Goal: Information Seeking & Learning: Compare options

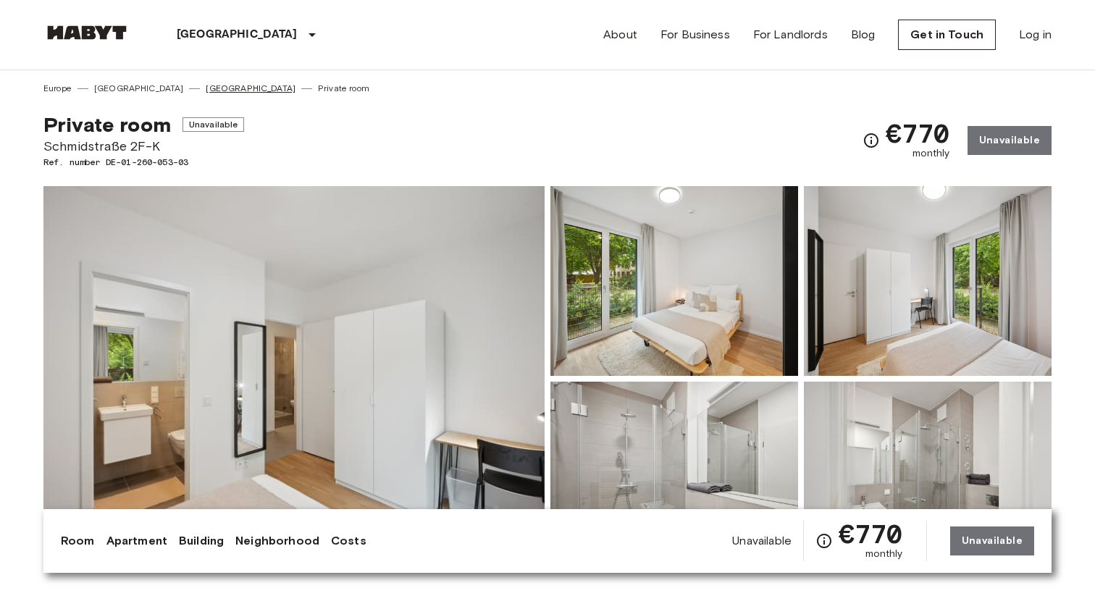
click at [206, 90] on link "[GEOGRAPHIC_DATA]" at bounding box center [251, 88] width 90 height 13
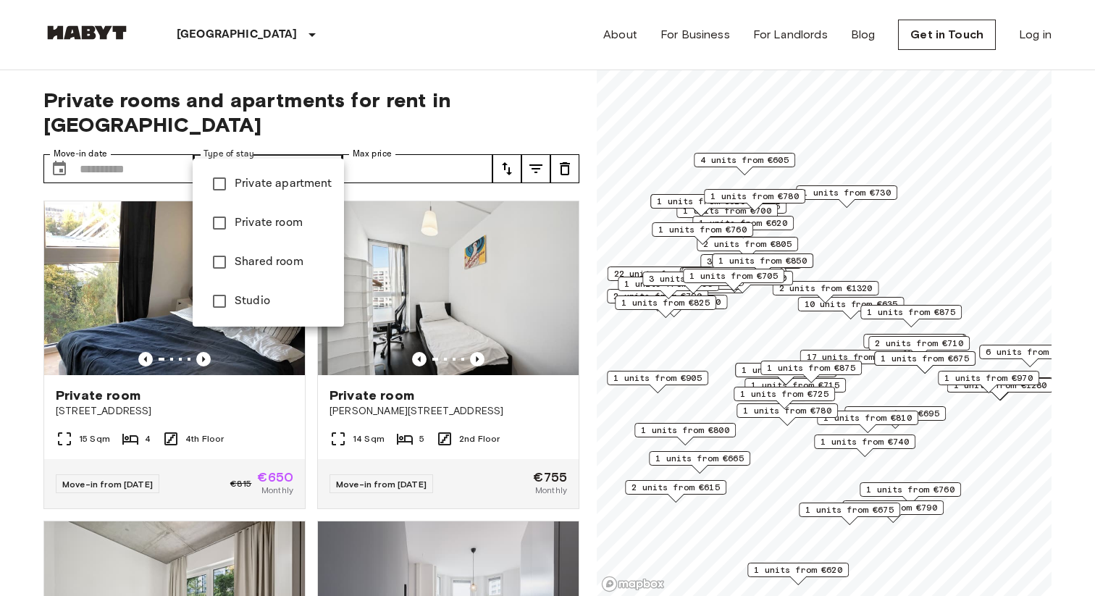
click at [274, 231] on span "Private room" at bounding box center [284, 222] width 98 height 17
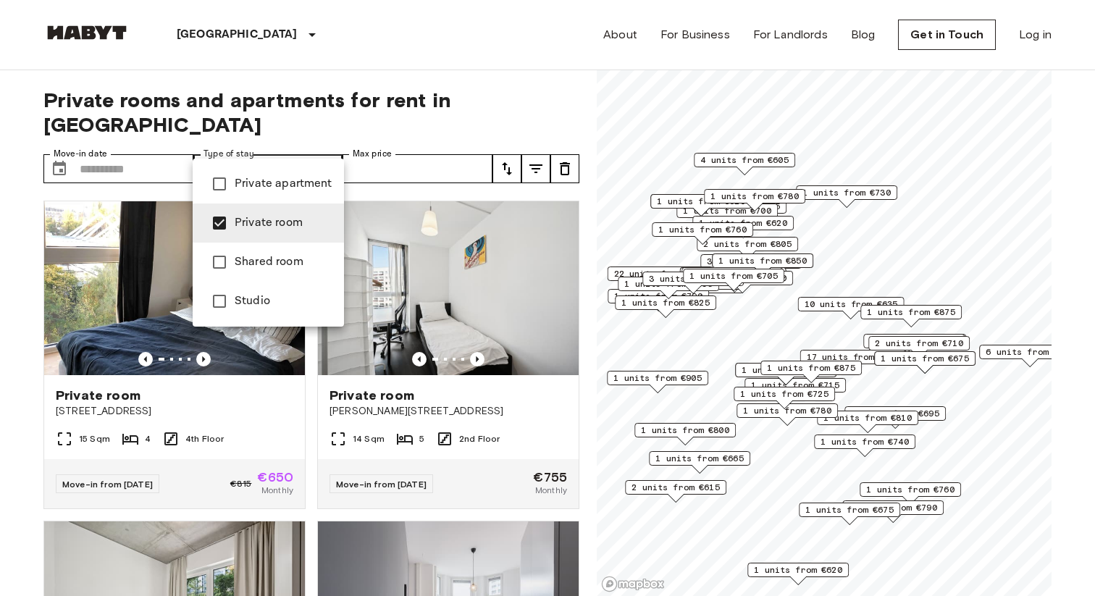
click at [274, 304] on span "Studio" at bounding box center [284, 300] width 98 height 17
type input "**********"
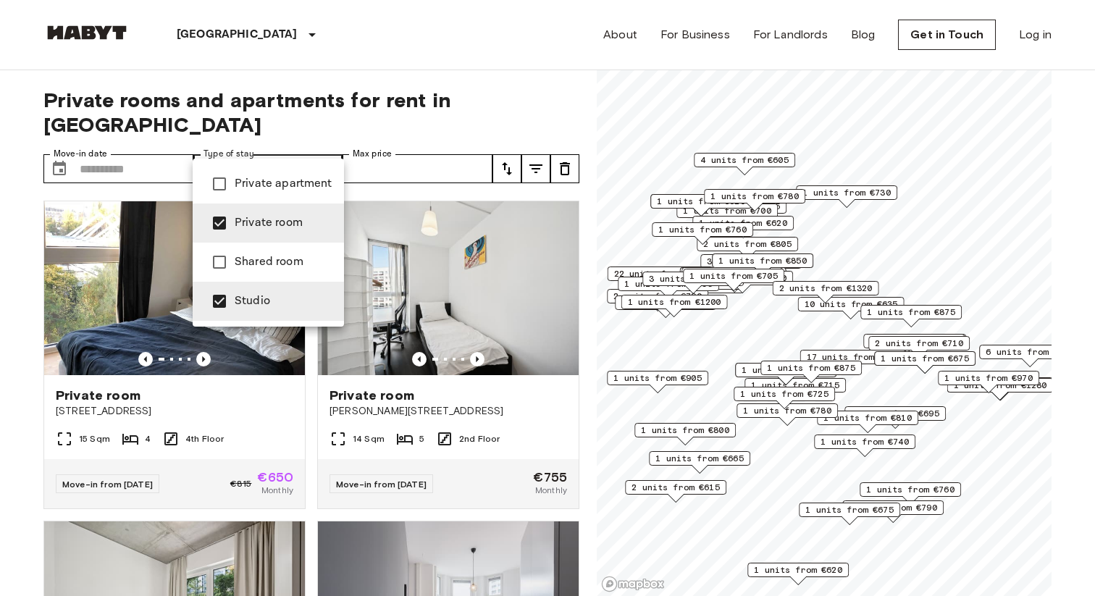
click at [498, 114] on div at bounding box center [547, 298] width 1095 height 596
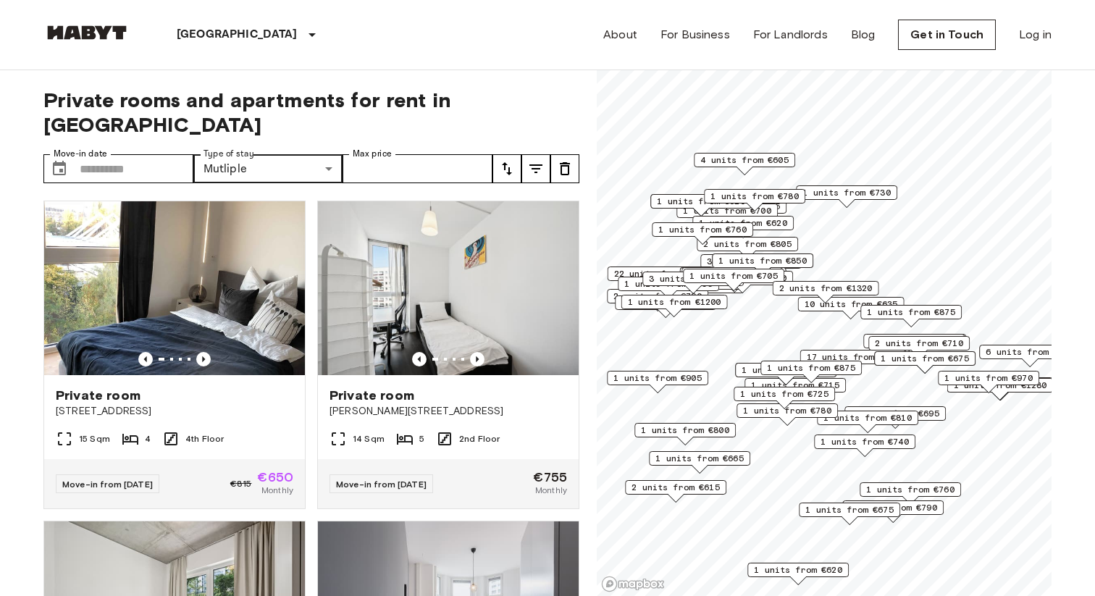
click at [510, 160] on icon "tune" at bounding box center [506, 168] width 17 height 17
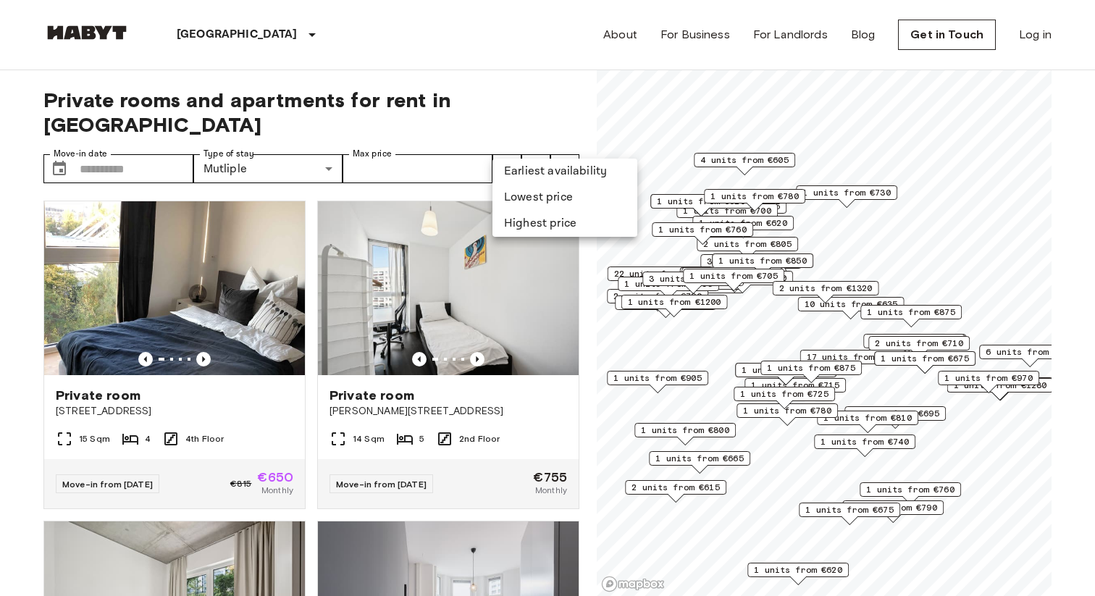
click at [510, 147] on div at bounding box center [547, 298] width 1095 height 596
click at [510, 160] on icon "tune" at bounding box center [506, 168] width 17 height 17
click at [526, 188] on li "Lowest price" at bounding box center [564, 198] width 145 height 26
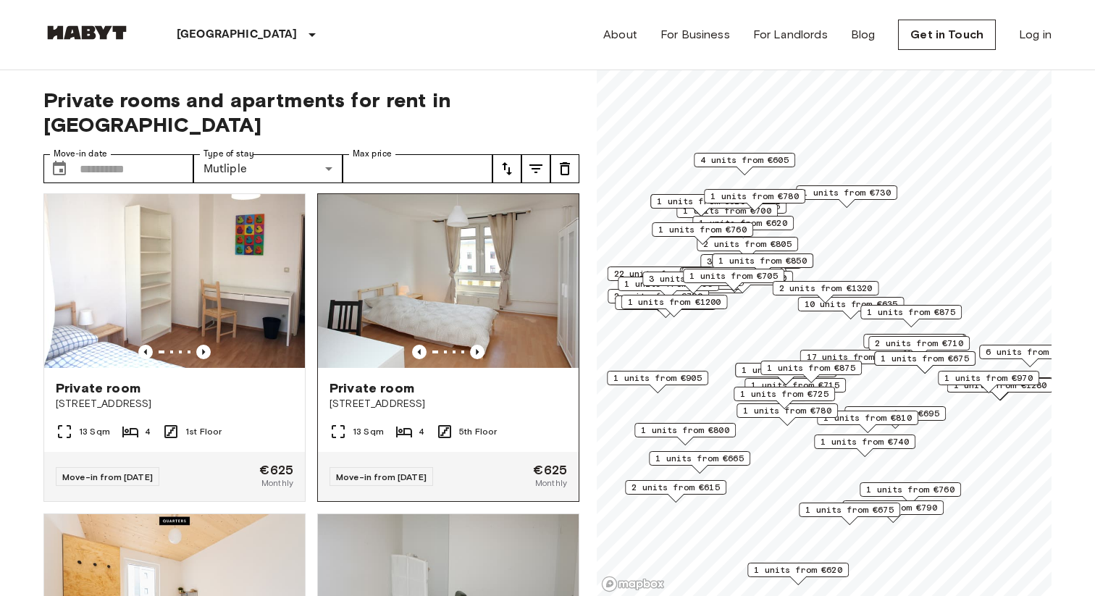
scroll to position [1289, 0]
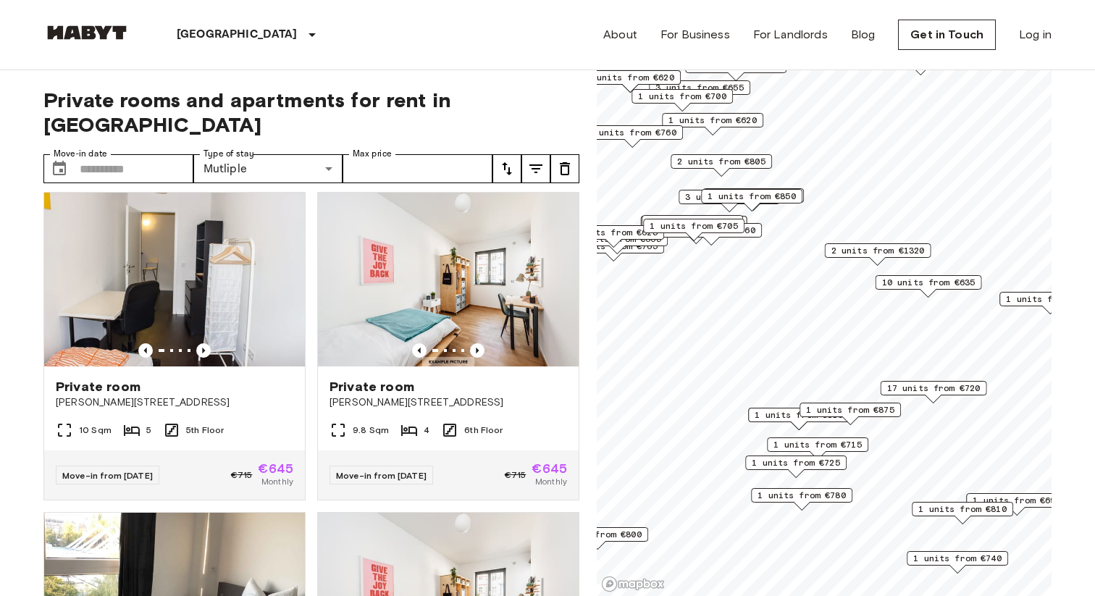
scroll to position [649, 0]
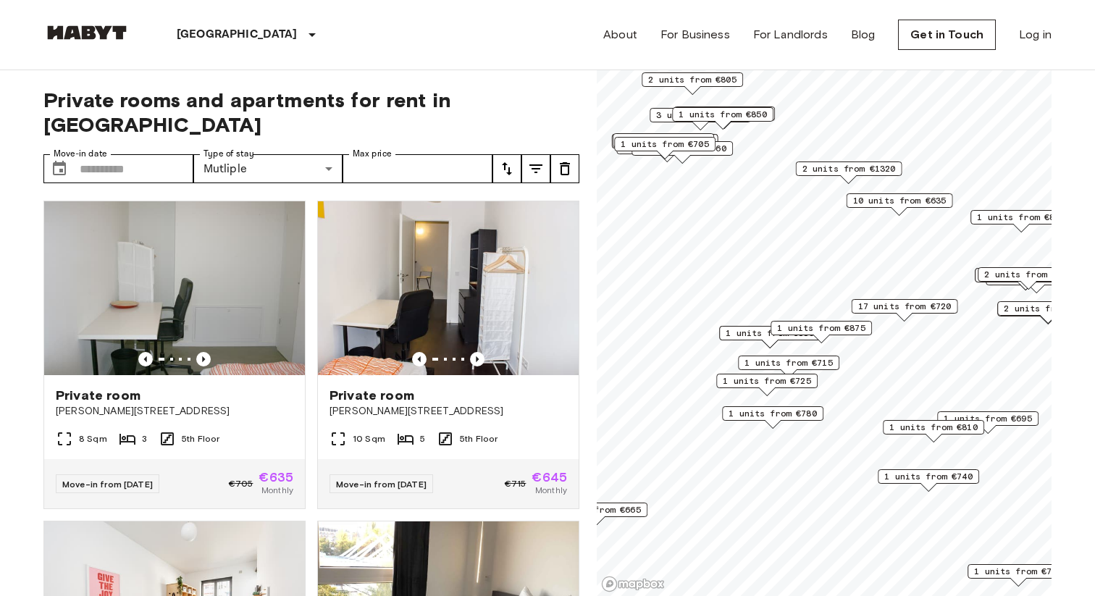
click at [781, 361] on span "1 units from €715" at bounding box center [788, 362] width 88 height 13
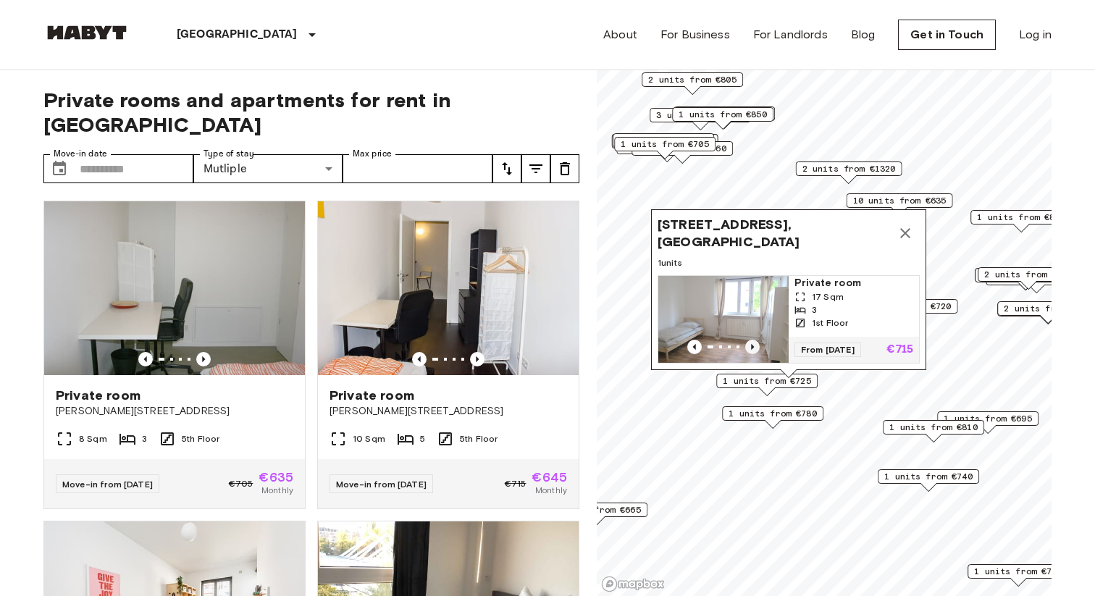
click at [751, 340] on icon "Previous image" at bounding box center [752, 347] width 14 height 14
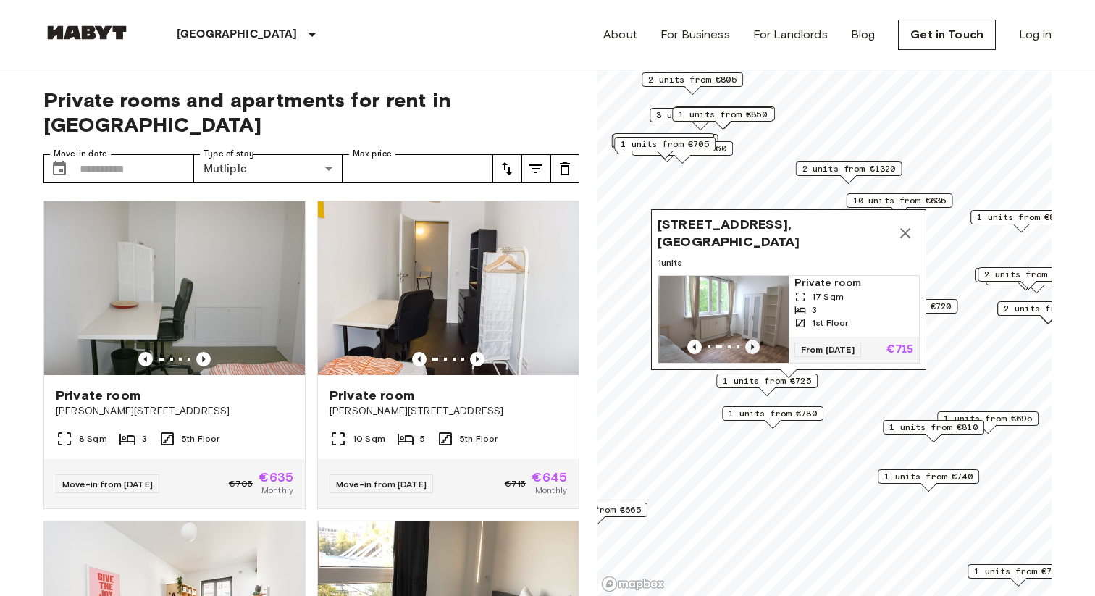
click at [751, 340] on icon "Previous image" at bounding box center [752, 347] width 14 height 14
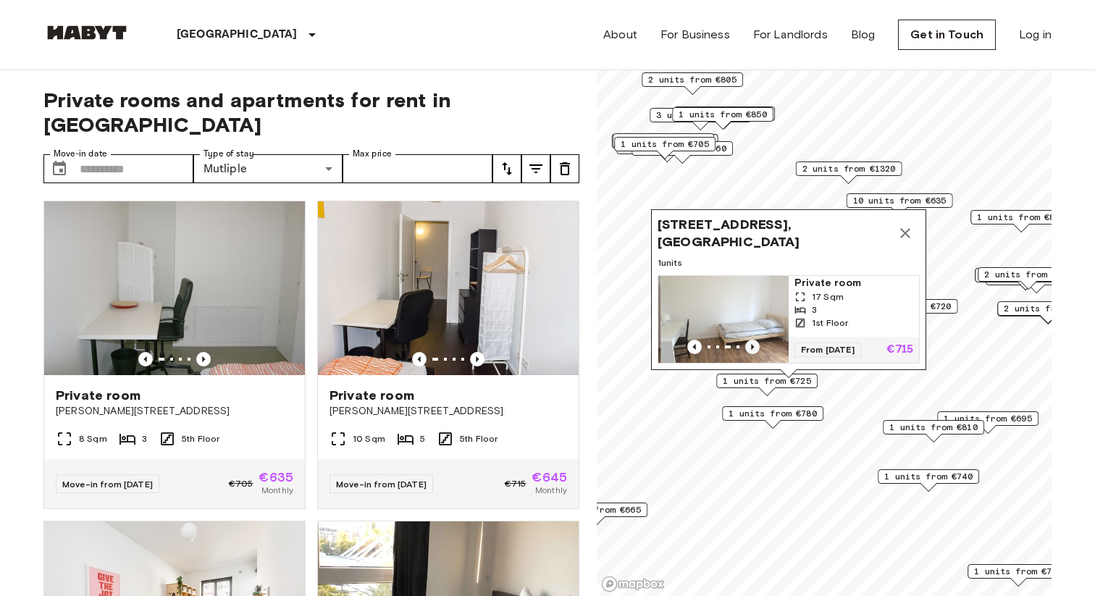
click at [751, 340] on icon "Previous image" at bounding box center [752, 347] width 14 height 14
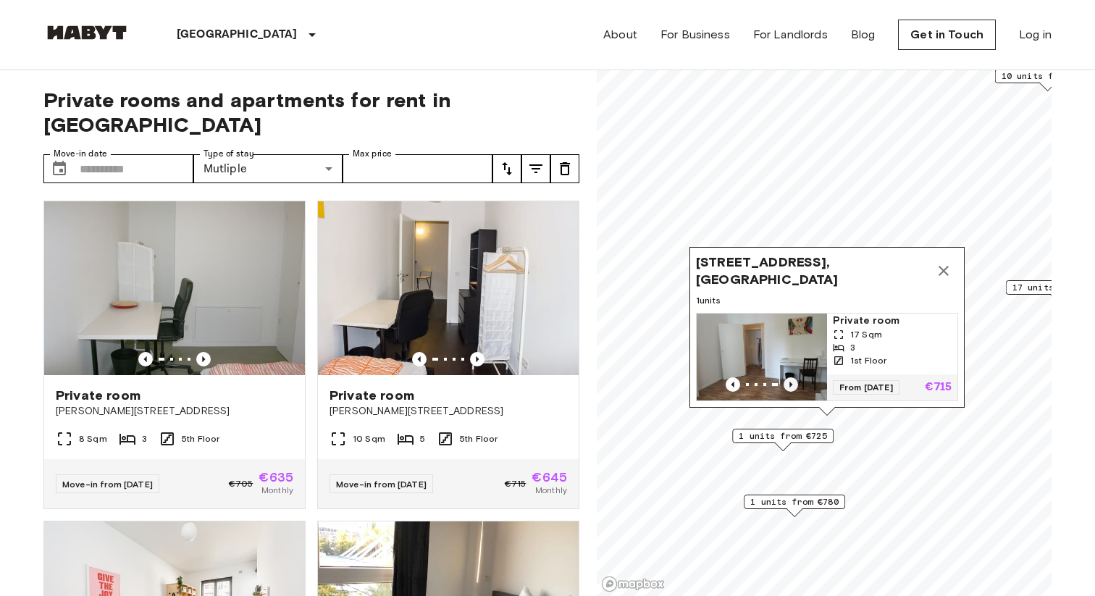
click at [786, 379] on icon "Previous image" at bounding box center [790, 384] width 14 height 14
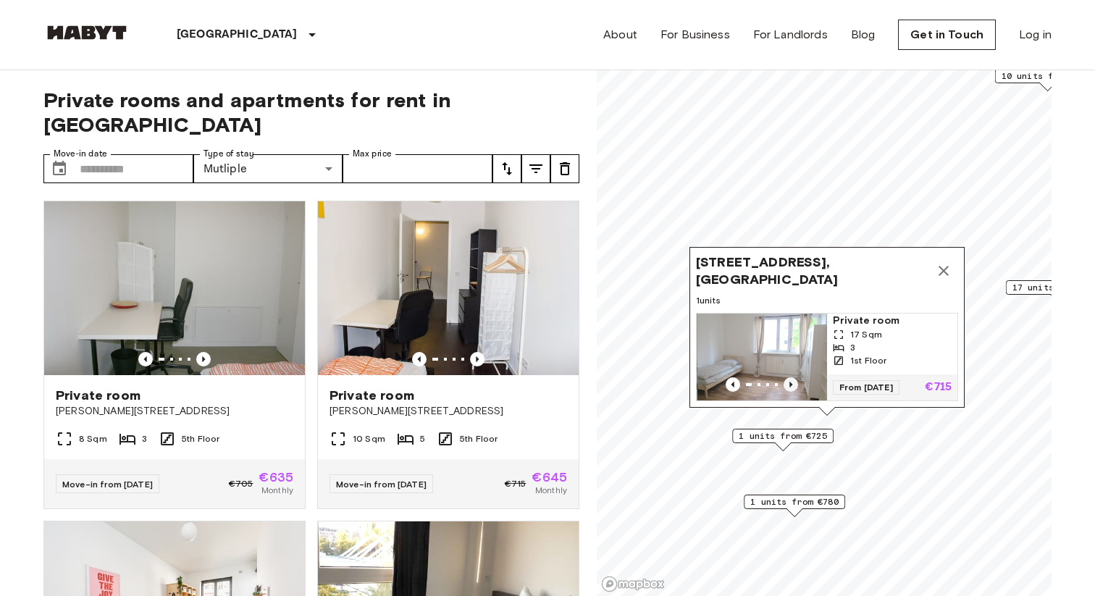
click at [786, 379] on icon "Previous image" at bounding box center [790, 384] width 14 height 14
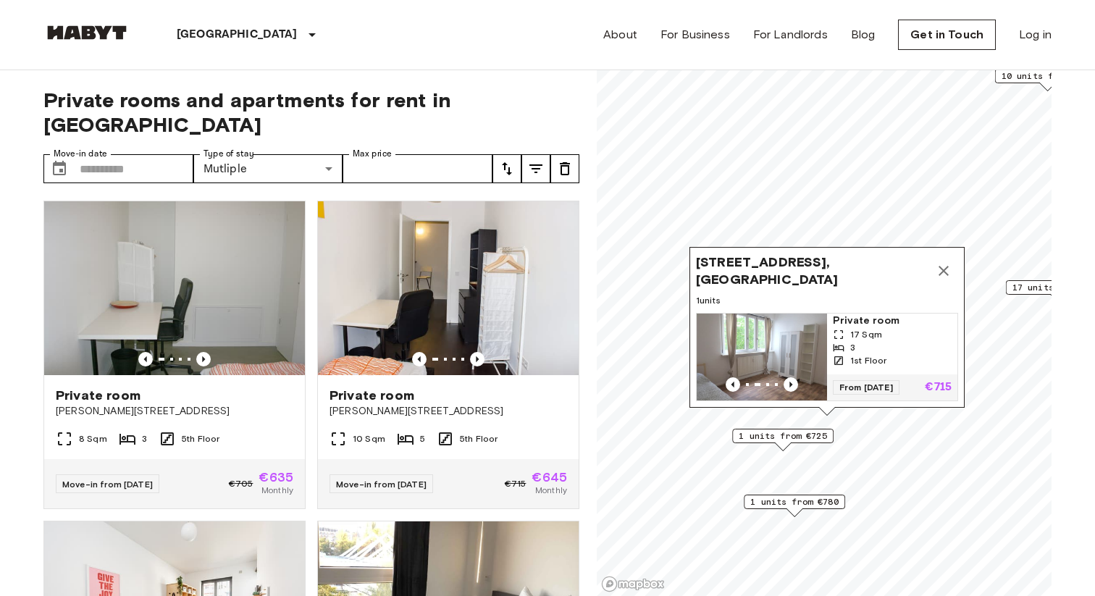
click at [942, 274] on icon "Map marker" at bounding box center [943, 271] width 10 height 10
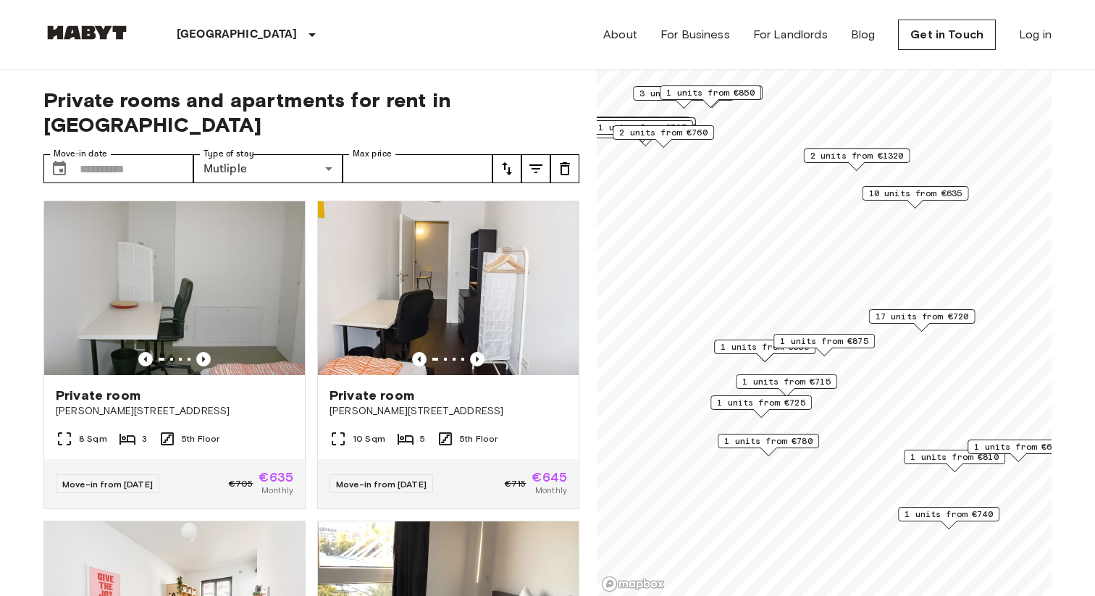
click at [925, 318] on span "17 units from €720" at bounding box center [921, 316] width 93 height 13
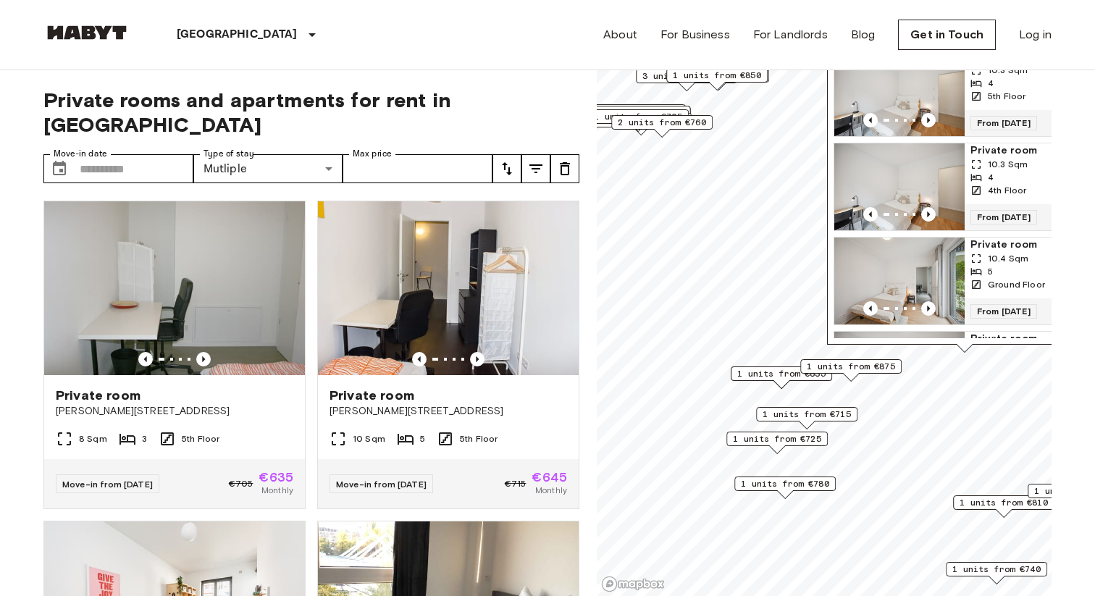
click at [940, 167] on img "Map marker" at bounding box center [899, 186] width 130 height 87
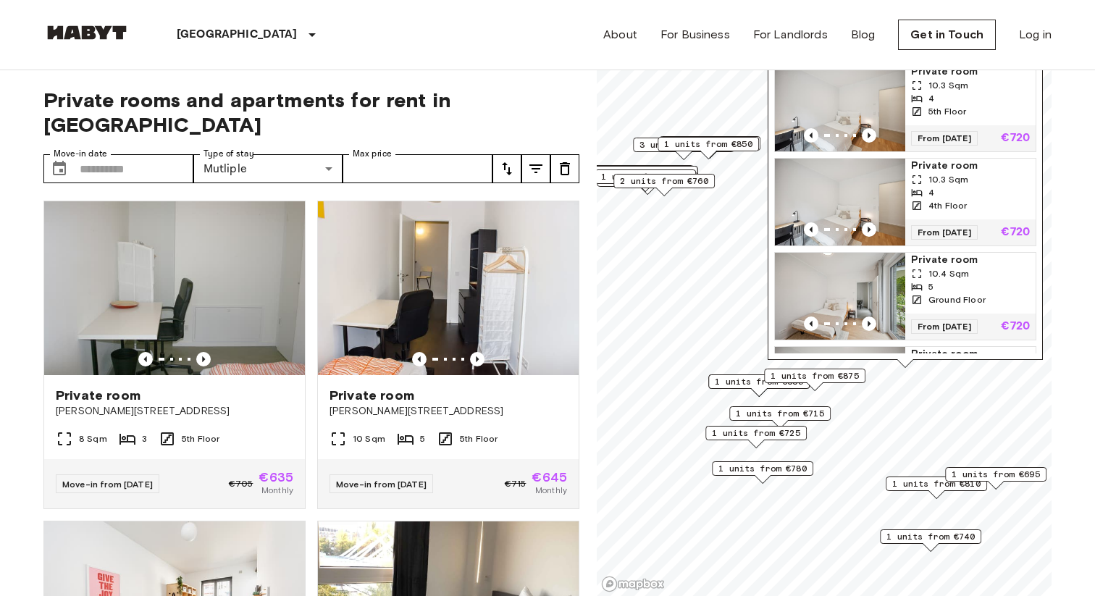
click at [807, 408] on span "1 units from €715" at bounding box center [780, 413] width 88 height 13
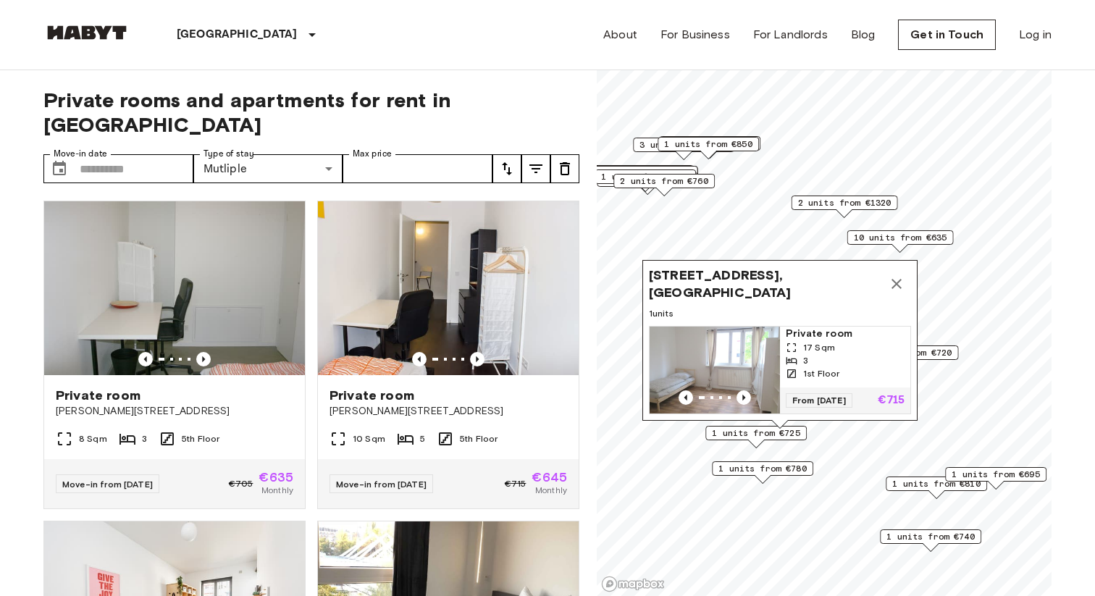
click at [742, 358] on img "Map marker" at bounding box center [714, 370] width 130 height 87
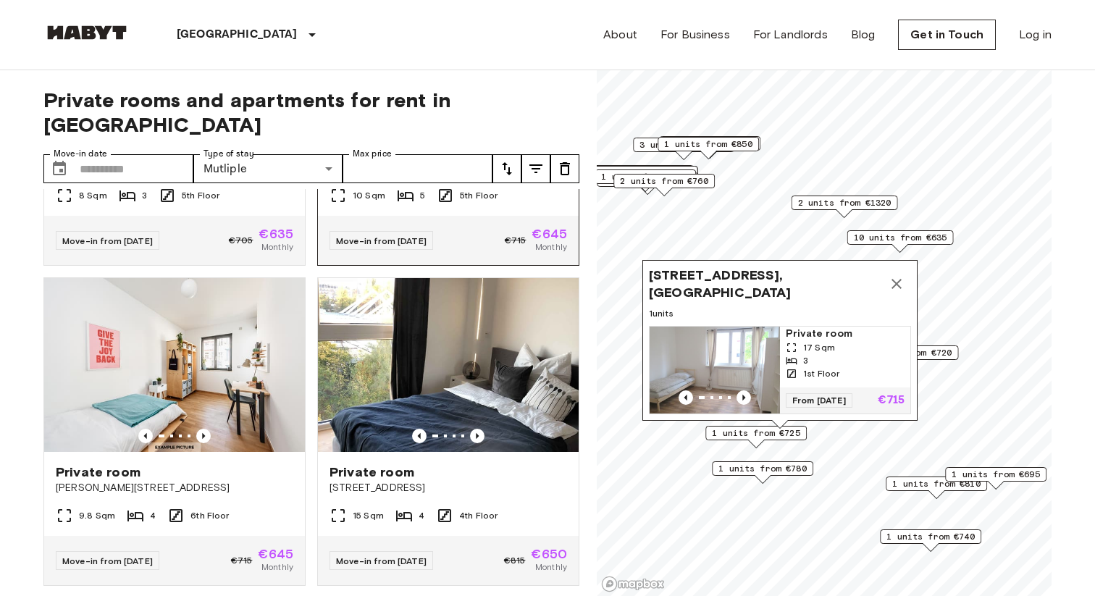
scroll to position [247, 0]
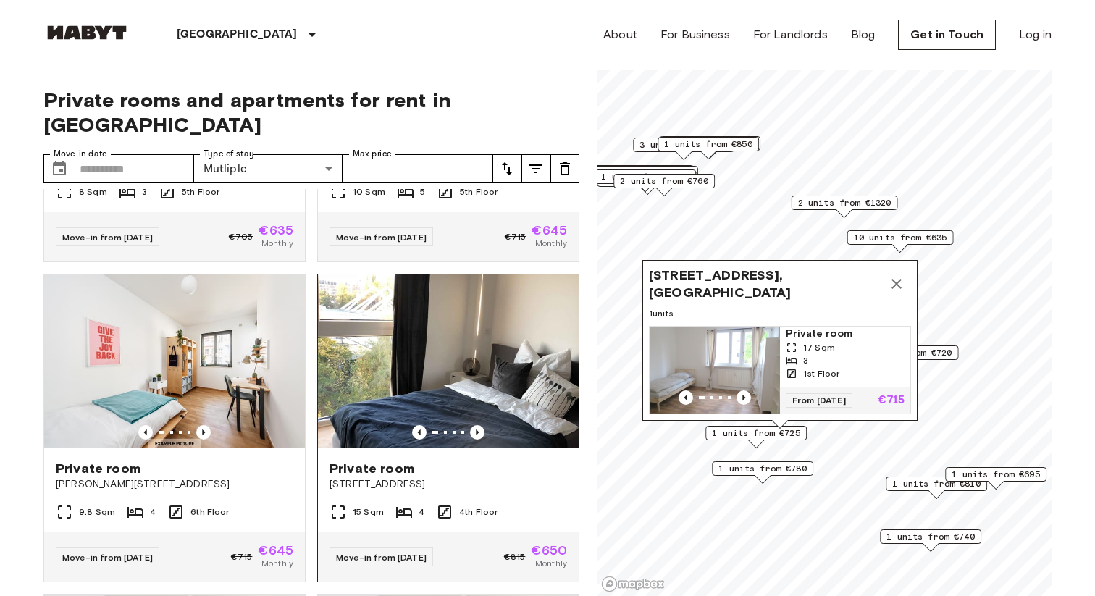
click at [523, 371] on img at bounding box center [448, 361] width 261 height 174
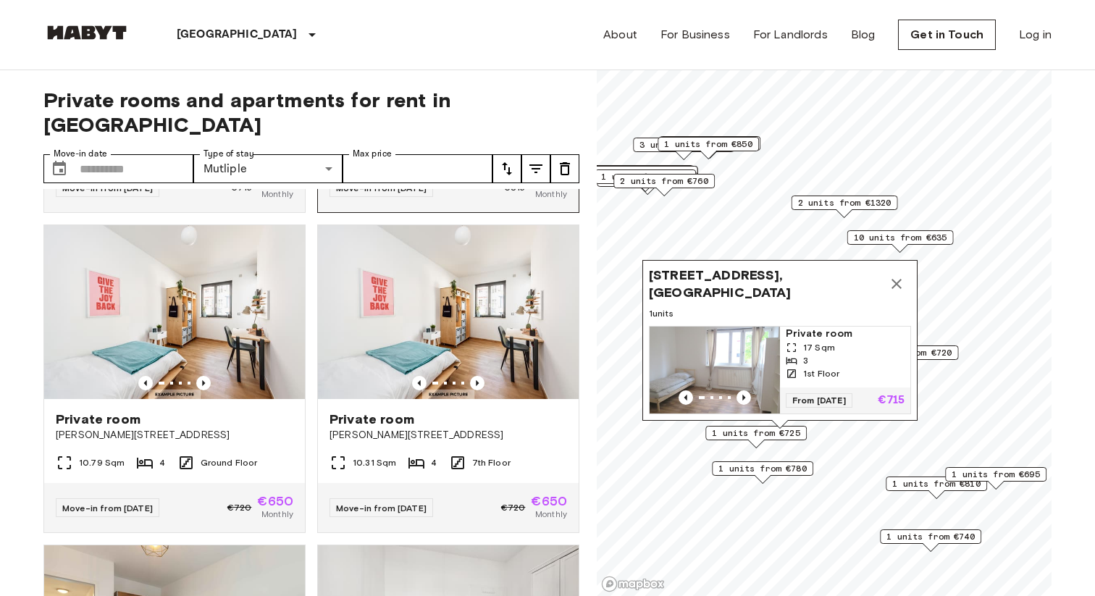
scroll to position [632, 0]
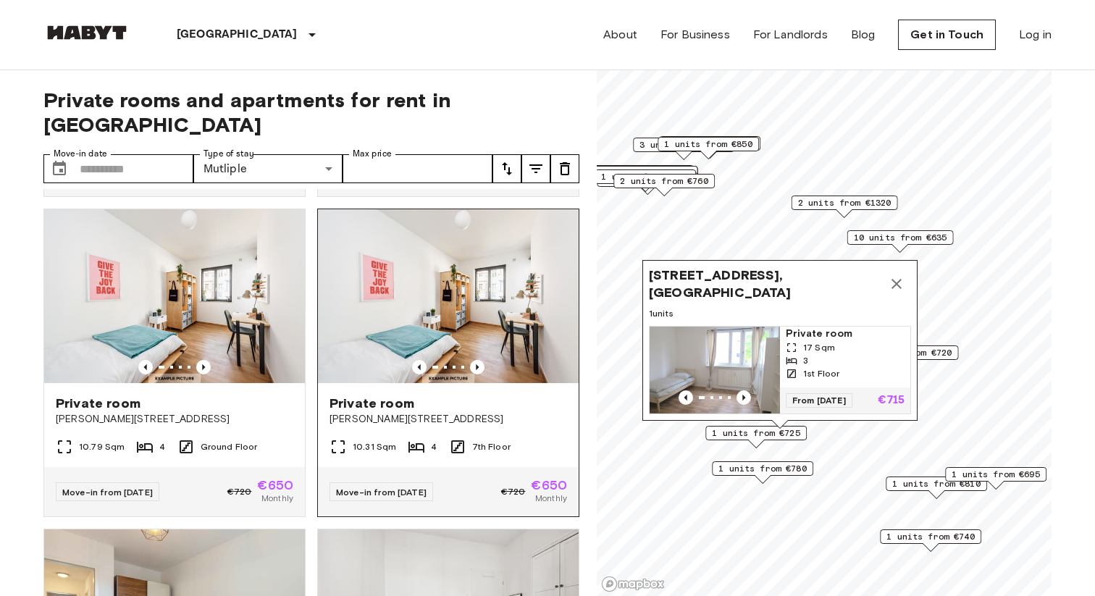
click at [480, 313] on img at bounding box center [448, 296] width 261 height 174
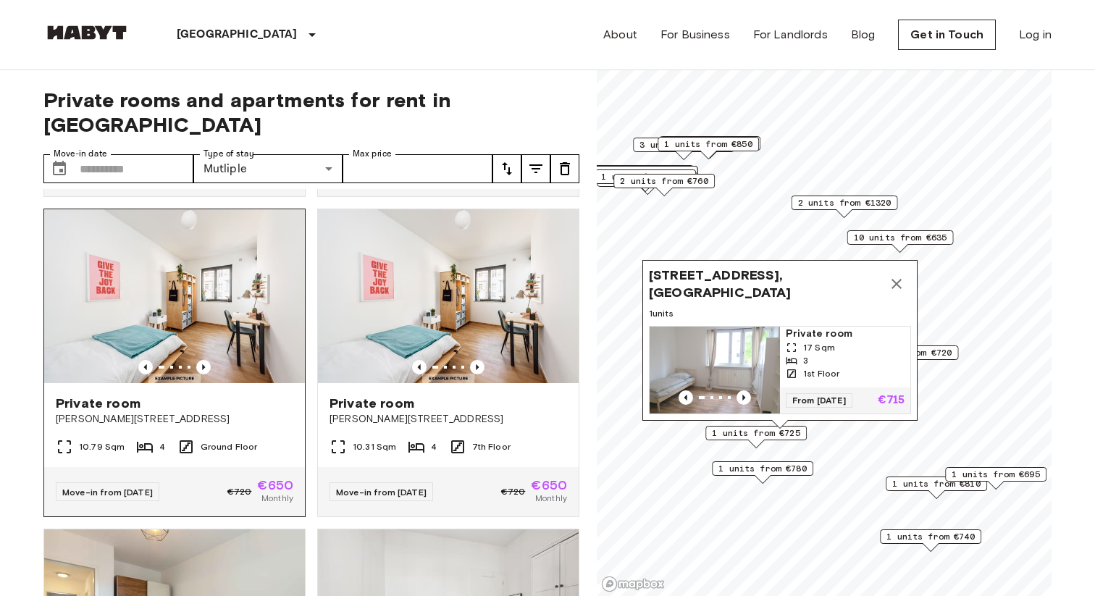
click at [221, 395] on div "Private room" at bounding box center [174, 403] width 237 height 17
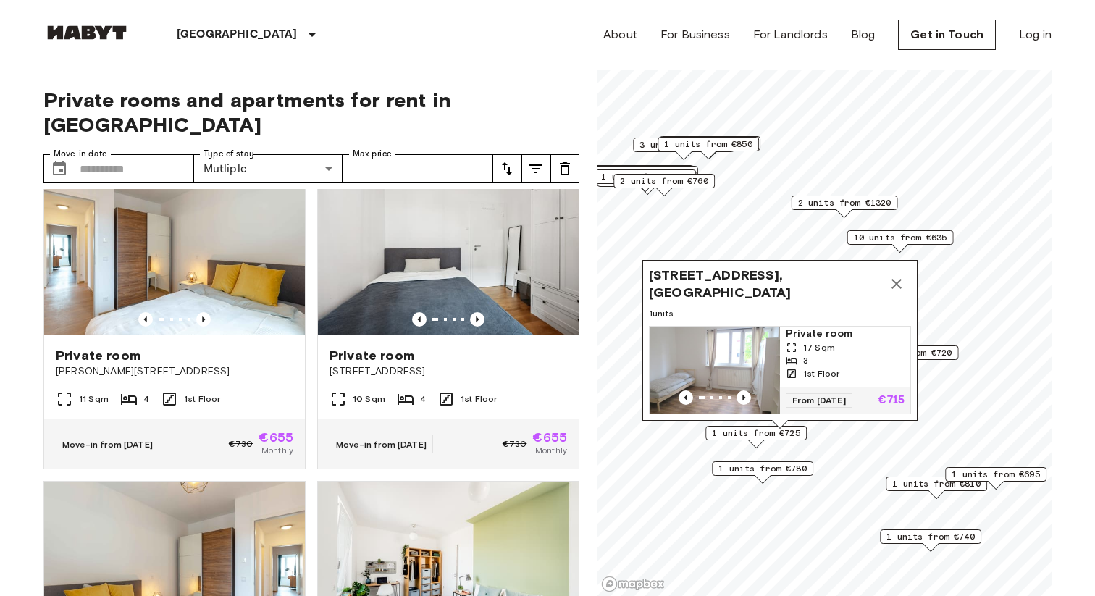
scroll to position [1001, 0]
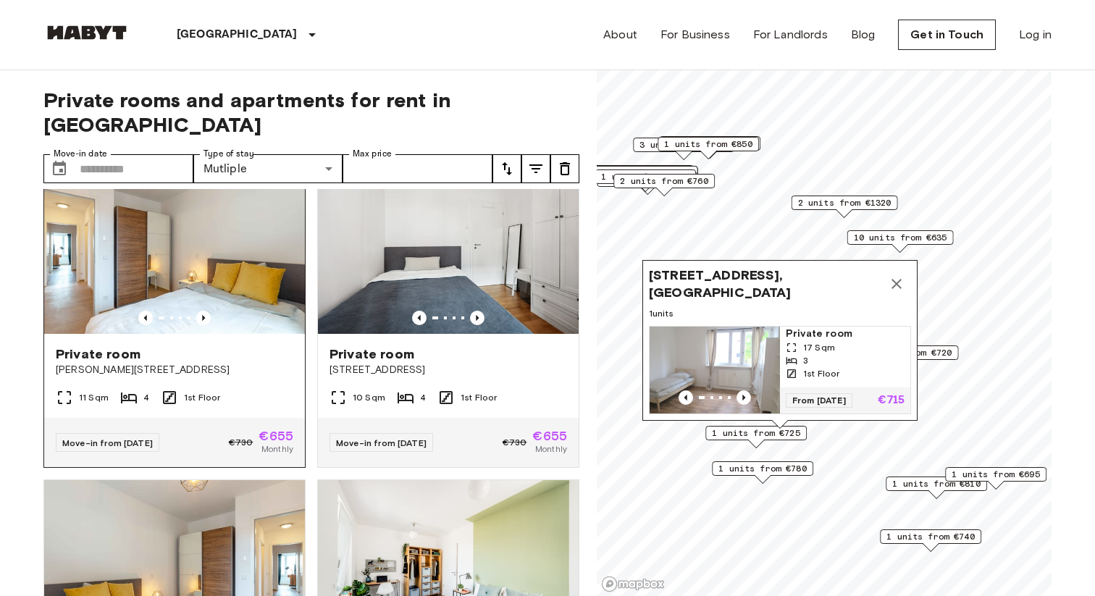
click at [234, 345] on div "Private room" at bounding box center [174, 353] width 237 height 17
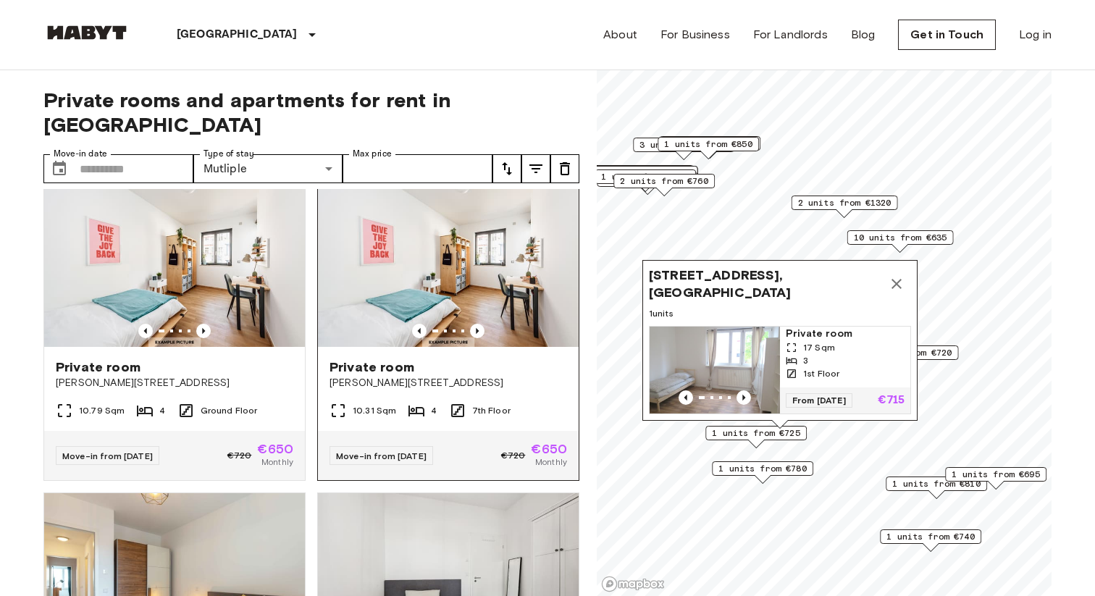
scroll to position [0, 0]
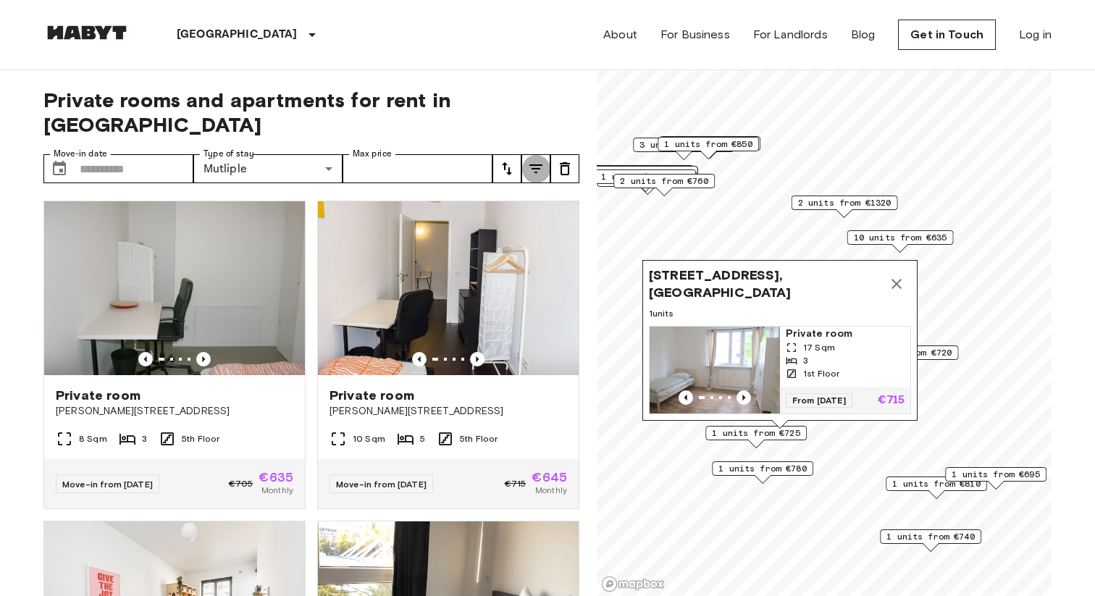
click at [528, 160] on icon "tune" at bounding box center [535, 168] width 17 height 17
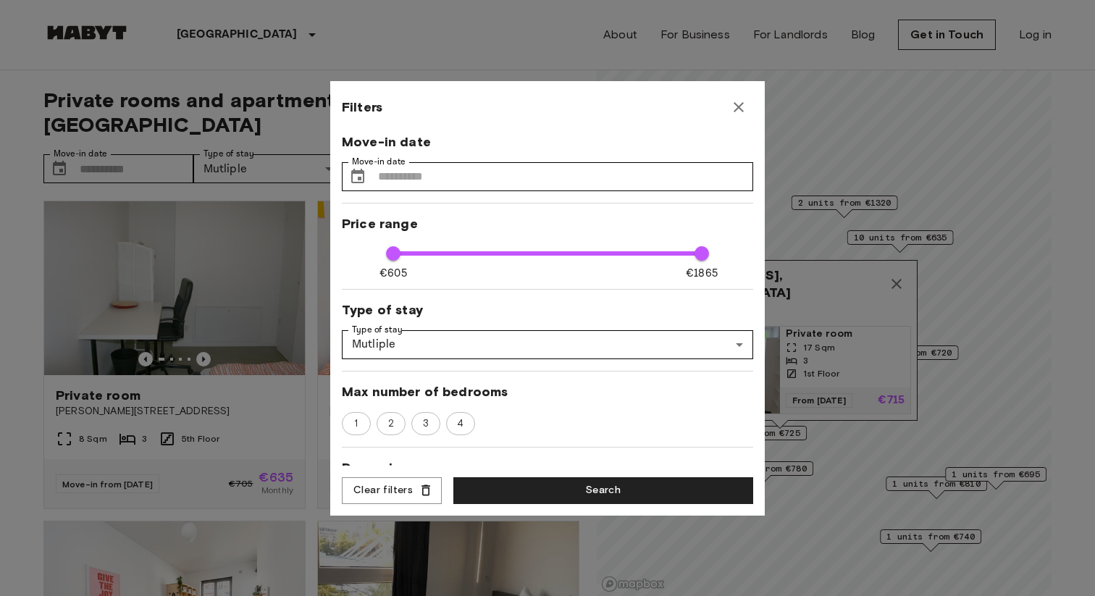
click at [736, 105] on icon "button" at bounding box center [738, 107] width 10 height 10
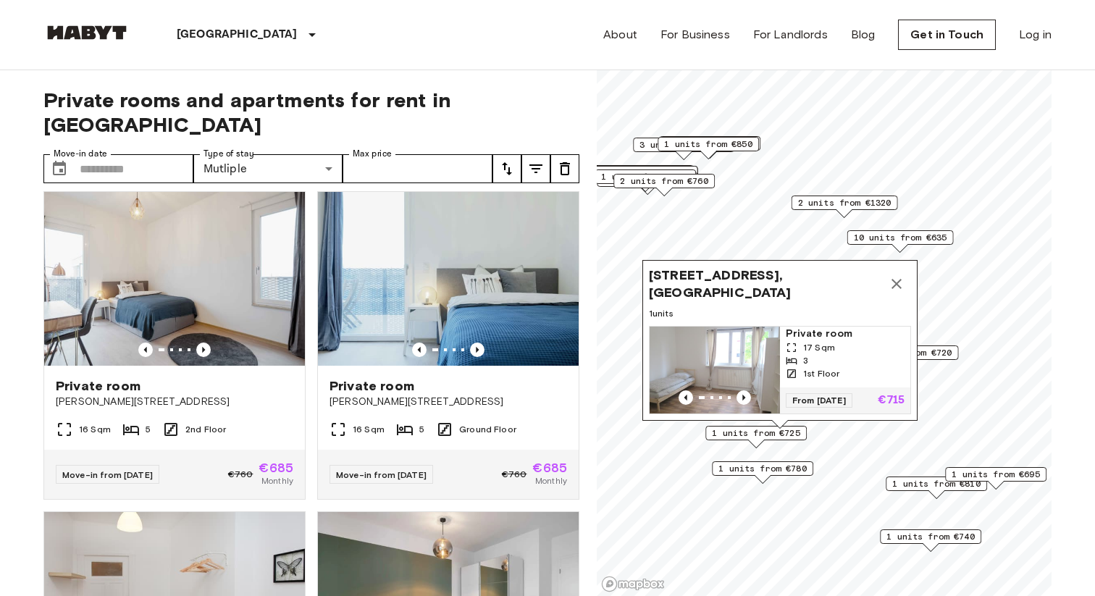
scroll to position [2586, 0]
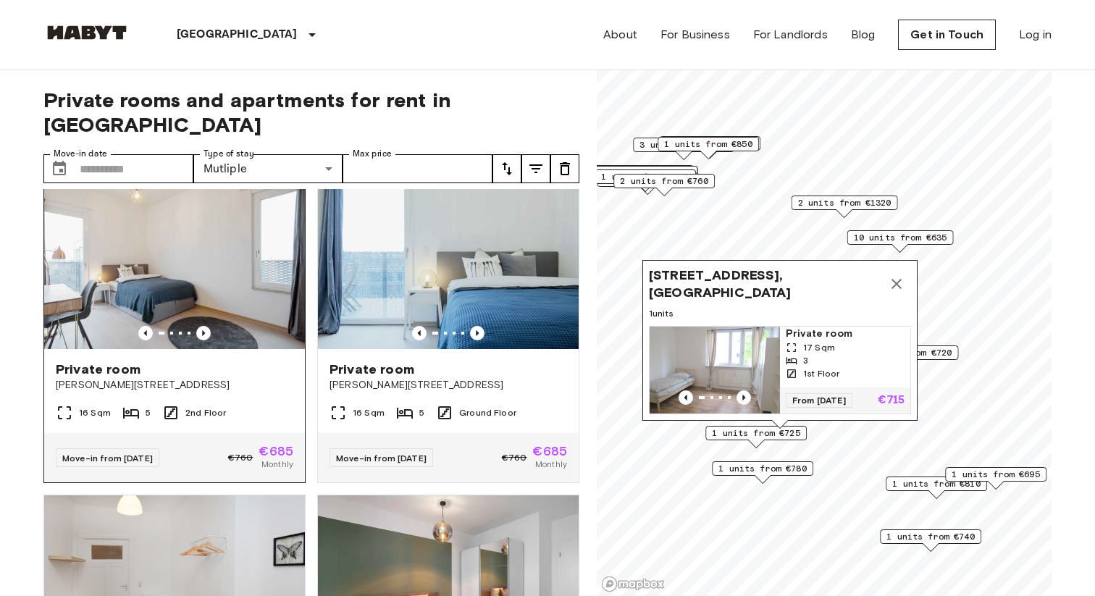
click at [148, 361] on div "Private room" at bounding box center [174, 369] width 237 height 17
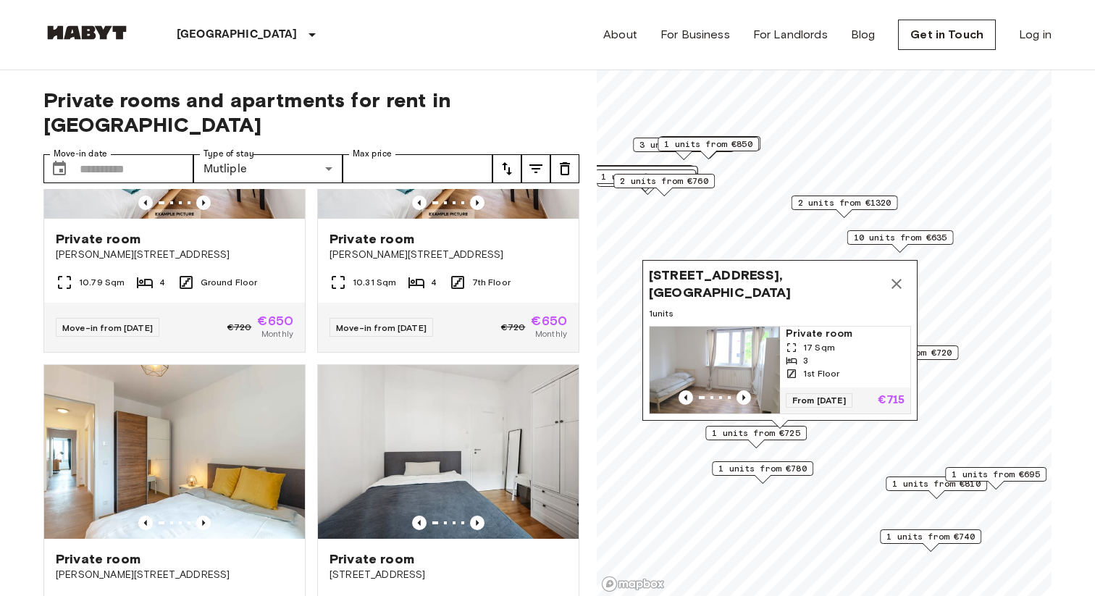
scroll to position [0, 0]
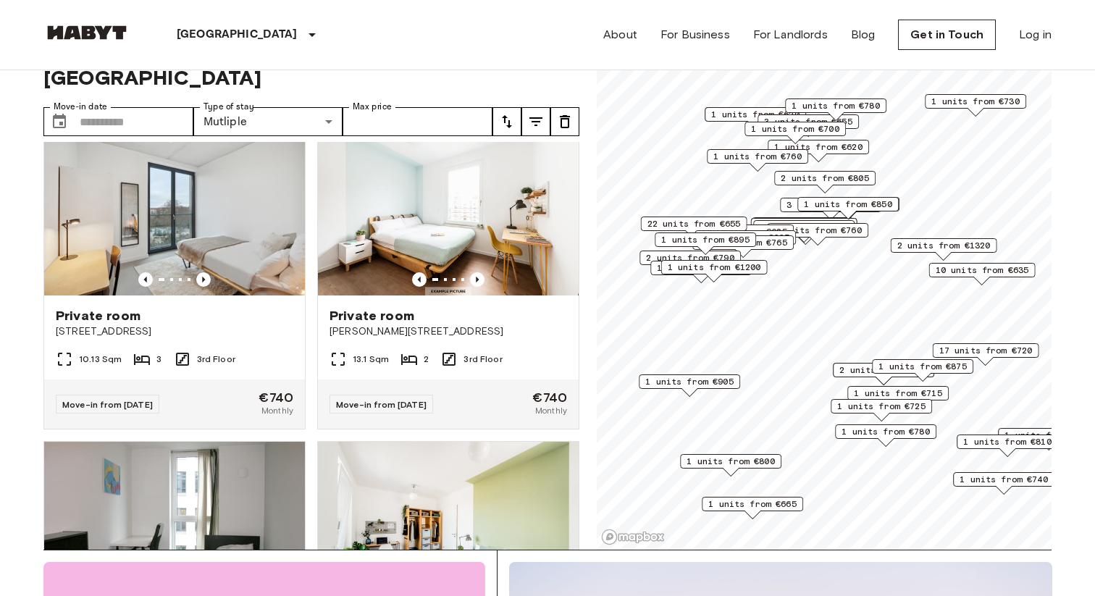
scroll to position [13797, 0]
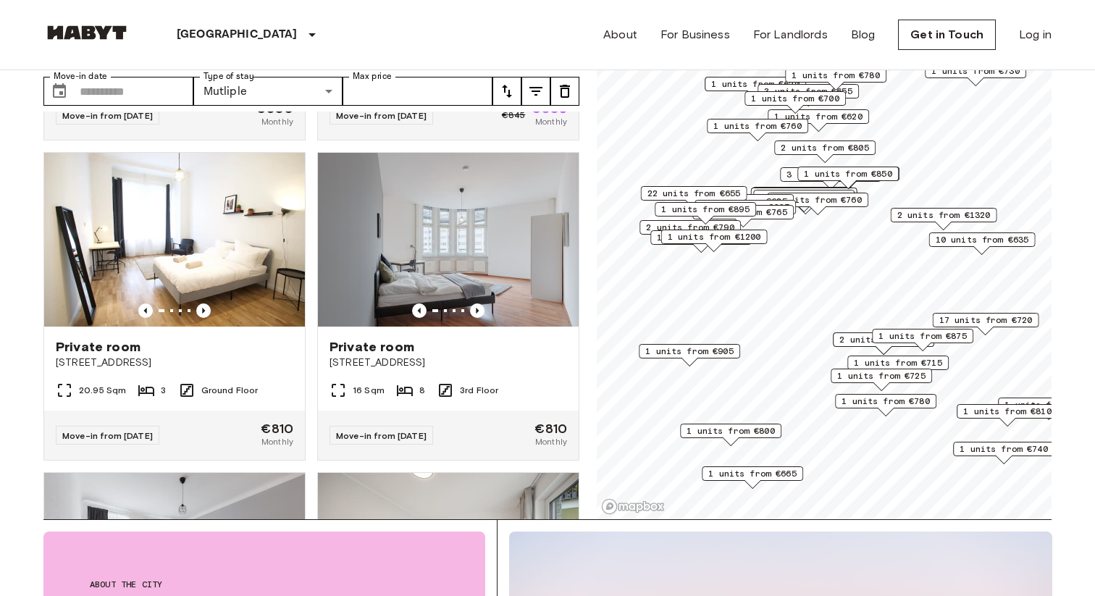
scroll to position [19815, 0]
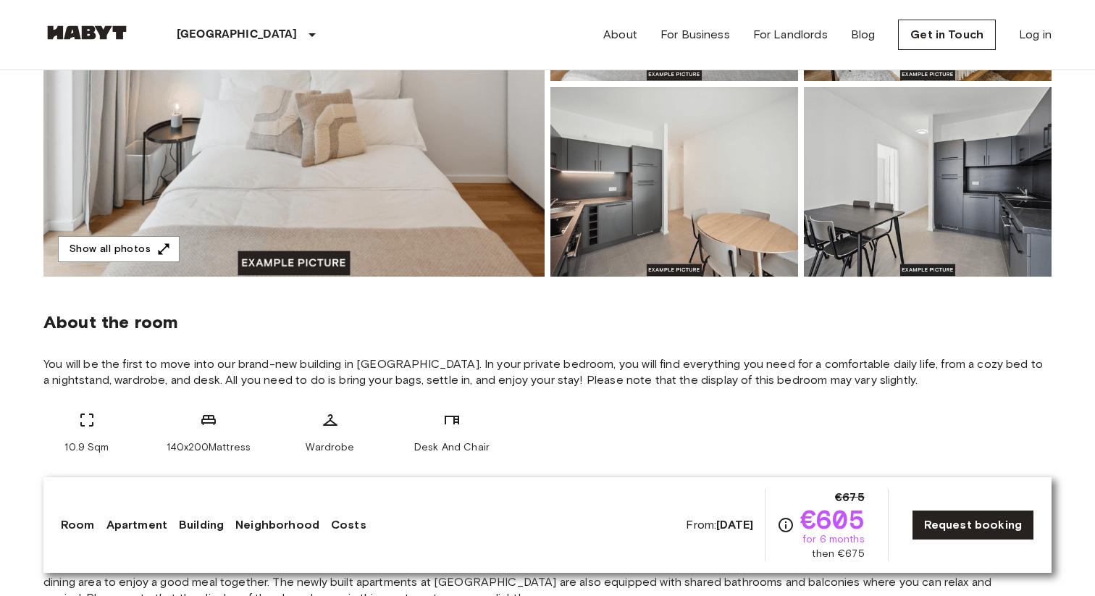
scroll to position [313, 0]
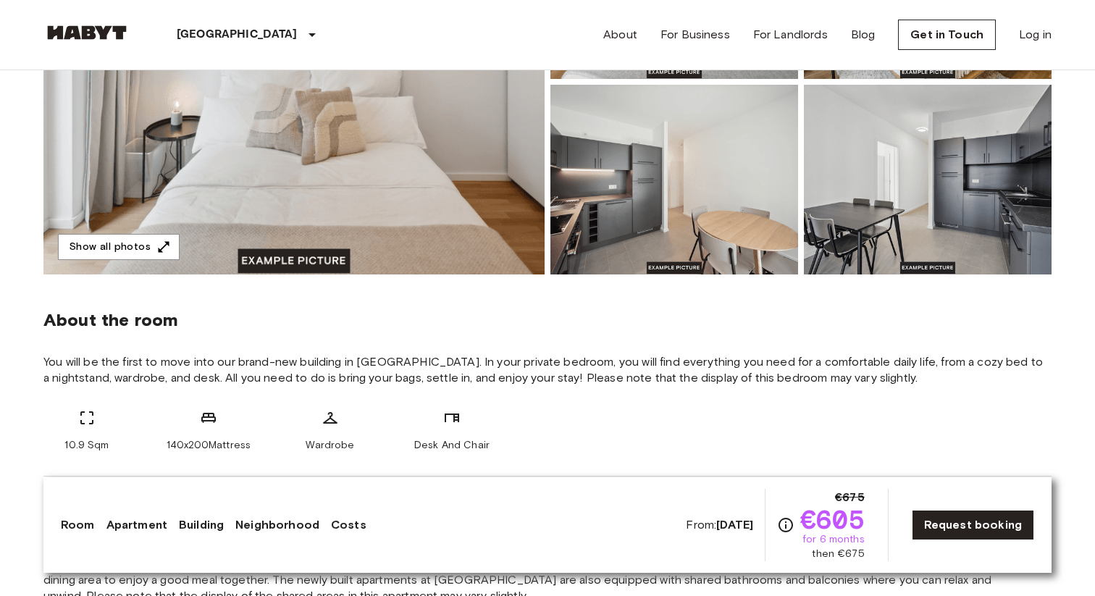
click at [473, 226] on img at bounding box center [293, 81] width 501 height 385
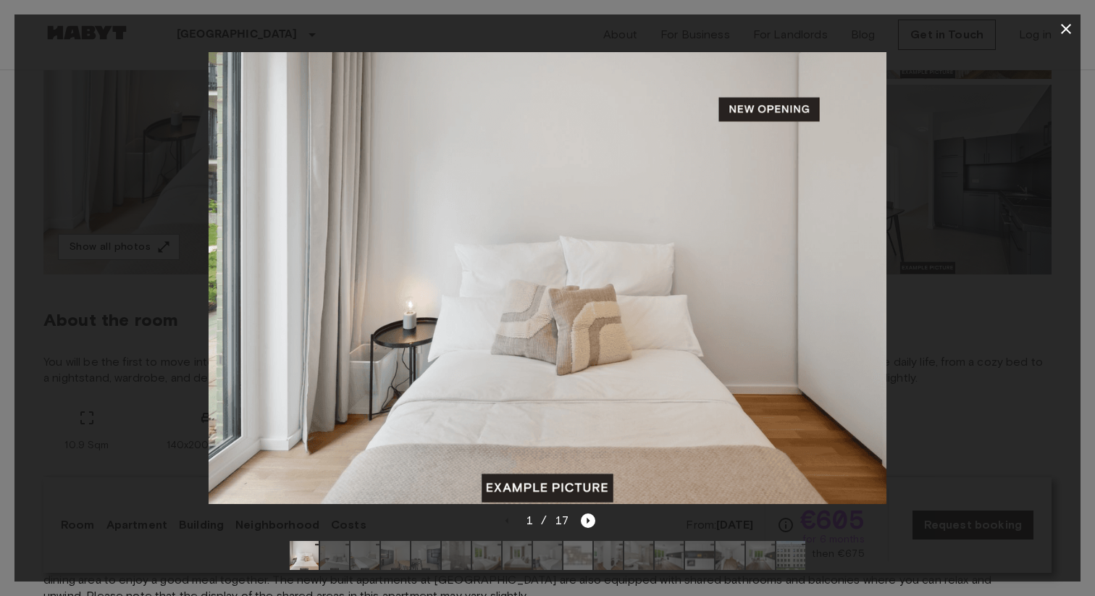
click at [877, 295] on img at bounding box center [548, 278] width 678 height 452
click at [856, 319] on img at bounding box center [548, 278] width 678 height 452
click at [588, 515] on icon "Next image" at bounding box center [588, 520] width 14 height 14
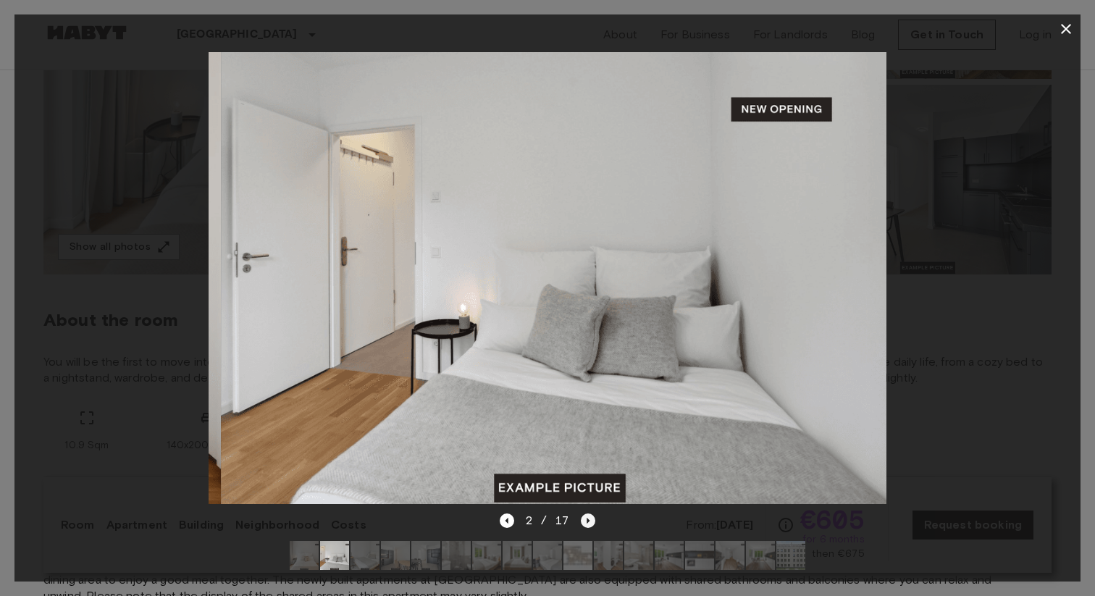
click at [588, 515] on icon "Next image" at bounding box center [588, 520] width 14 height 14
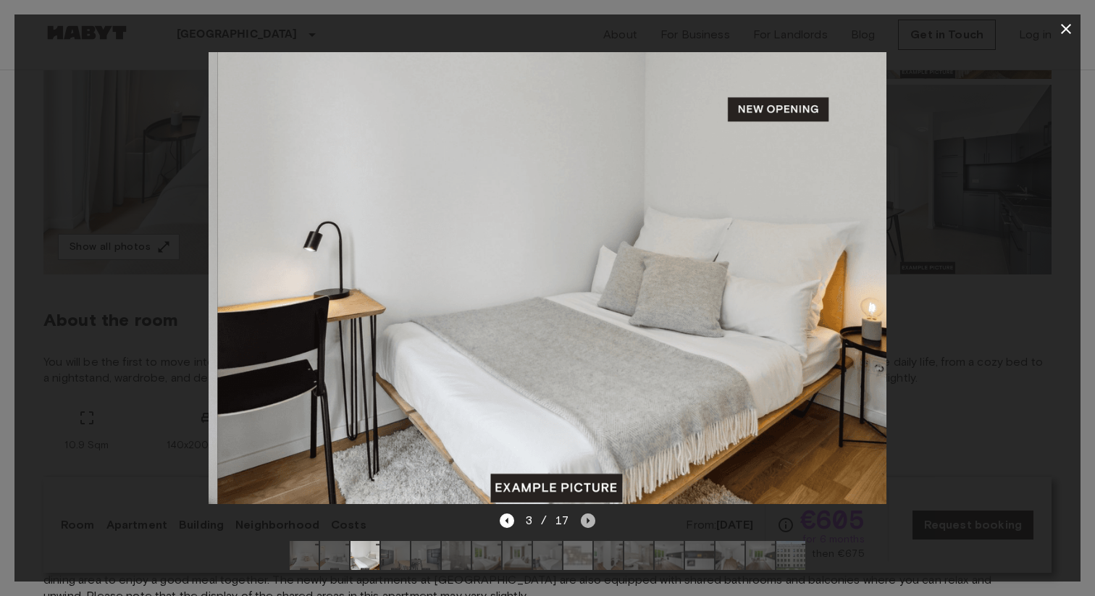
click at [588, 515] on icon "Next image" at bounding box center [588, 520] width 14 height 14
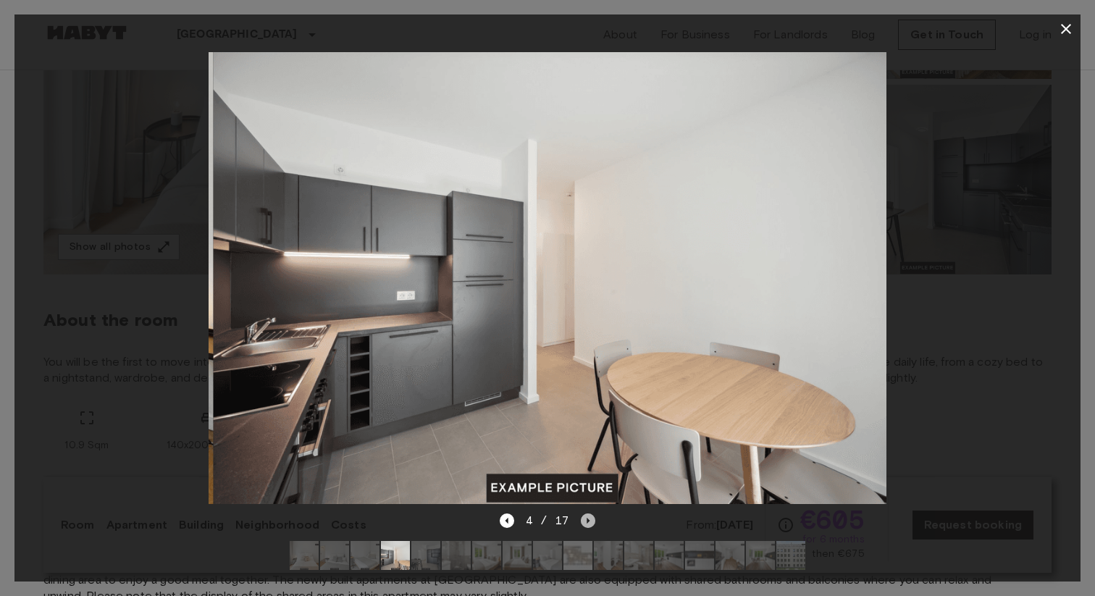
click at [588, 515] on icon "Next image" at bounding box center [588, 520] width 14 height 14
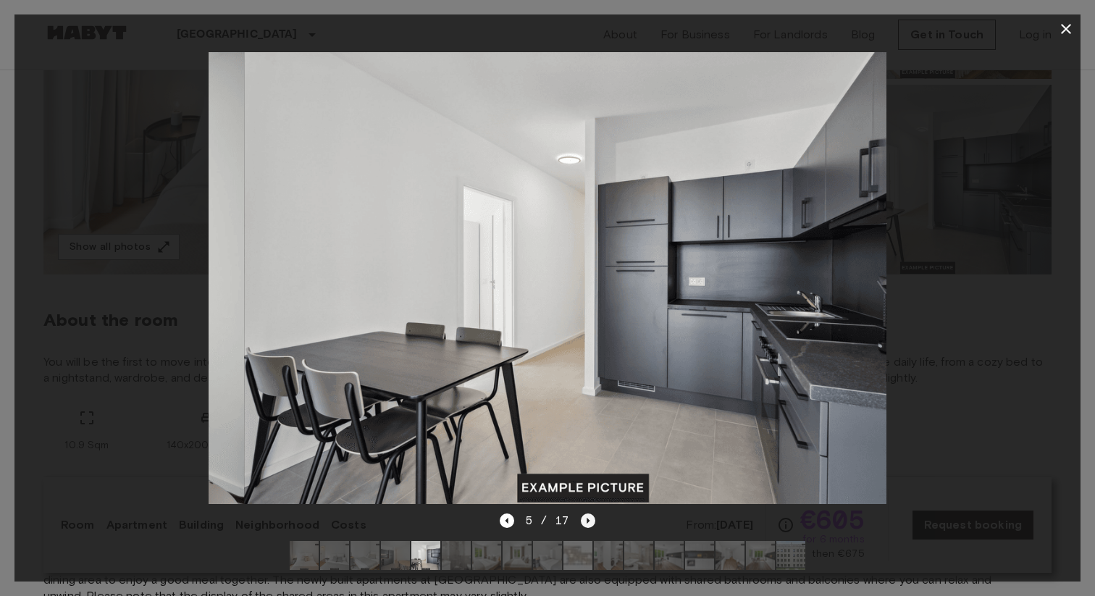
click at [588, 515] on icon "Next image" at bounding box center [588, 520] width 14 height 14
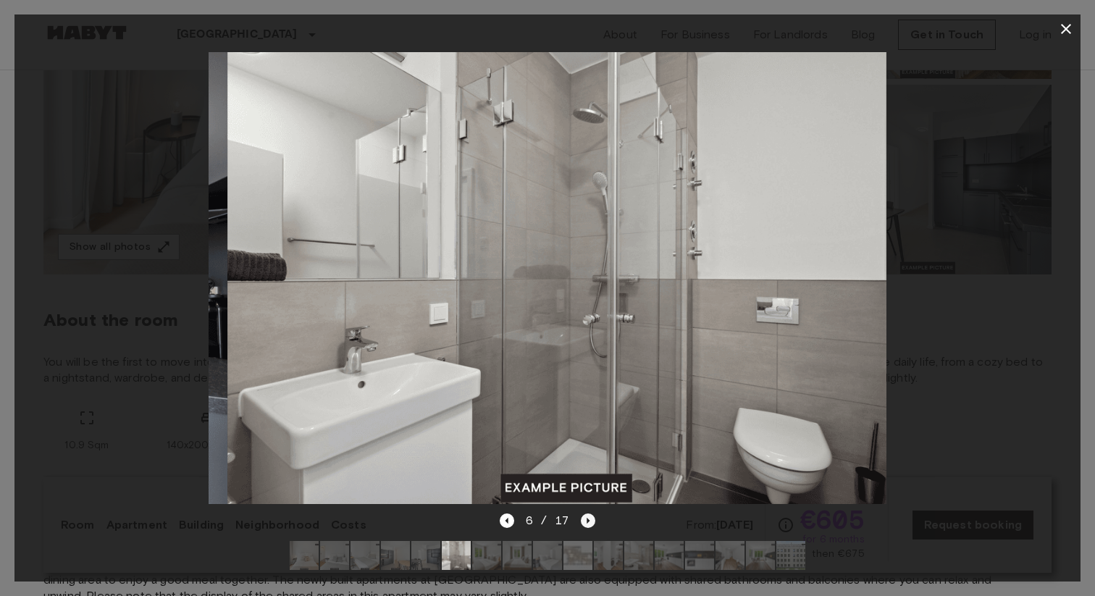
click at [588, 515] on icon "Next image" at bounding box center [588, 520] width 14 height 14
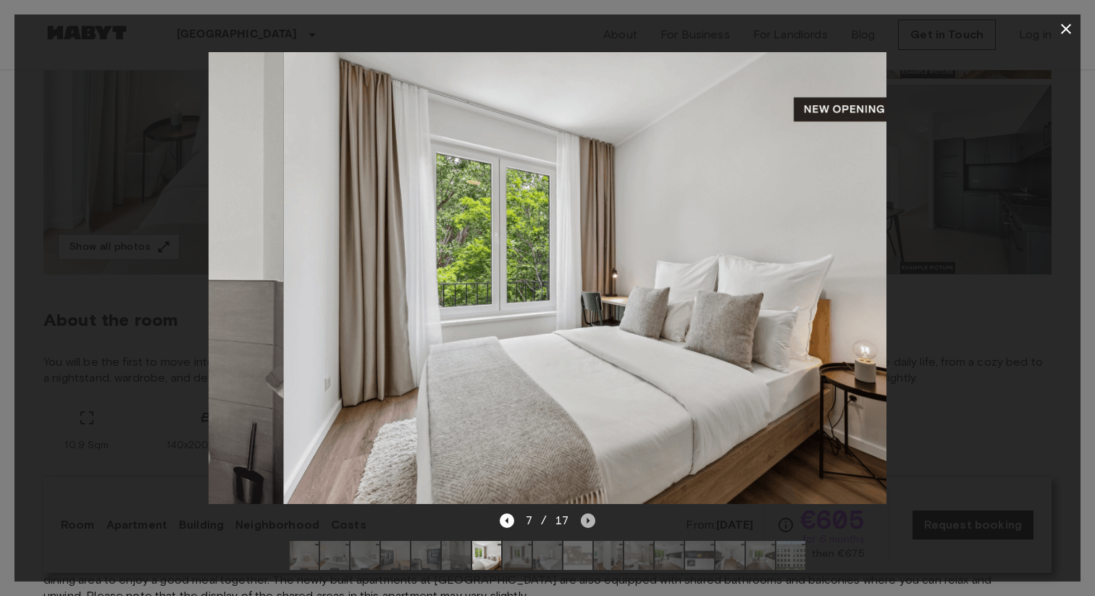
click at [588, 515] on icon "Next image" at bounding box center [588, 520] width 14 height 14
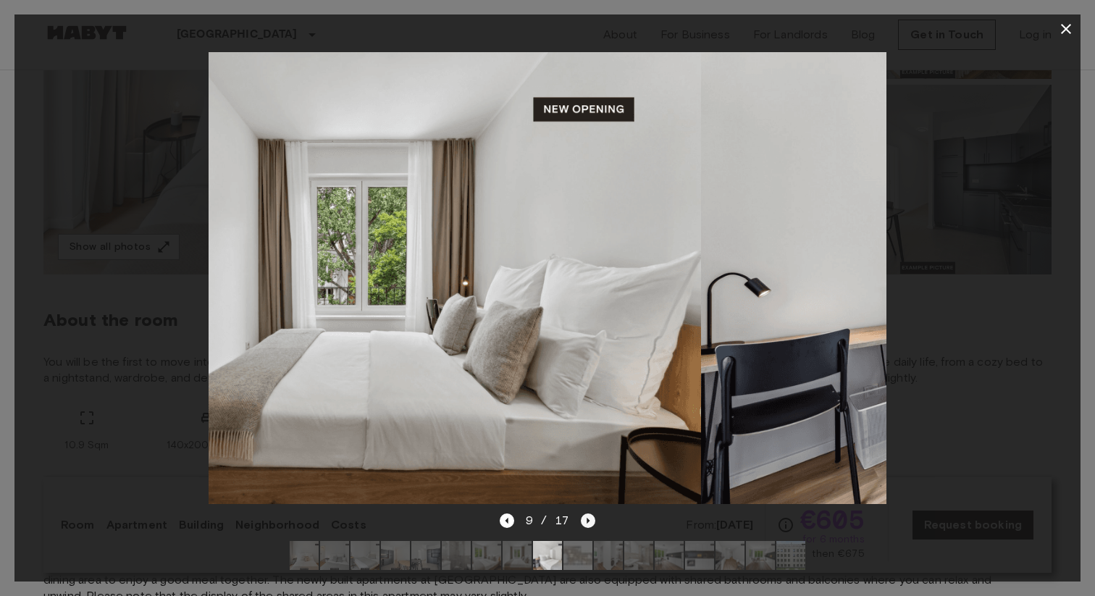
click at [588, 515] on icon "Next image" at bounding box center [588, 520] width 14 height 14
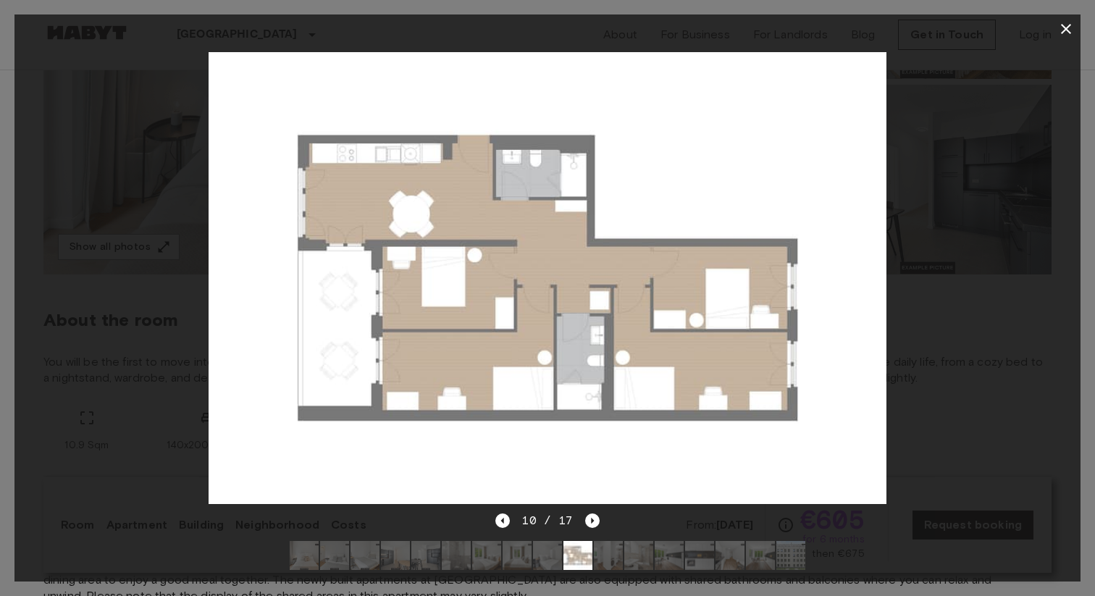
click at [1062, 28] on icon "button" at bounding box center [1065, 28] width 17 height 17
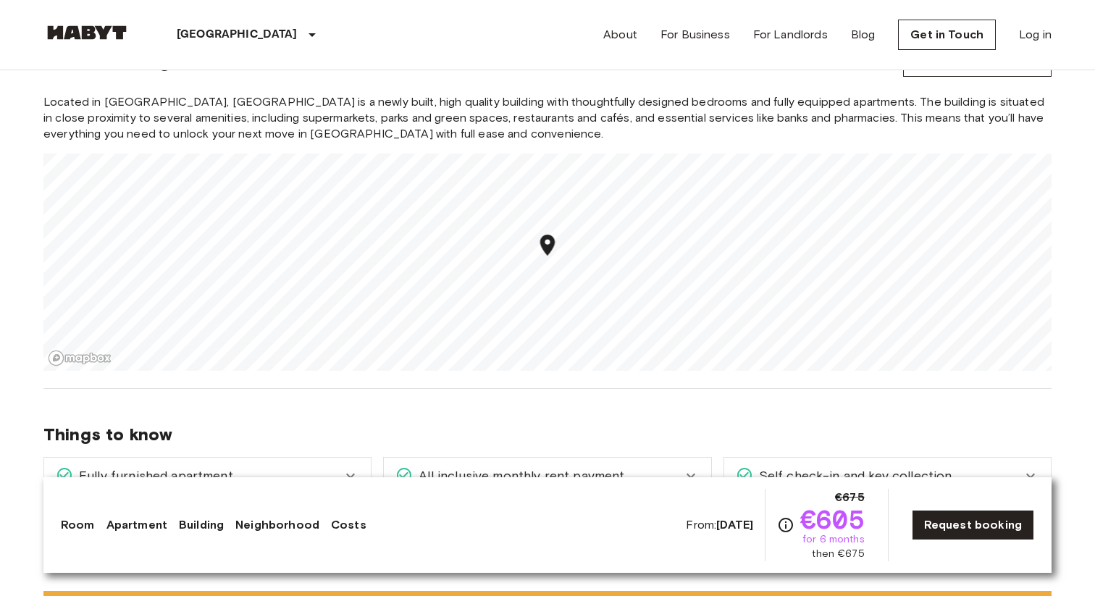
scroll to position [1649, 0]
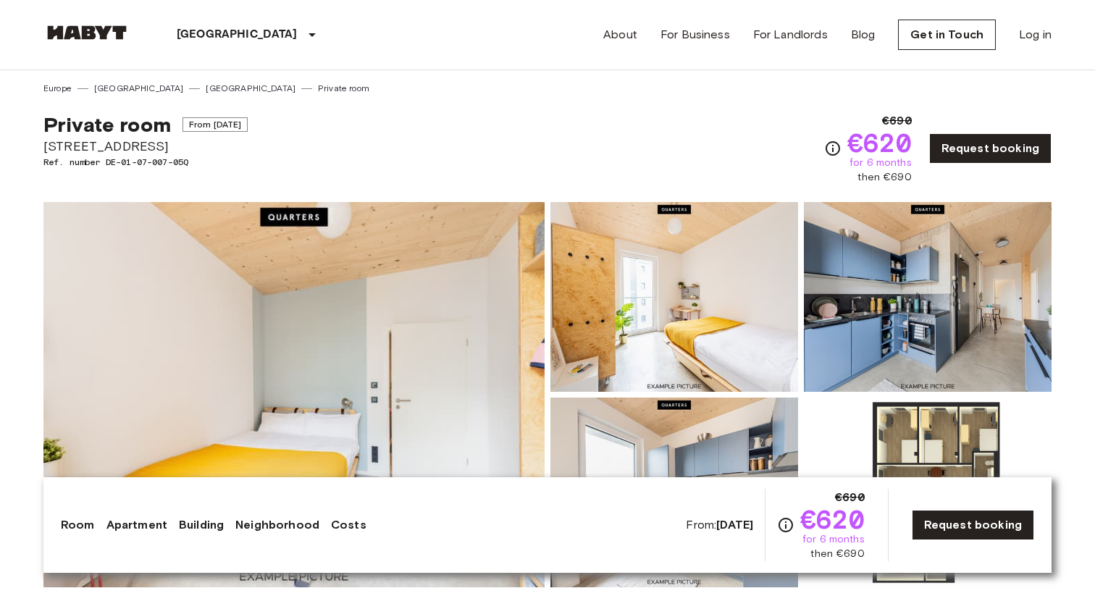
click at [492, 349] on img at bounding box center [293, 394] width 501 height 385
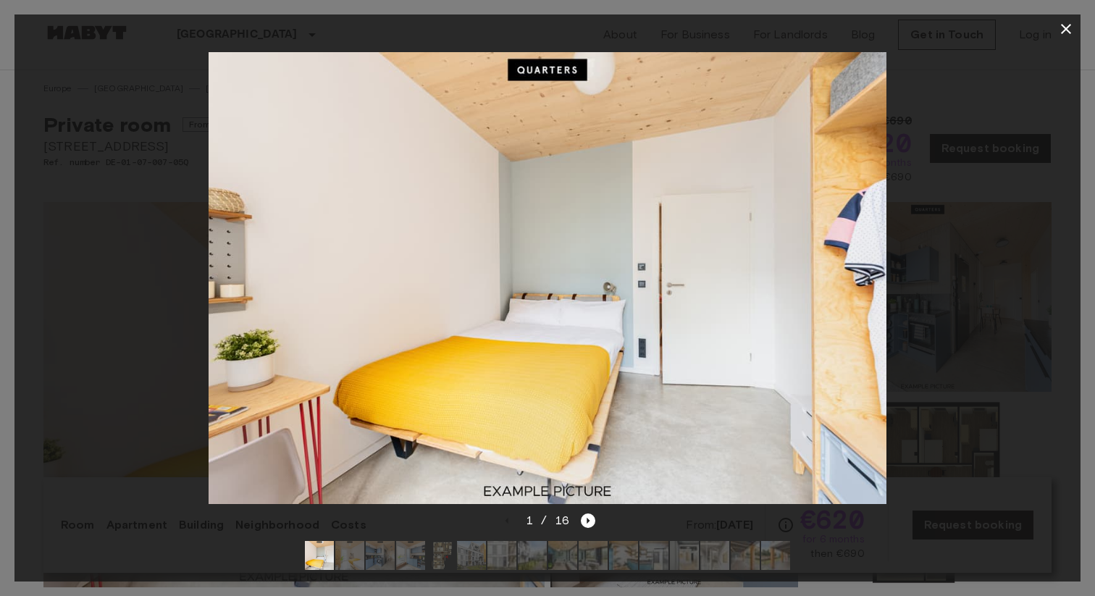
click at [870, 247] on img at bounding box center [548, 278] width 678 height 452
click at [961, 255] on div at bounding box center [547, 277] width 1066 height 468
click at [583, 526] on icon "Next image" at bounding box center [588, 520] width 14 height 14
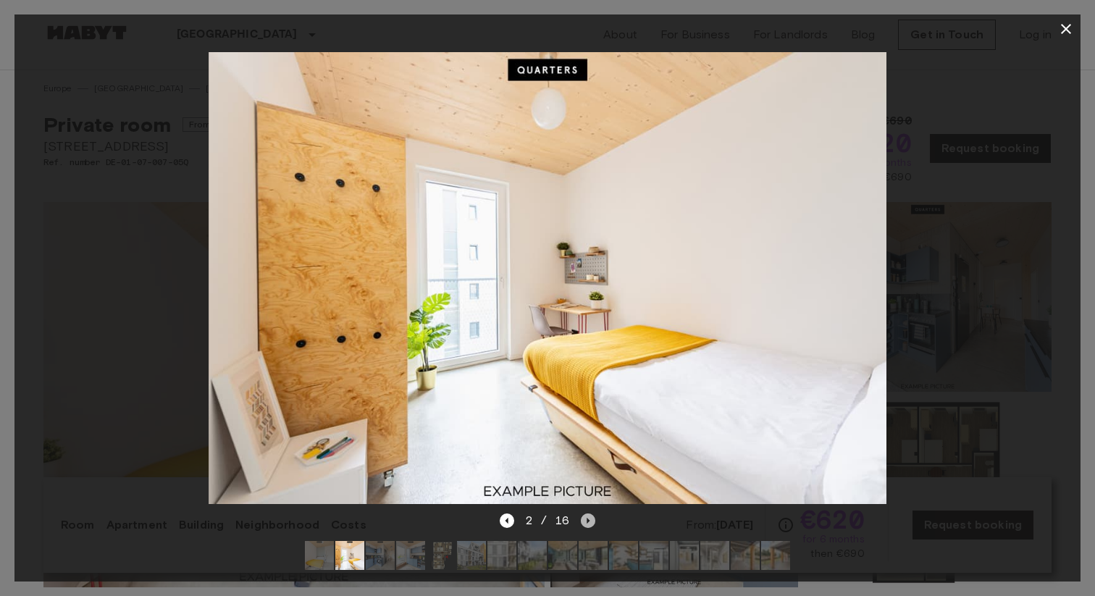
click at [583, 526] on icon "Next image" at bounding box center [588, 520] width 14 height 14
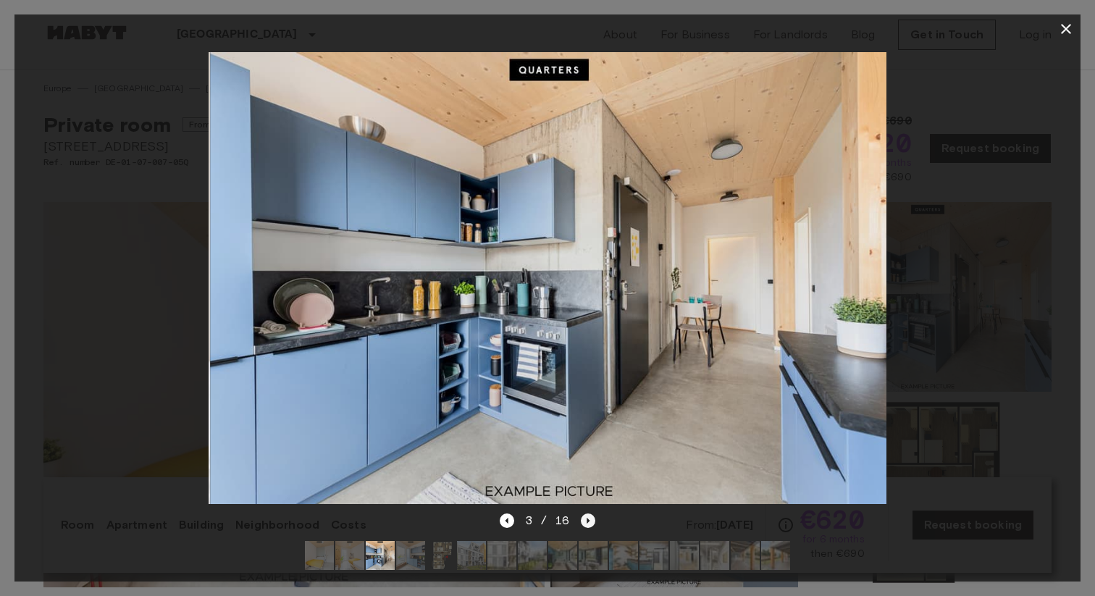
click at [583, 526] on icon "Next image" at bounding box center [588, 520] width 14 height 14
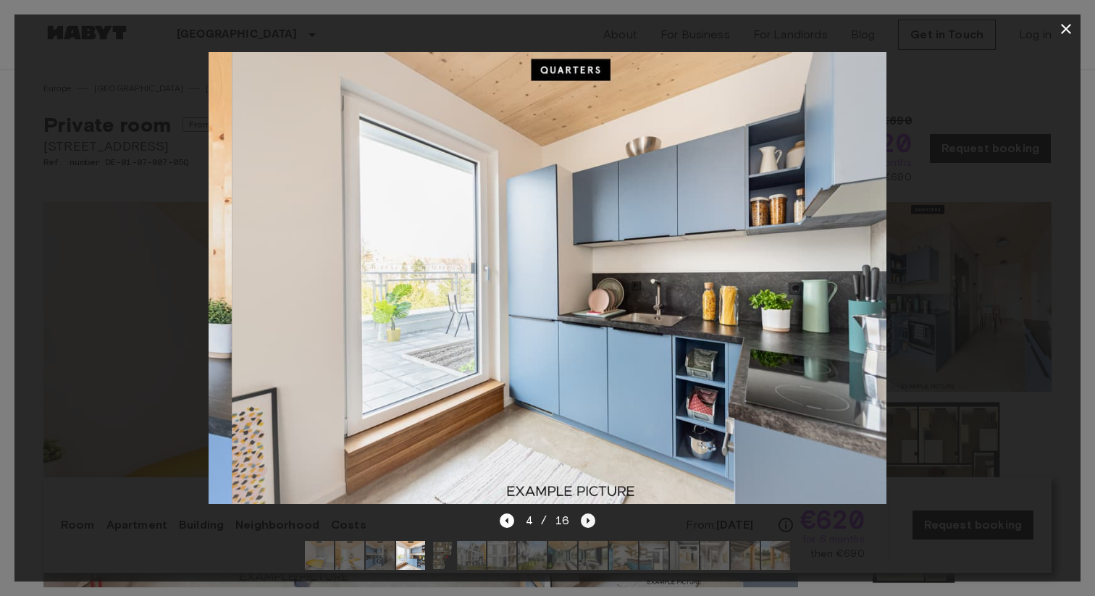
click at [583, 526] on icon "Next image" at bounding box center [588, 520] width 14 height 14
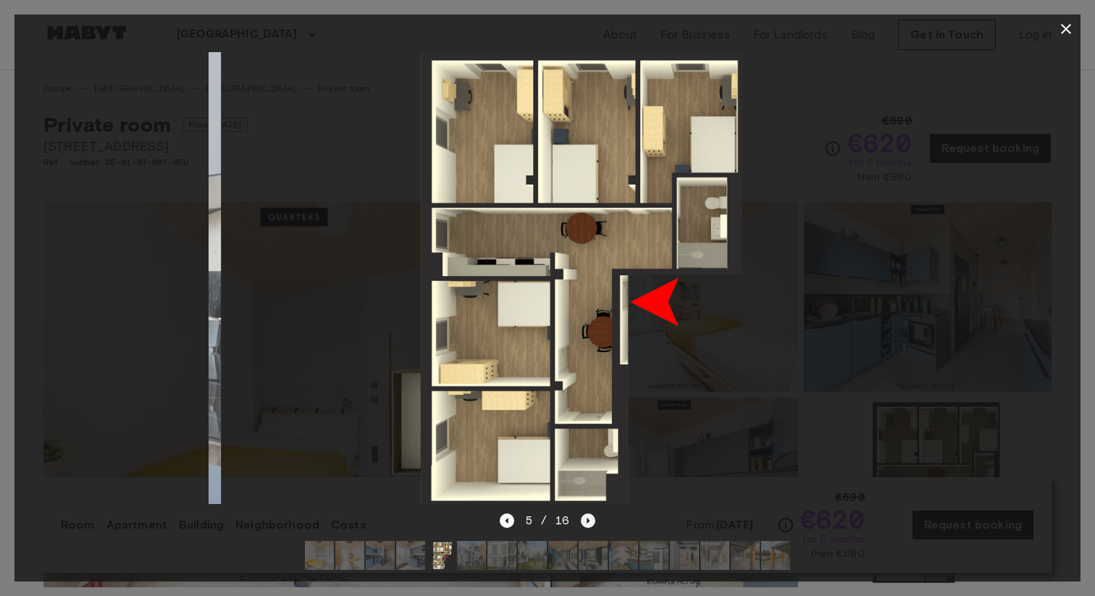
click at [583, 526] on icon "Next image" at bounding box center [588, 520] width 14 height 14
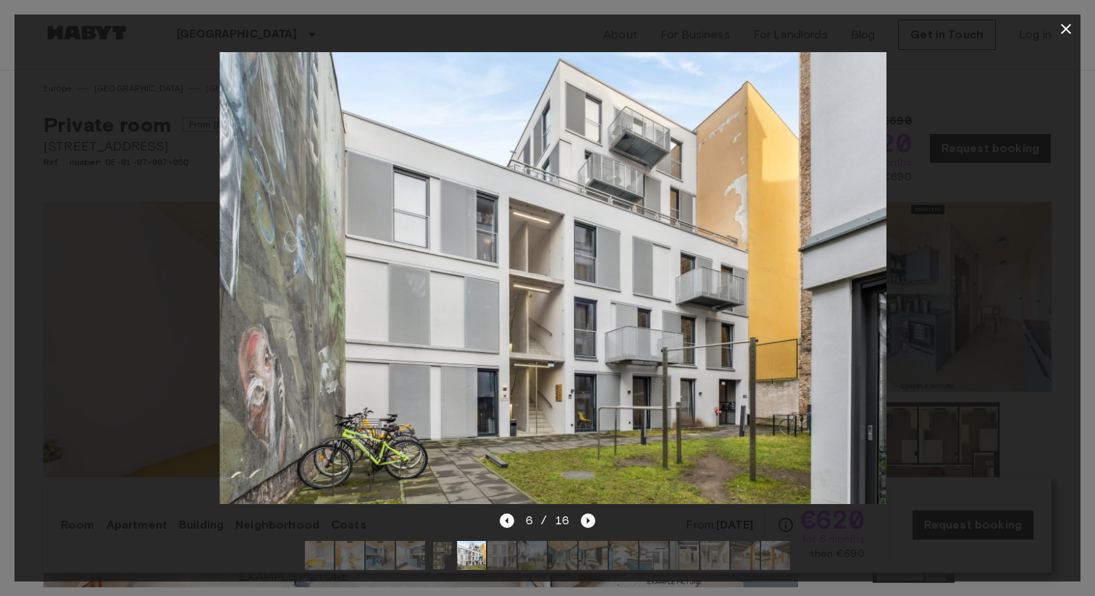
click at [583, 526] on icon "Next image" at bounding box center [588, 520] width 14 height 14
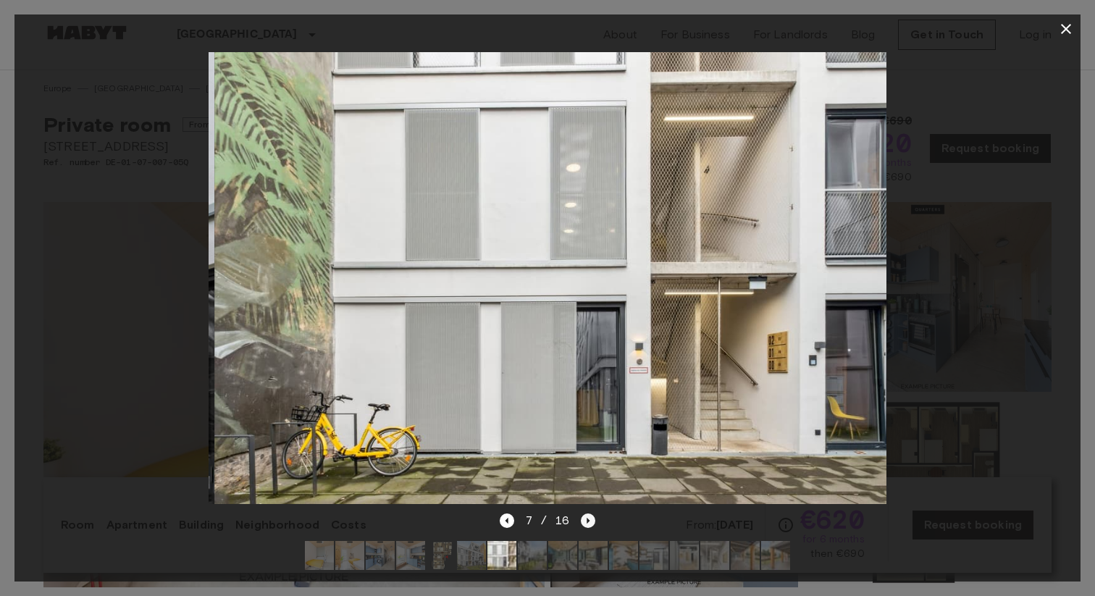
click at [583, 526] on icon "Next image" at bounding box center [588, 520] width 14 height 14
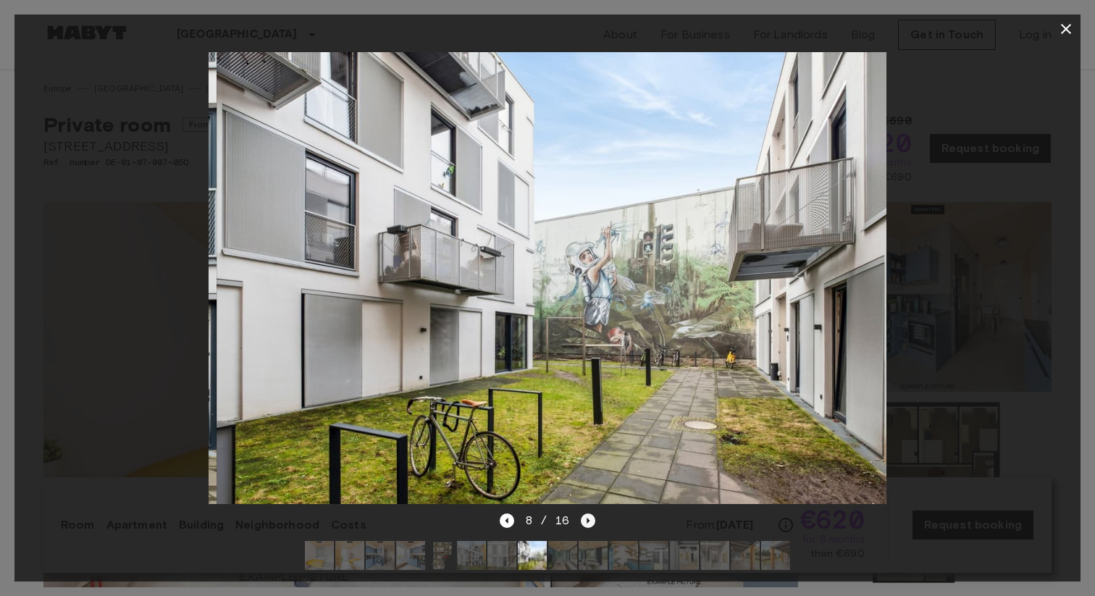
click at [583, 526] on icon "Next image" at bounding box center [588, 520] width 14 height 14
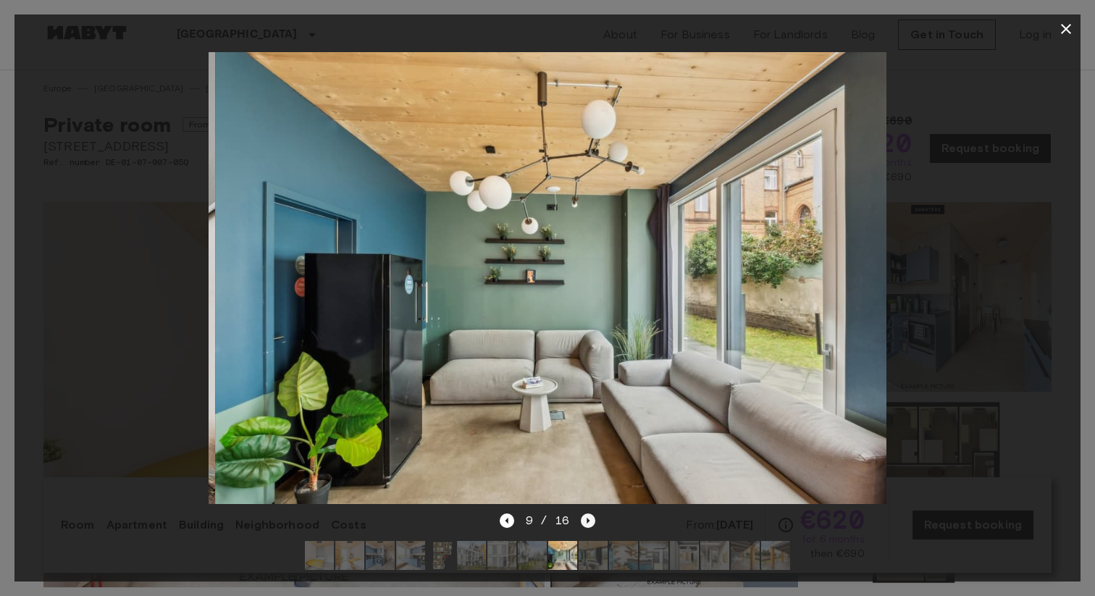
click at [583, 526] on icon "Next image" at bounding box center [588, 520] width 14 height 14
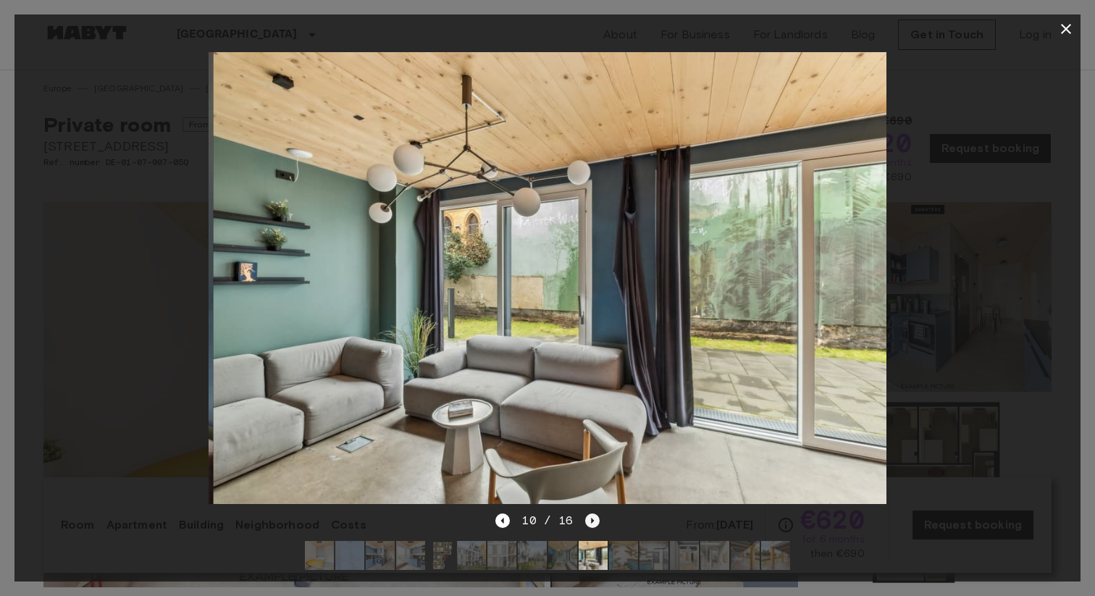
click at [583, 526] on div "10 / 16" at bounding box center [547, 520] width 104 height 17
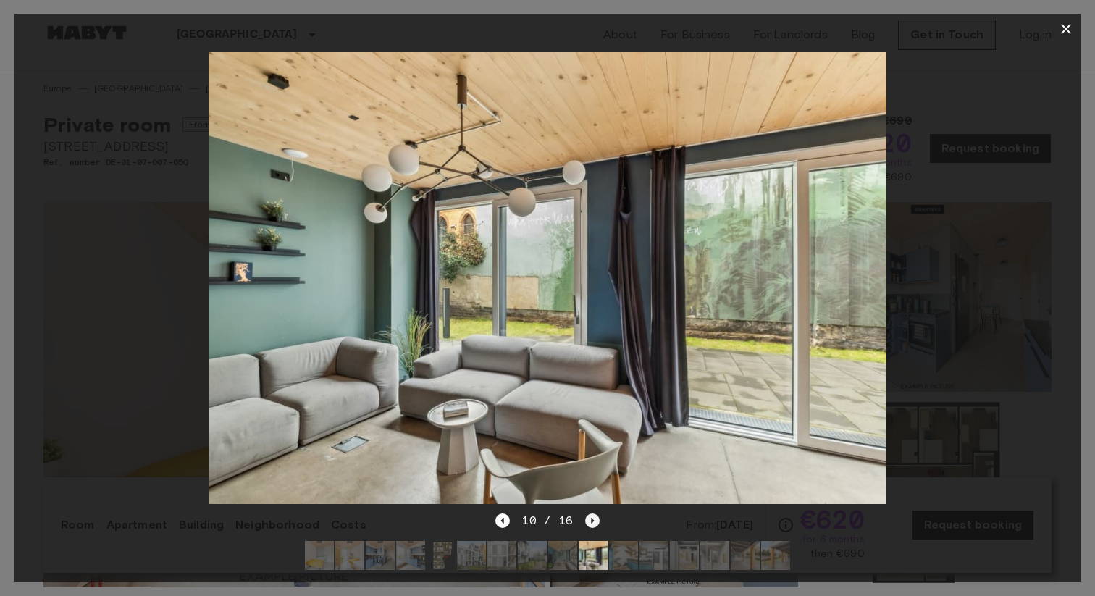
click at [583, 526] on div "10 / 16" at bounding box center [547, 520] width 104 height 17
click at [586, 526] on icon "Next image" at bounding box center [592, 520] width 14 height 14
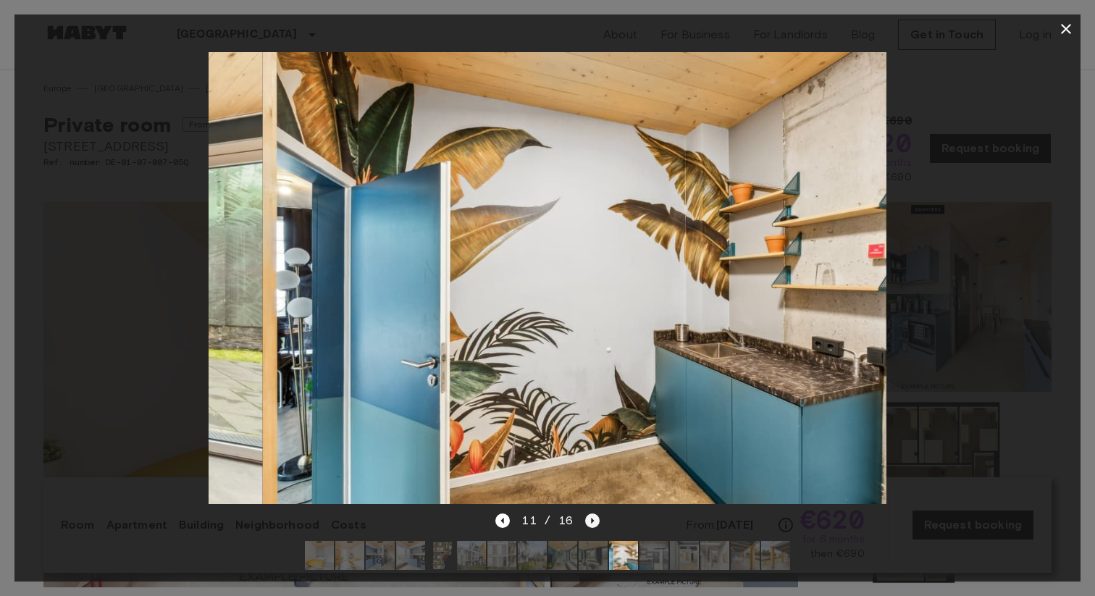
click at [586, 526] on icon "Next image" at bounding box center [592, 520] width 14 height 14
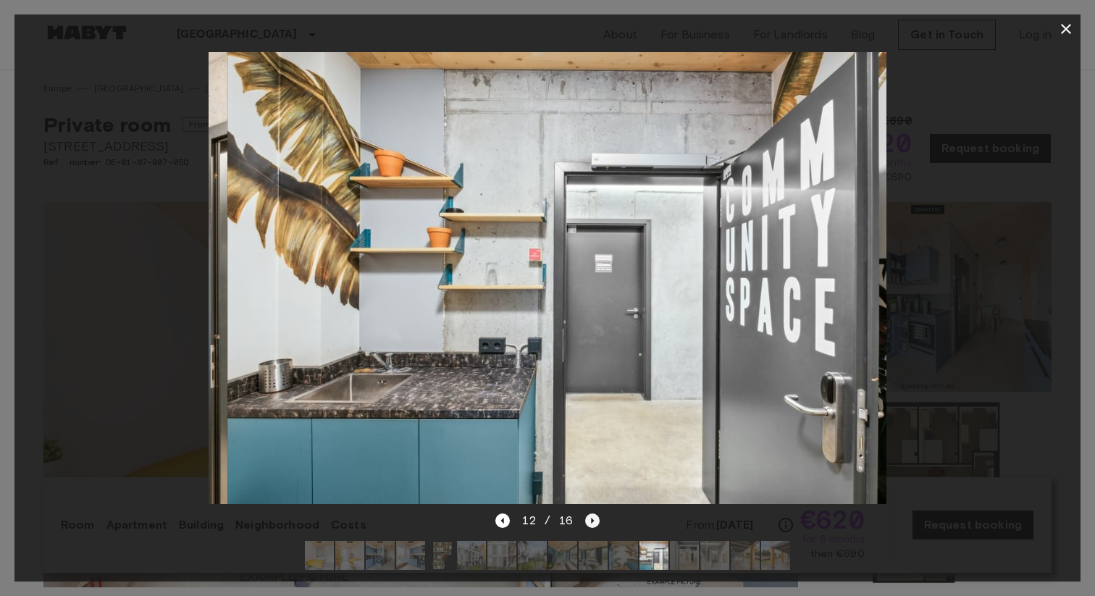
click at [586, 526] on icon "Next image" at bounding box center [592, 520] width 14 height 14
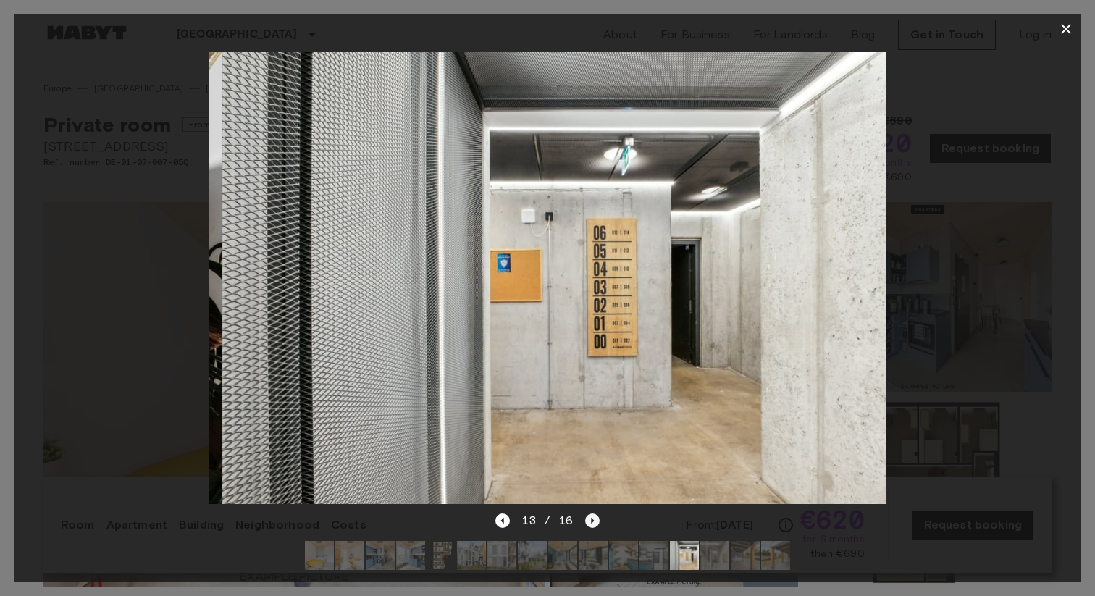
click at [586, 526] on icon "Next image" at bounding box center [592, 520] width 14 height 14
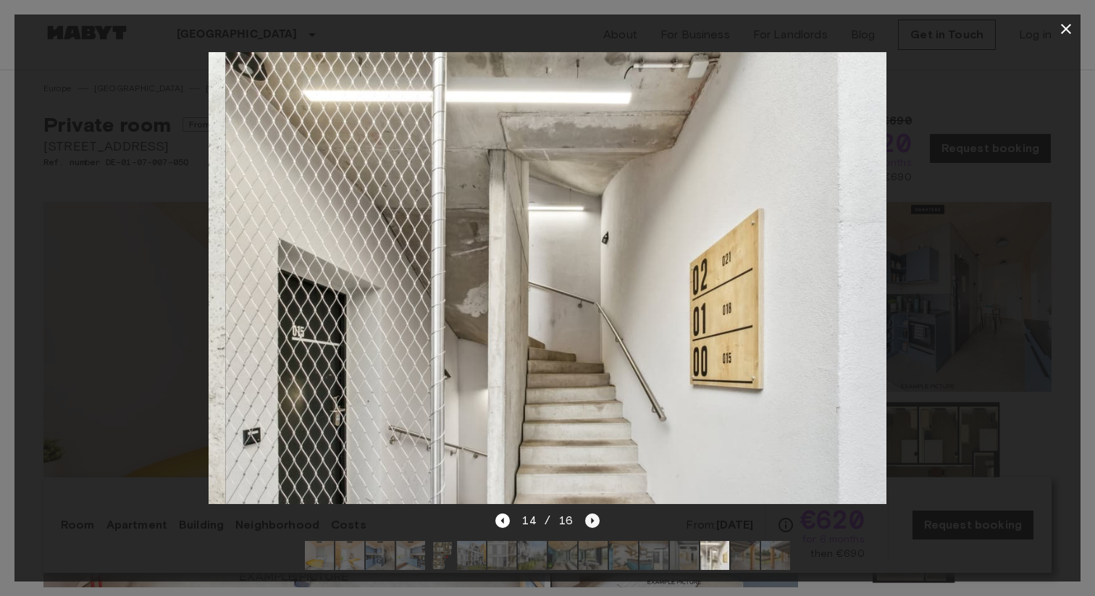
click at [586, 526] on icon "Next image" at bounding box center [592, 520] width 14 height 14
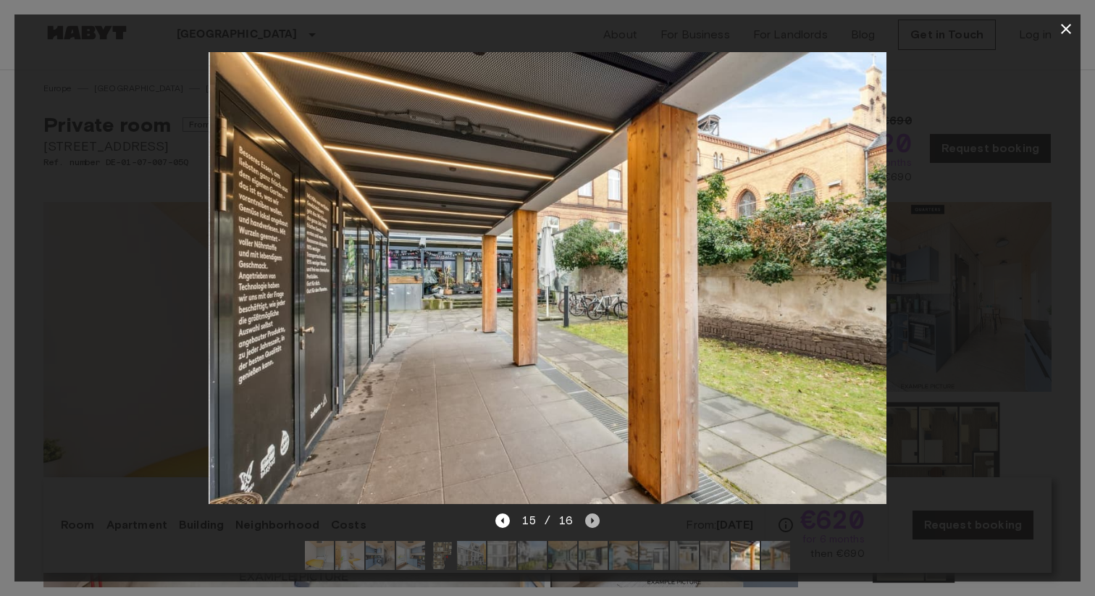
click at [586, 526] on icon "Next image" at bounding box center [592, 520] width 14 height 14
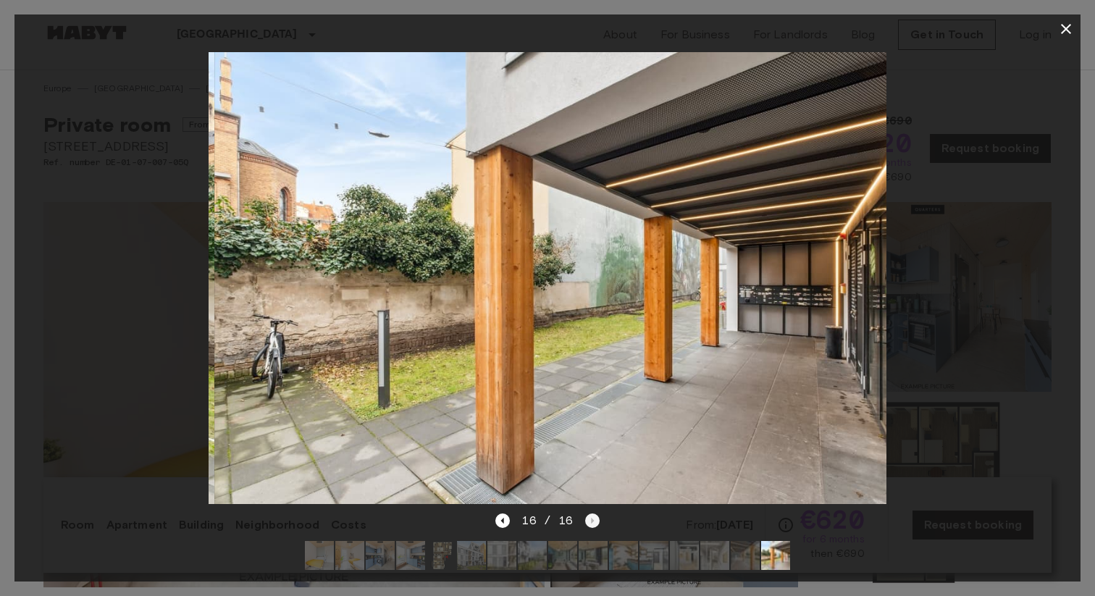
click at [586, 526] on div "16 / 16" at bounding box center [547, 520] width 104 height 17
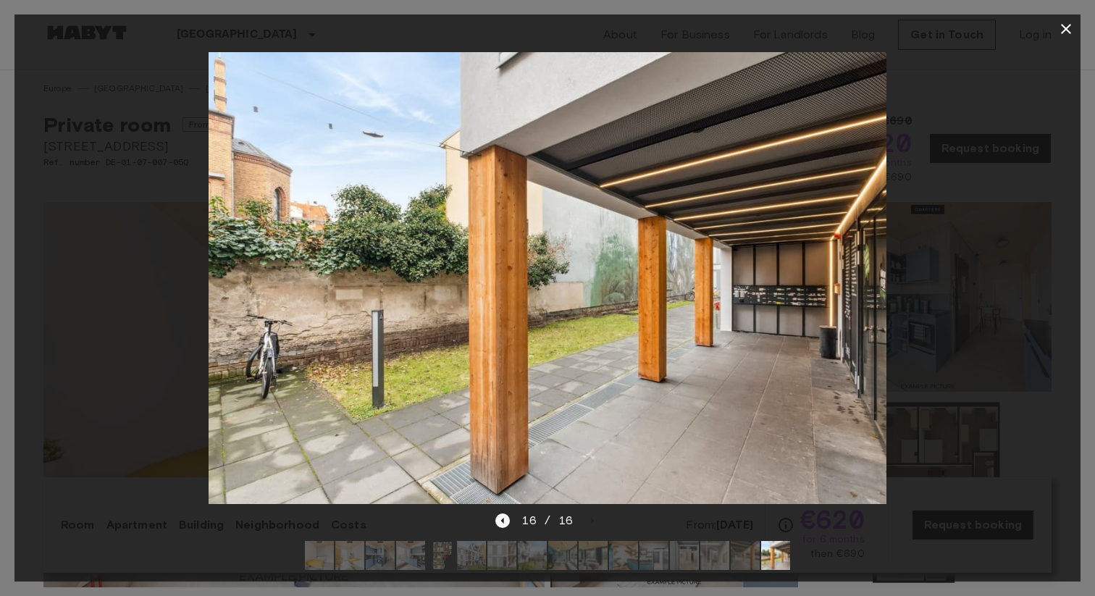
click at [1068, 32] on icon "button" at bounding box center [1066, 29] width 10 height 10
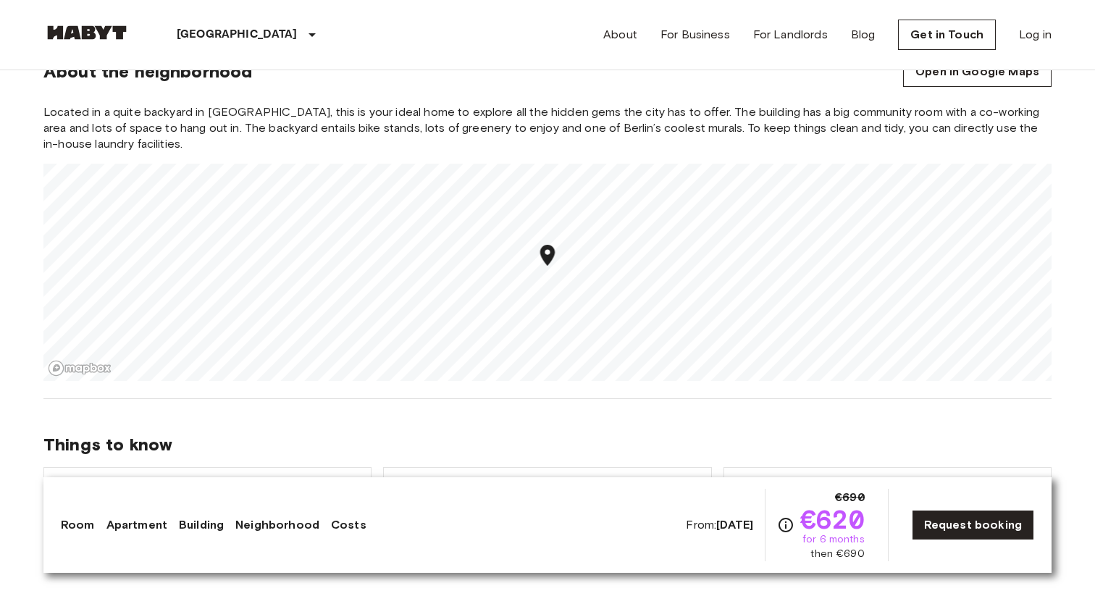
scroll to position [1642, 0]
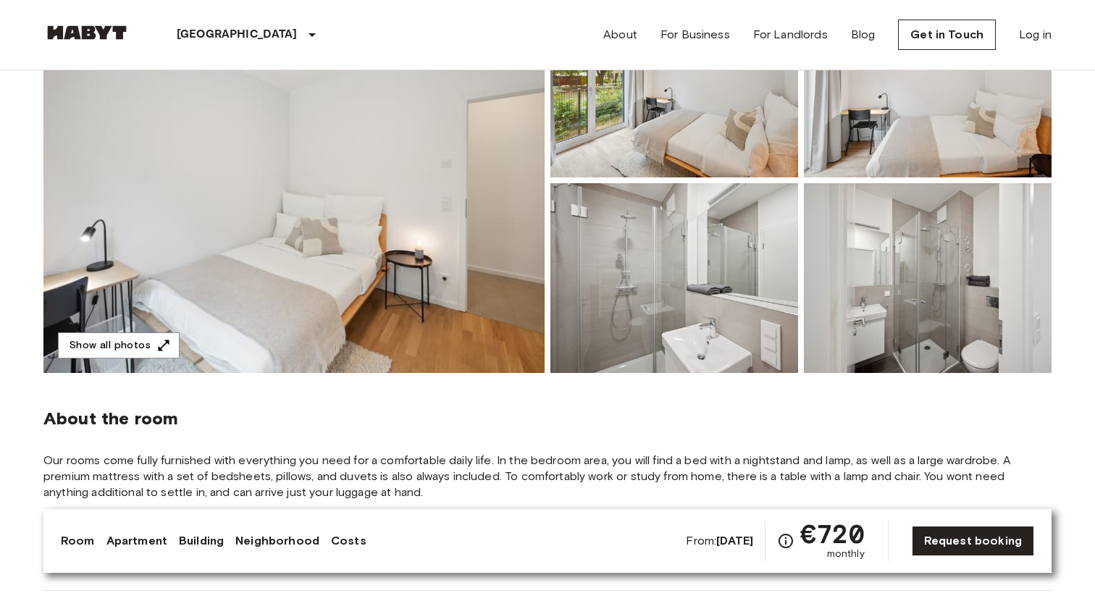
scroll to position [125, 0]
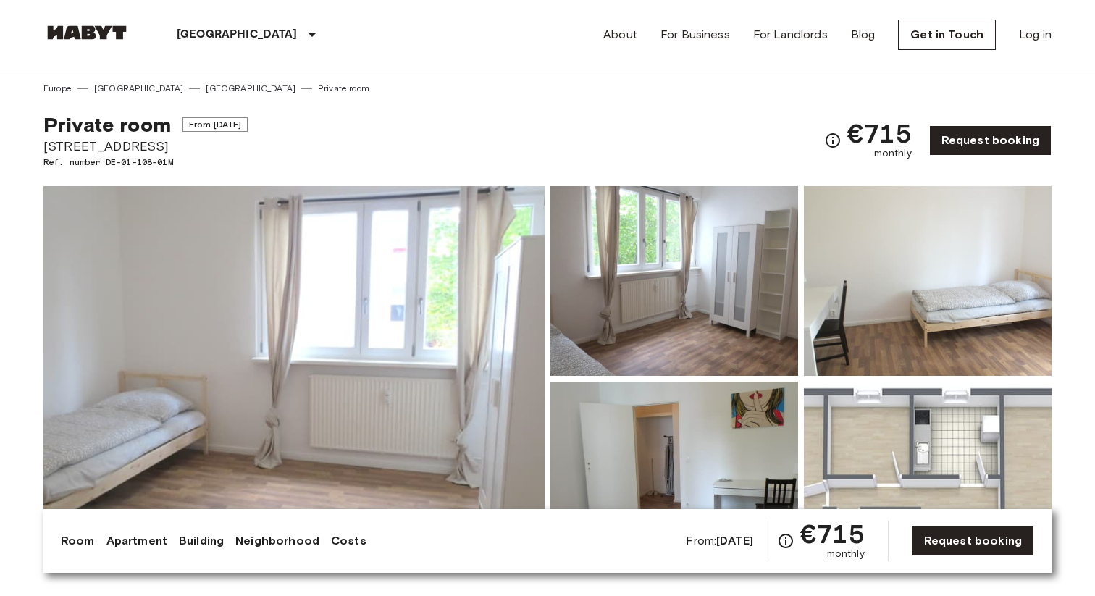
click at [509, 337] on img at bounding box center [293, 378] width 501 height 385
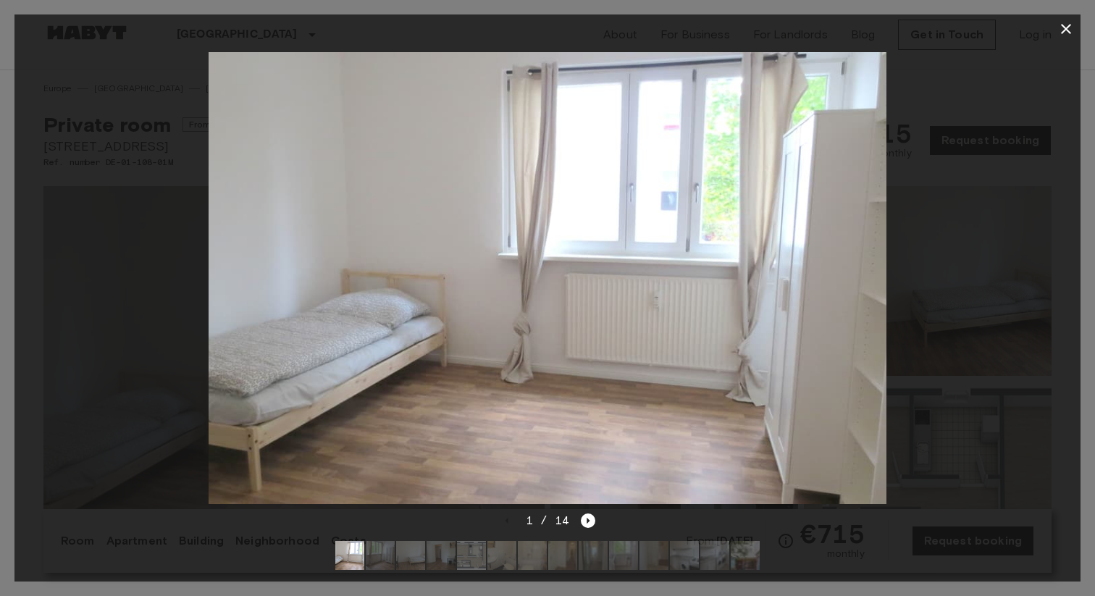
click at [854, 275] on img at bounding box center [548, 278] width 678 height 452
click at [593, 521] on icon "Next image" at bounding box center [588, 520] width 14 height 14
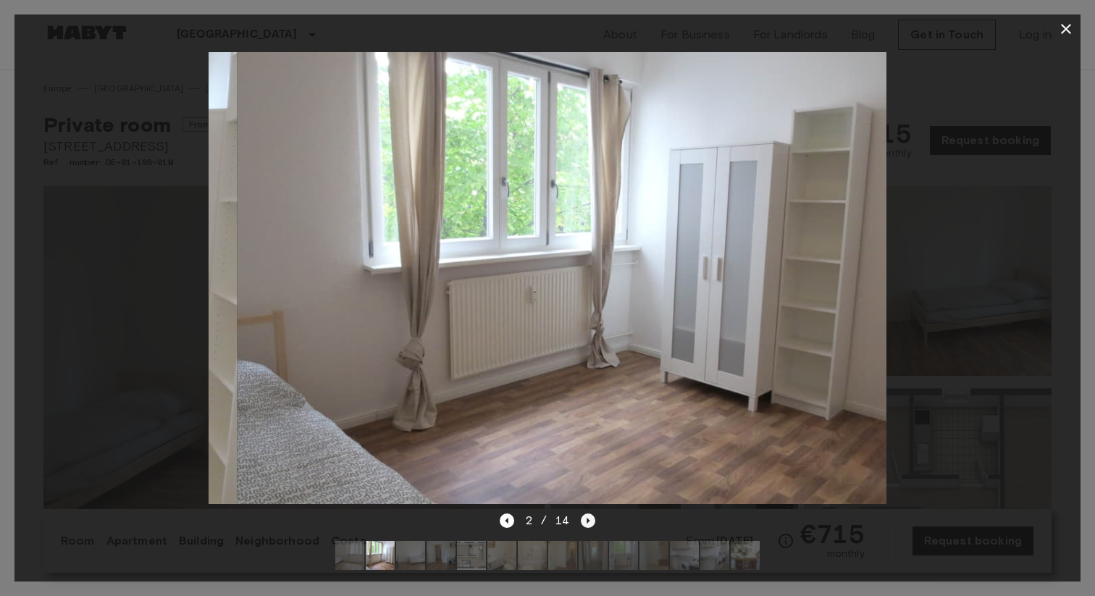
click at [593, 521] on icon "Next image" at bounding box center [588, 520] width 14 height 14
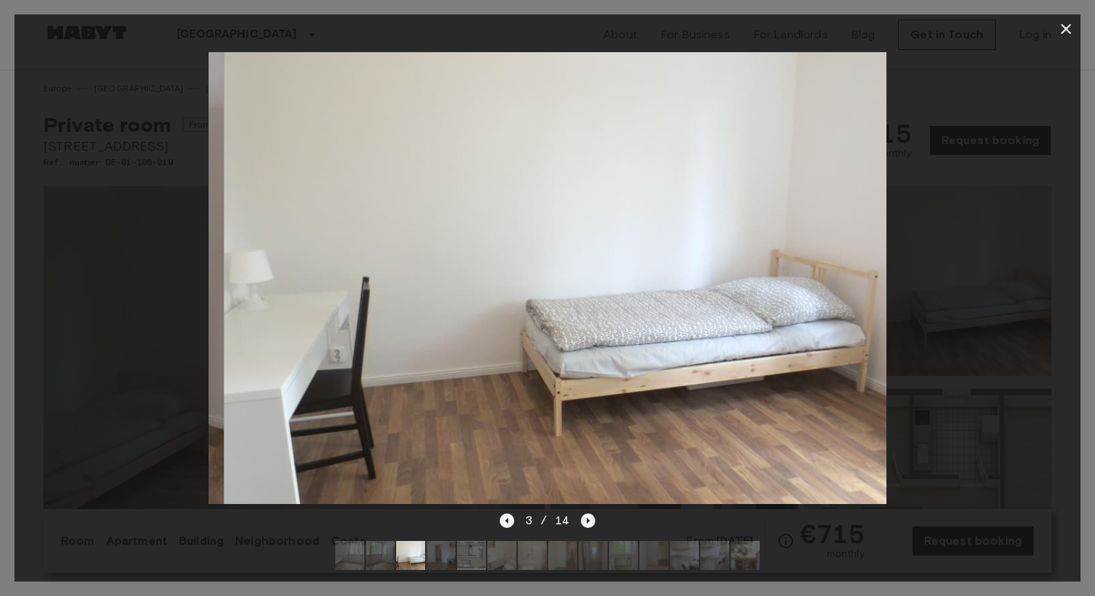
click at [593, 521] on icon "Next image" at bounding box center [588, 520] width 14 height 14
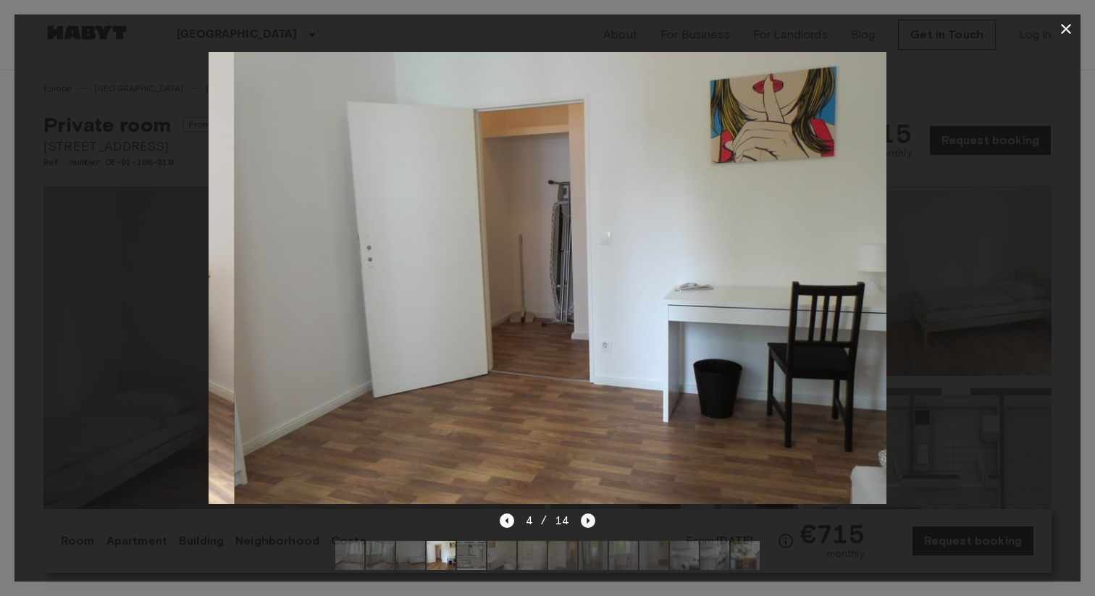
click at [593, 521] on icon "Next image" at bounding box center [588, 520] width 14 height 14
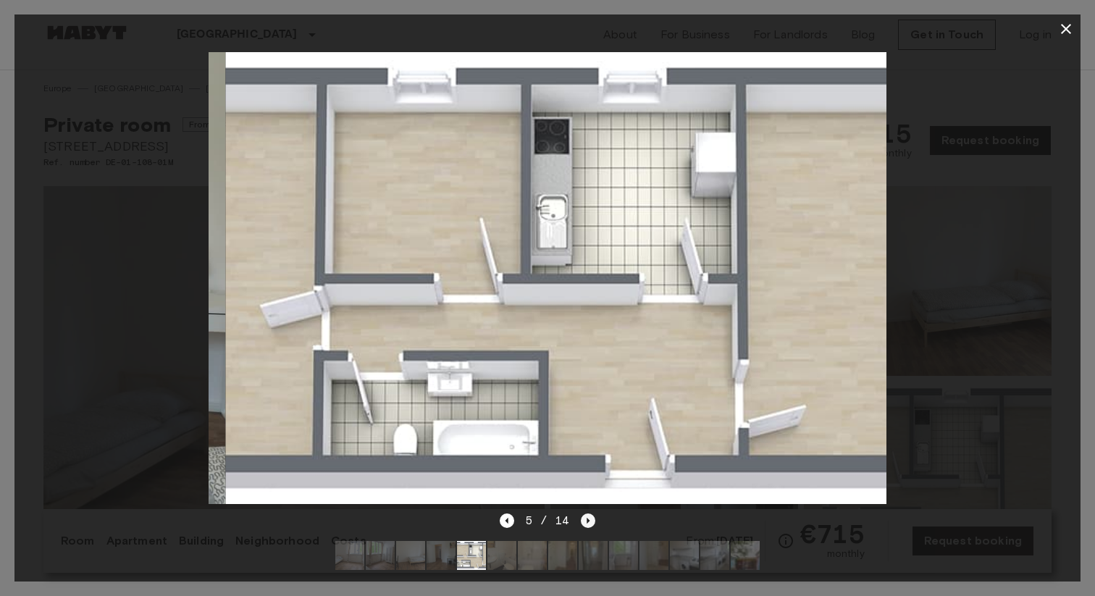
click at [593, 521] on icon "Next image" at bounding box center [588, 520] width 14 height 14
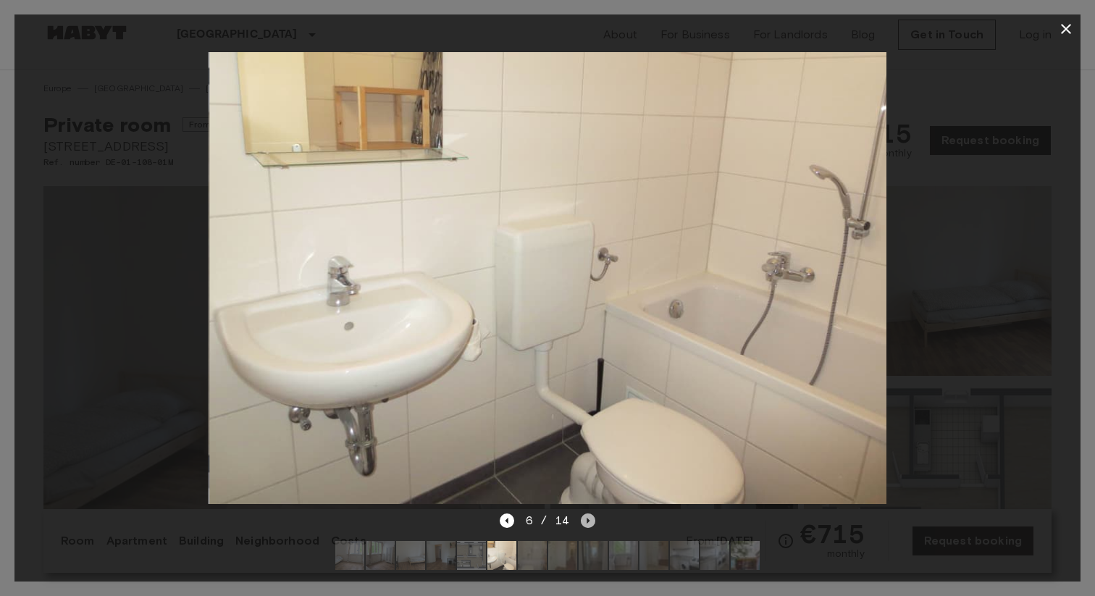
click at [593, 521] on icon "Next image" at bounding box center [588, 520] width 14 height 14
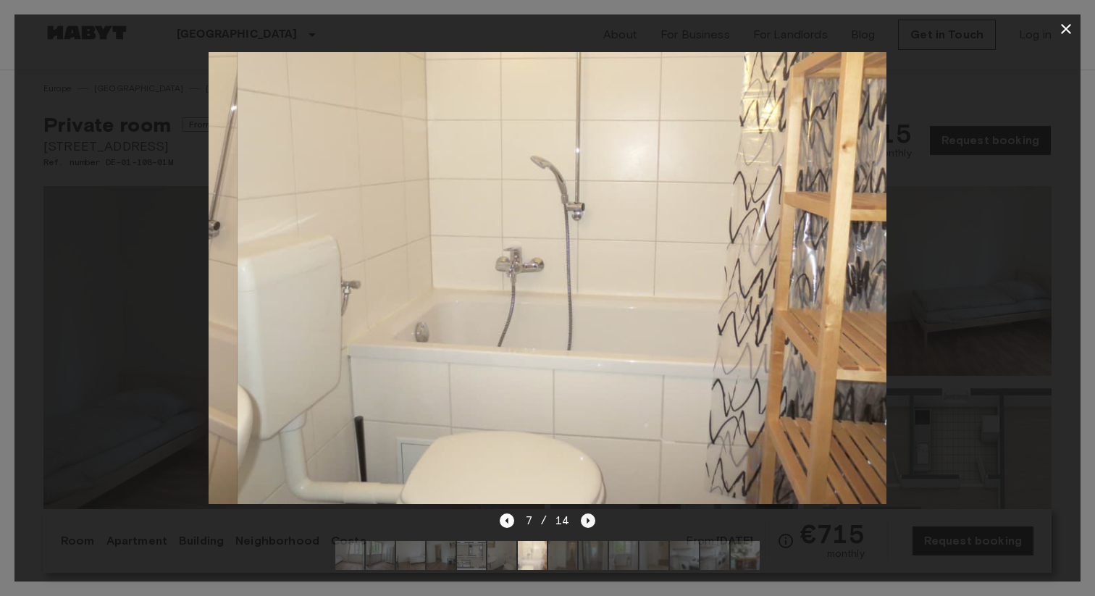
click at [593, 521] on icon "Next image" at bounding box center [588, 520] width 14 height 14
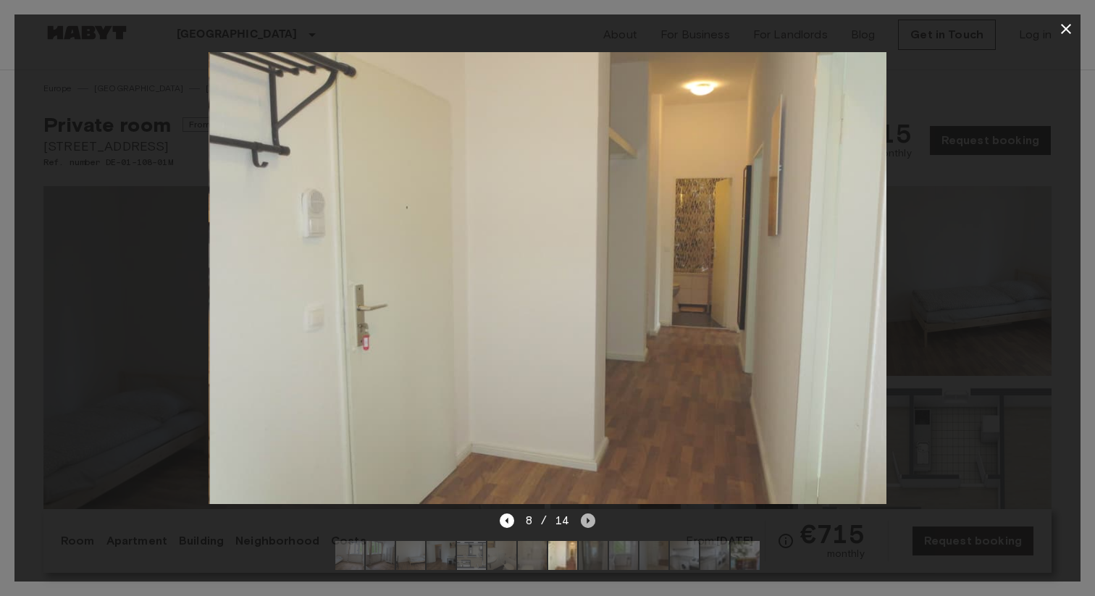
click at [593, 521] on icon "Next image" at bounding box center [588, 520] width 14 height 14
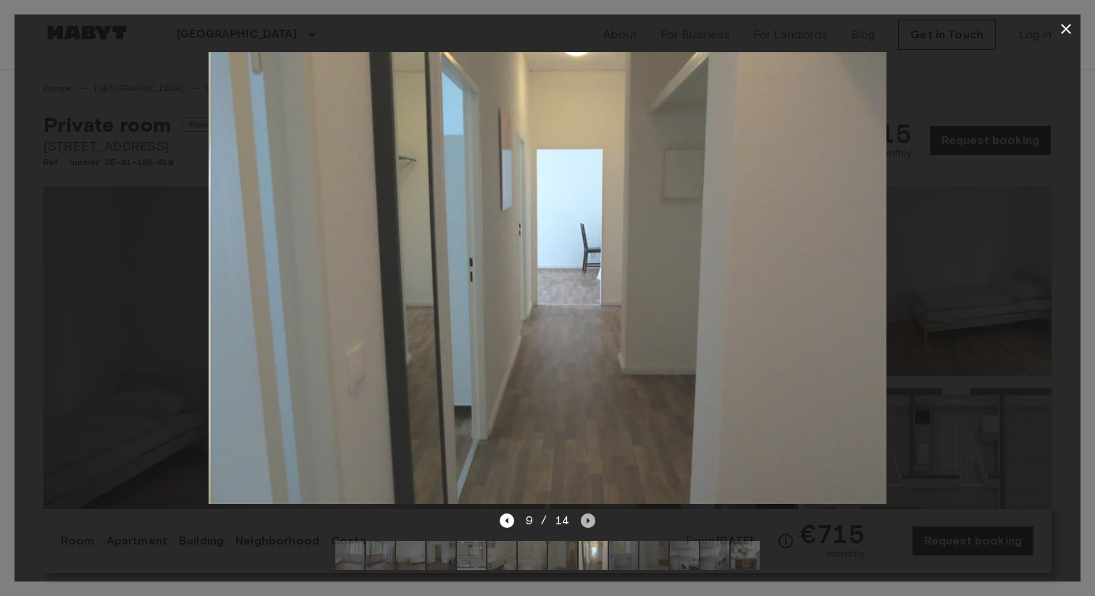
click at [593, 521] on icon "Next image" at bounding box center [588, 520] width 14 height 14
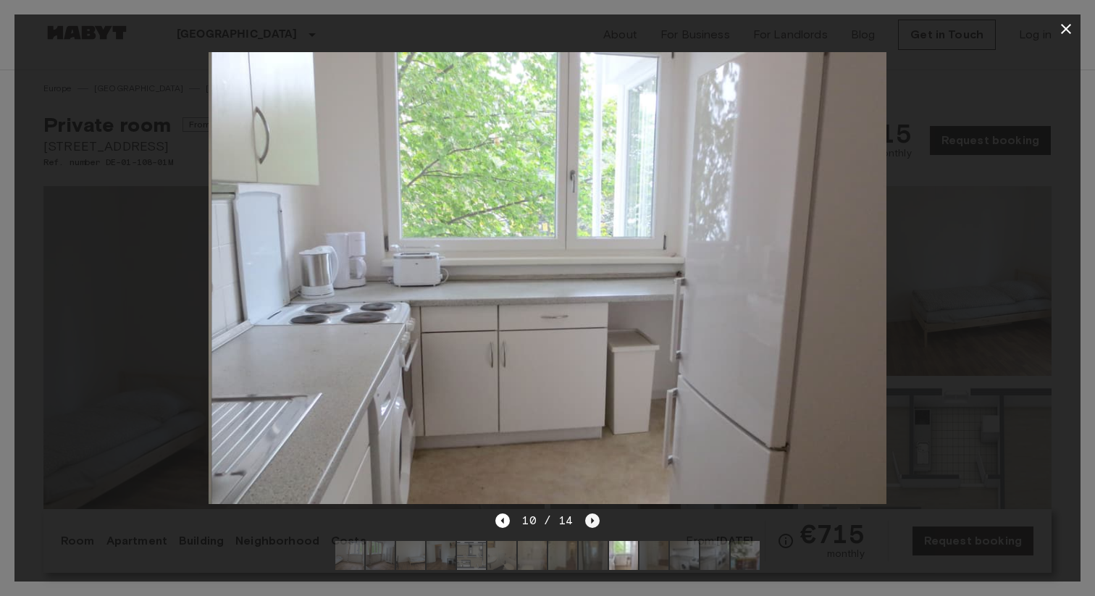
click at [593, 521] on icon "Next image" at bounding box center [592, 520] width 14 height 14
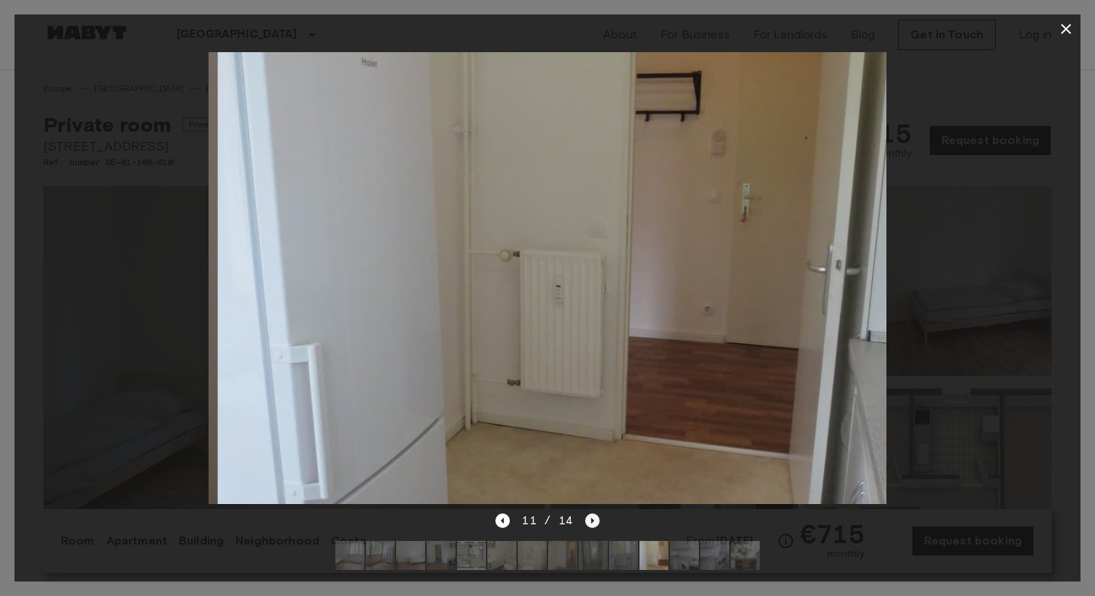
click at [593, 521] on icon "Next image" at bounding box center [592, 520] width 14 height 14
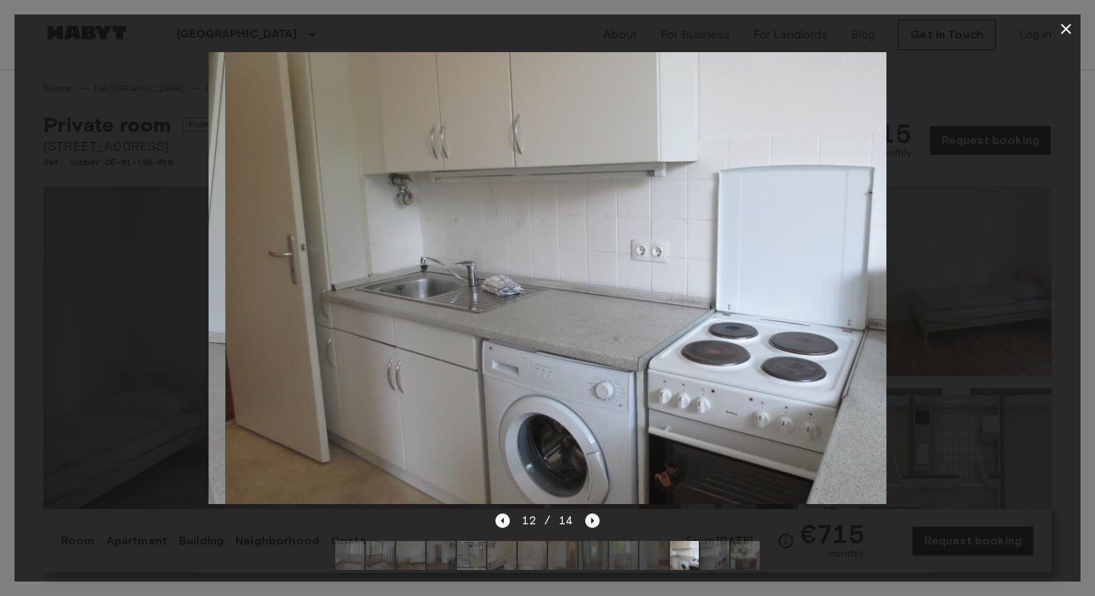
click at [593, 521] on icon "Next image" at bounding box center [592, 520] width 14 height 14
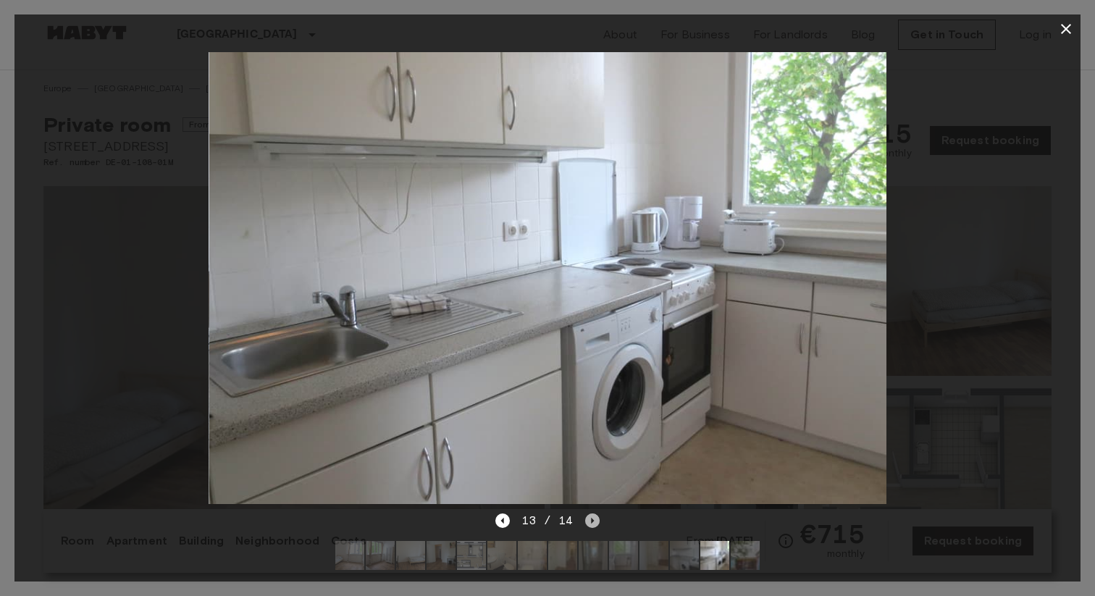
click at [593, 521] on icon "Next image" at bounding box center [592, 520] width 14 height 14
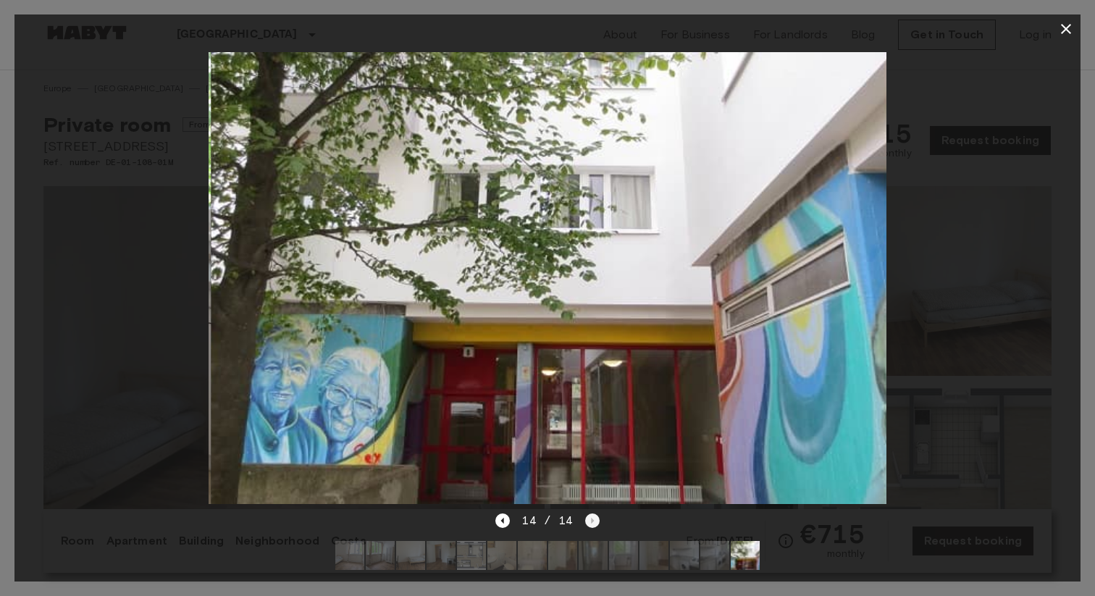
click at [593, 521] on div "14 / 14" at bounding box center [547, 520] width 104 height 17
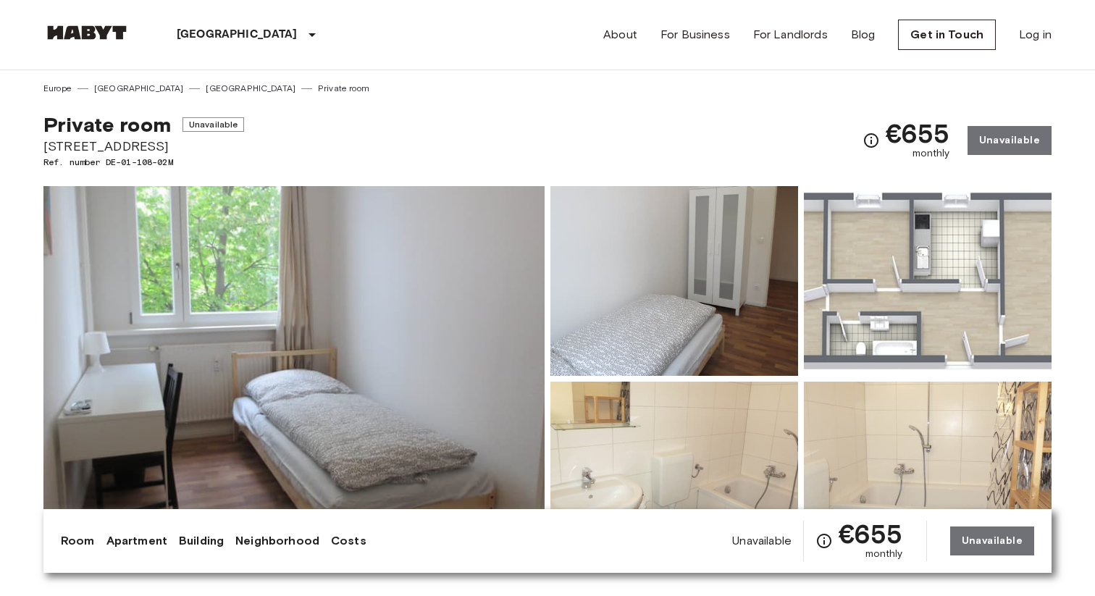
click at [476, 324] on img at bounding box center [293, 378] width 501 height 385
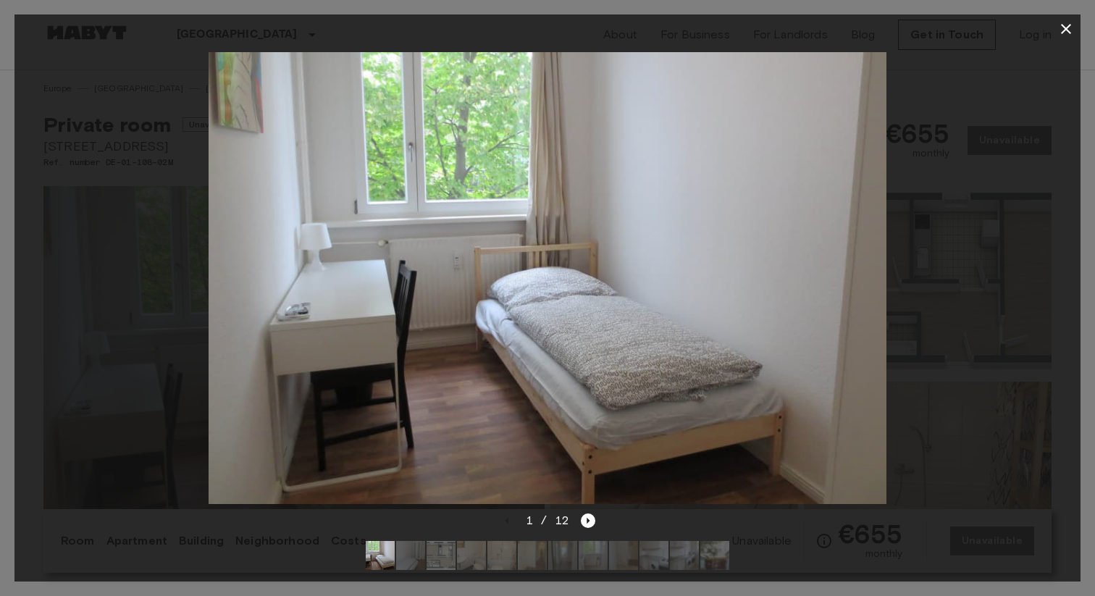
click at [715, 325] on img at bounding box center [548, 278] width 678 height 452
click at [588, 522] on icon "Next image" at bounding box center [588, 520] width 14 height 14
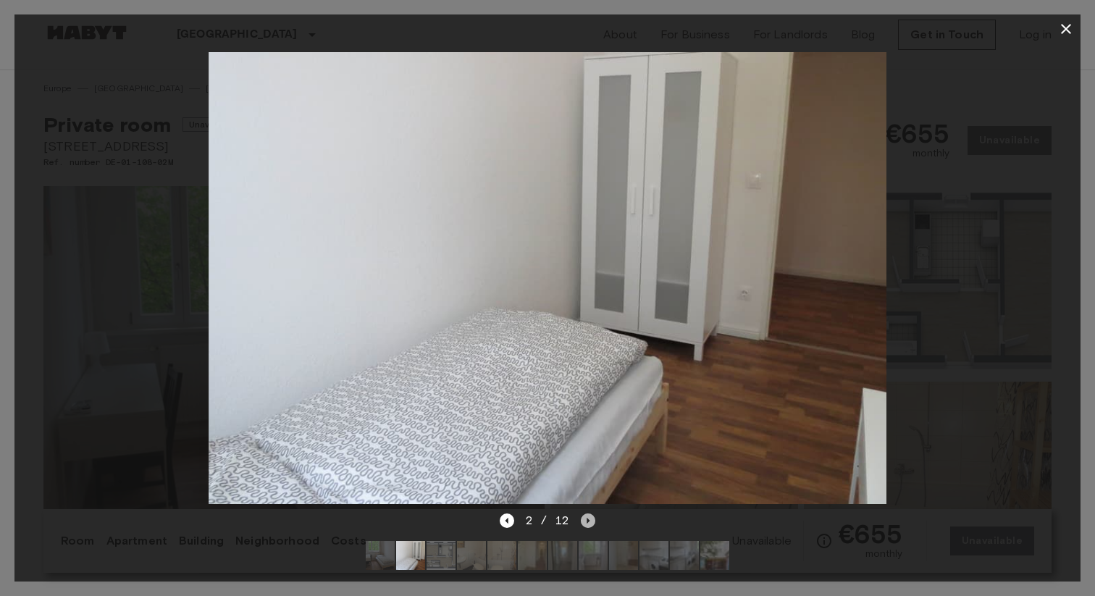
click at [588, 522] on icon "Next image" at bounding box center [588, 520] width 14 height 14
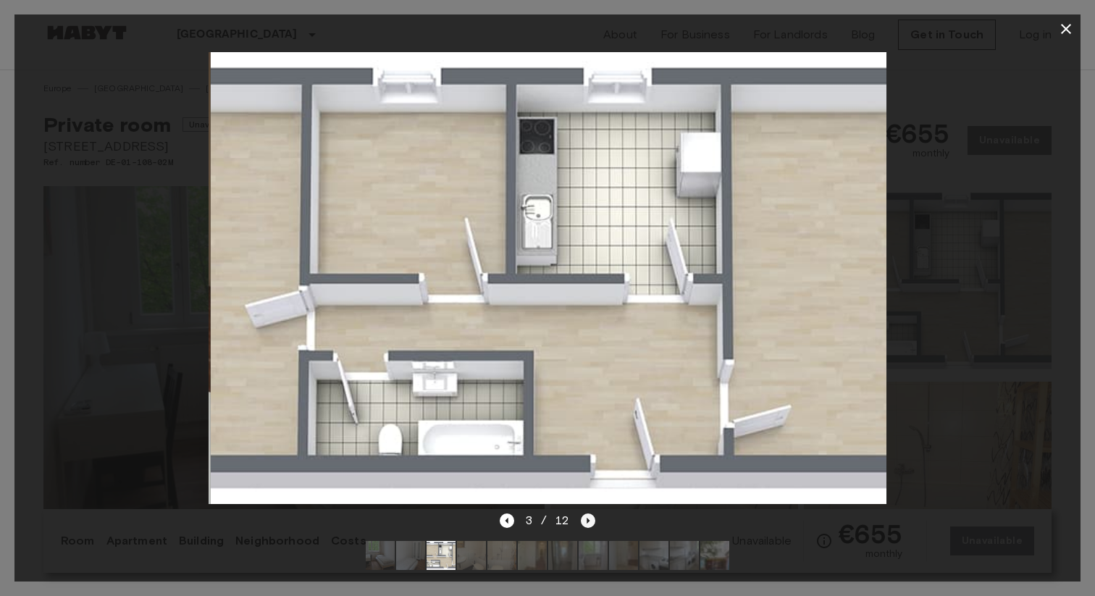
click at [588, 522] on icon "Next image" at bounding box center [588, 520] width 14 height 14
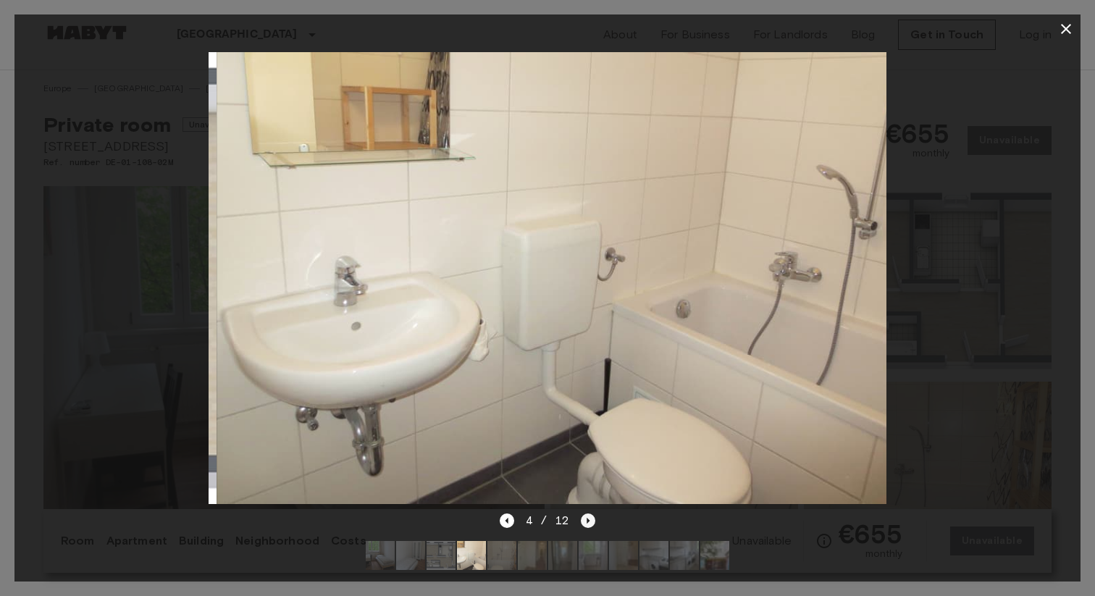
click at [588, 522] on icon "Next image" at bounding box center [588, 520] width 14 height 14
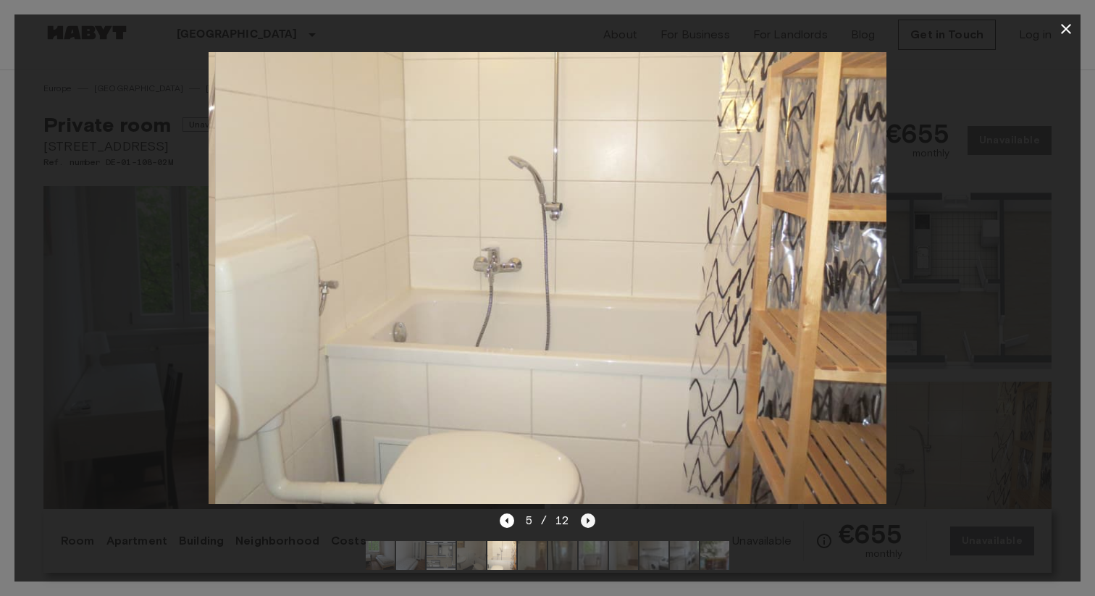
click at [588, 522] on icon "Next image" at bounding box center [588, 520] width 14 height 14
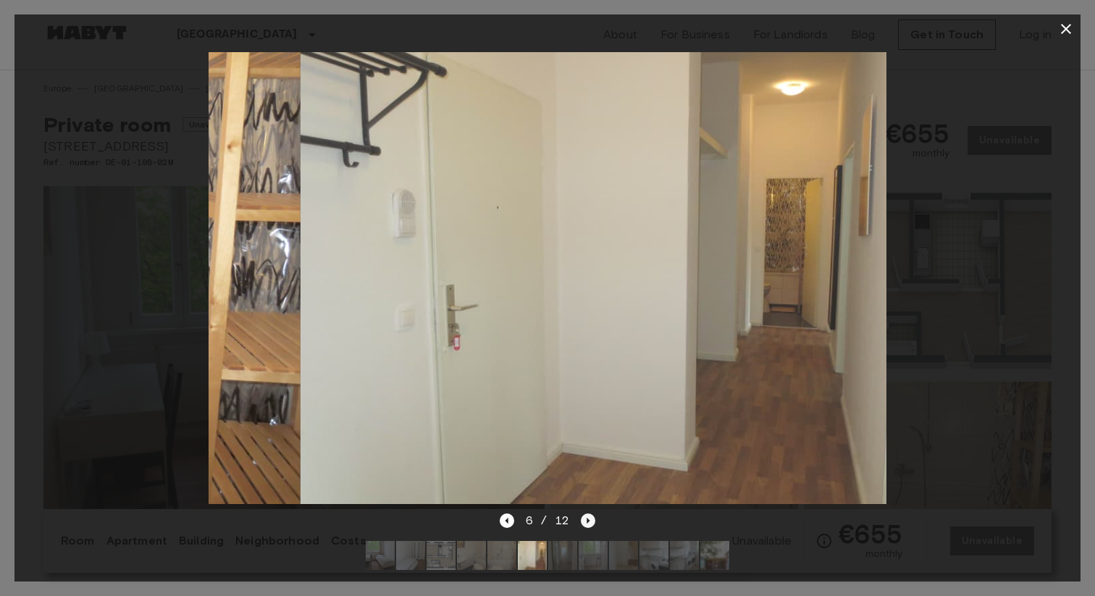
click at [588, 522] on icon "Next image" at bounding box center [588, 520] width 14 height 14
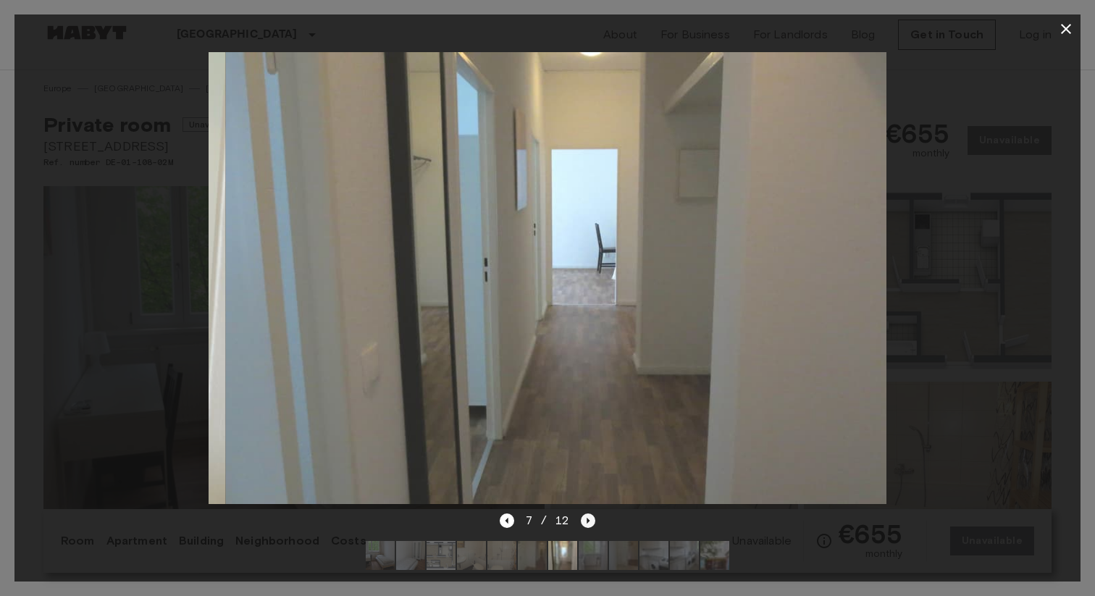
click at [588, 522] on icon "Next image" at bounding box center [588, 520] width 14 height 14
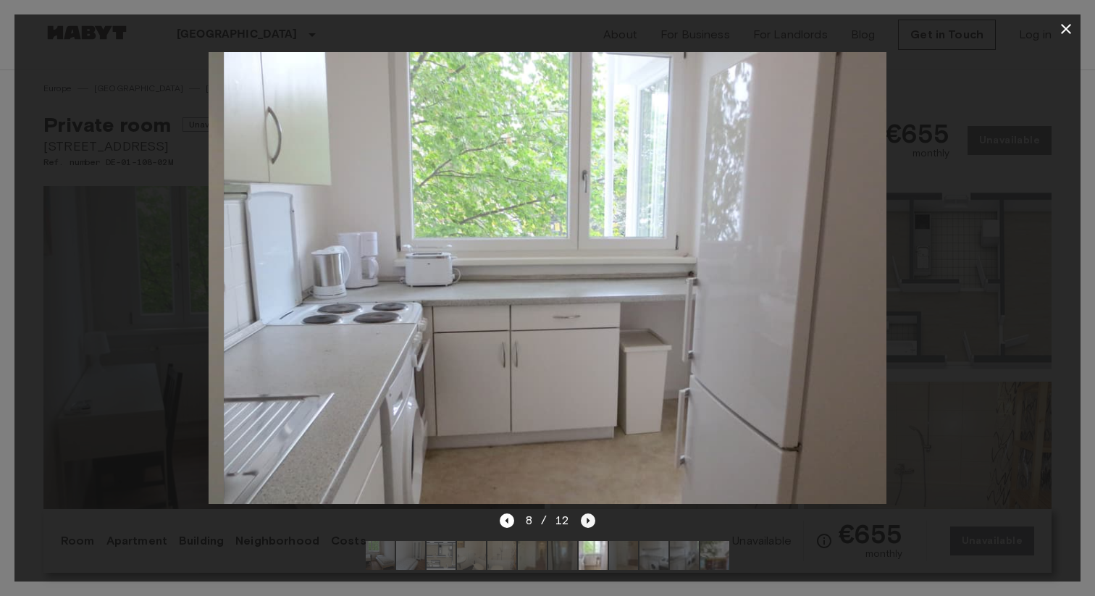
click at [588, 522] on icon "Next image" at bounding box center [588, 520] width 14 height 14
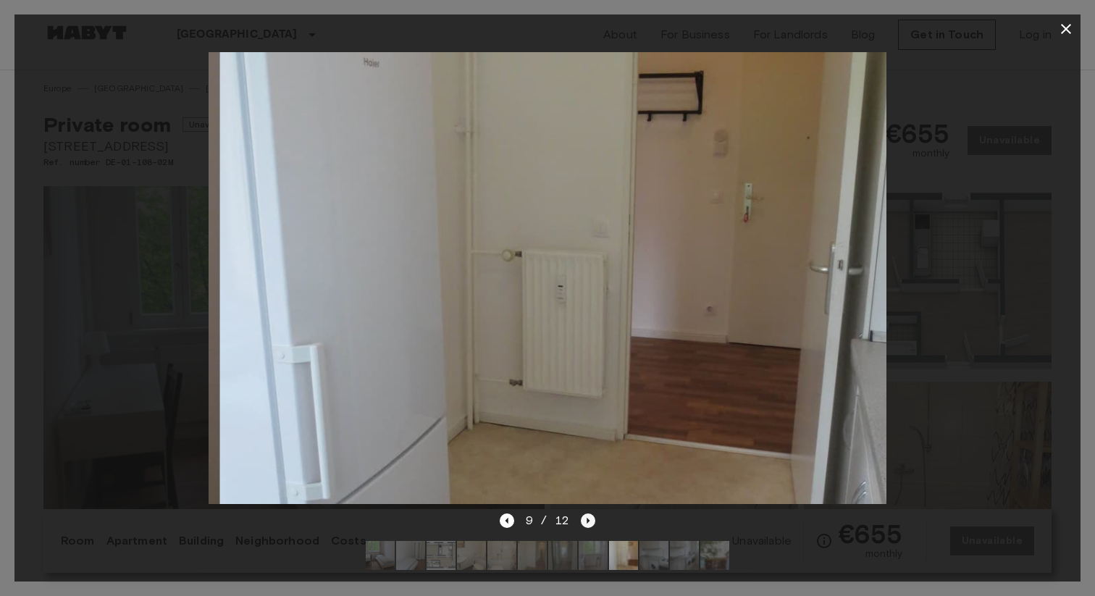
click at [588, 522] on icon "Next image" at bounding box center [588, 520] width 14 height 14
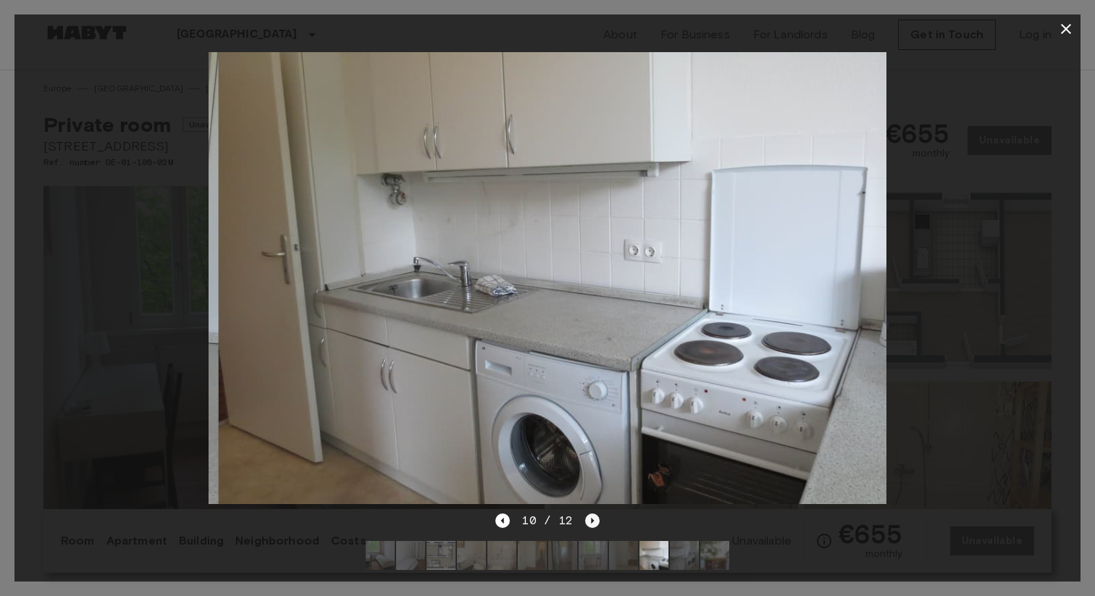
click at [588, 522] on icon "Next image" at bounding box center [592, 520] width 14 height 14
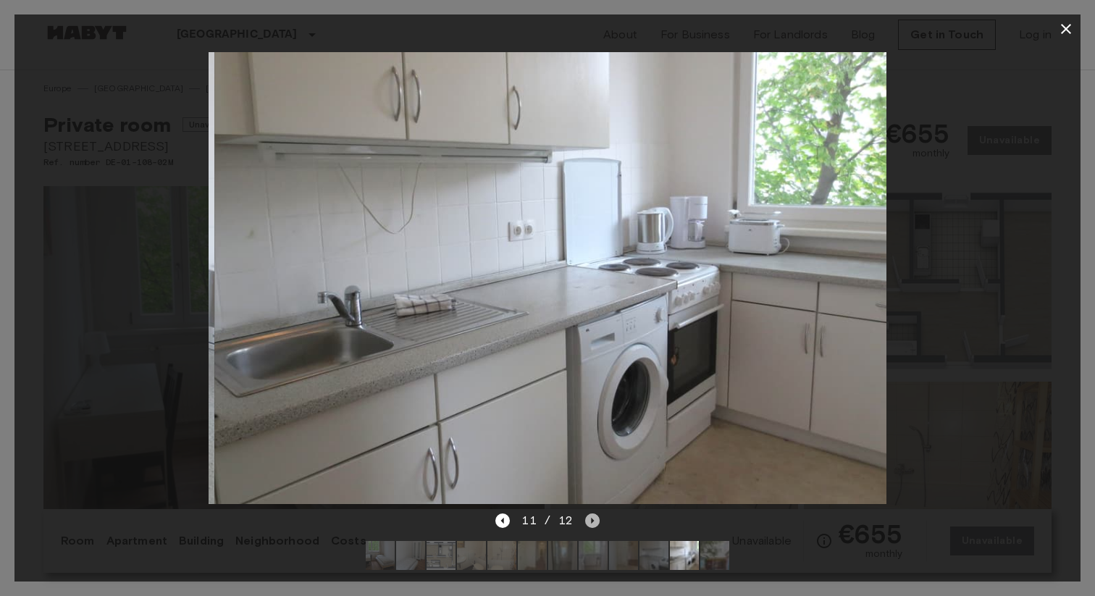
click at [588, 522] on icon "Next image" at bounding box center [592, 520] width 14 height 14
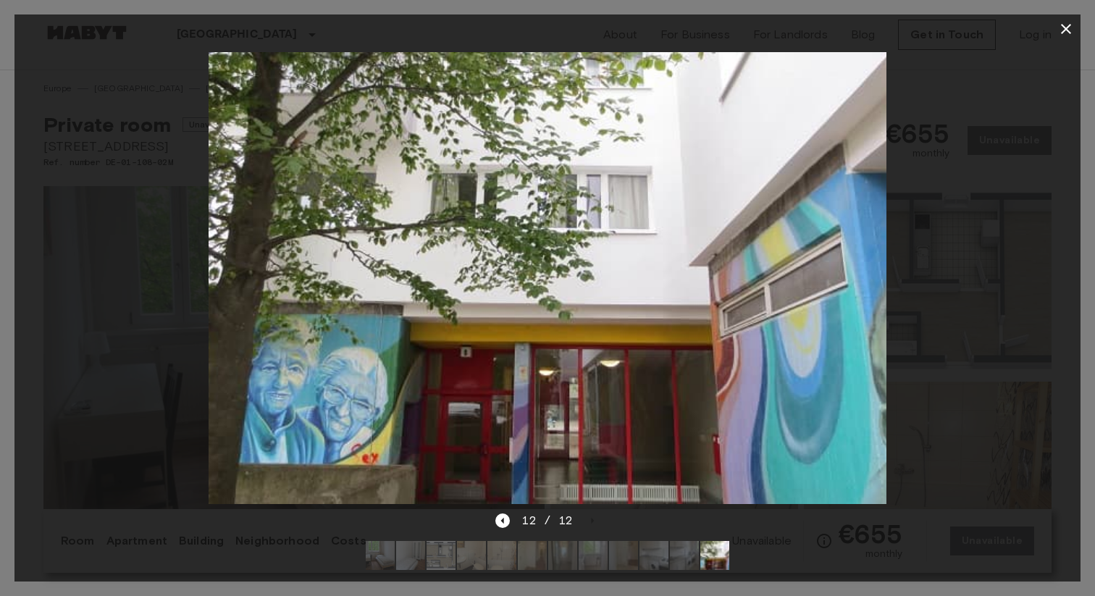
click at [1061, 26] on icon "button" at bounding box center [1065, 28] width 17 height 17
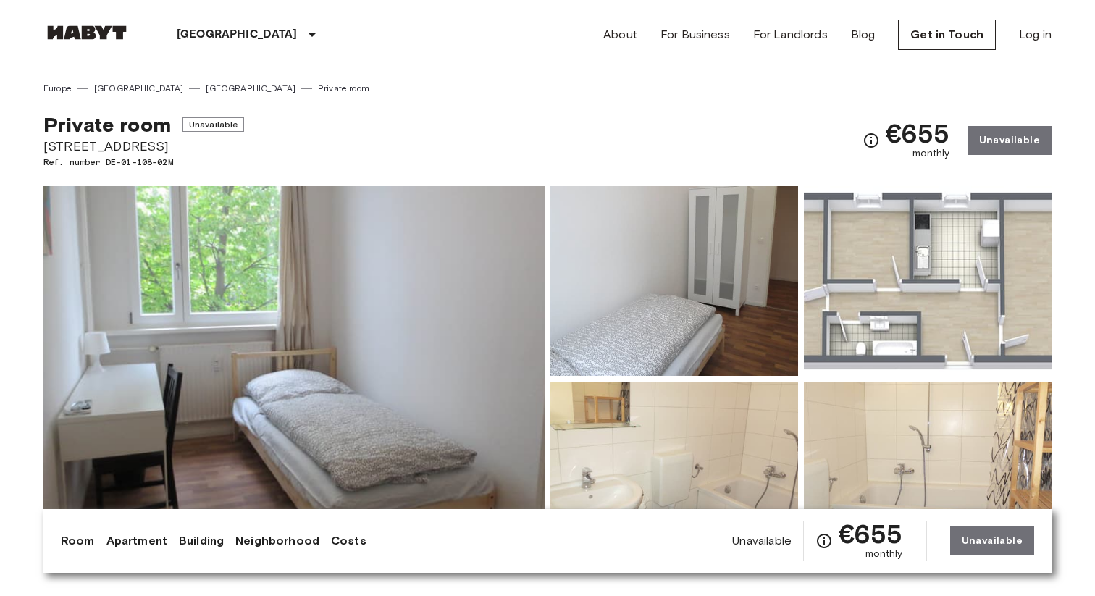
click at [707, 135] on div "Private room Unavailable [STREET_ADDRESS]. number DE-01-108-02M €655 monthly Un…" at bounding box center [547, 132] width 1008 height 74
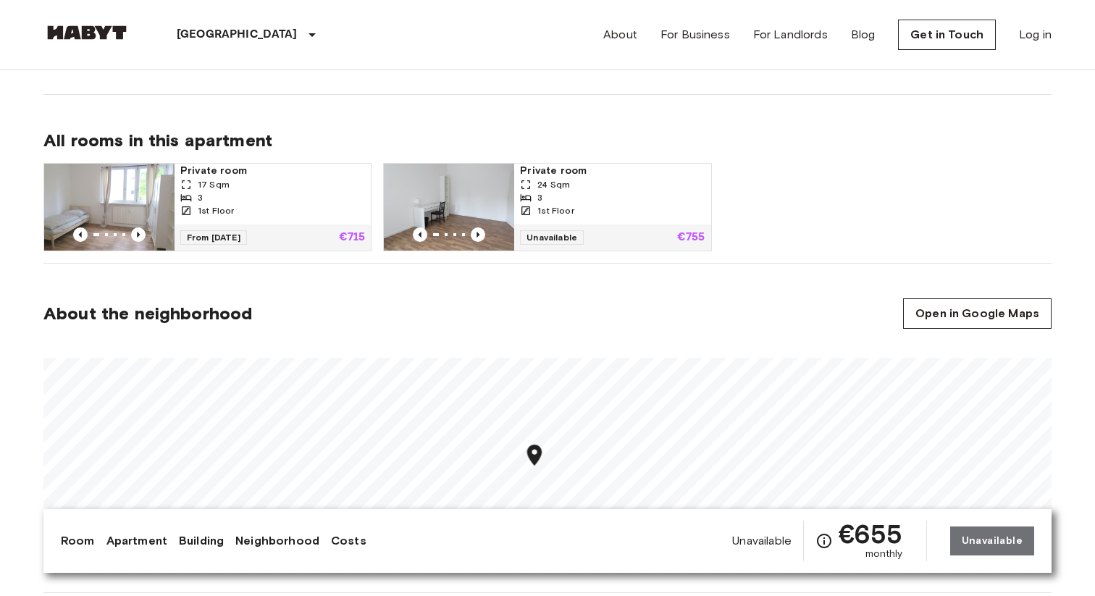
scroll to position [558, 0]
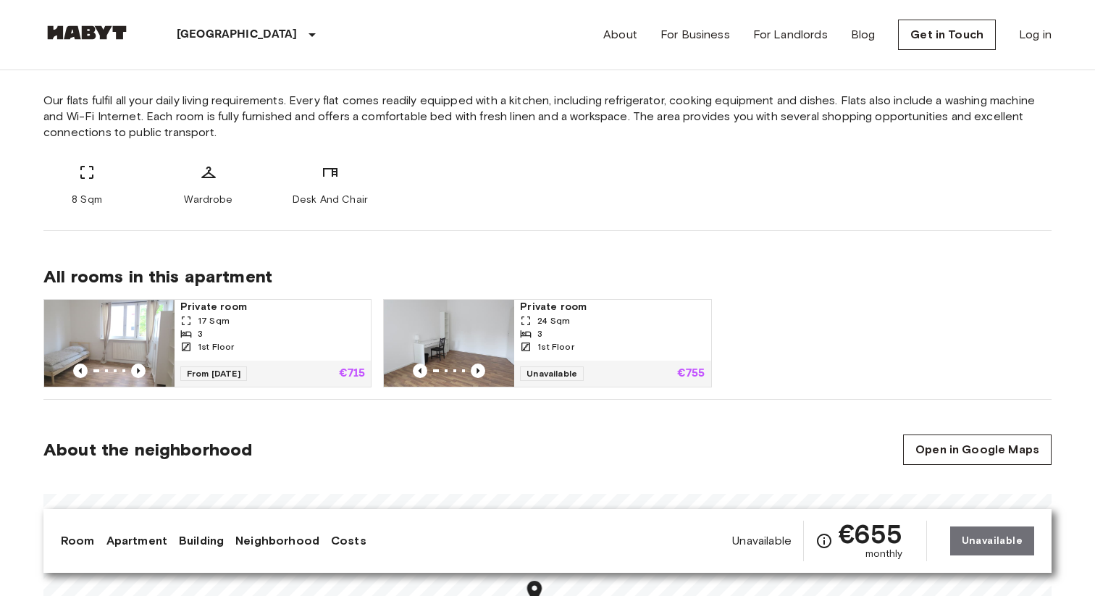
click at [308, 308] on span "Private room" at bounding box center [272, 307] width 185 height 14
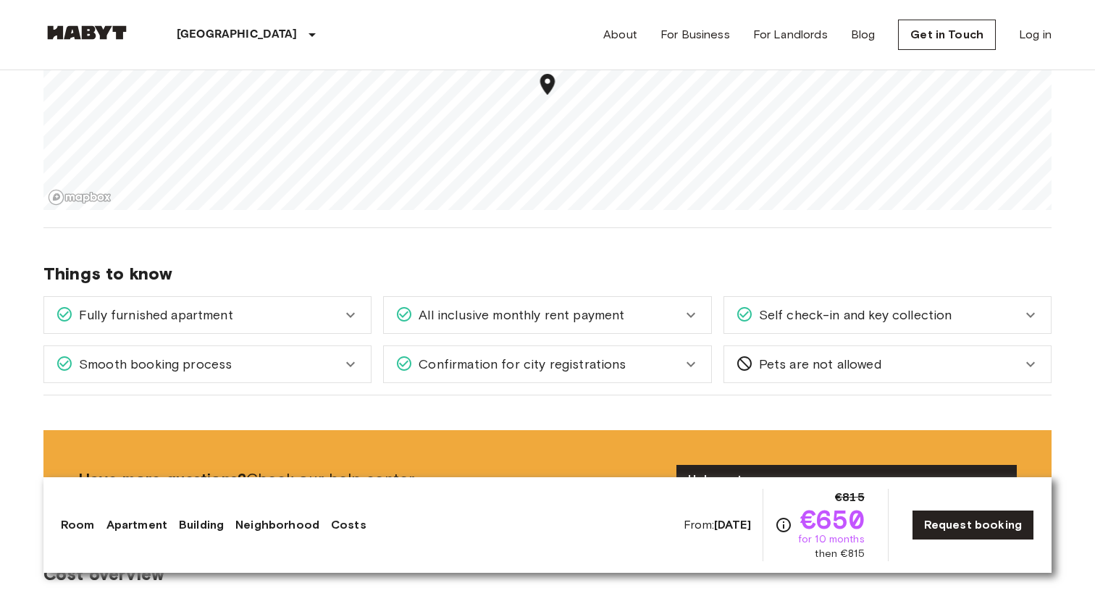
scroll to position [932, 0]
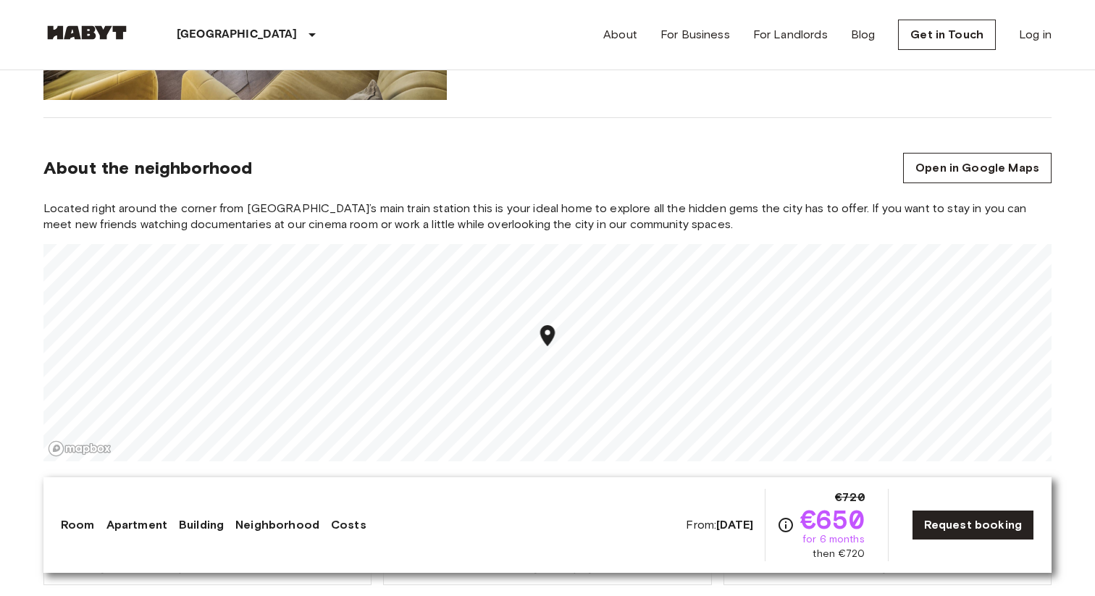
scroll to position [1432, 0]
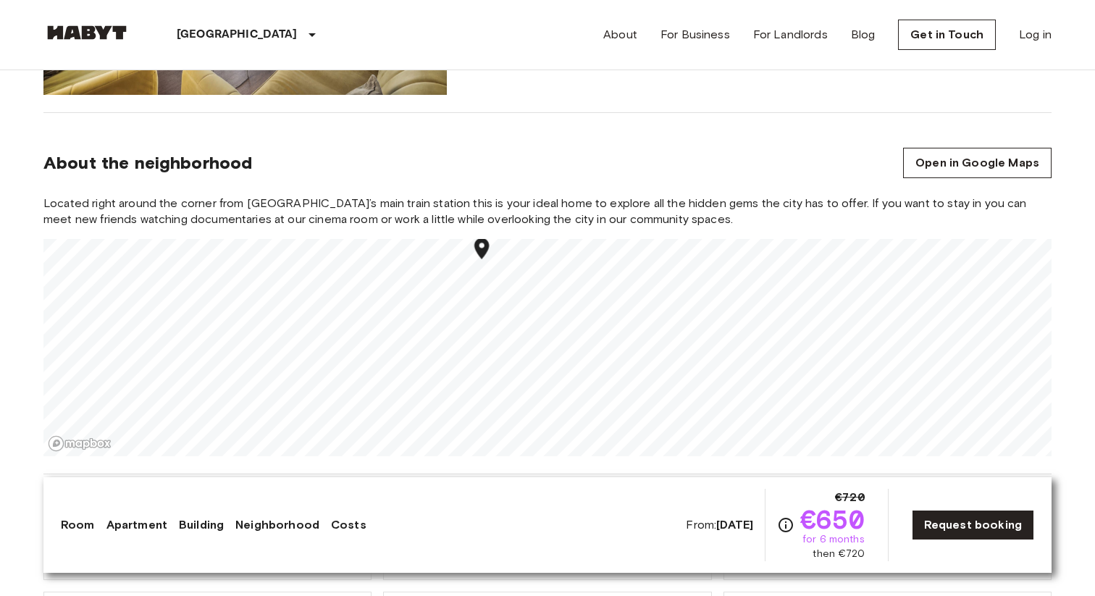
click at [501, 198] on div "Located right around the corner from [GEOGRAPHIC_DATA]’s main train station thi…" at bounding box center [547, 325] width 1008 height 261
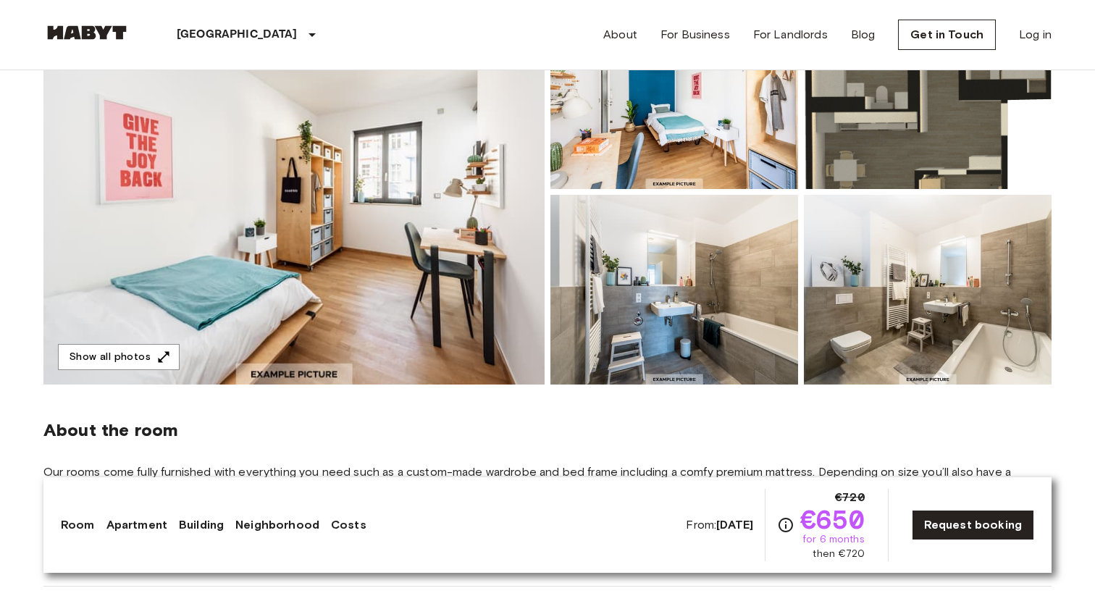
scroll to position [177, 0]
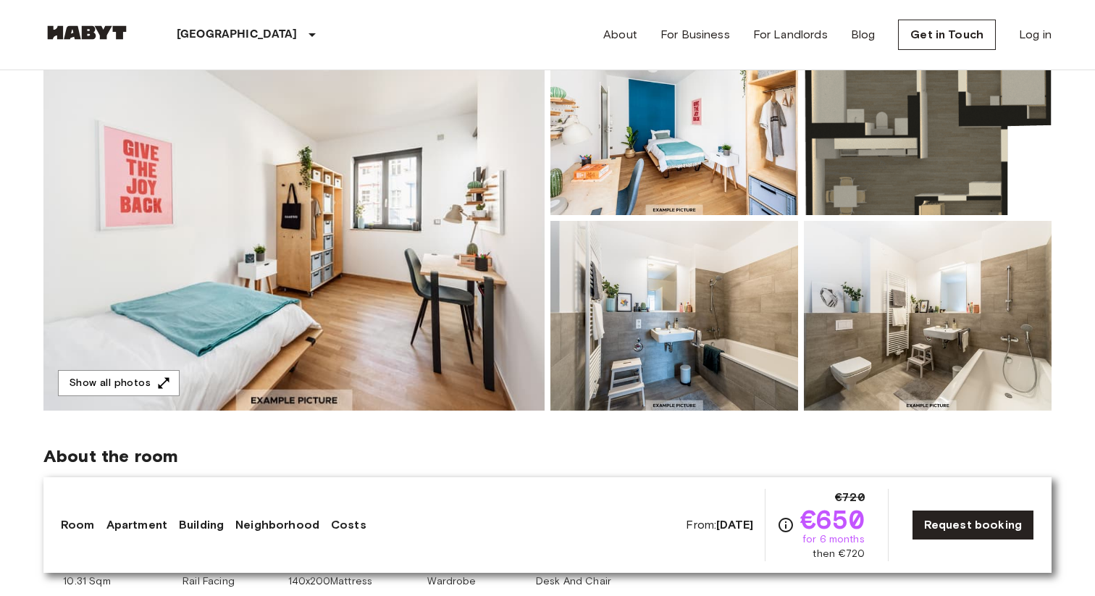
click at [510, 214] on img at bounding box center [293, 217] width 501 height 385
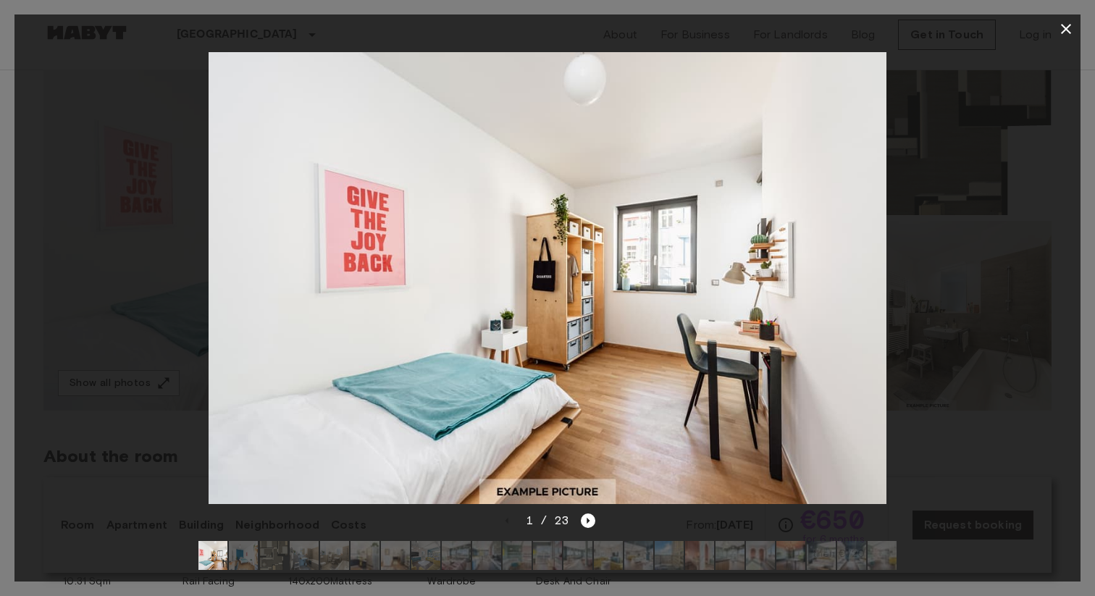
click at [888, 295] on div at bounding box center [547, 277] width 1066 height 468
click at [1055, 279] on div at bounding box center [547, 277] width 1066 height 468
click at [594, 522] on div "1 / 23" at bounding box center [547, 547] width 1066 height 70
click at [588, 522] on icon "Next image" at bounding box center [588, 520] width 14 height 14
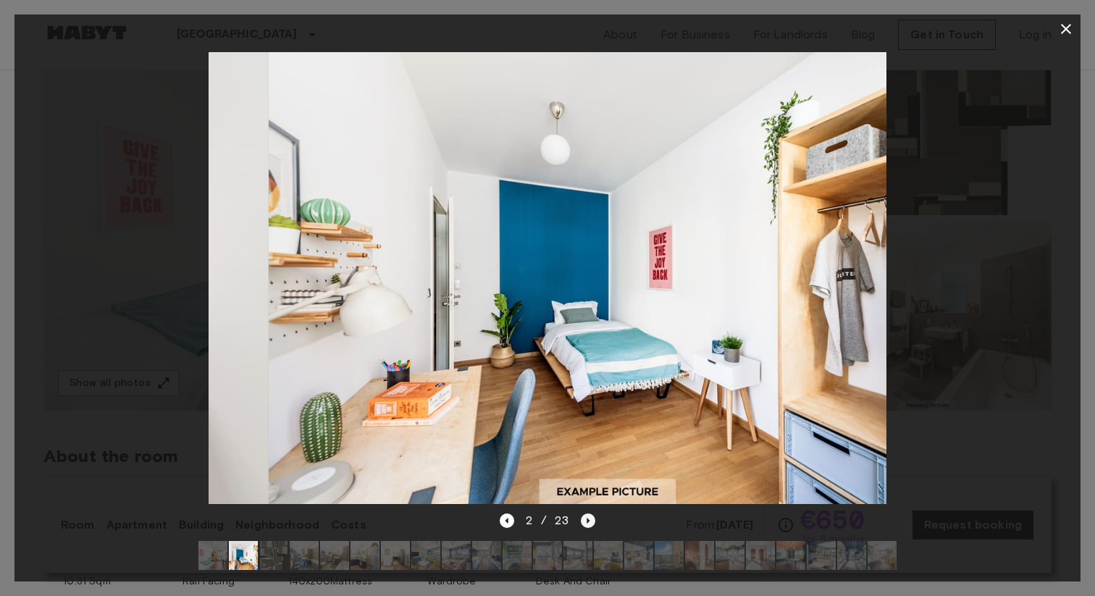
click at [588, 522] on icon "Next image" at bounding box center [588, 520] width 14 height 14
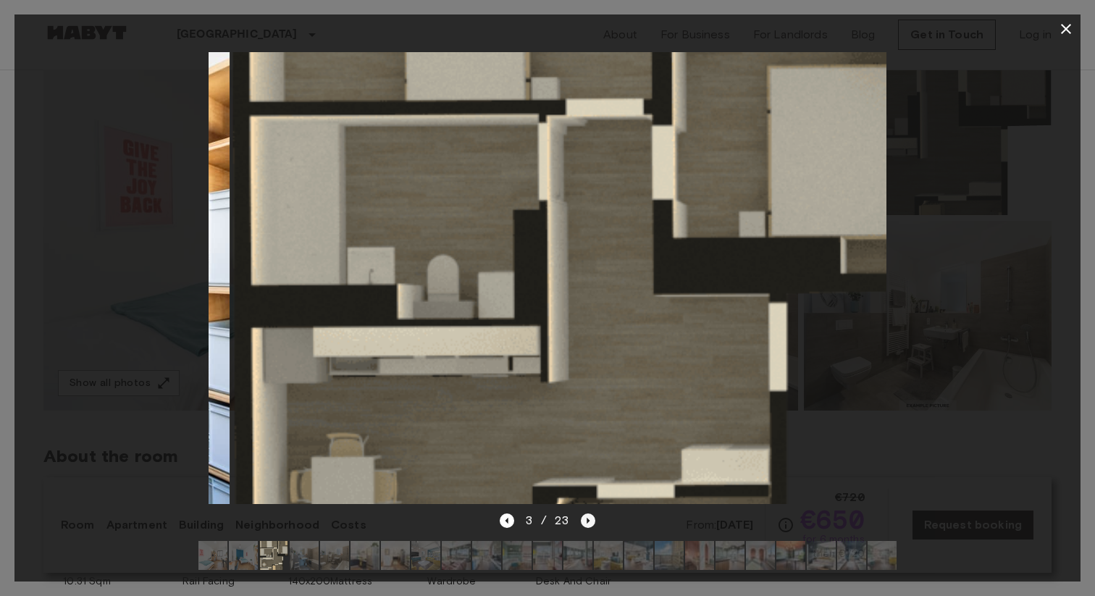
click at [588, 522] on icon "Next image" at bounding box center [588, 520] width 14 height 14
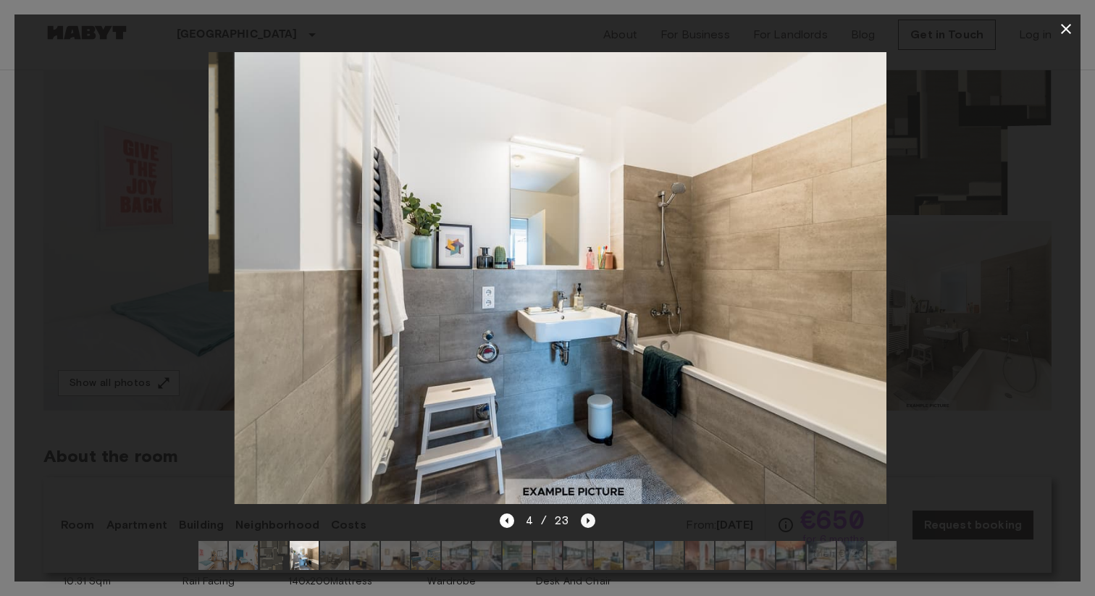
click at [588, 522] on icon "Next image" at bounding box center [588, 520] width 14 height 14
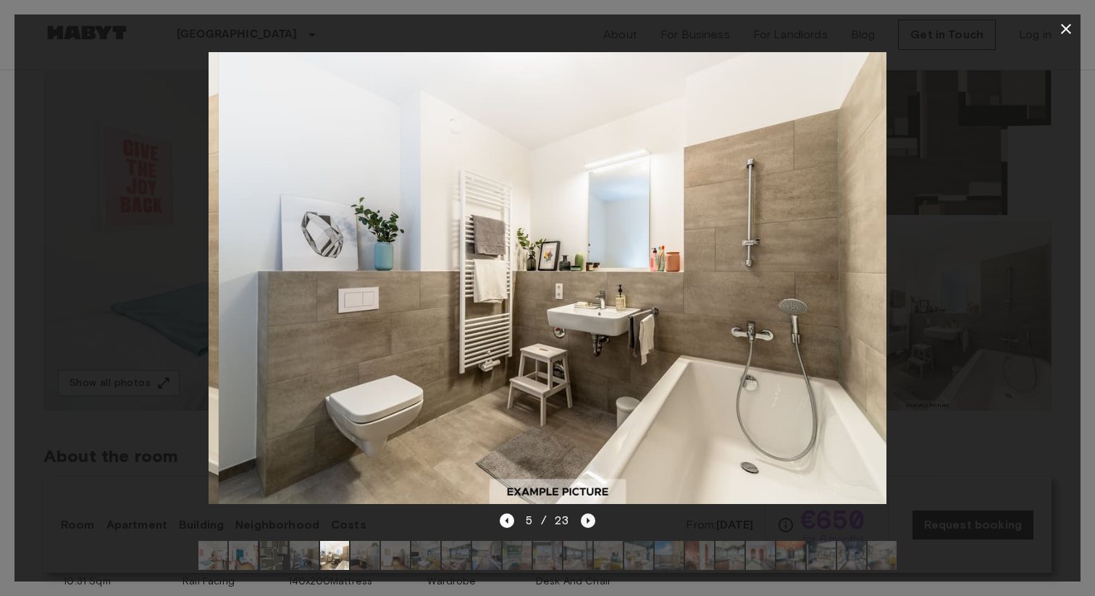
click at [588, 522] on icon "Next image" at bounding box center [588, 520] width 14 height 14
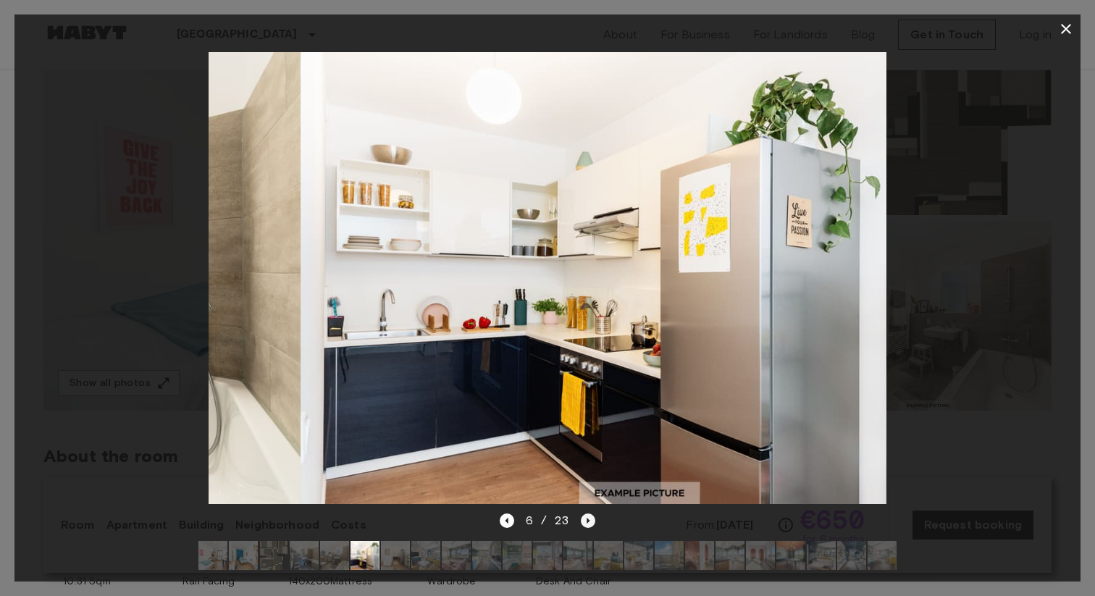
click at [588, 522] on icon "Next image" at bounding box center [588, 520] width 14 height 14
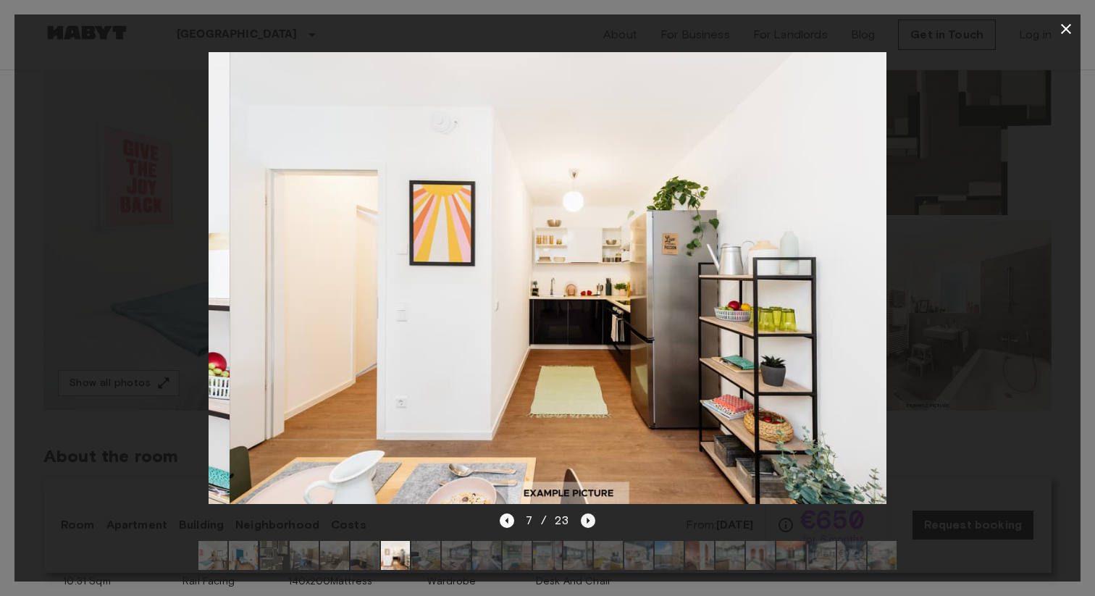
click at [588, 522] on icon "Next image" at bounding box center [588, 520] width 14 height 14
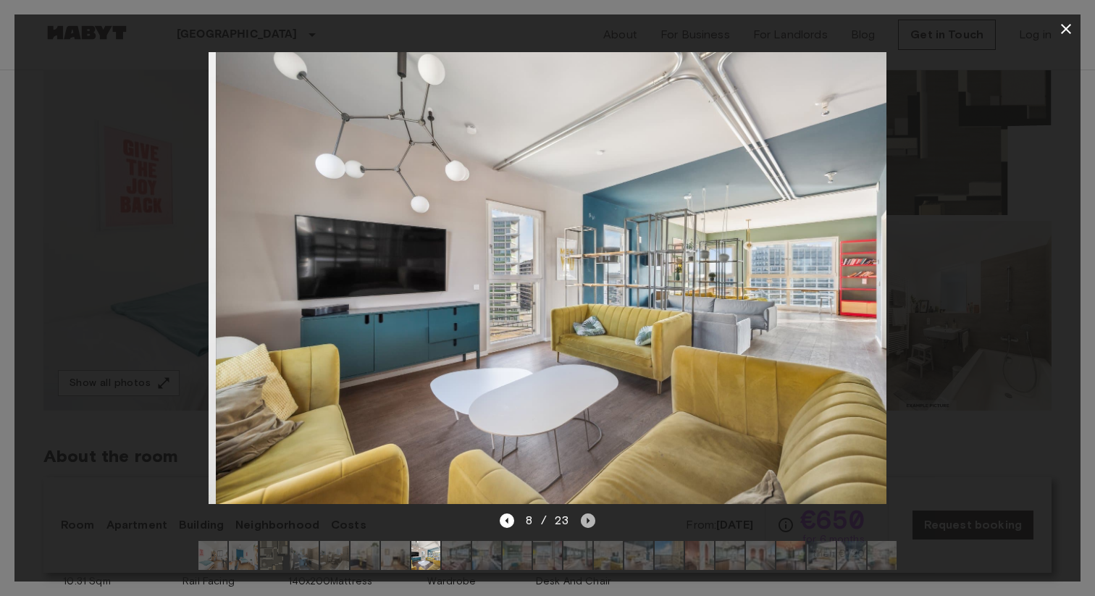
click at [588, 522] on icon "Next image" at bounding box center [588, 520] width 14 height 14
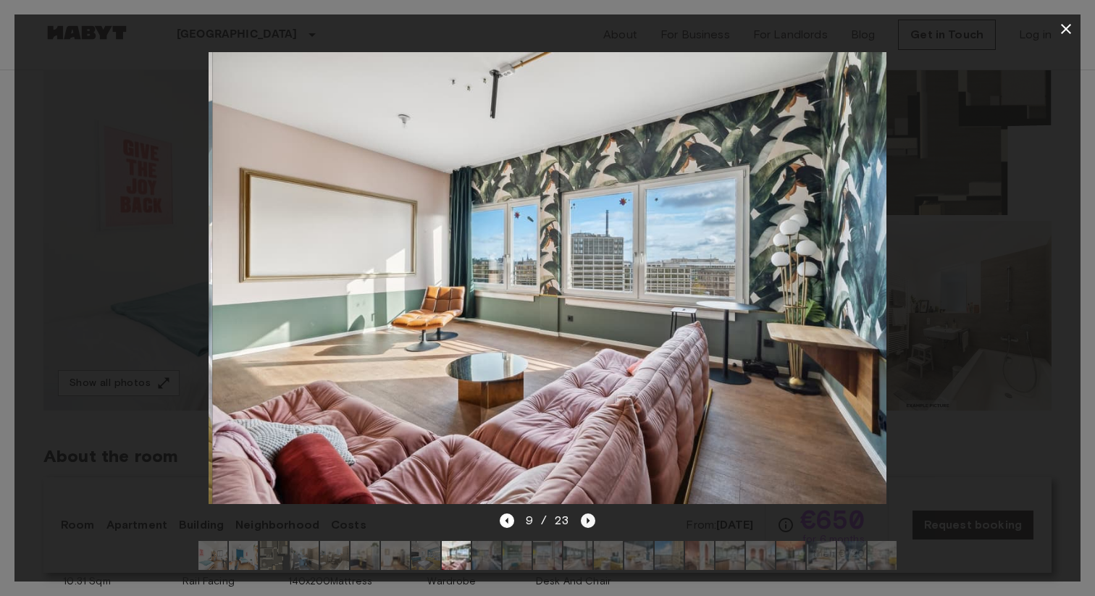
click at [588, 522] on icon "Next image" at bounding box center [588, 520] width 14 height 14
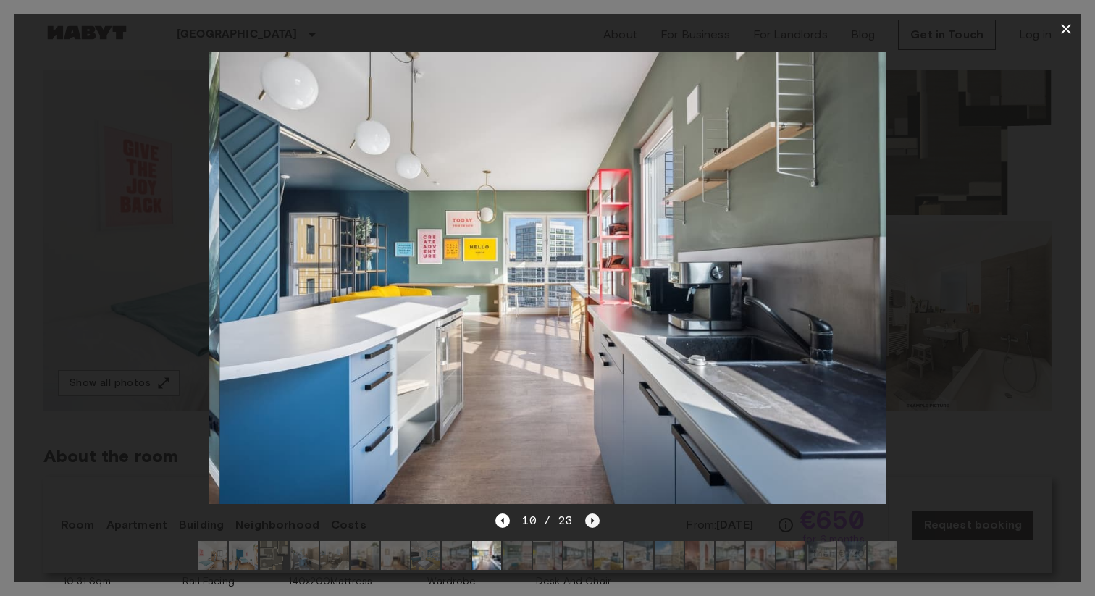
click at [588, 522] on icon "Next image" at bounding box center [592, 520] width 14 height 14
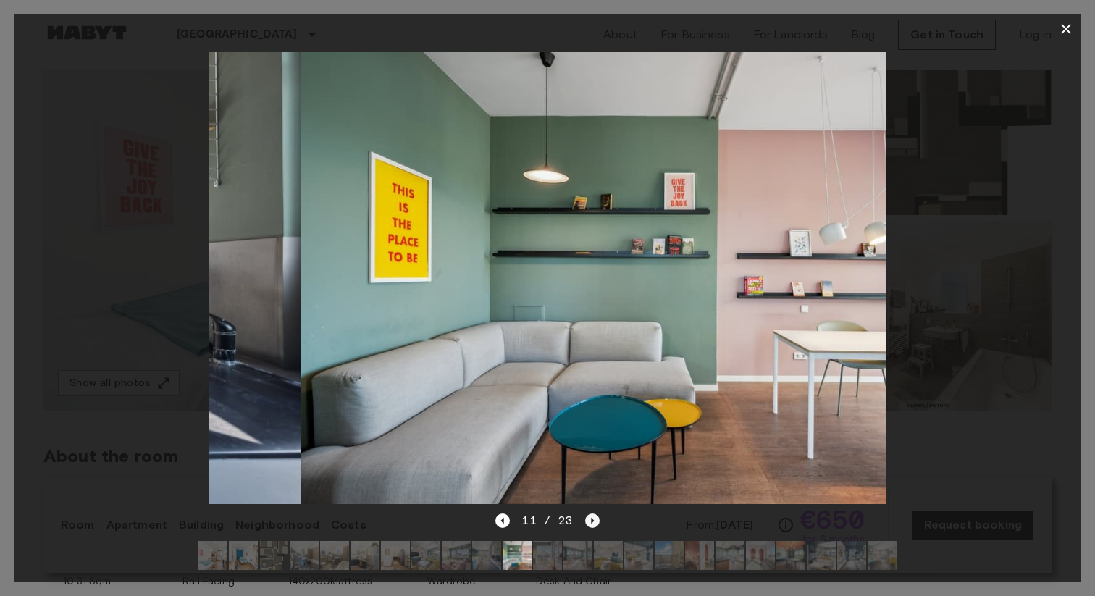
click at [588, 522] on icon "Next image" at bounding box center [592, 520] width 14 height 14
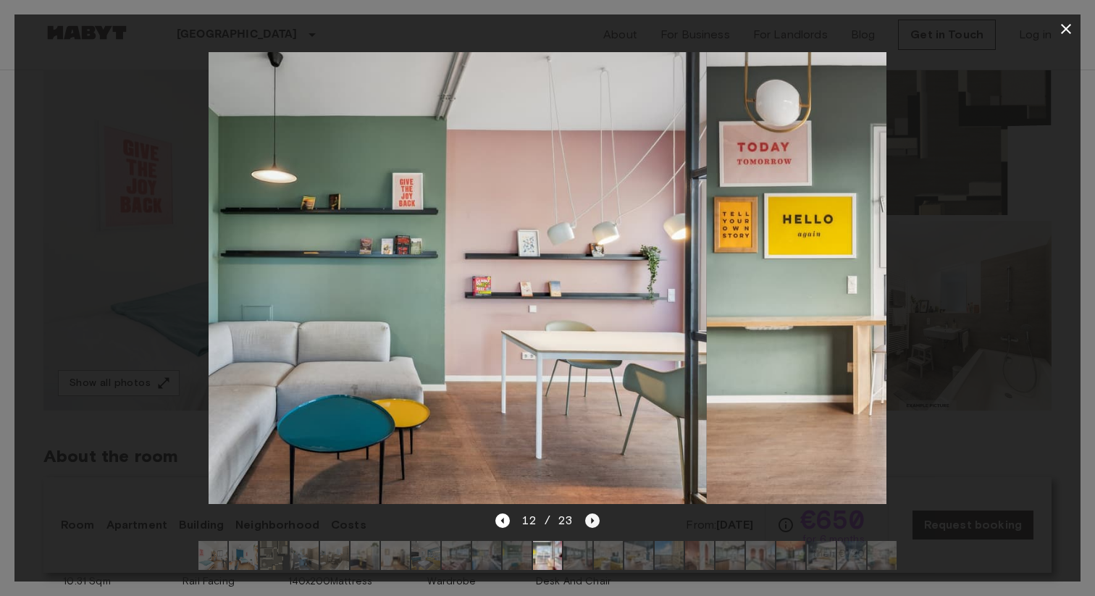
click at [588, 522] on icon "Next image" at bounding box center [592, 520] width 14 height 14
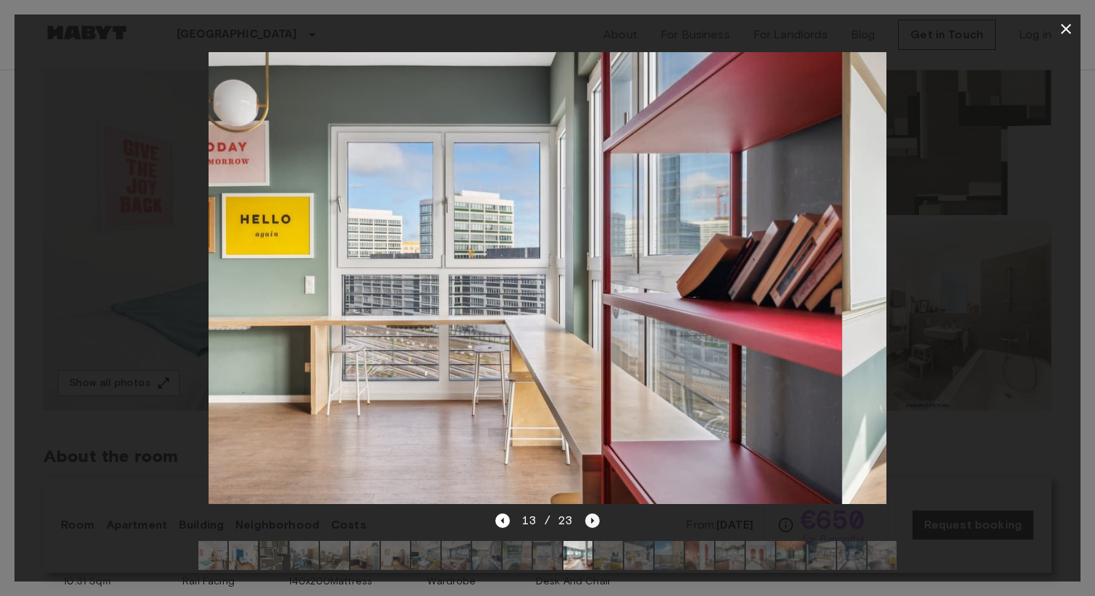
click at [588, 522] on icon "Next image" at bounding box center [592, 520] width 14 height 14
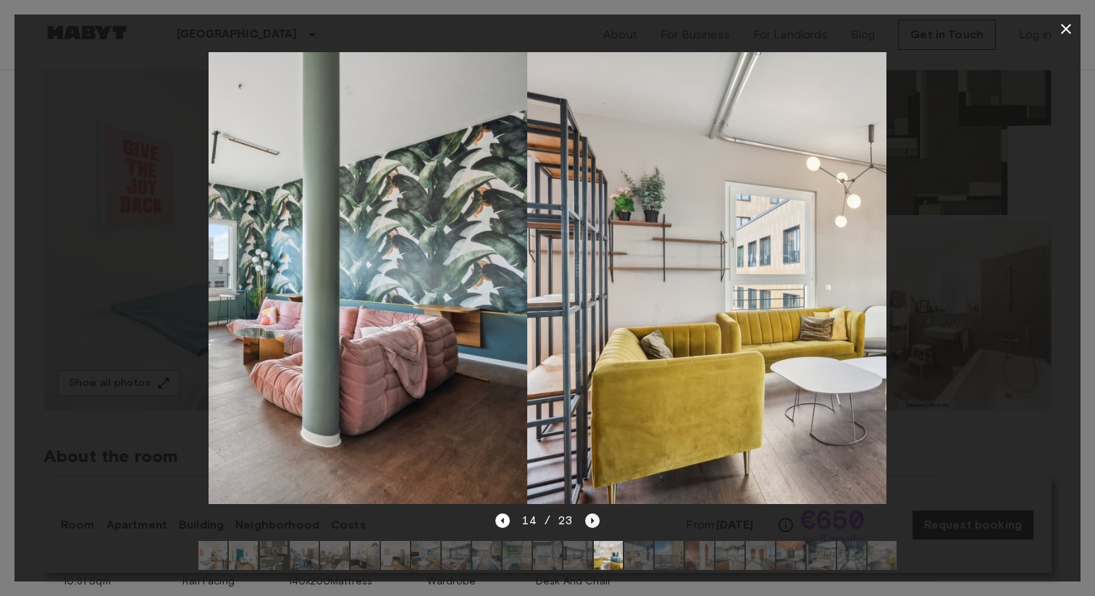
click at [588, 522] on icon "Next image" at bounding box center [592, 520] width 14 height 14
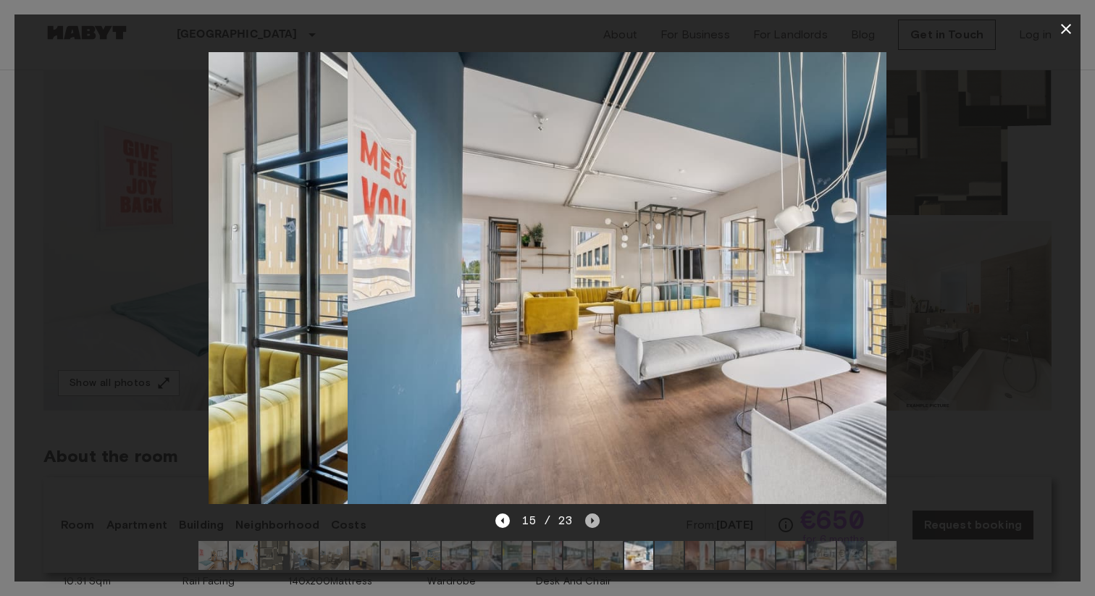
click at [588, 522] on icon "Next image" at bounding box center [592, 520] width 14 height 14
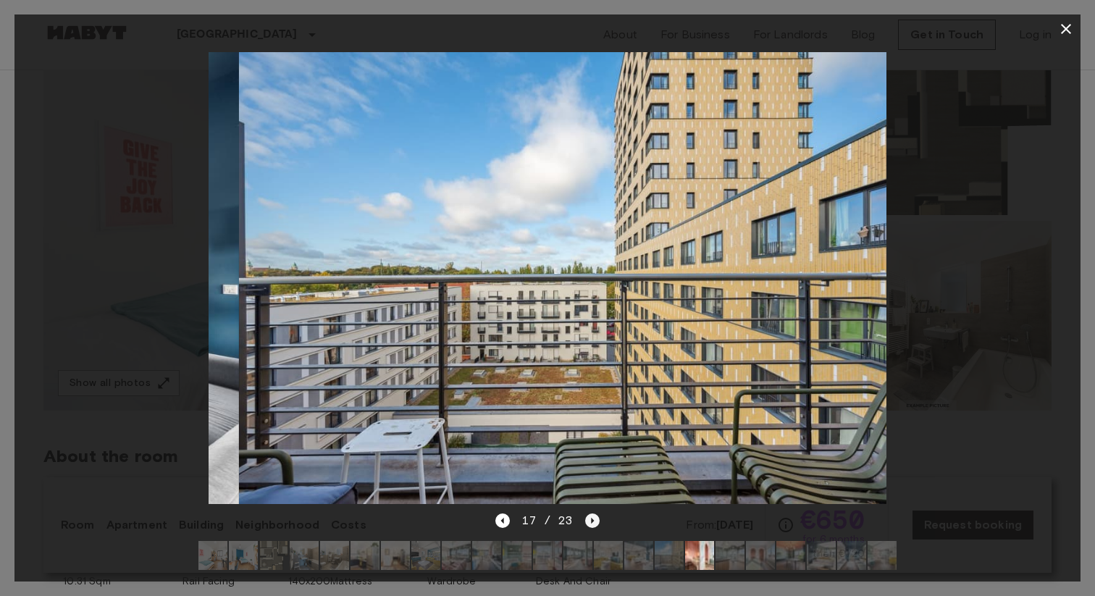
click at [588, 522] on icon "Next image" at bounding box center [592, 520] width 14 height 14
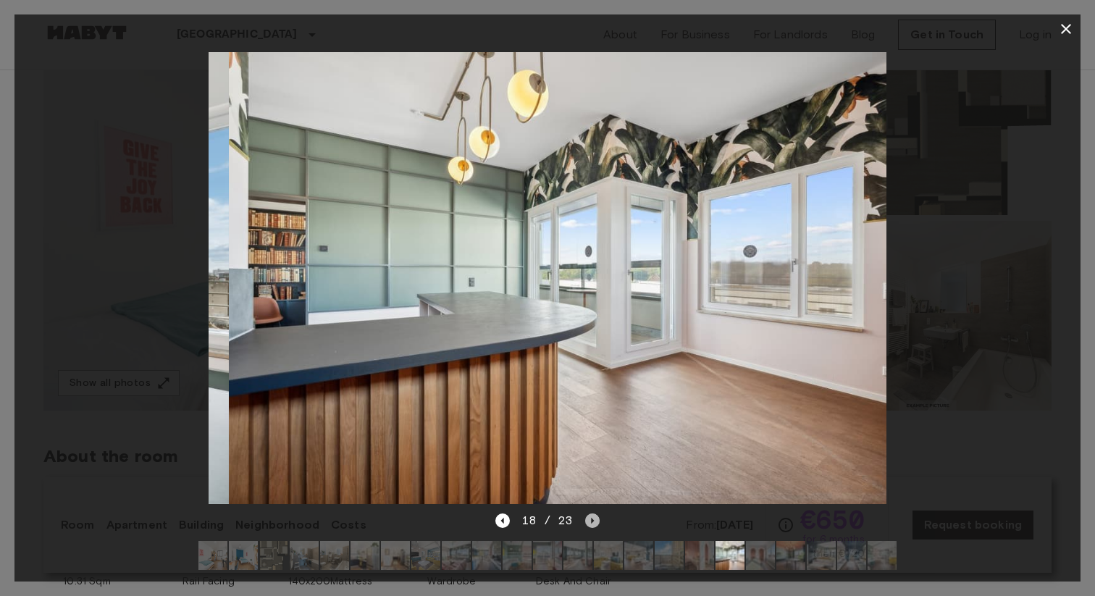
click at [588, 522] on icon "Next image" at bounding box center [592, 520] width 14 height 14
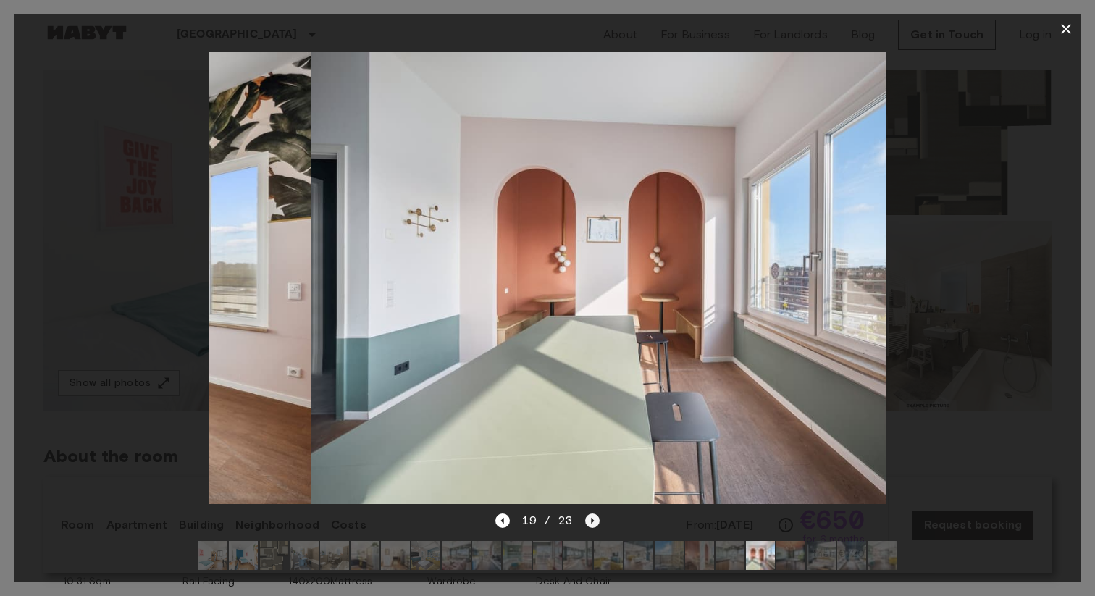
click at [588, 522] on icon "Next image" at bounding box center [592, 520] width 14 height 14
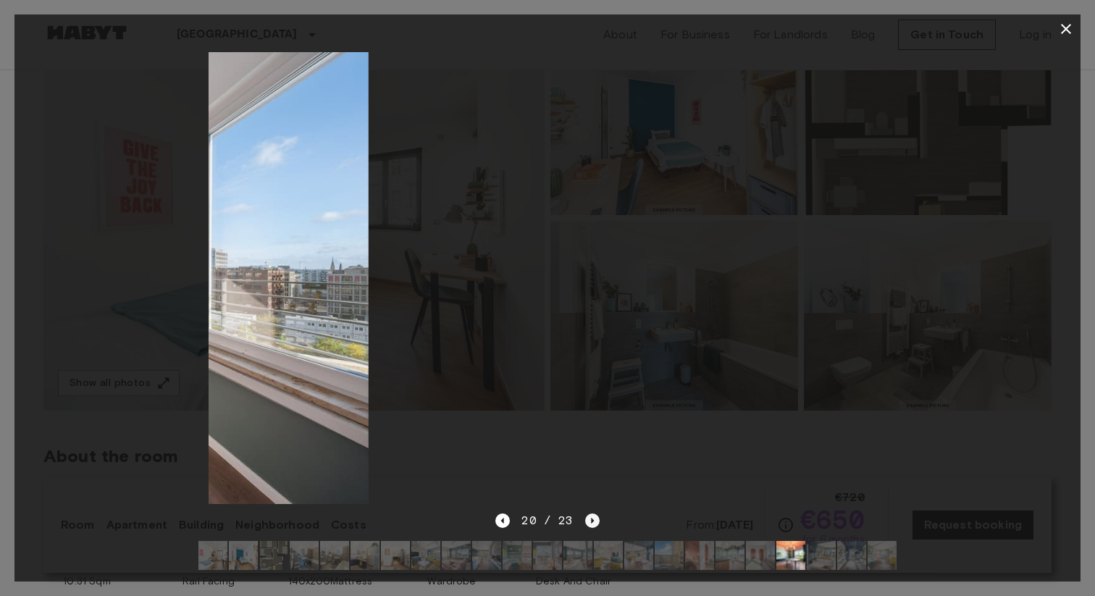
click at [588, 522] on icon "Next image" at bounding box center [592, 520] width 14 height 14
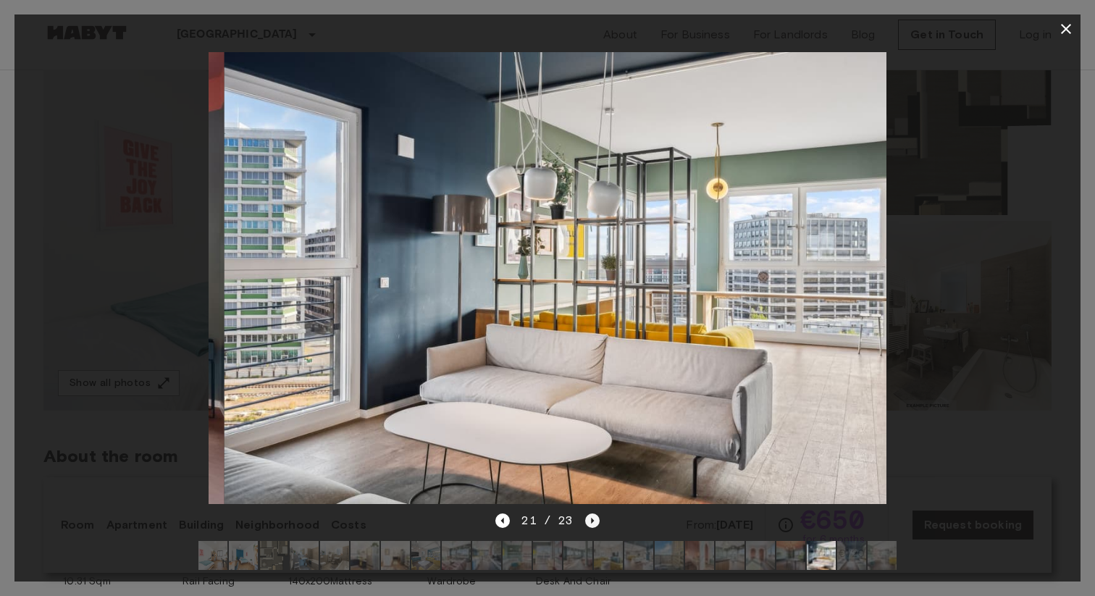
click at [588, 522] on icon "Next image" at bounding box center [592, 520] width 14 height 14
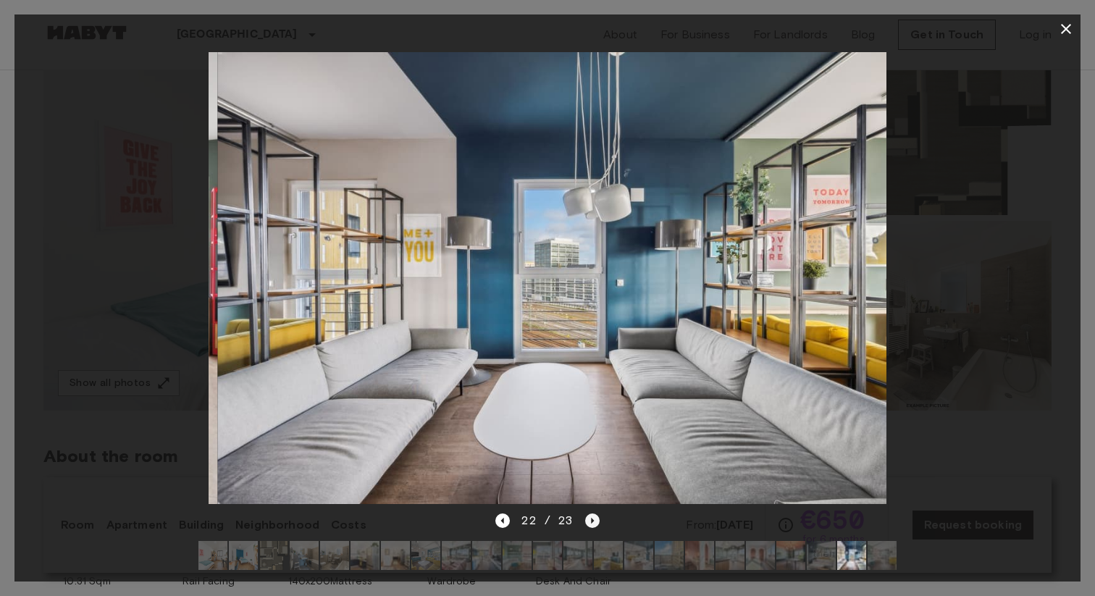
click at [588, 522] on icon "Next image" at bounding box center [592, 520] width 14 height 14
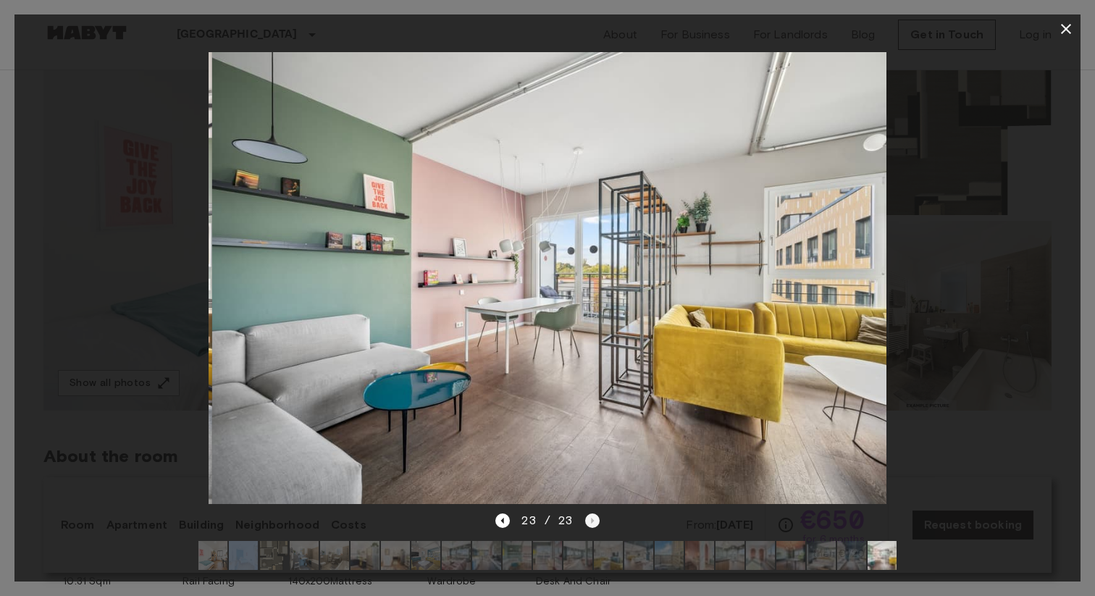
click at [588, 522] on div "23 / 23" at bounding box center [547, 520] width 104 height 17
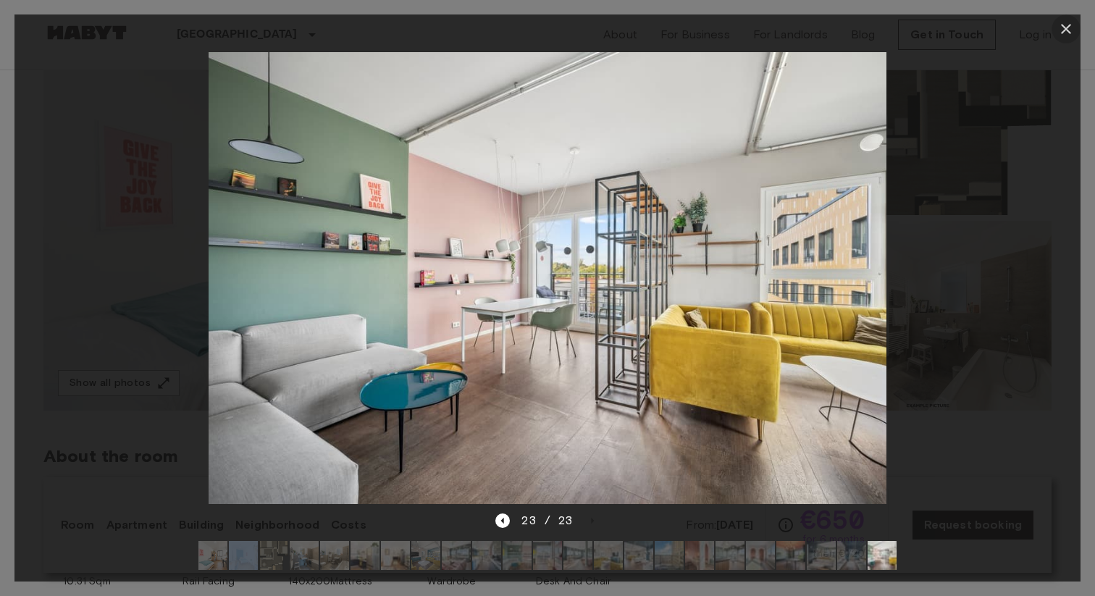
click at [1068, 25] on icon "button" at bounding box center [1065, 28] width 17 height 17
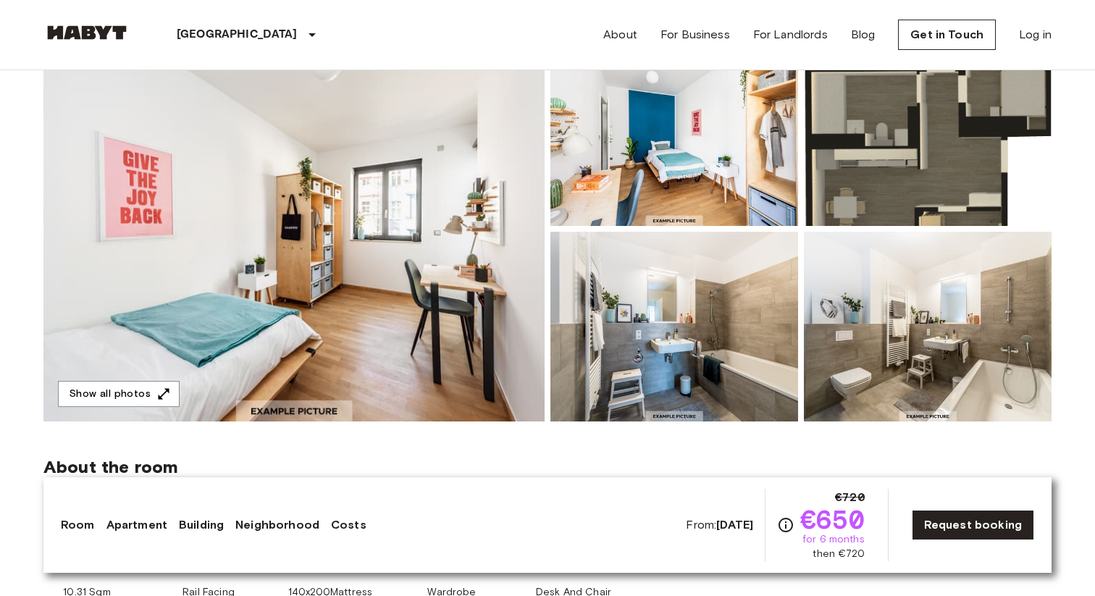
scroll to position [171, 0]
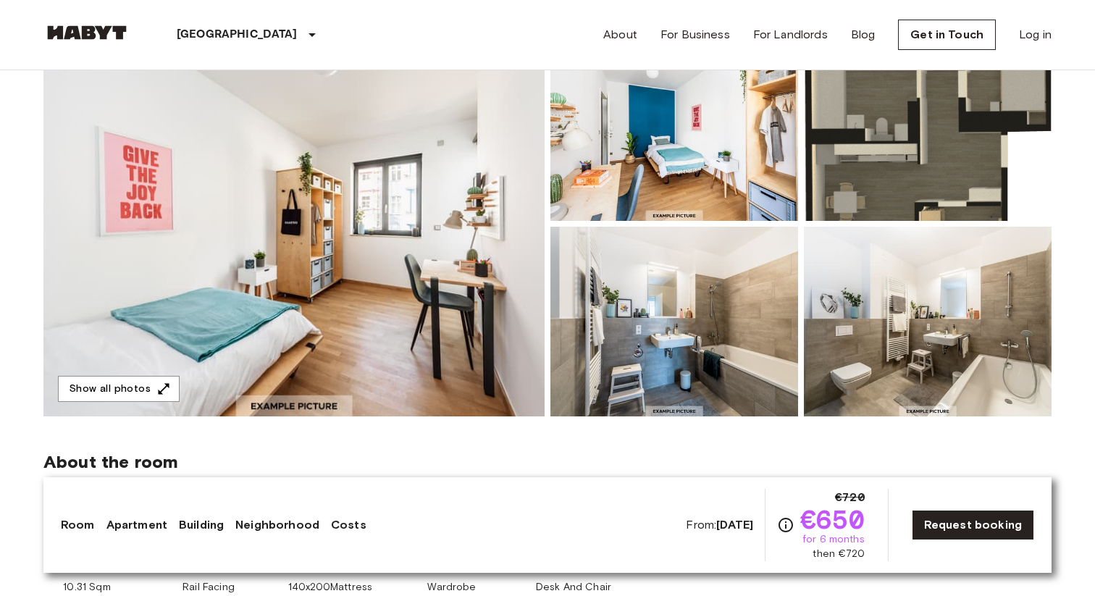
click at [490, 210] on img at bounding box center [293, 223] width 501 height 385
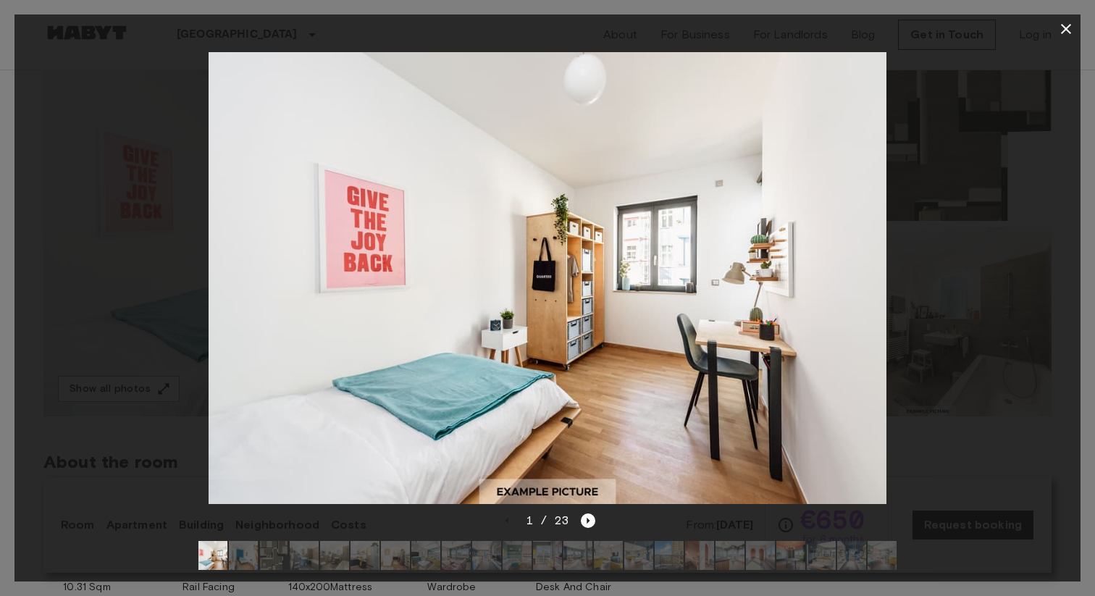
click at [673, 550] on img at bounding box center [668, 555] width 29 height 29
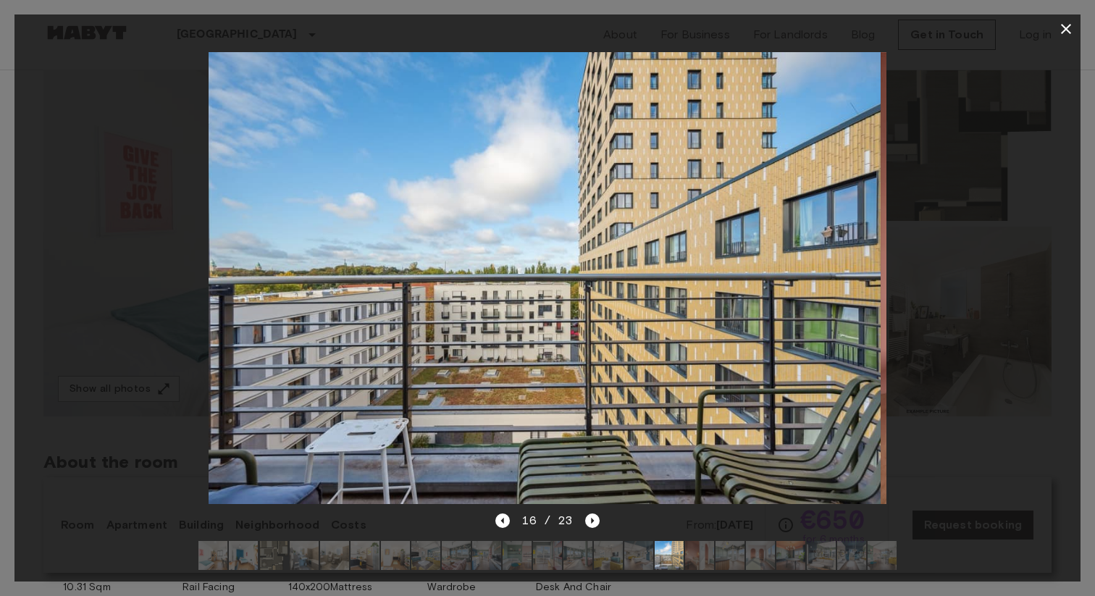
click at [765, 547] on img at bounding box center [760, 555] width 29 height 29
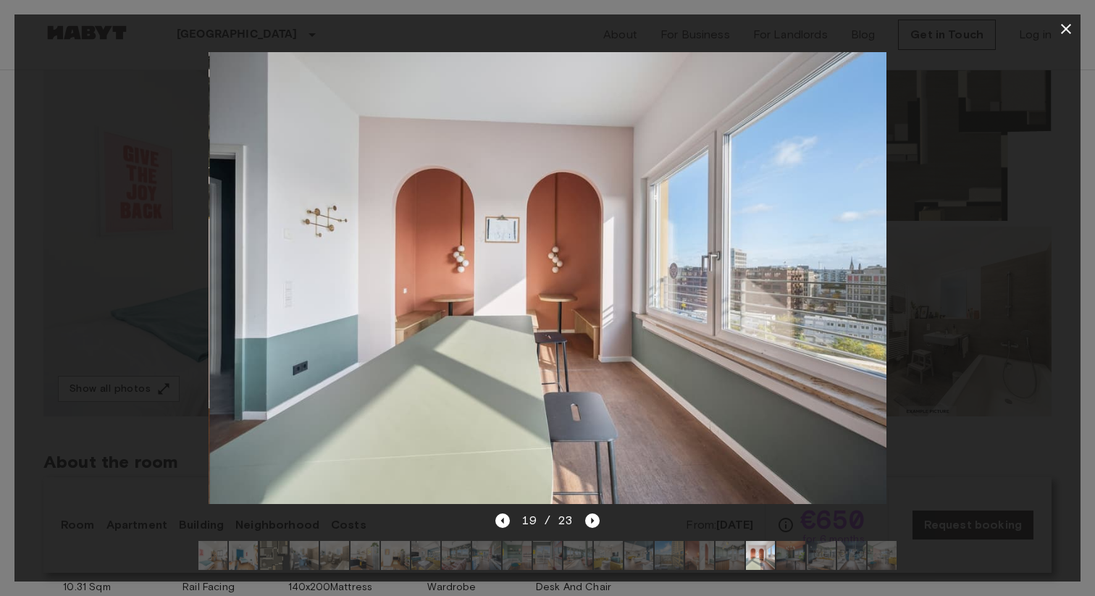
click at [843, 548] on img at bounding box center [851, 555] width 29 height 29
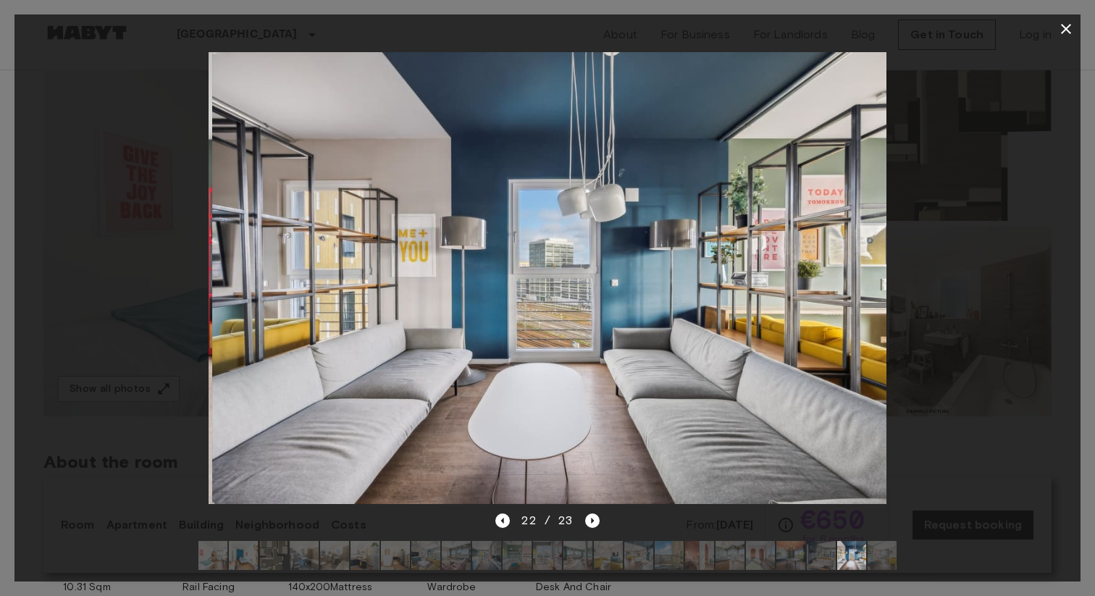
click at [879, 553] on img at bounding box center [881, 555] width 29 height 29
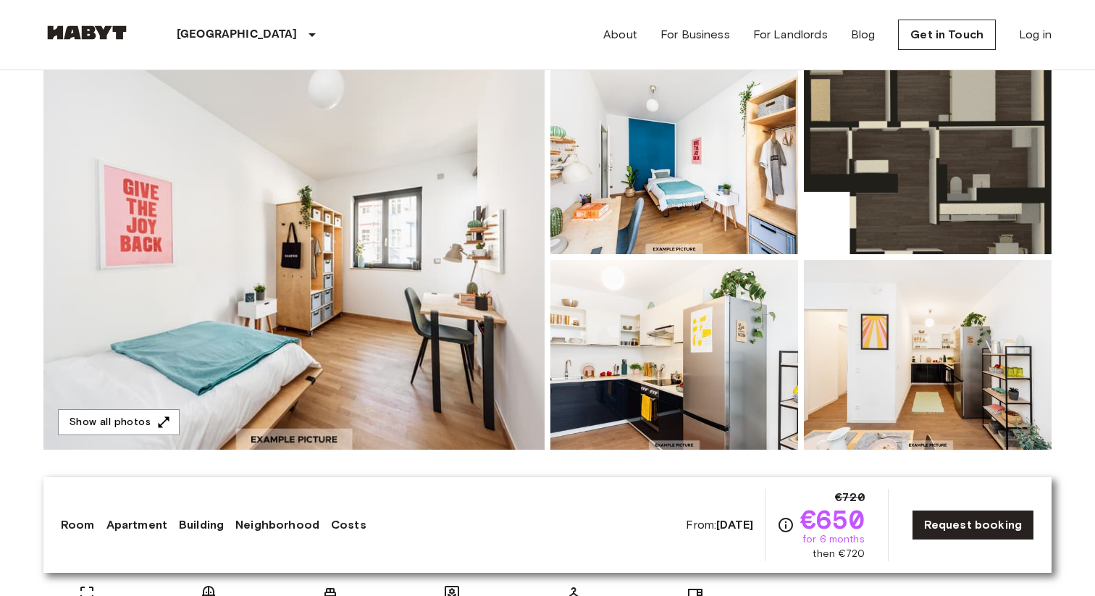
scroll to position [88, 0]
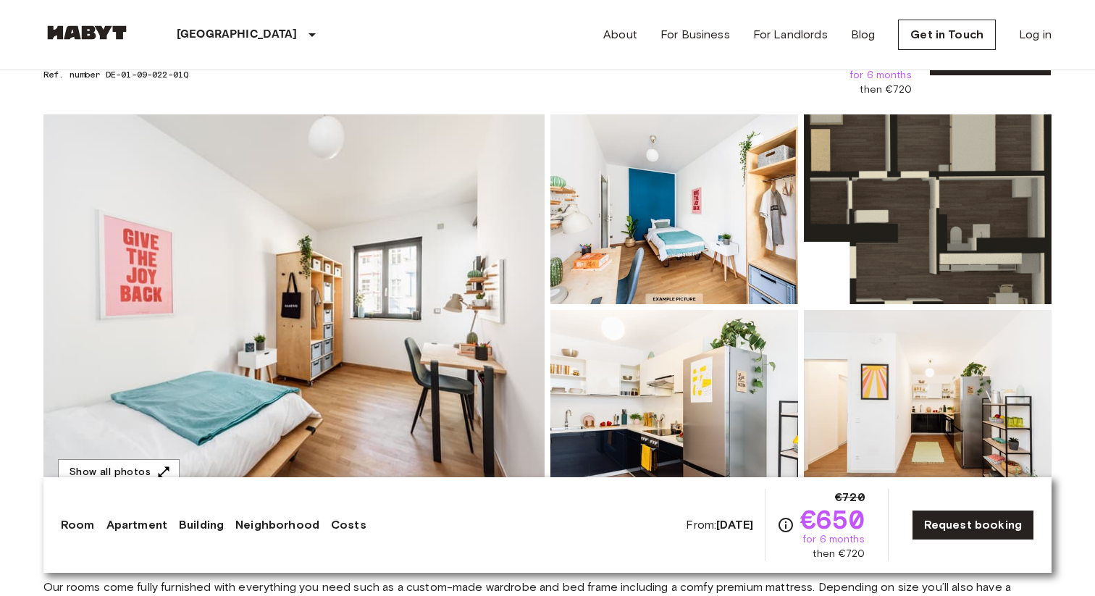
click at [487, 253] on img at bounding box center [293, 306] width 501 height 385
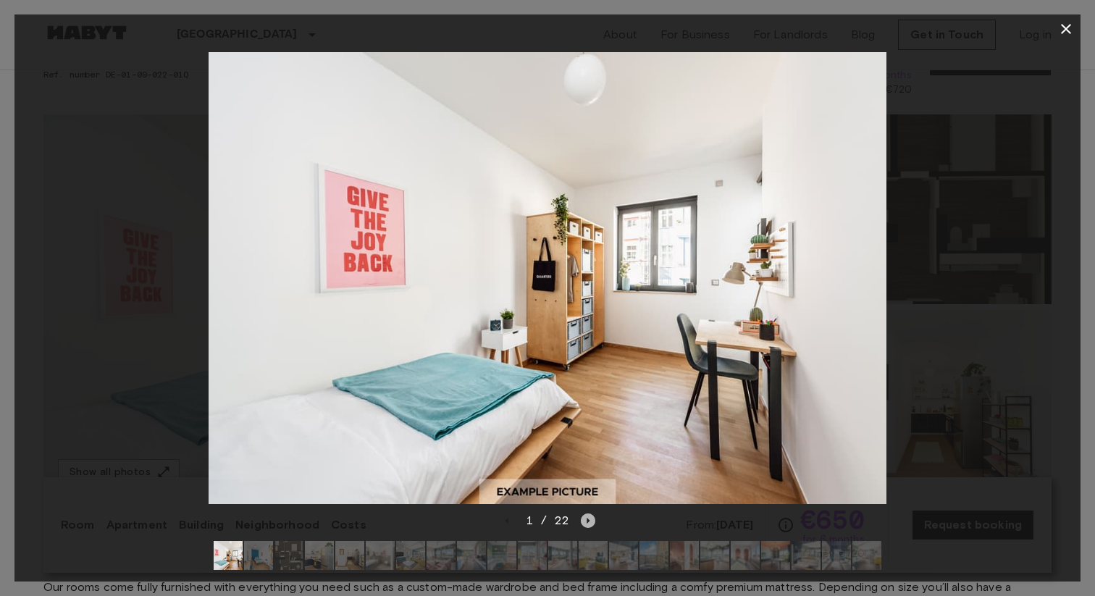
click at [585, 525] on icon "Next image" at bounding box center [588, 520] width 14 height 14
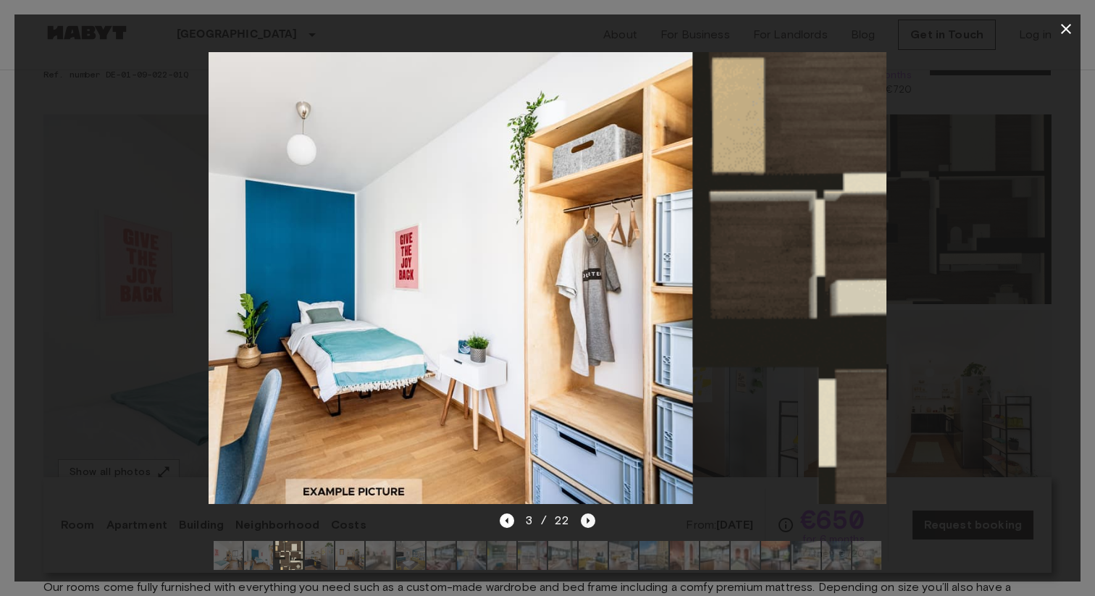
click at [585, 525] on icon "Next image" at bounding box center [588, 520] width 14 height 14
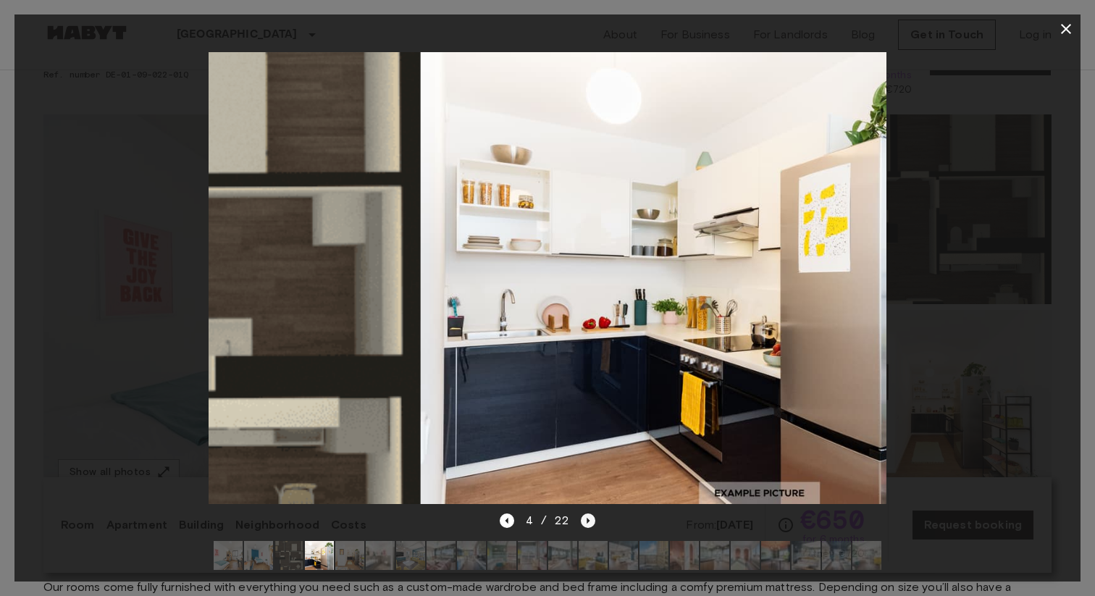
click at [585, 525] on icon "Next image" at bounding box center [588, 520] width 14 height 14
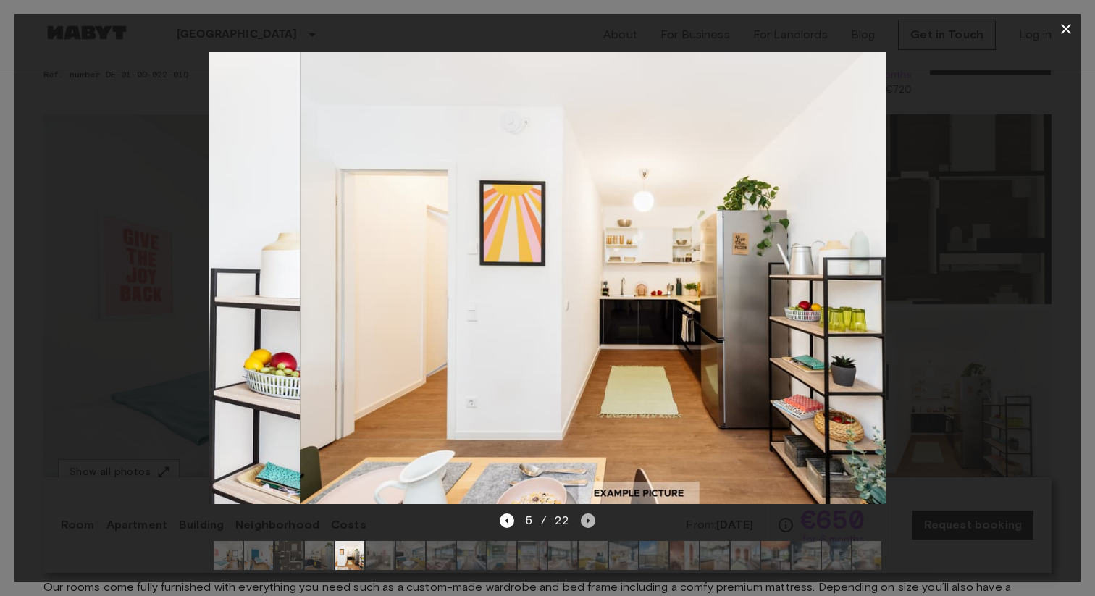
click at [585, 525] on icon "Next image" at bounding box center [588, 520] width 14 height 14
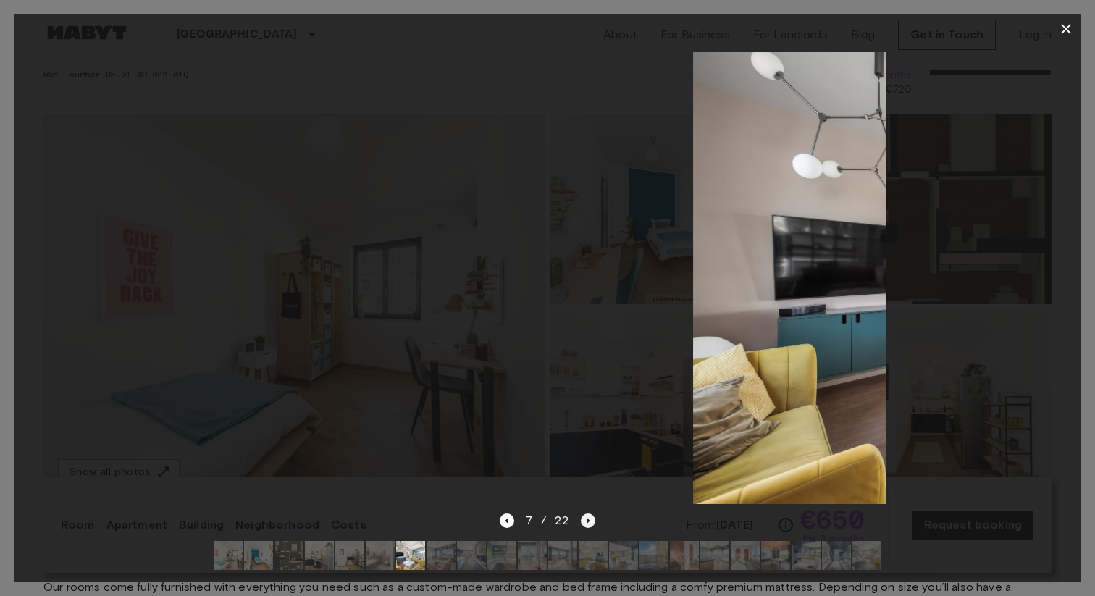
click at [585, 525] on icon "Next image" at bounding box center [588, 520] width 14 height 14
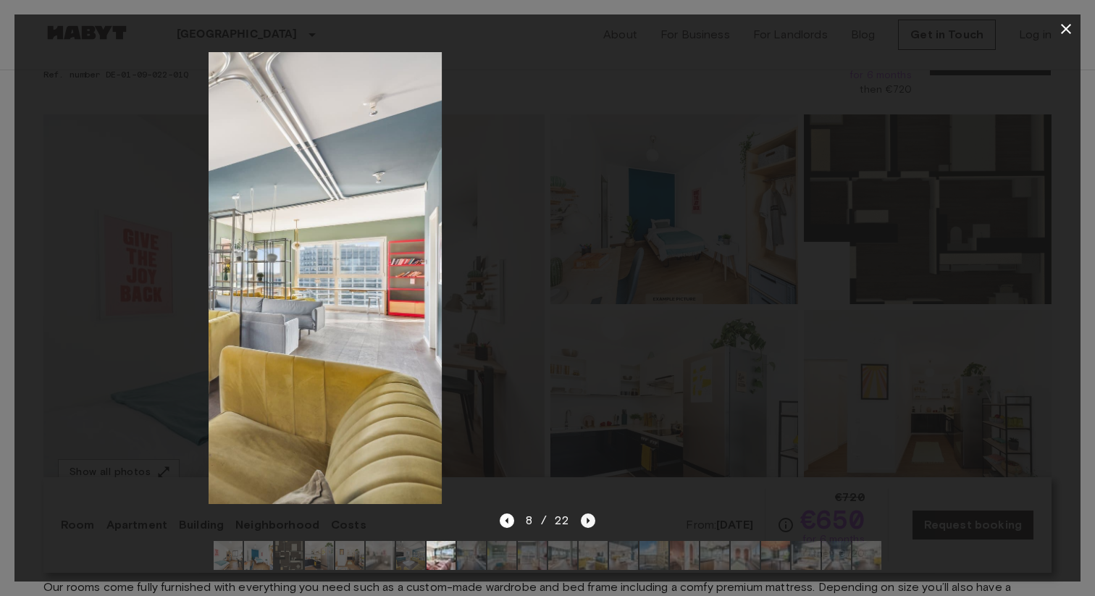
click at [585, 525] on icon "Next image" at bounding box center [588, 520] width 14 height 14
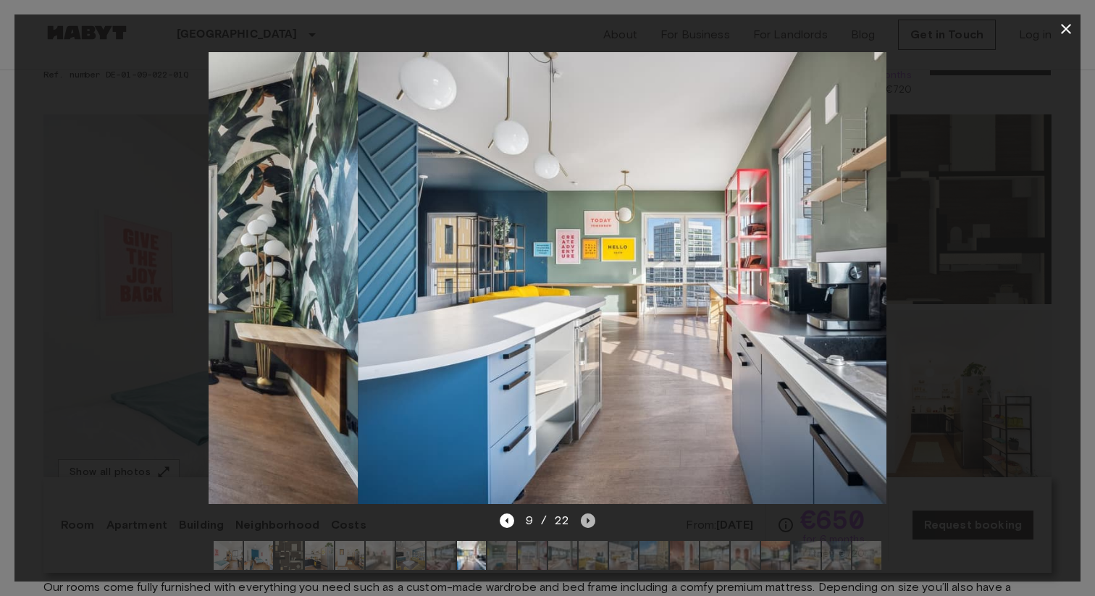
click at [585, 525] on icon "Next image" at bounding box center [588, 520] width 14 height 14
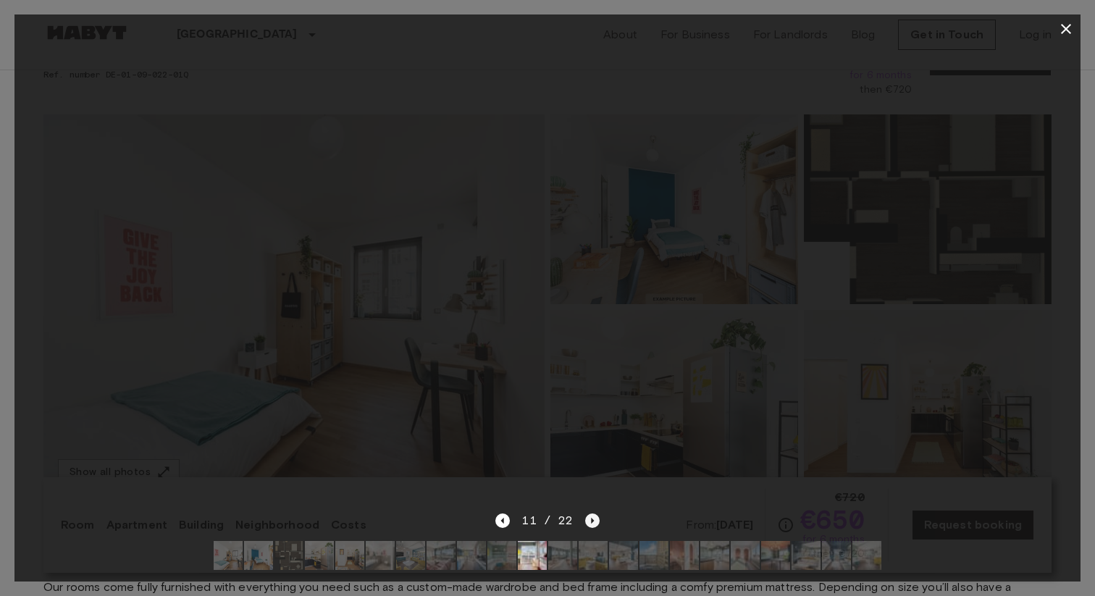
click at [585, 525] on icon "Next image" at bounding box center [592, 520] width 14 height 14
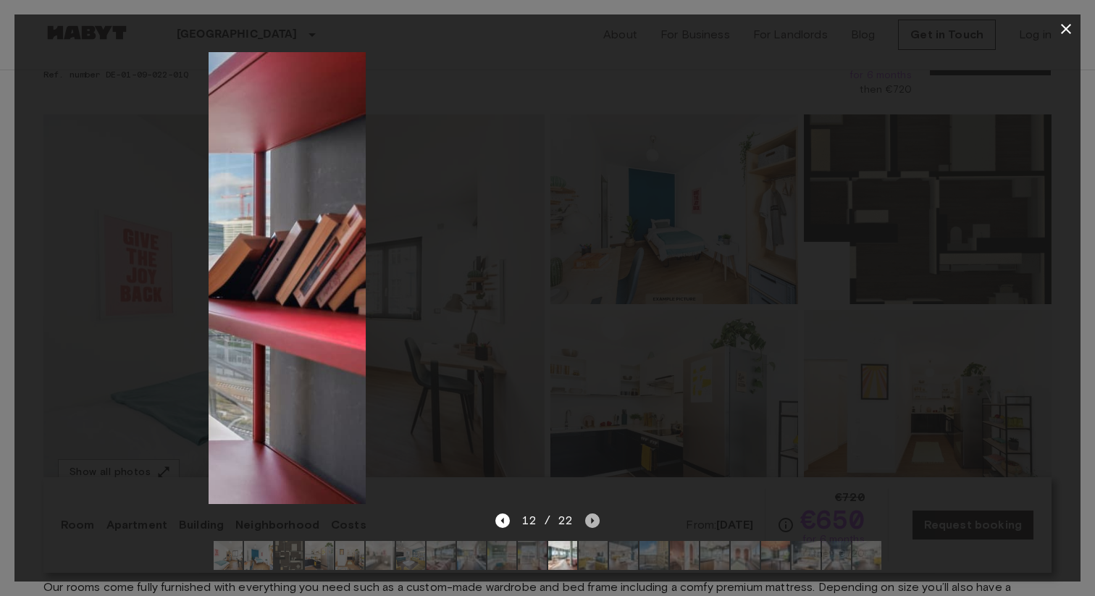
click at [585, 525] on icon "Next image" at bounding box center [592, 520] width 14 height 14
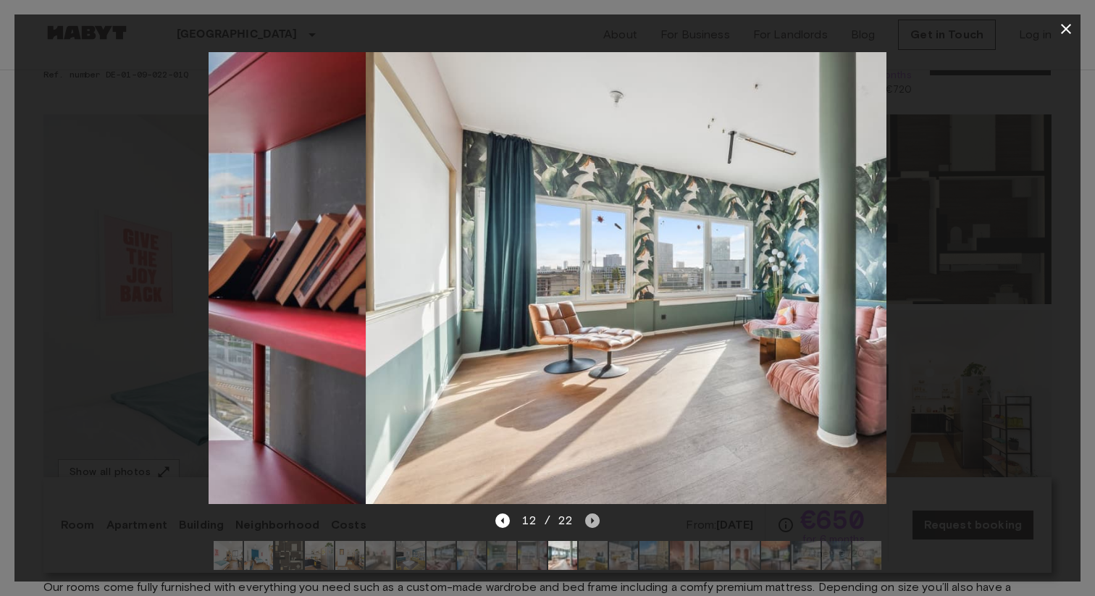
click at [585, 525] on icon "Next image" at bounding box center [592, 520] width 14 height 14
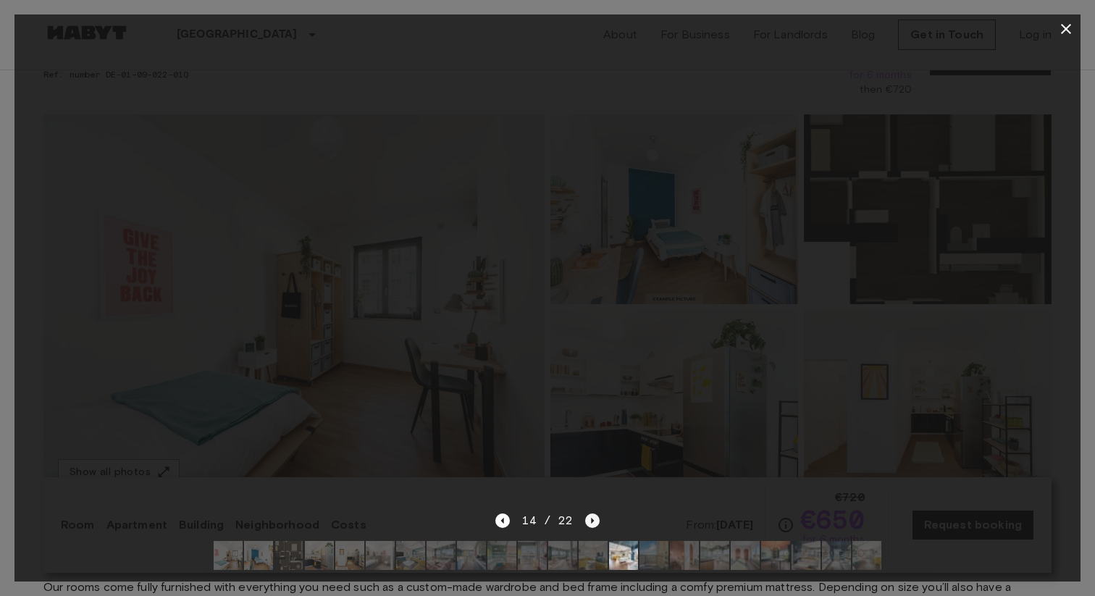
click at [585, 525] on icon "Next image" at bounding box center [592, 520] width 14 height 14
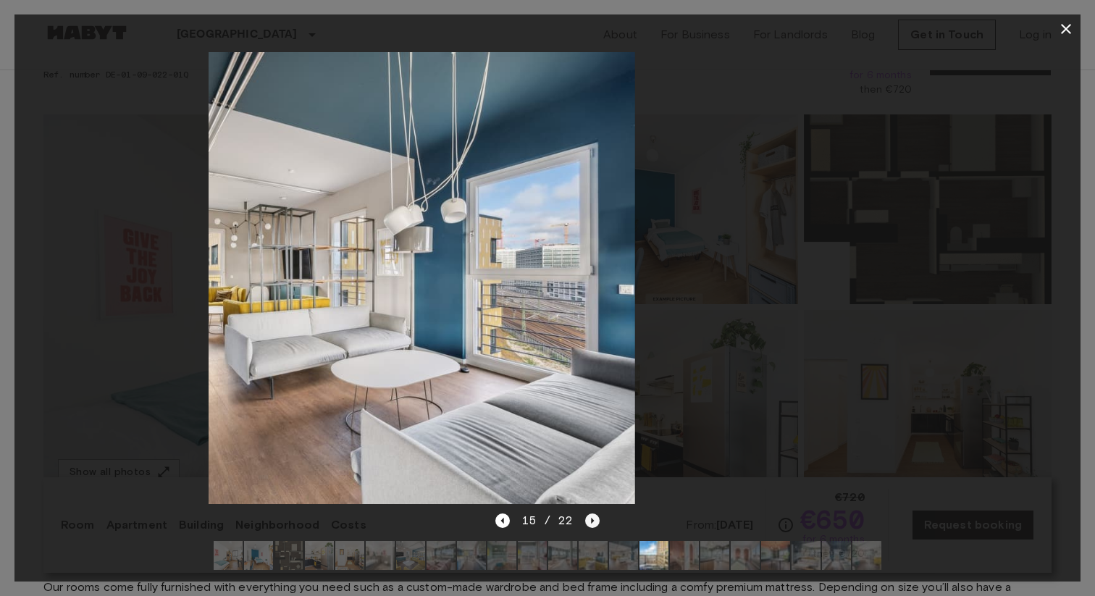
click at [585, 525] on icon "Next image" at bounding box center [592, 520] width 14 height 14
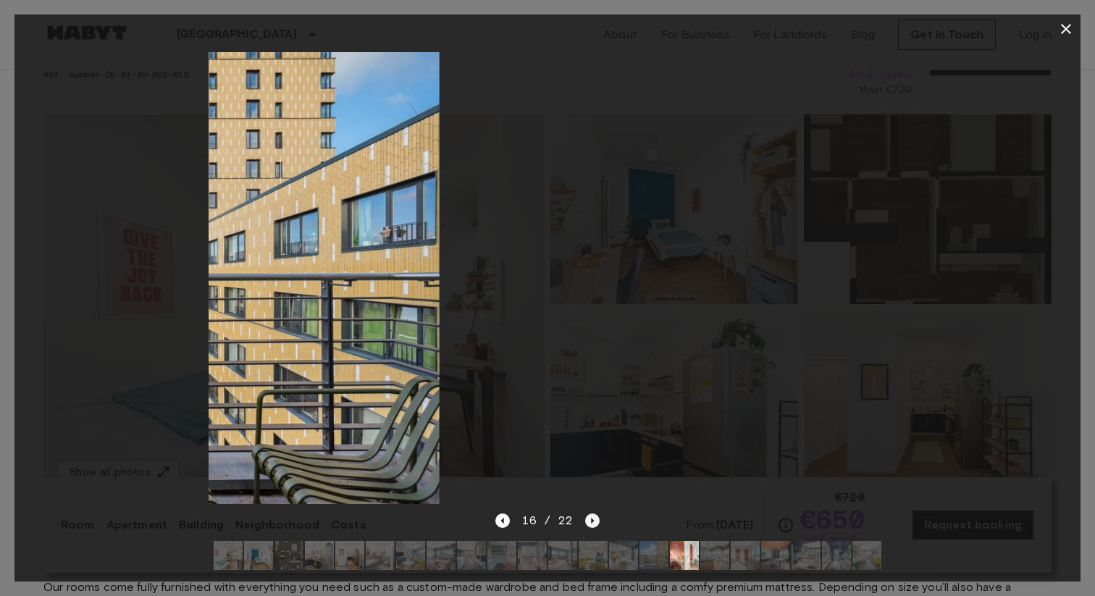
click at [585, 525] on icon "Next image" at bounding box center [592, 520] width 14 height 14
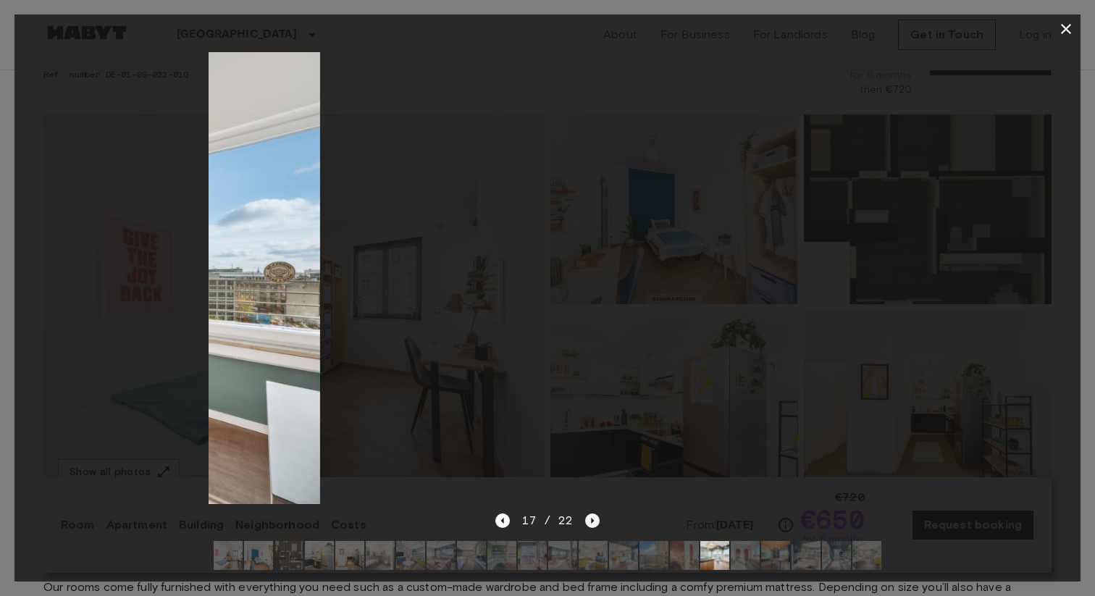
click at [585, 525] on icon "Next image" at bounding box center [592, 520] width 14 height 14
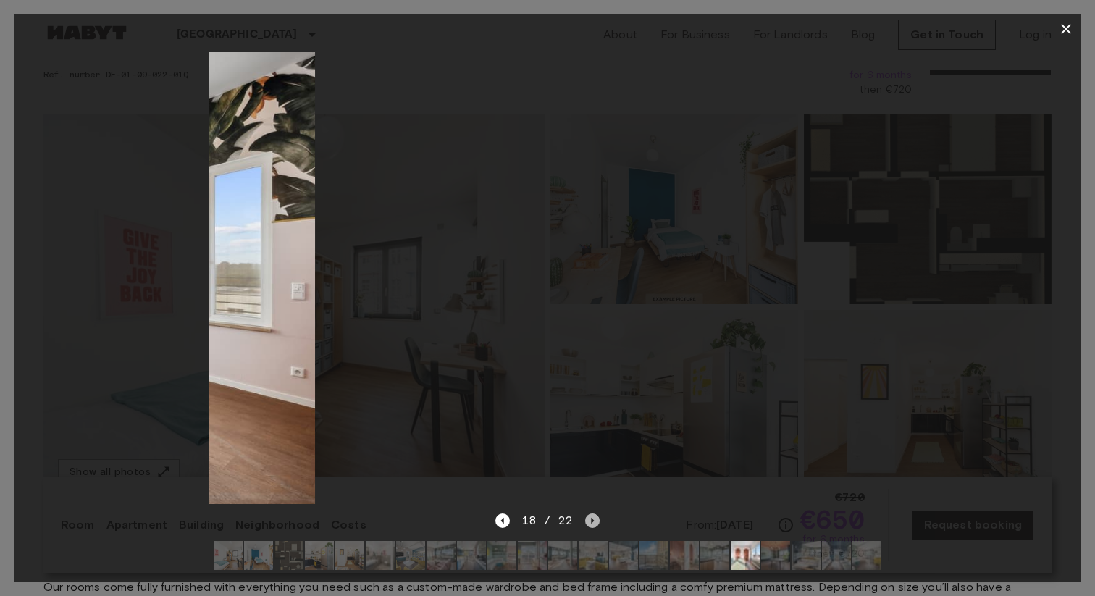
click at [585, 525] on icon "Next image" at bounding box center [592, 520] width 14 height 14
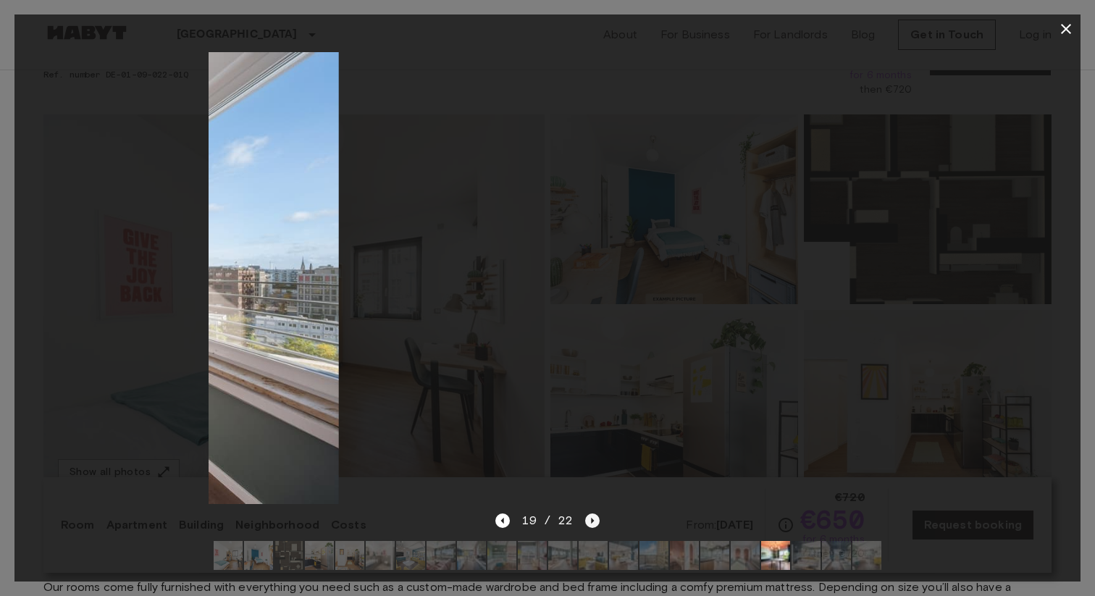
click at [585, 525] on icon "Next image" at bounding box center [592, 520] width 14 height 14
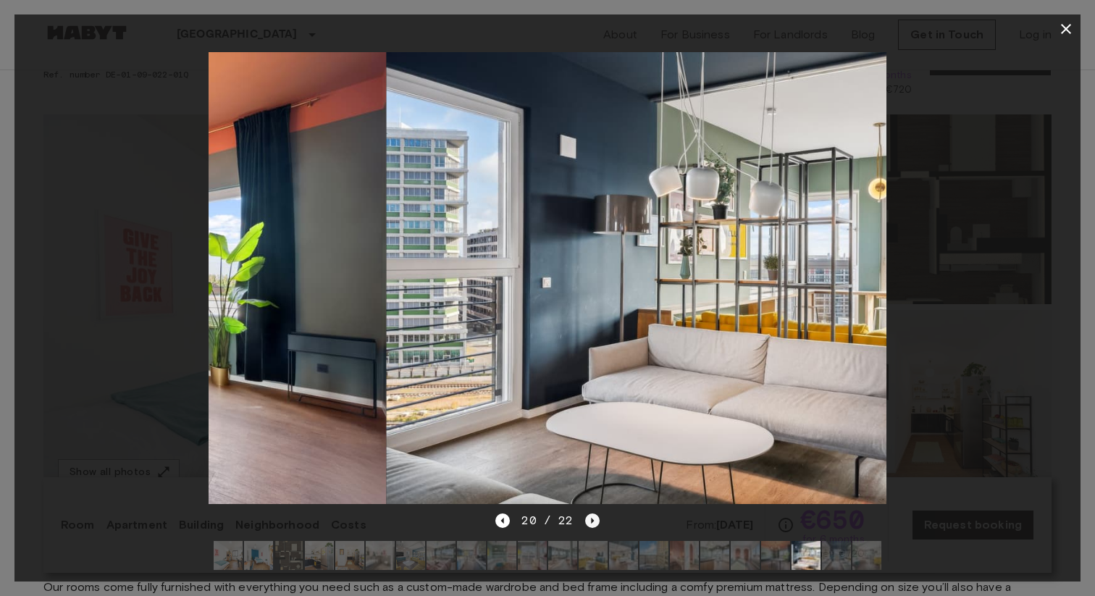
click at [585, 525] on icon "Next image" at bounding box center [592, 520] width 14 height 14
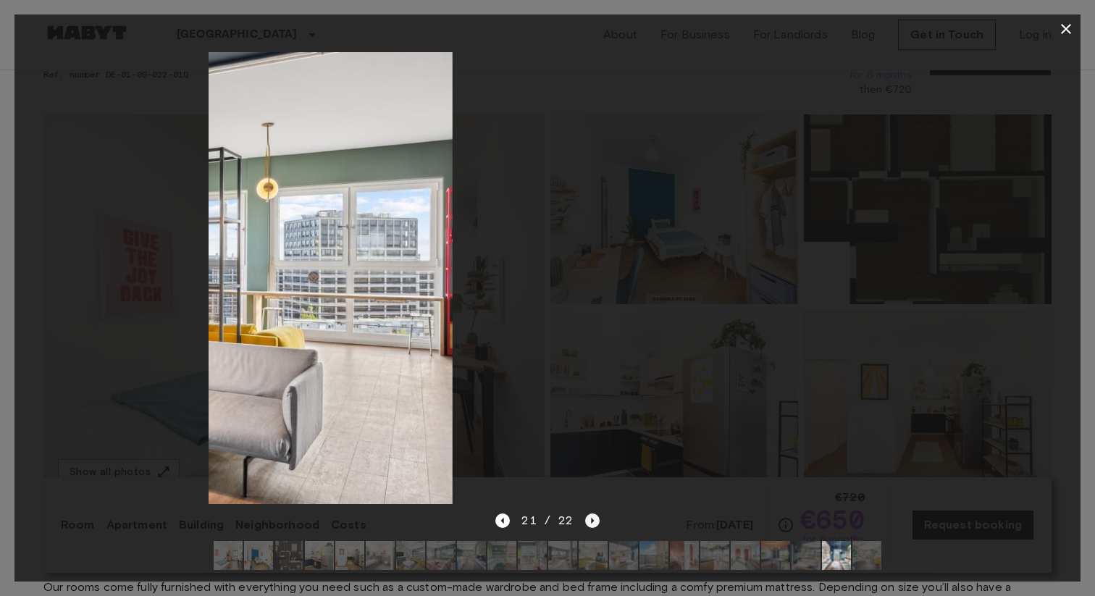
click at [585, 525] on icon "Next image" at bounding box center [592, 520] width 14 height 14
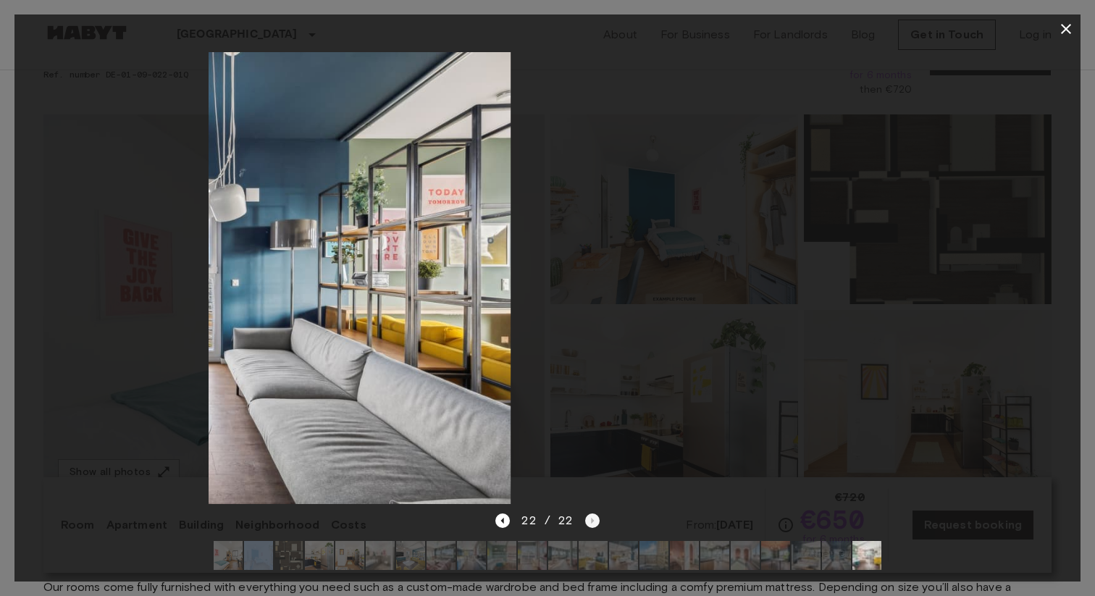
click at [585, 525] on div "22 / 22" at bounding box center [547, 520] width 104 height 17
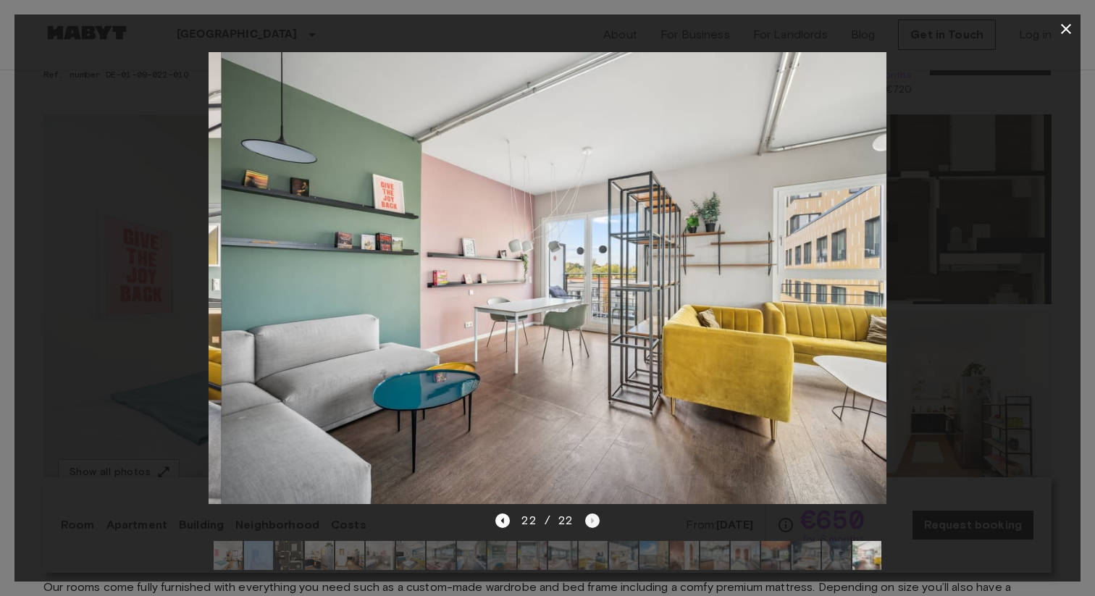
click at [585, 525] on div "22 / 22" at bounding box center [547, 520] width 104 height 17
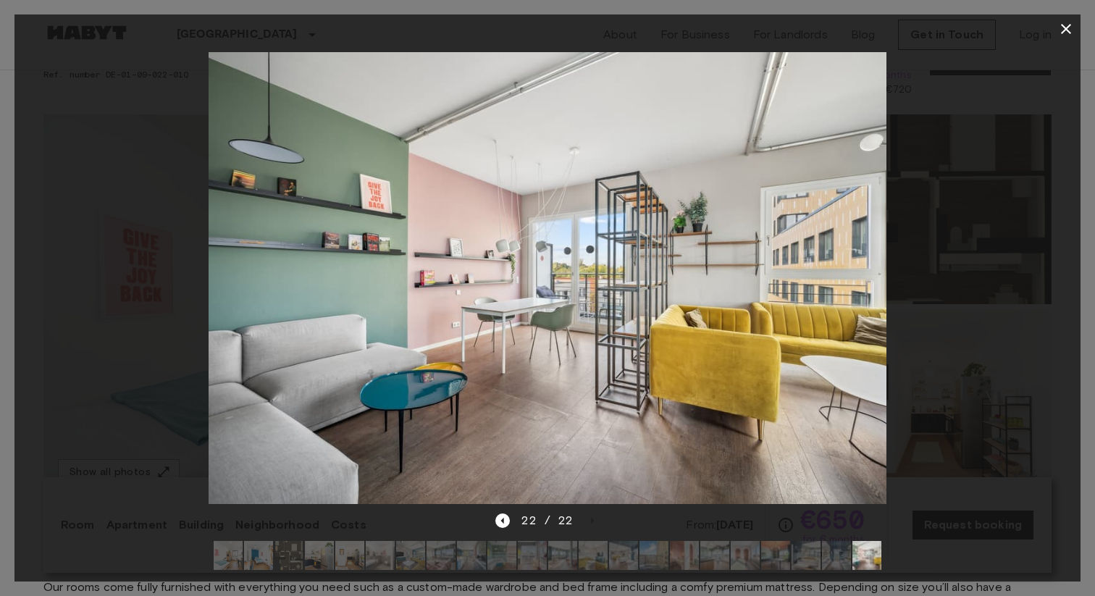
click at [114, 484] on div at bounding box center [547, 277] width 1066 height 468
click at [0, 397] on div at bounding box center [547, 298] width 1095 height 596
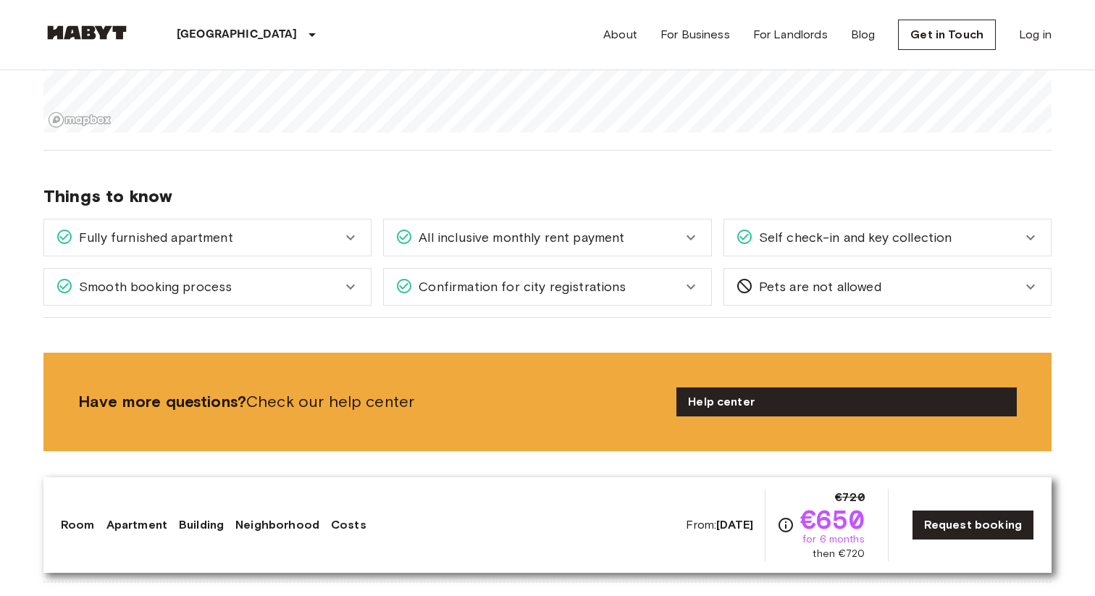
scroll to position [1639, 0]
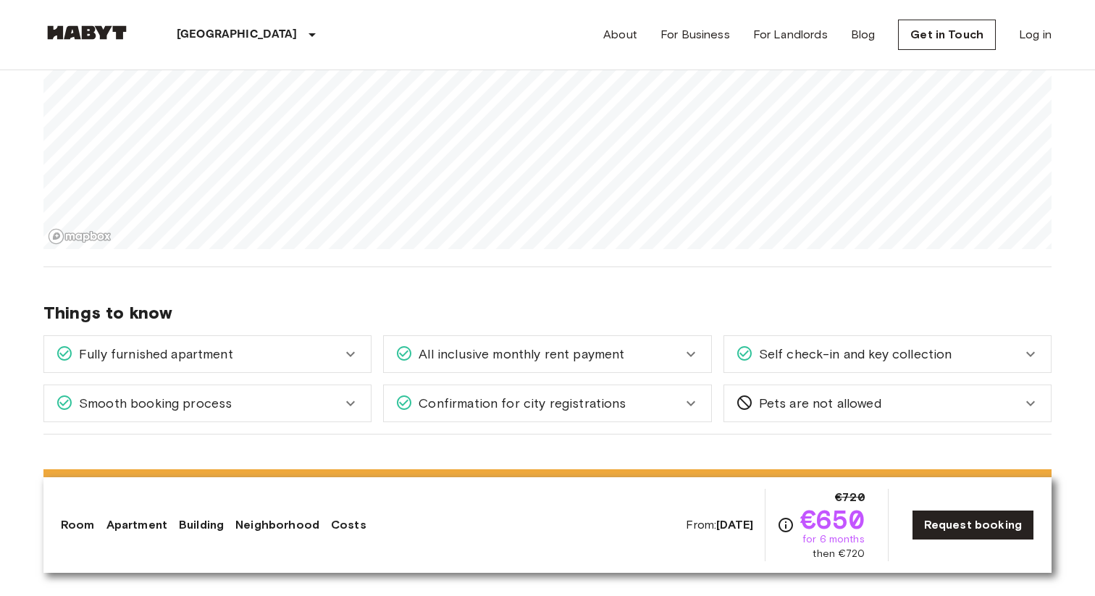
click at [445, 59] on body "Berlin Europe Amsterdam Berlin Brussels Cologne Dusseldorf Frankfurt Graz Hambu…" at bounding box center [547, 586] width 1095 height 4450
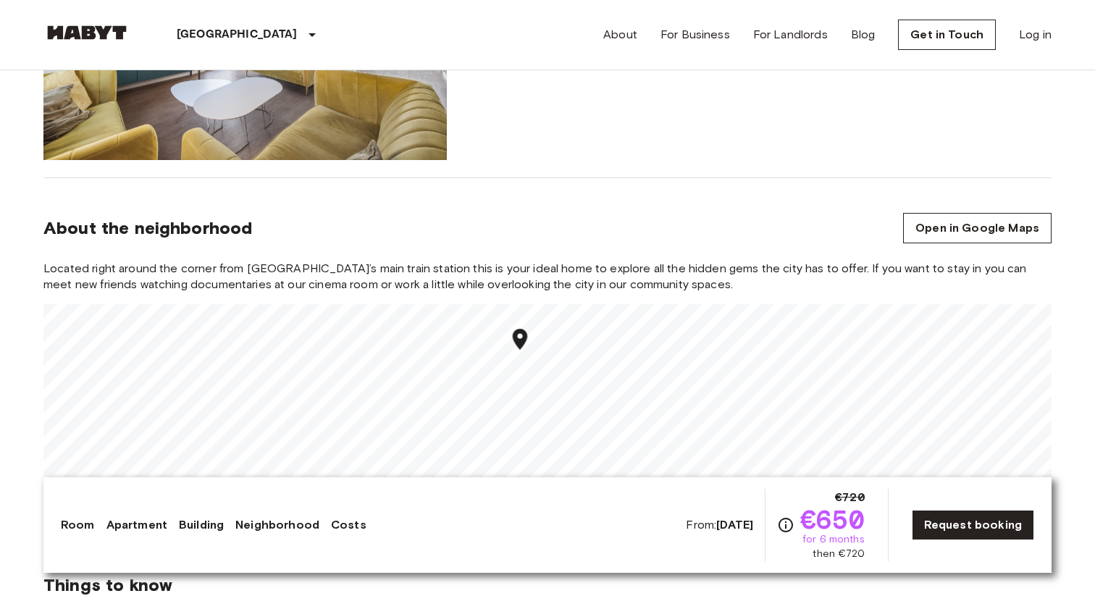
scroll to position [1319, 0]
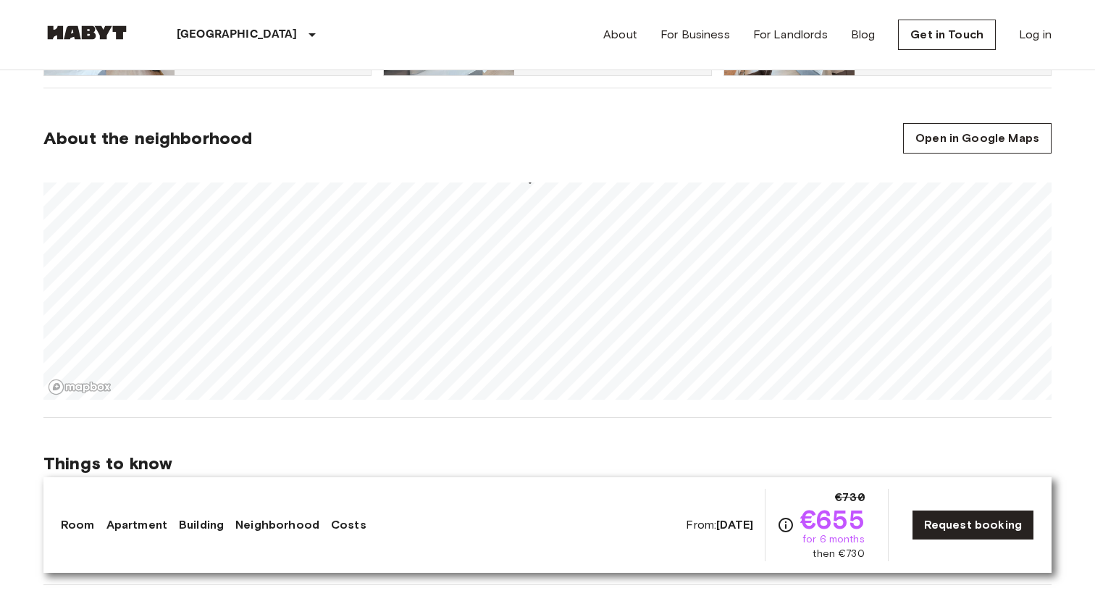
scroll to position [846, 0]
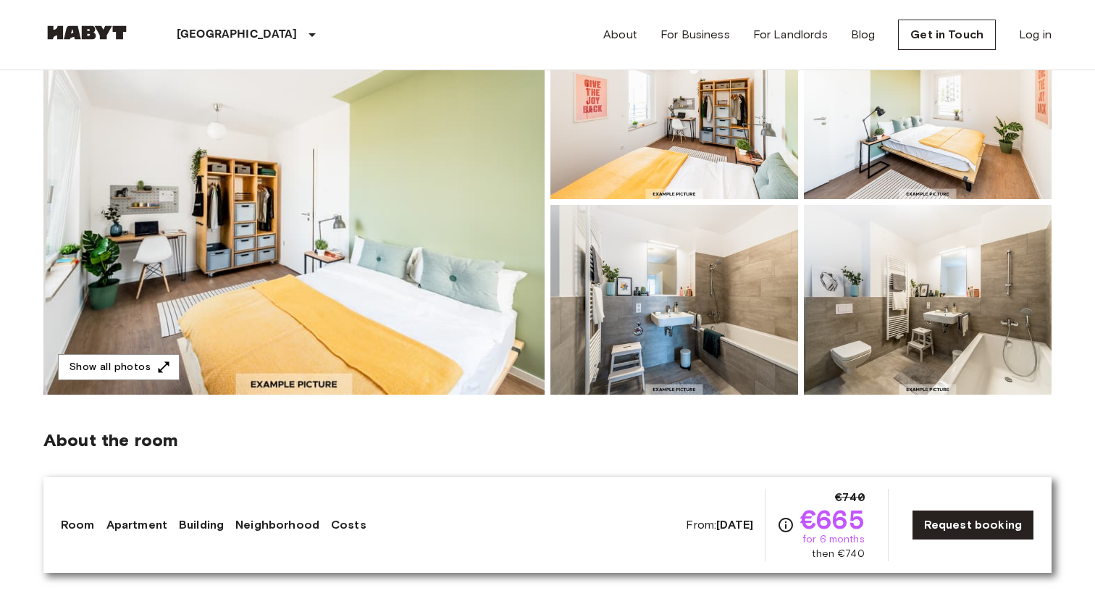
scroll to position [177, 0]
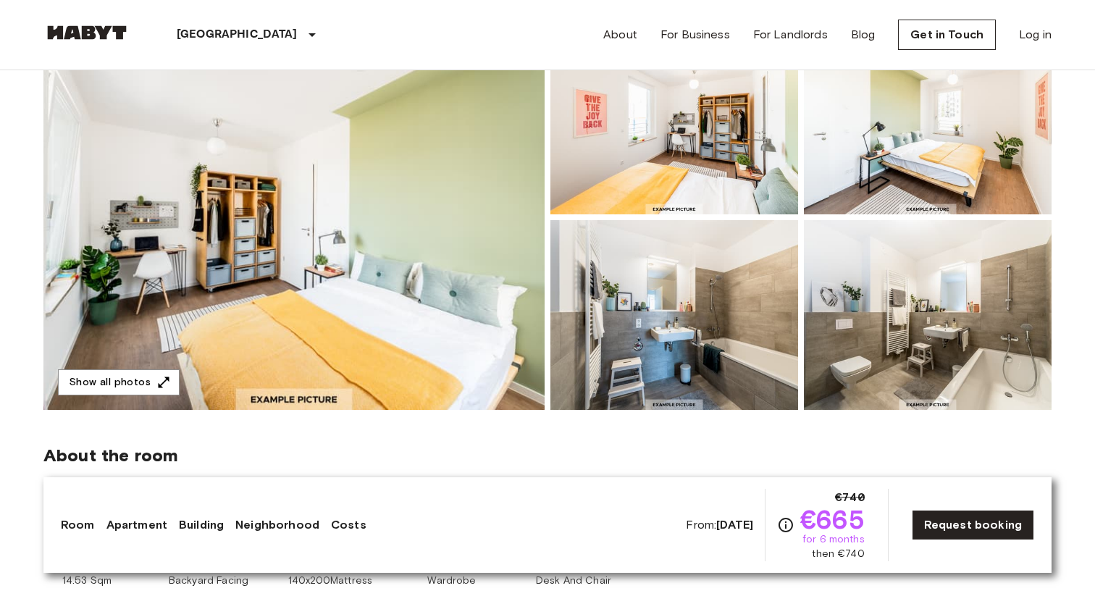
click at [466, 193] on img at bounding box center [293, 217] width 501 height 385
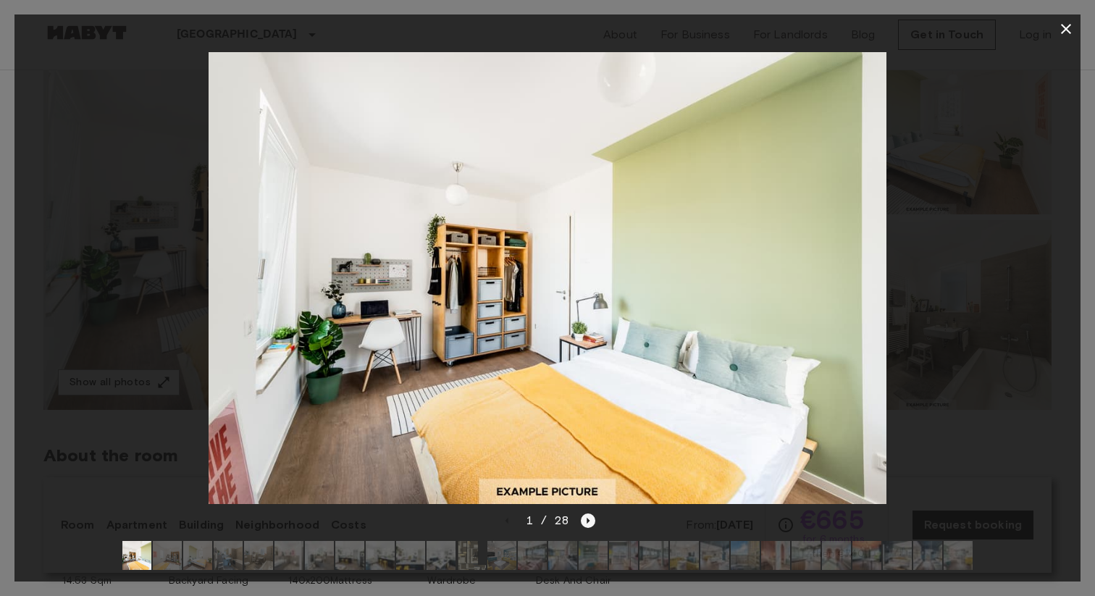
click at [594, 523] on icon "Next image" at bounding box center [588, 520] width 14 height 14
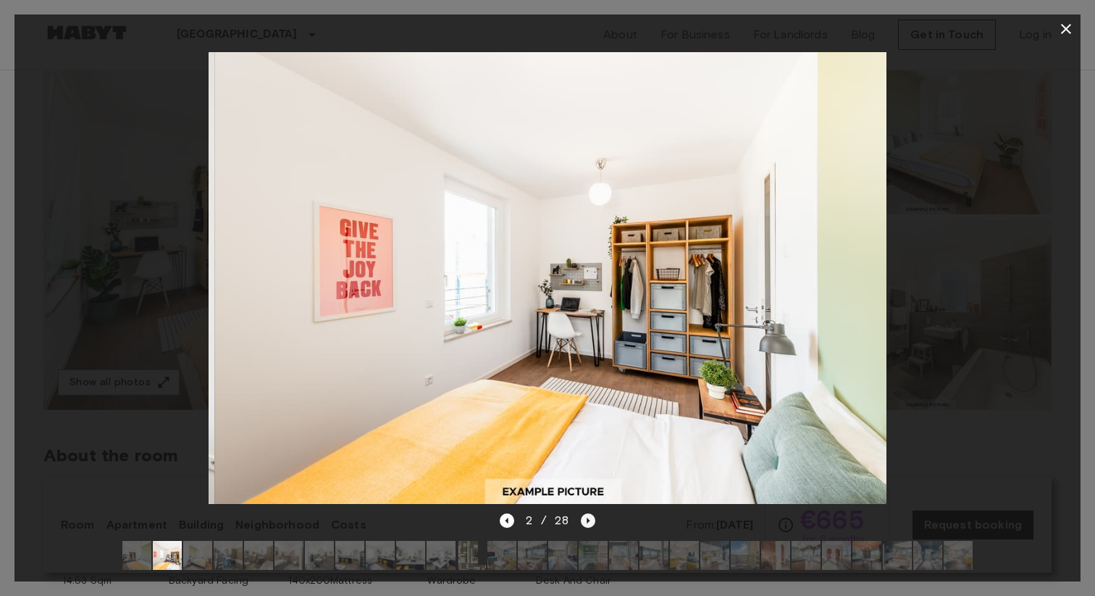
click at [594, 523] on icon "Next image" at bounding box center [588, 520] width 14 height 14
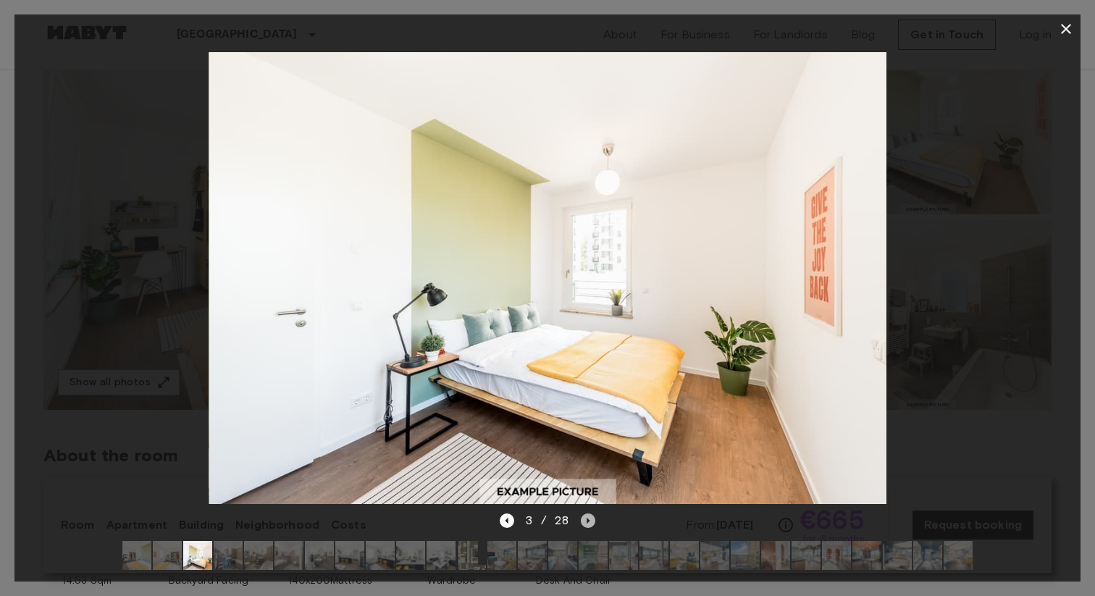
click at [594, 523] on icon "Next image" at bounding box center [588, 520] width 14 height 14
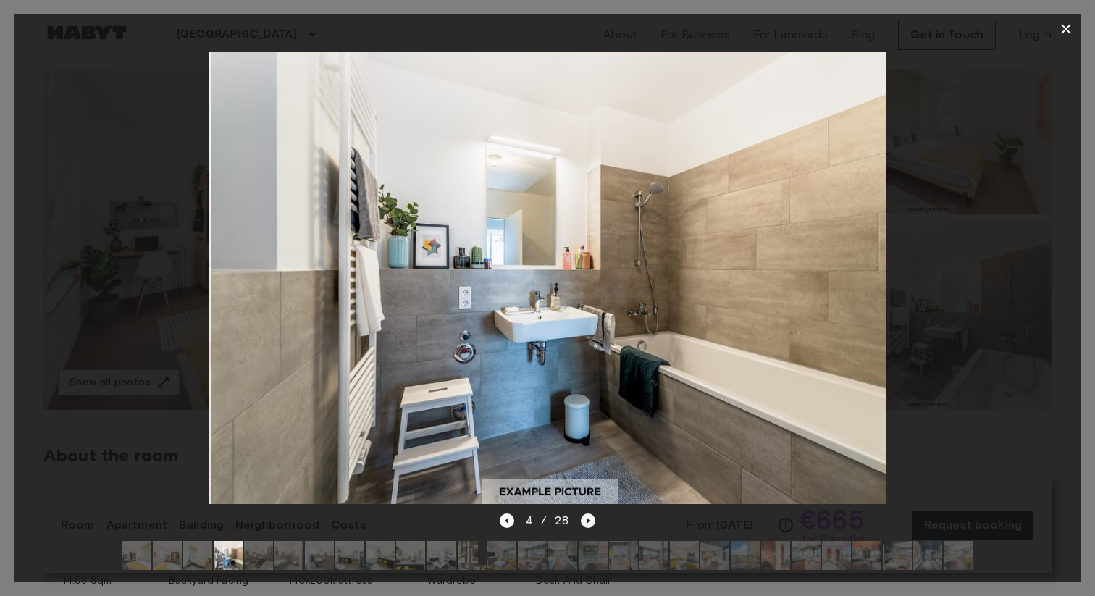
click at [594, 523] on icon "Next image" at bounding box center [588, 520] width 14 height 14
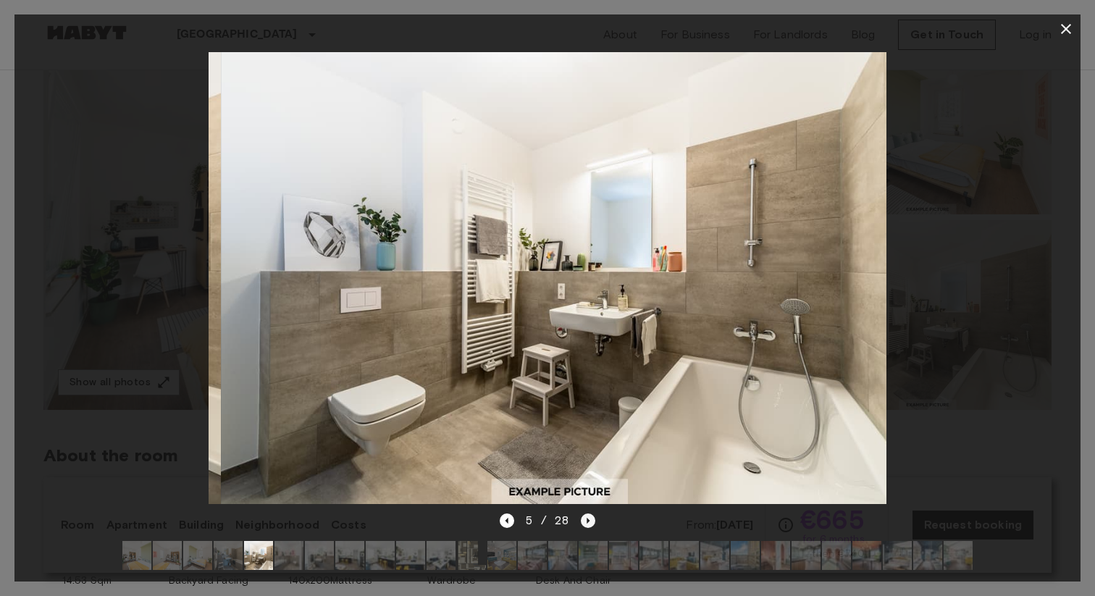
click at [594, 523] on icon "Next image" at bounding box center [588, 520] width 14 height 14
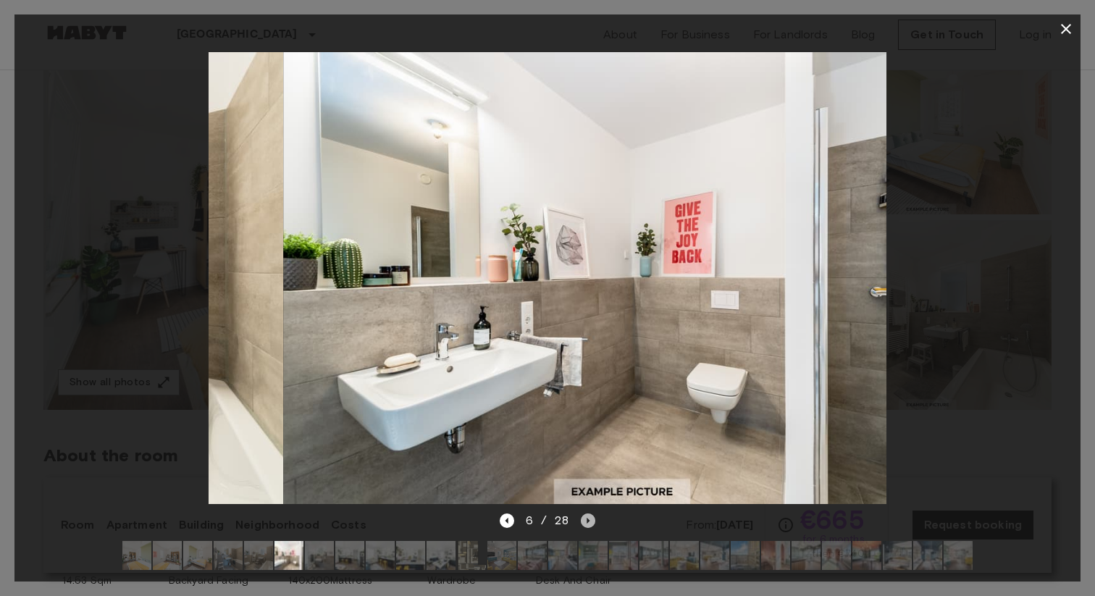
click at [594, 523] on icon "Next image" at bounding box center [588, 520] width 14 height 14
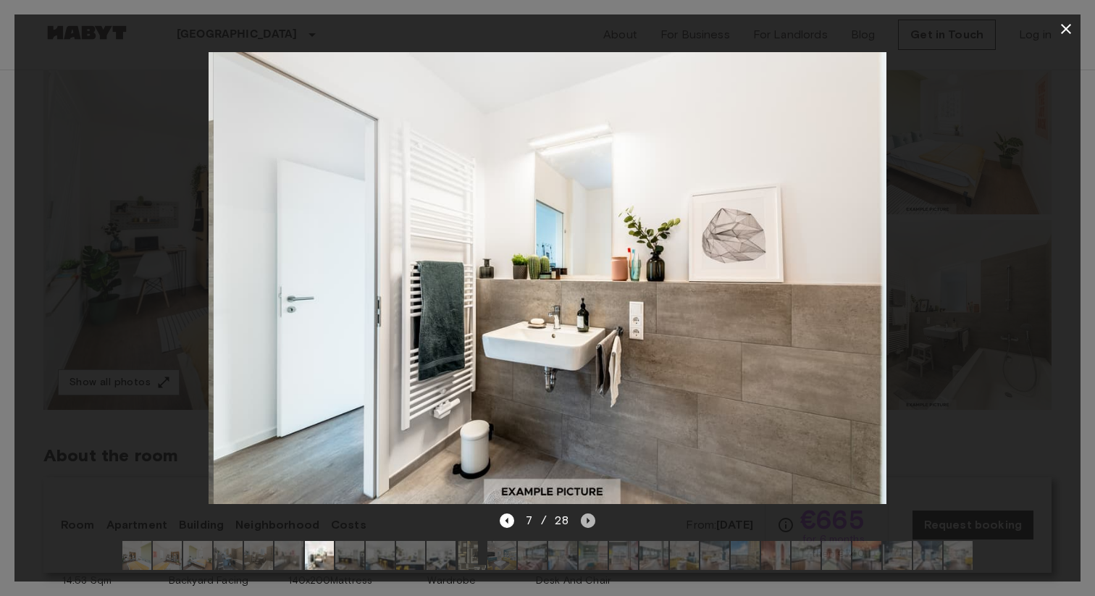
click at [594, 523] on icon "Next image" at bounding box center [588, 520] width 14 height 14
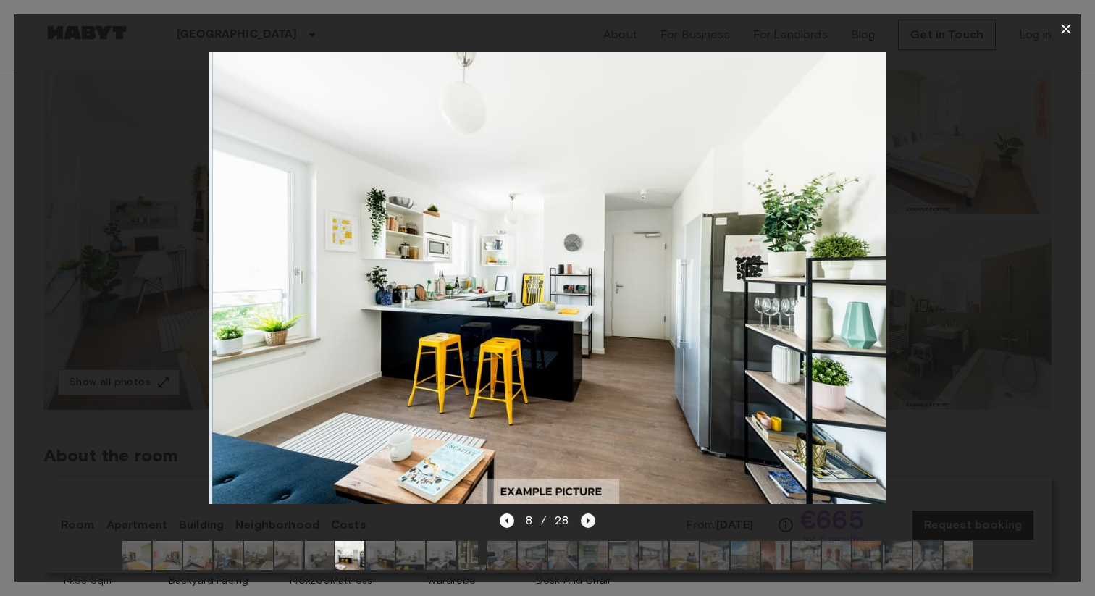
click at [594, 523] on icon "Next image" at bounding box center [588, 520] width 14 height 14
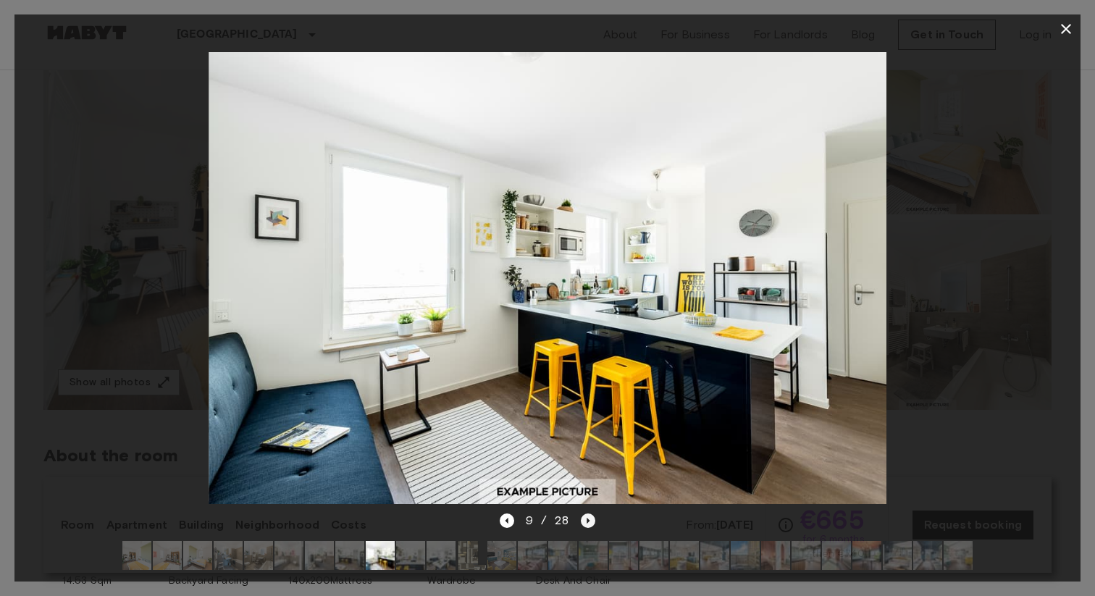
click at [594, 523] on icon "Next image" at bounding box center [588, 520] width 14 height 14
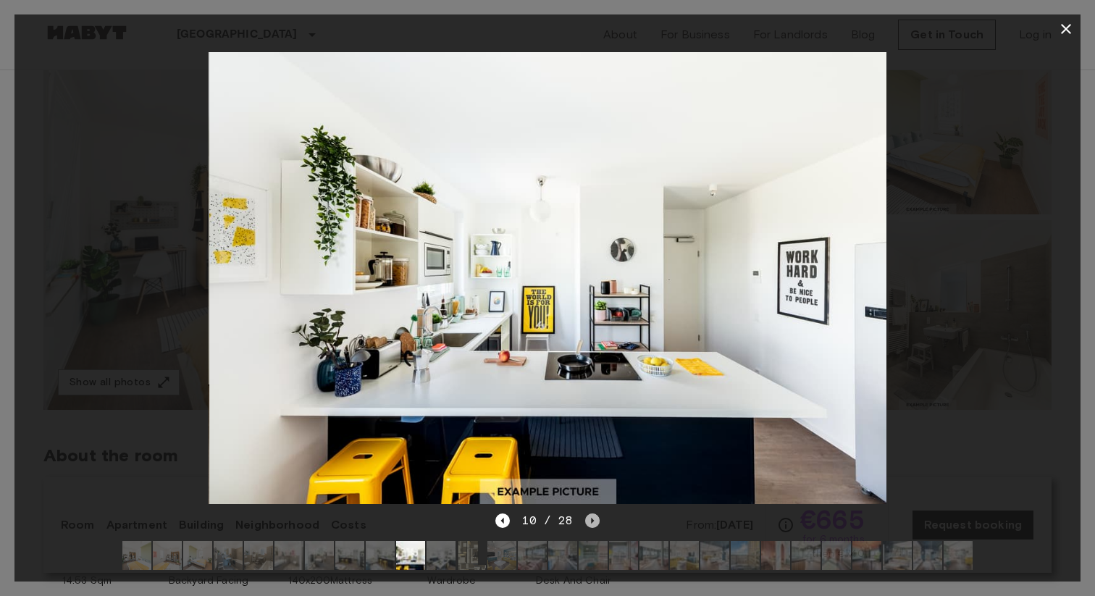
click at [594, 523] on icon "Next image" at bounding box center [592, 520] width 14 height 14
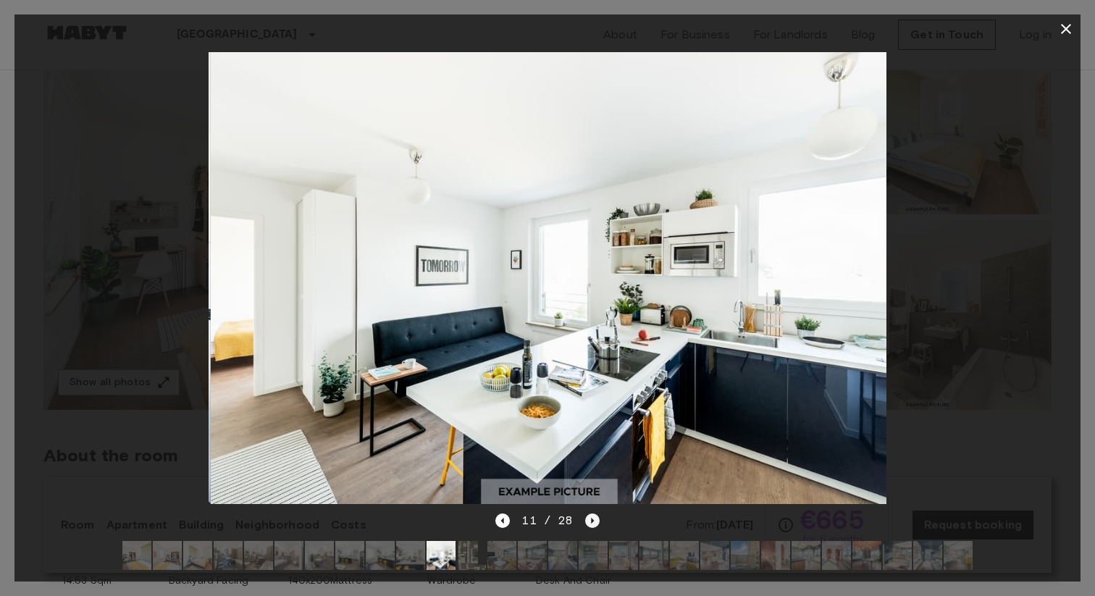
click at [594, 523] on icon "Next image" at bounding box center [592, 520] width 14 height 14
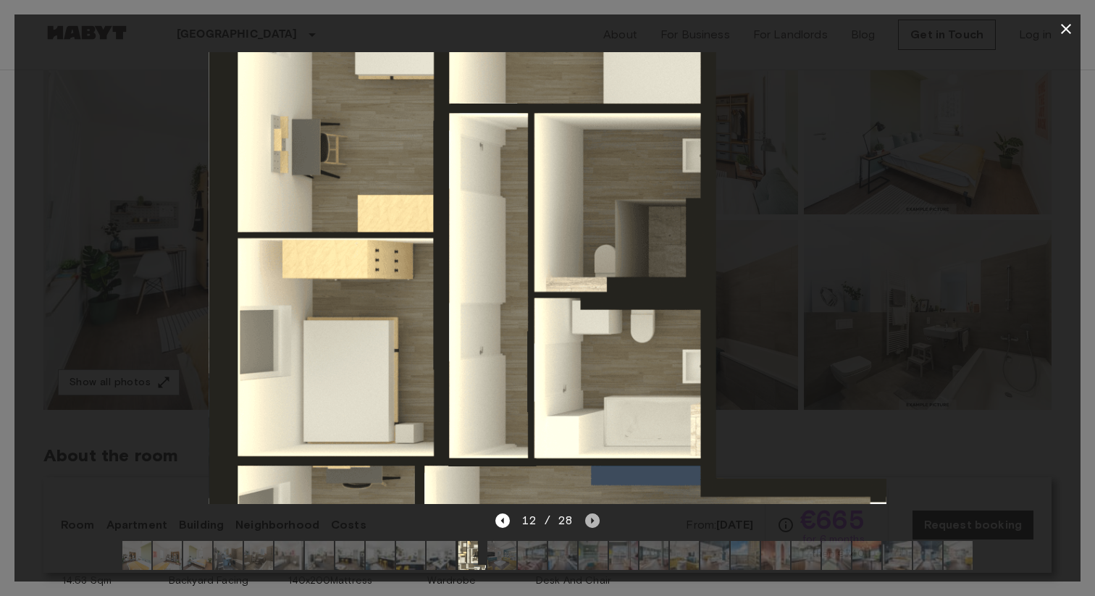
click at [594, 523] on icon "Next image" at bounding box center [592, 520] width 14 height 14
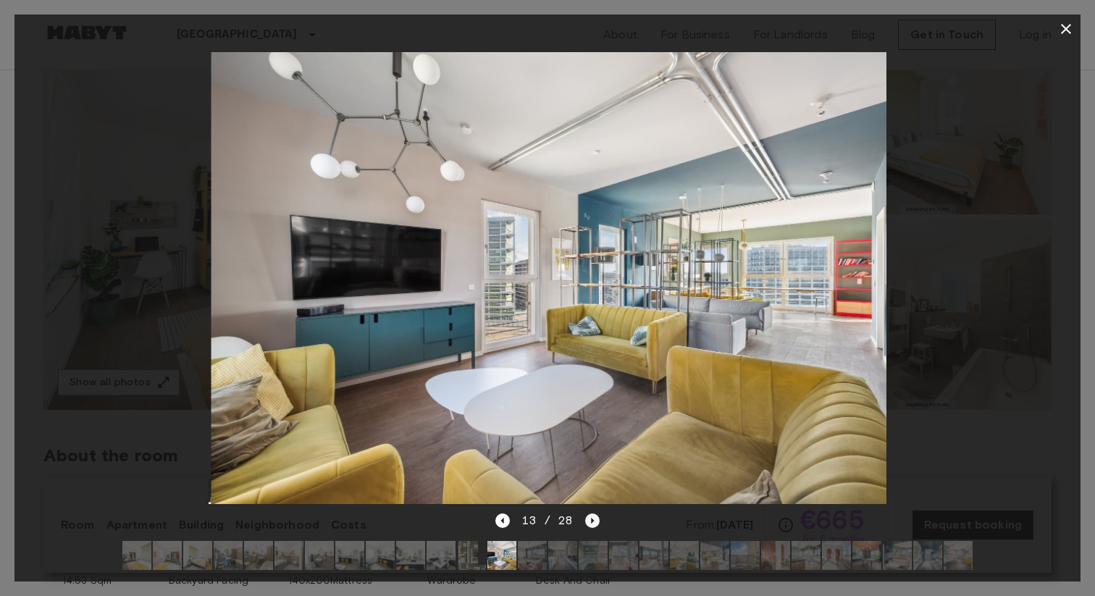
click at [594, 523] on icon "Next image" at bounding box center [592, 520] width 14 height 14
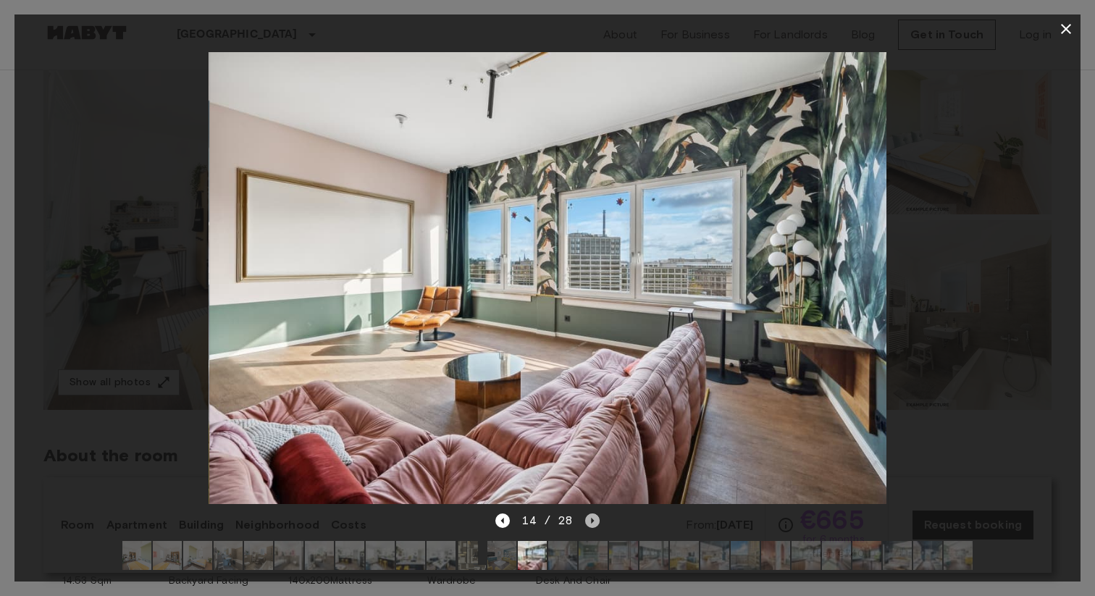
click at [594, 523] on icon "Next image" at bounding box center [592, 520] width 14 height 14
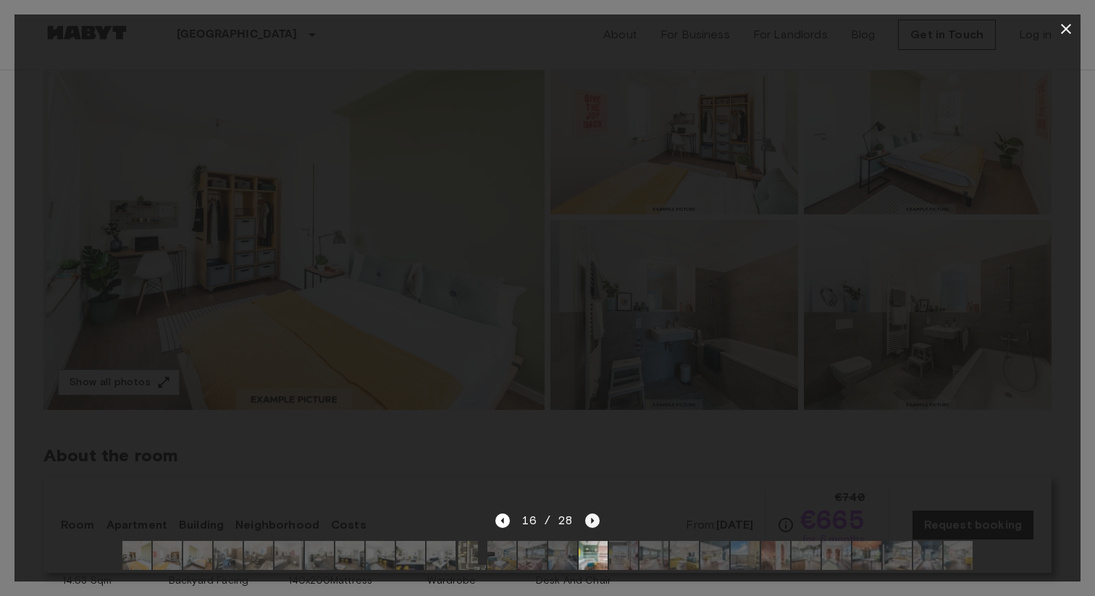
click at [594, 523] on icon "Next image" at bounding box center [592, 520] width 14 height 14
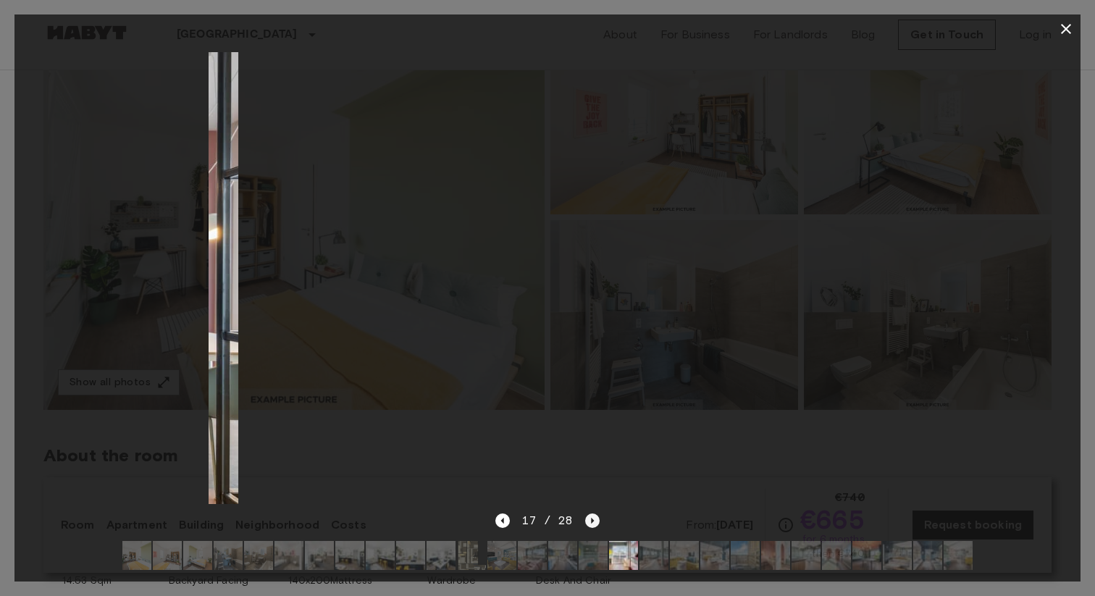
click at [594, 523] on icon "Next image" at bounding box center [592, 520] width 14 height 14
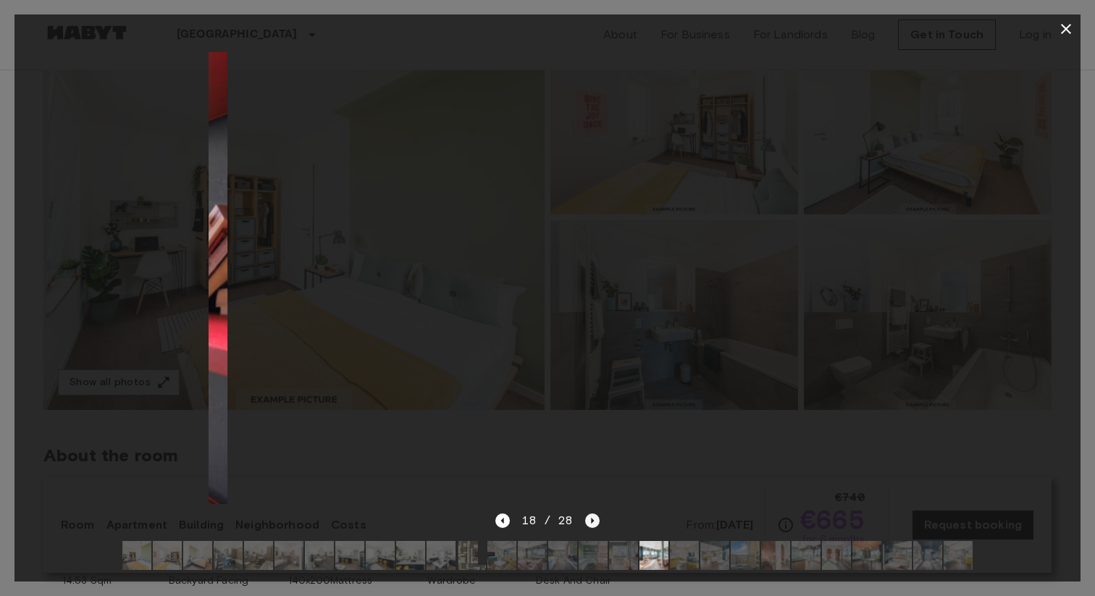
click at [594, 523] on icon "Next image" at bounding box center [592, 520] width 14 height 14
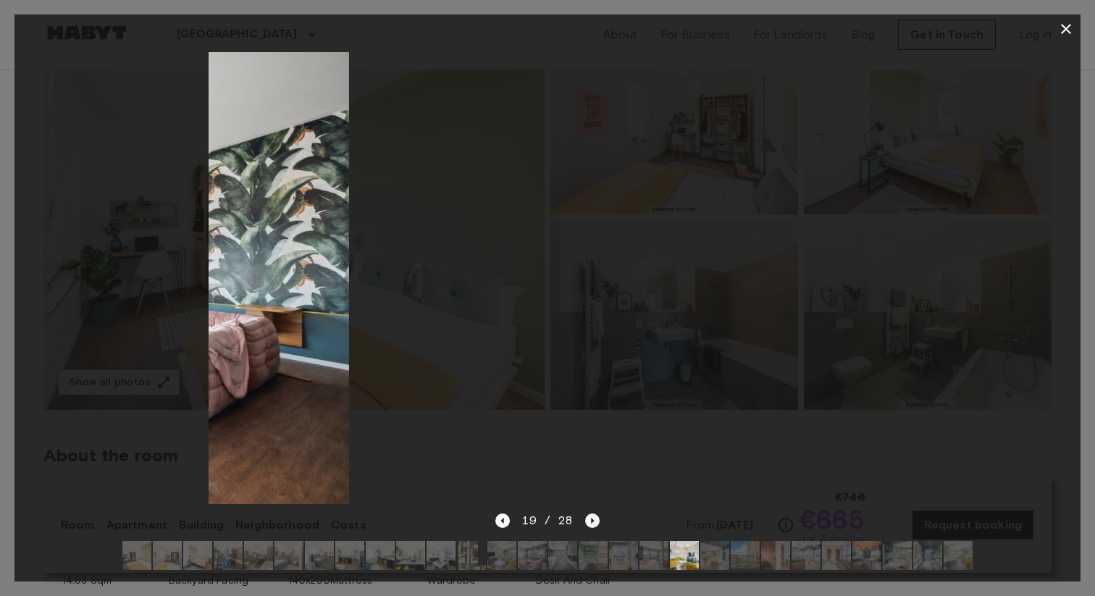
click at [594, 523] on icon "Next image" at bounding box center [592, 520] width 14 height 14
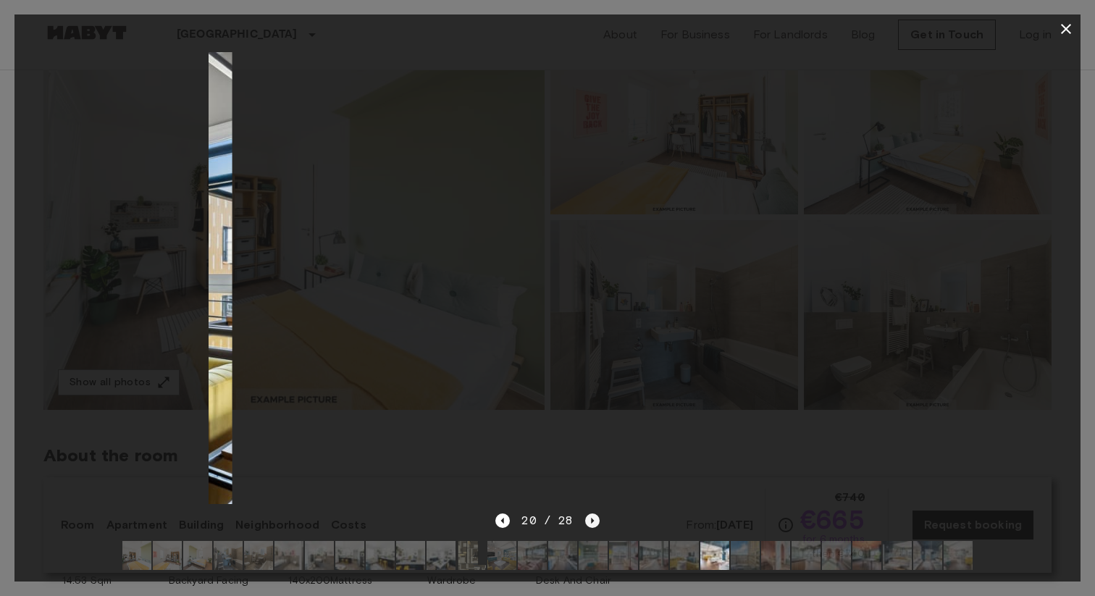
click at [594, 523] on icon "Next image" at bounding box center [592, 520] width 14 height 14
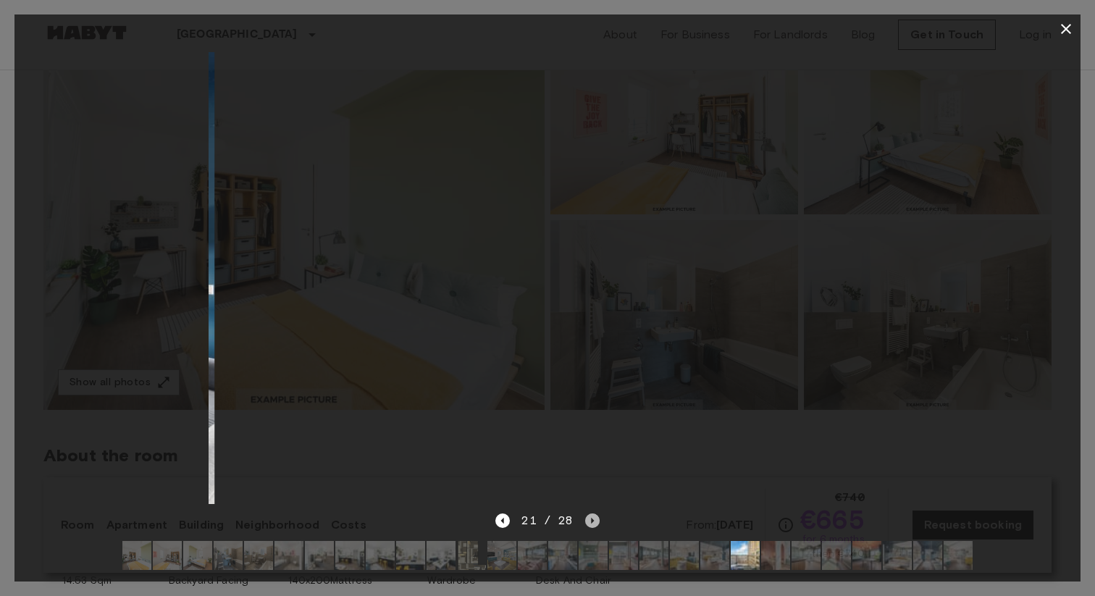
click at [594, 523] on icon "Next image" at bounding box center [592, 520] width 14 height 14
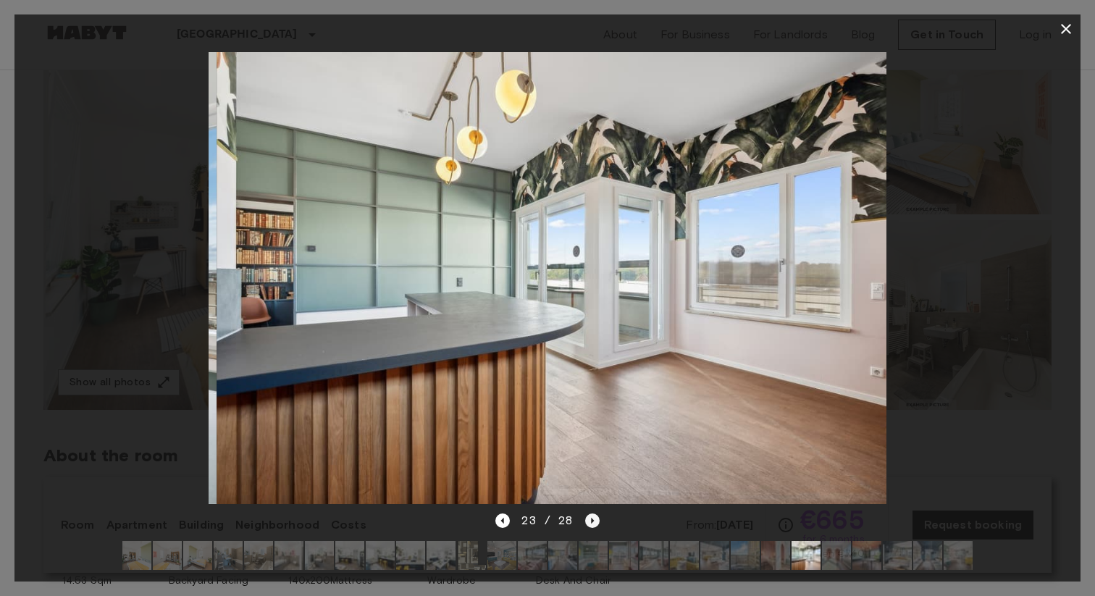
click at [594, 523] on icon "Next image" at bounding box center [592, 520] width 14 height 14
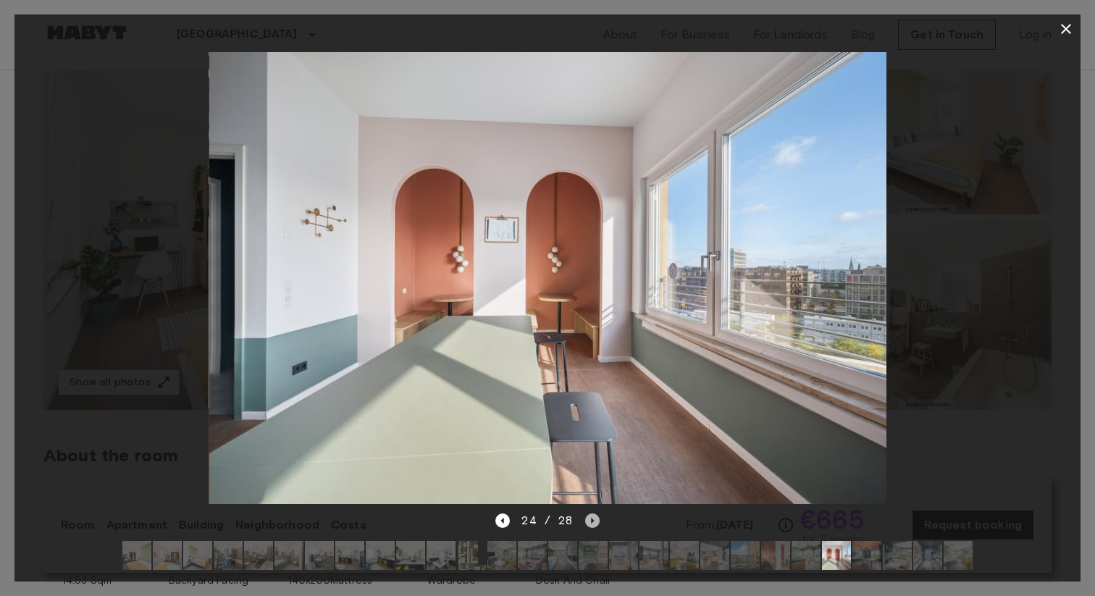
click at [594, 523] on icon "Next image" at bounding box center [592, 520] width 14 height 14
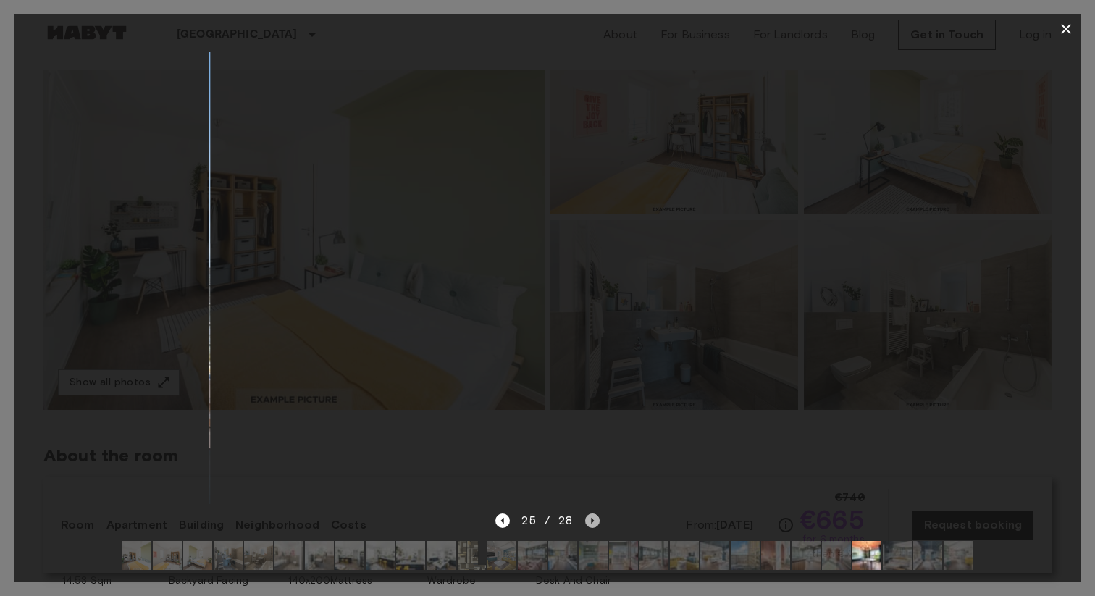
click at [594, 523] on icon "Next image" at bounding box center [592, 520] width 14 height 14
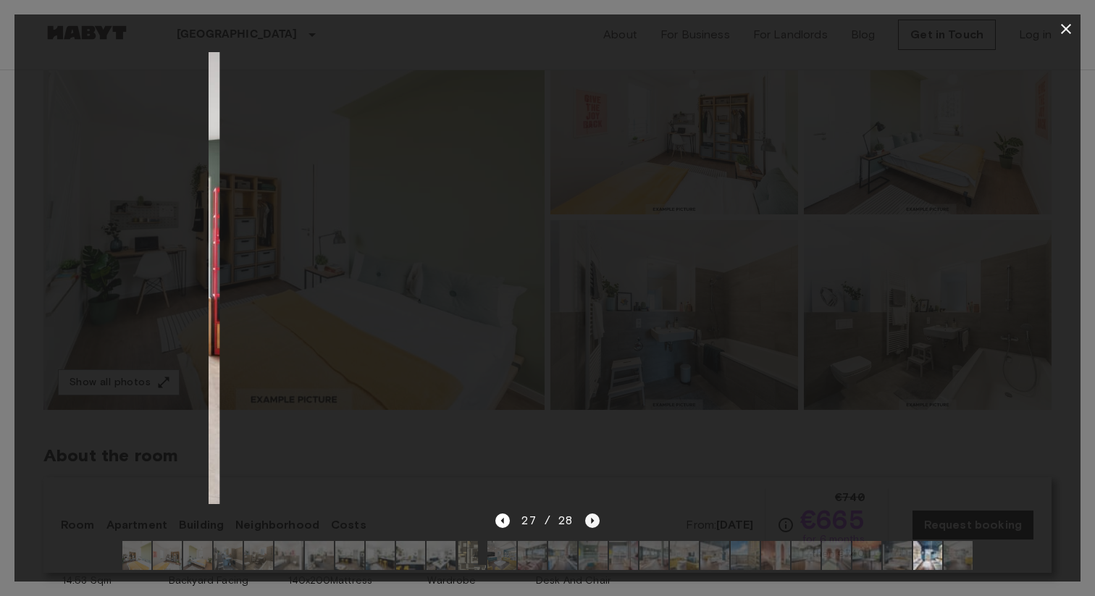
click at [594, 523] on icon "Next image" at bounding box center [592, 520] width 14 height 14
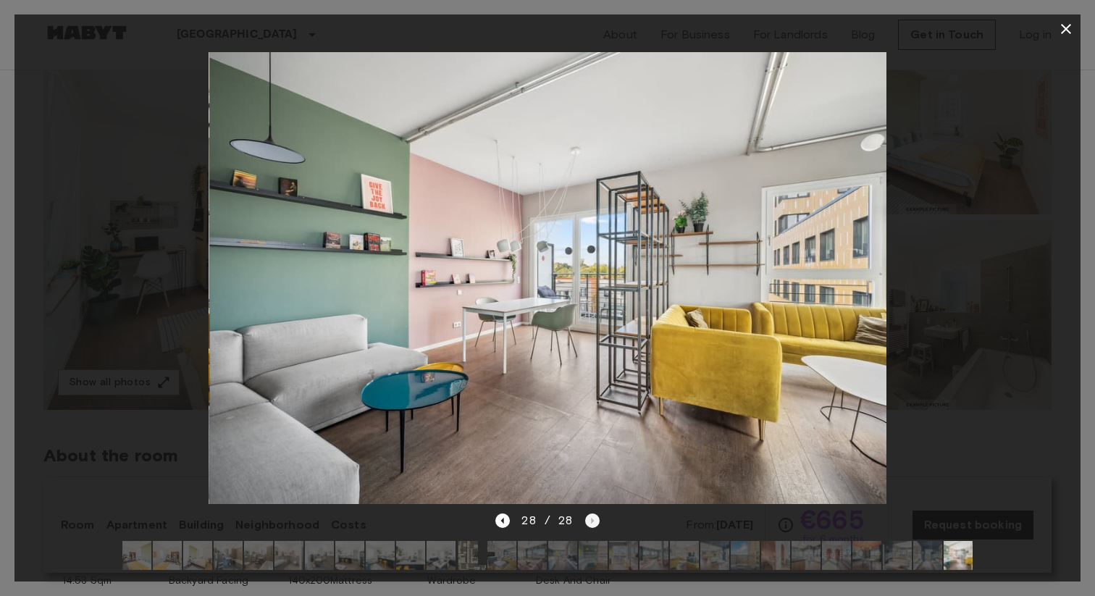
click at [594, 523] on div "28 / 28" at bounding box center [547, 520] width 104 height 17
click at [1066, 31] on icon "button" at bounding box center [1065, 28] width 17 height 17
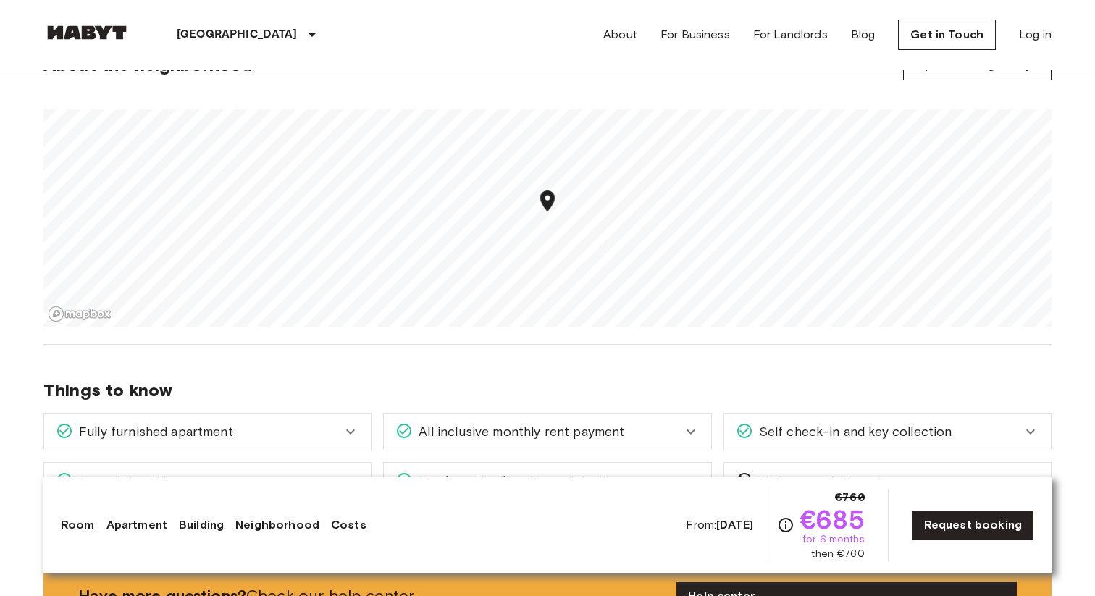
scroll to position [886, 0]
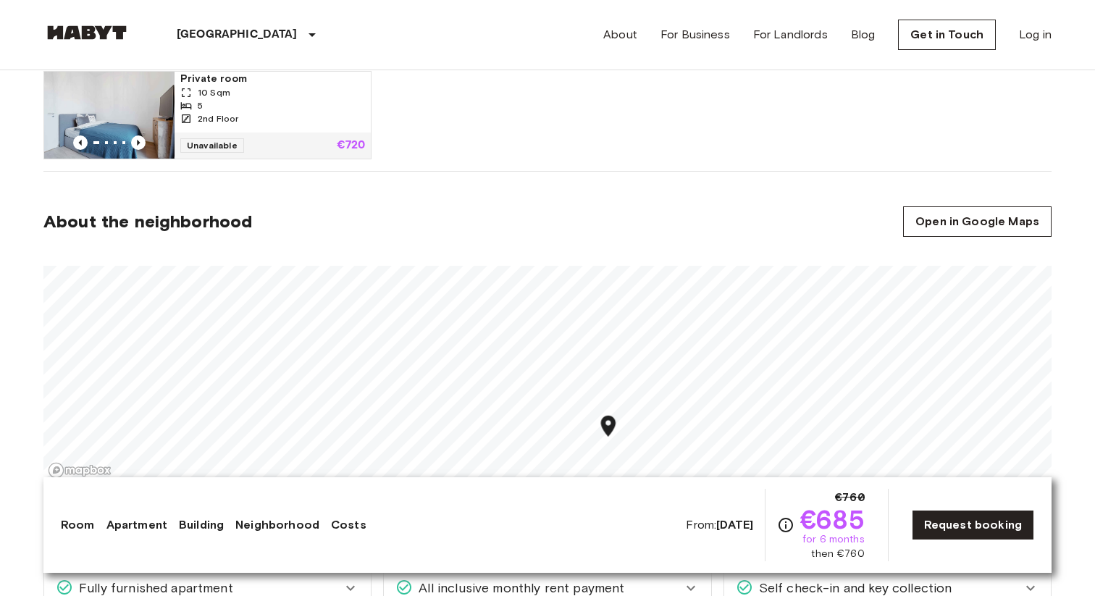
click at [538, 254] on div at bounding box center [547, 368] width 1008 height 229
click at [565, 223] on section "About the neighborhood Open in Google Maps" at bounding box center [547, 336] width 1008 height 329
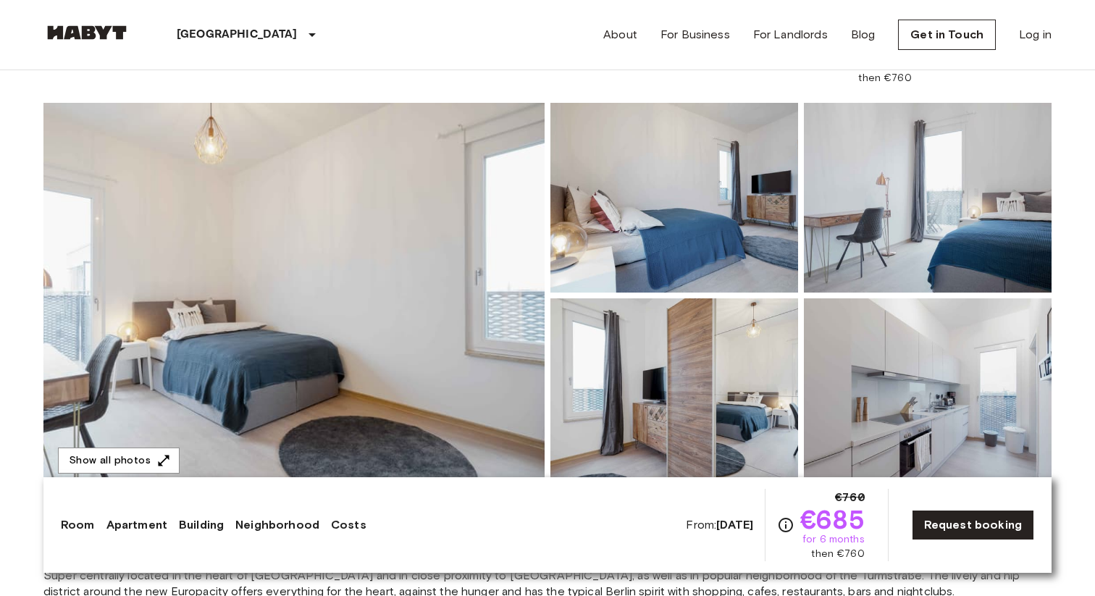
scroll to position [140, 0]
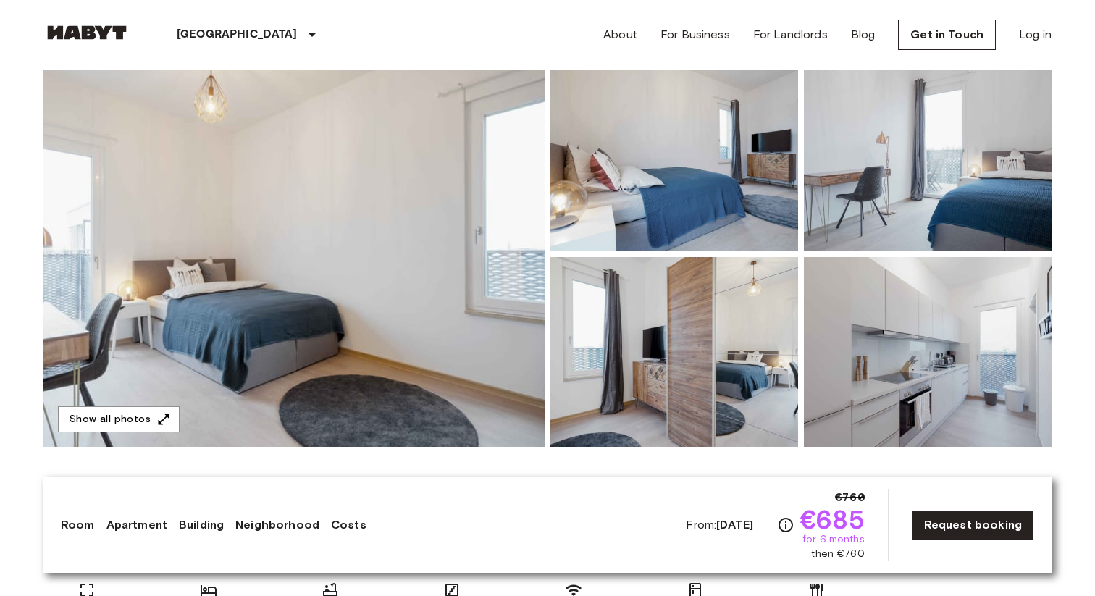
click at [506, 235] on img at bounding box center [293, 254] width 501 height 385
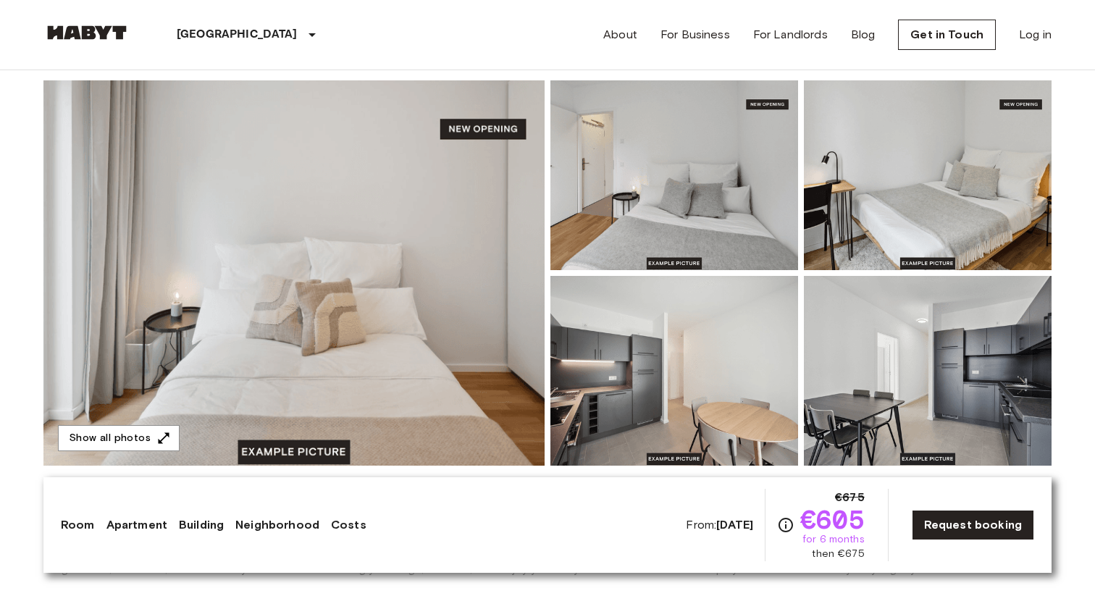
scroll to position [107, 0]
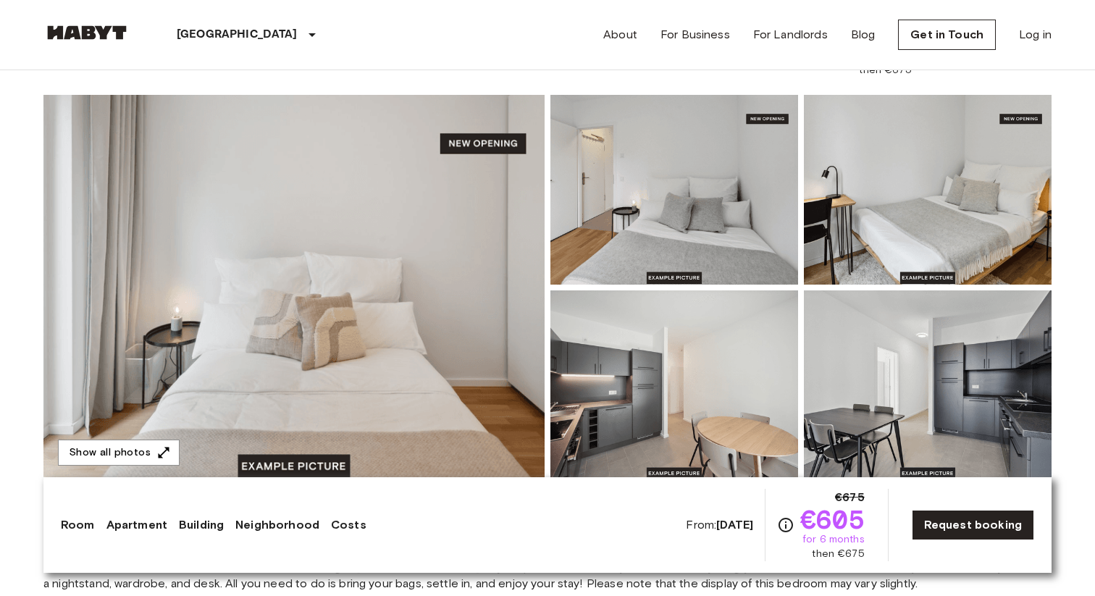
click at [452, 315] on img at bounding box center [293, 287] width 501 height 385
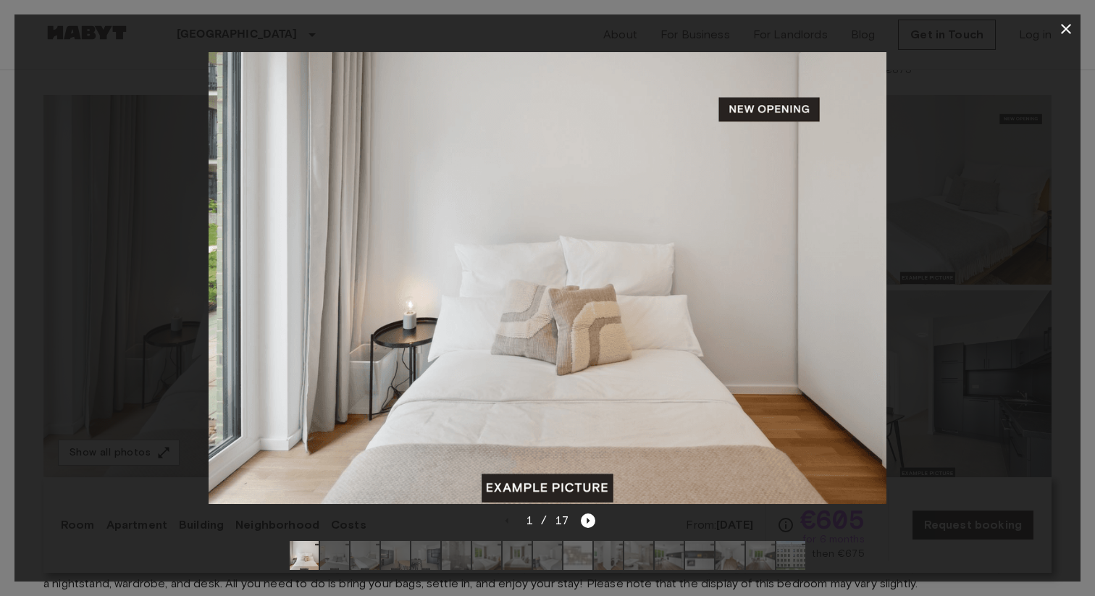
click at [688, 287] on img at bounding box center [548, 278] width 678 height 452
click at [1077, 29] on button "button" at bounding box center [1065, 28] width 29 height 29
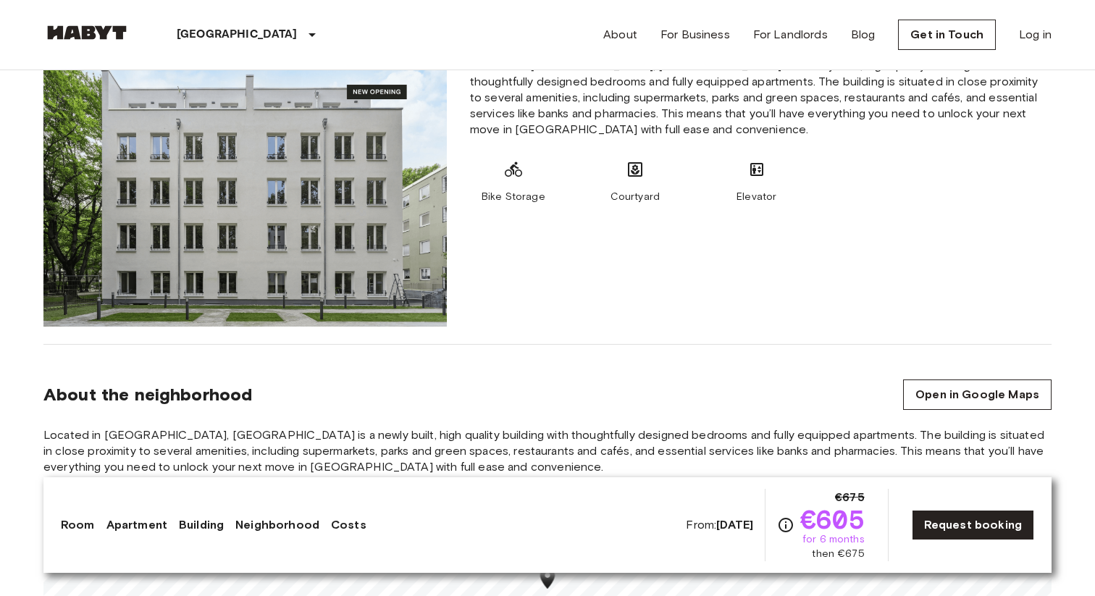
scroll to position [1356, 0]
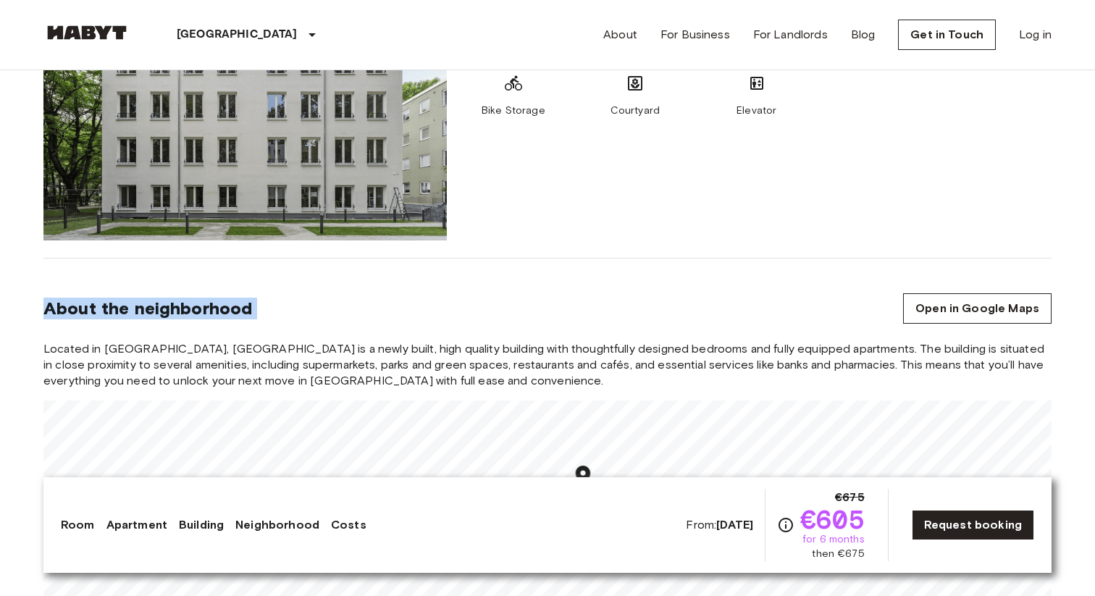
drag, startPoint x: 752, startPoint y: 298, endPoint x: 746, endPoint y: 190, distance: 108.1
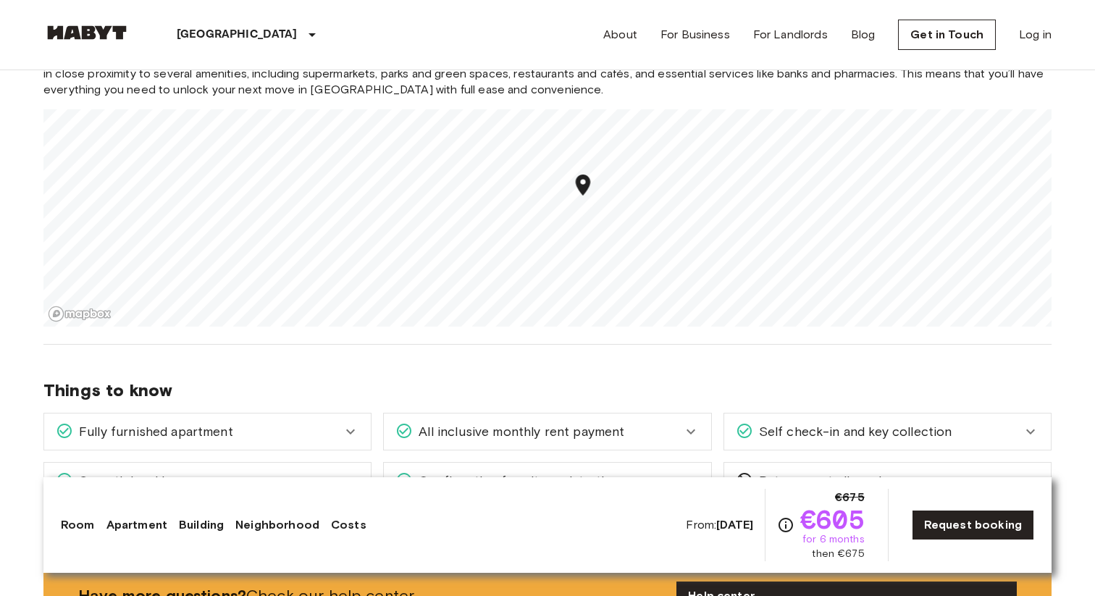
scroll to position [1696, 0]
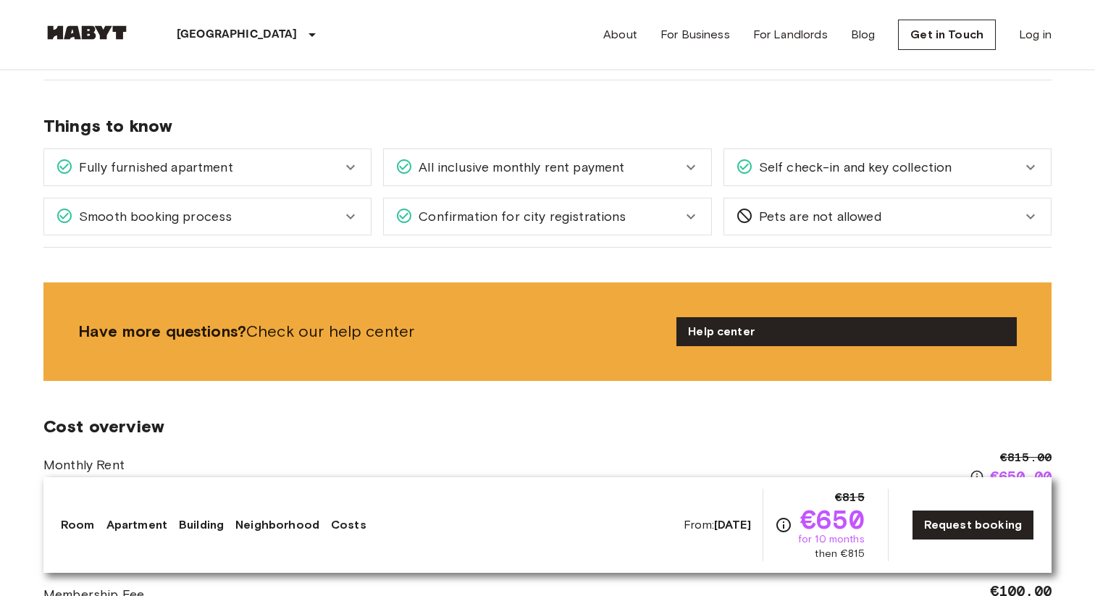
scroll to position [1307, 0]
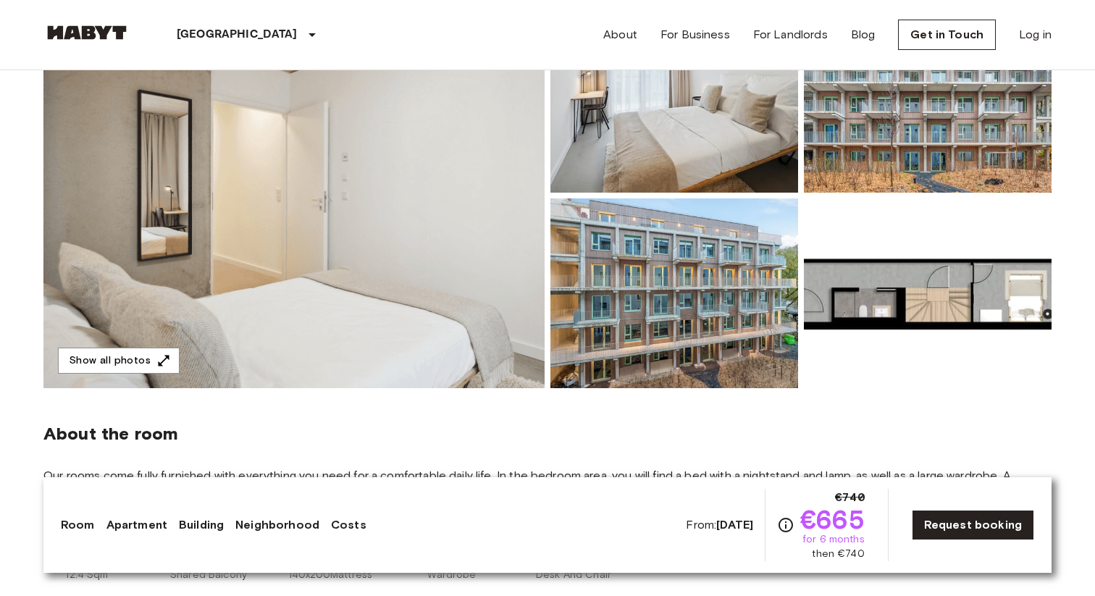
scroll to position [68, 0]
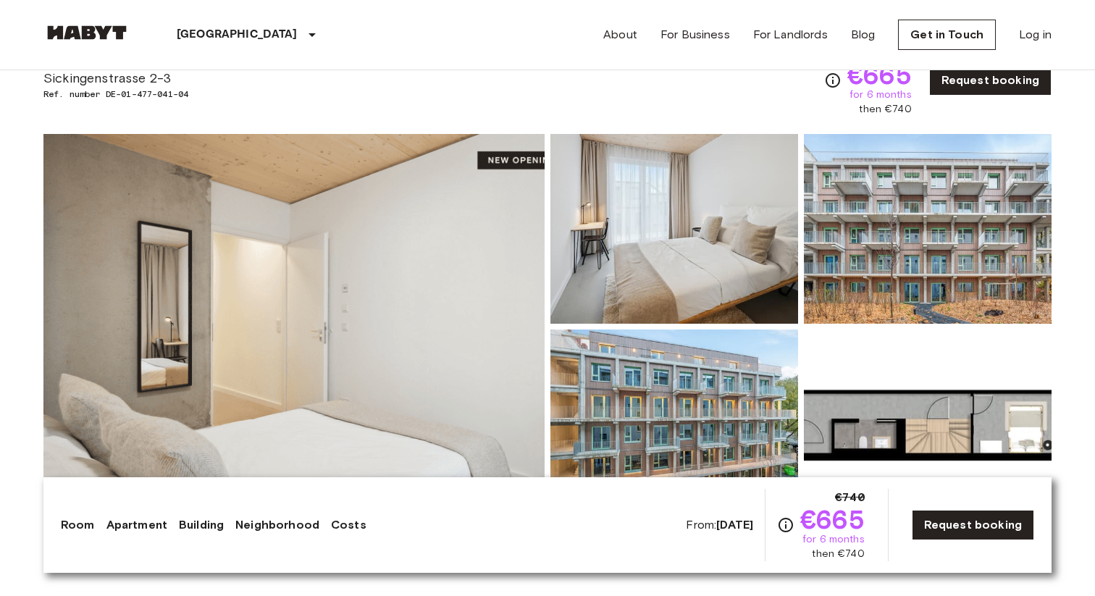
click at [496, 290] on img at bounding box center [293, 326] width 501 height 385
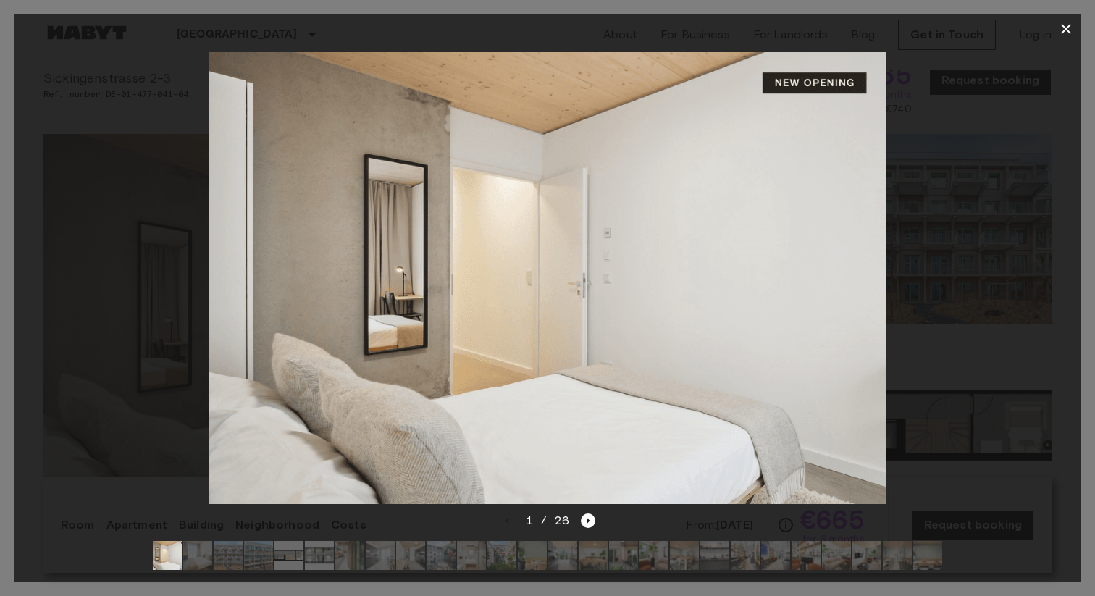
click at [865, 274] on img at bounding box center [548, 278] width 678 height 452
click at [590, 523] on icon "Next image" at bounding box center [588, 520] width 14 height 14
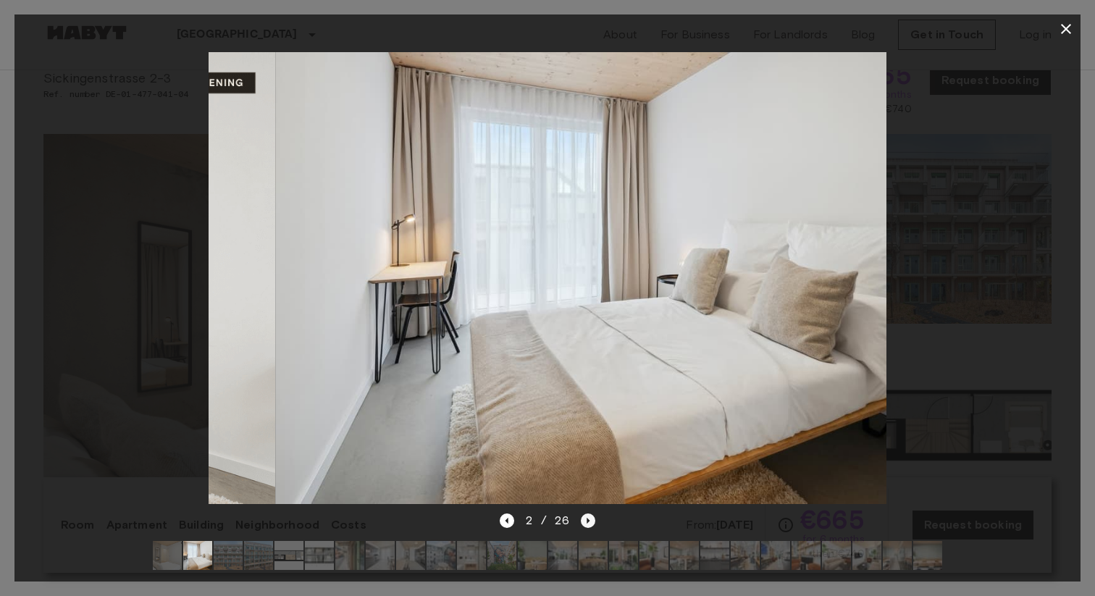
click at [590, 523] on icon "Next image" at bounding box center [588, 520] width 14 height 14
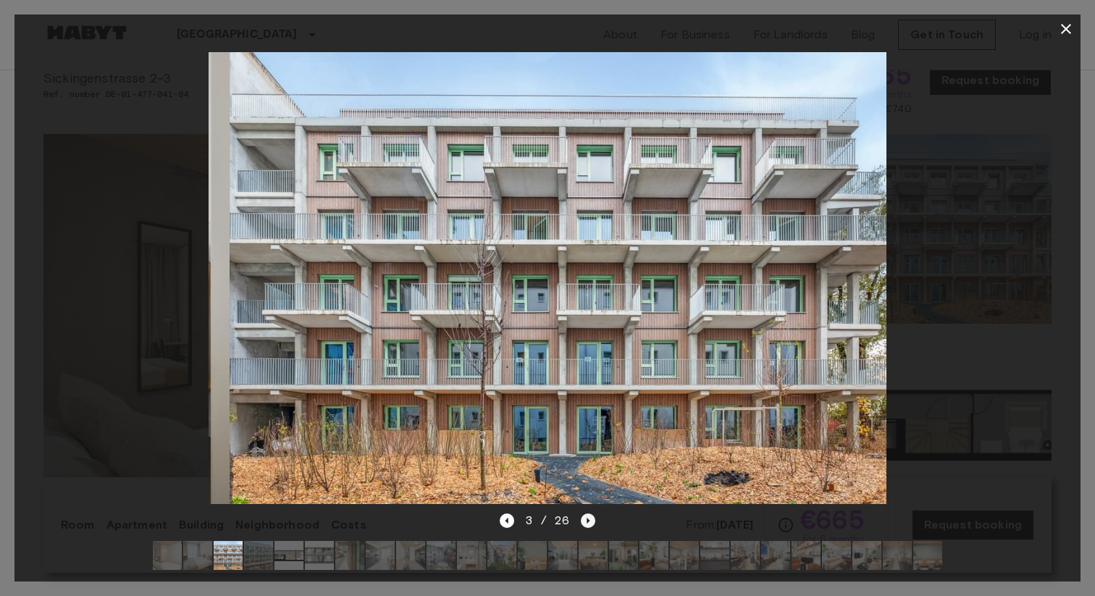
click at [590, 523] on icon "Next image" at bounding box center [588, 520] width 14 height 14
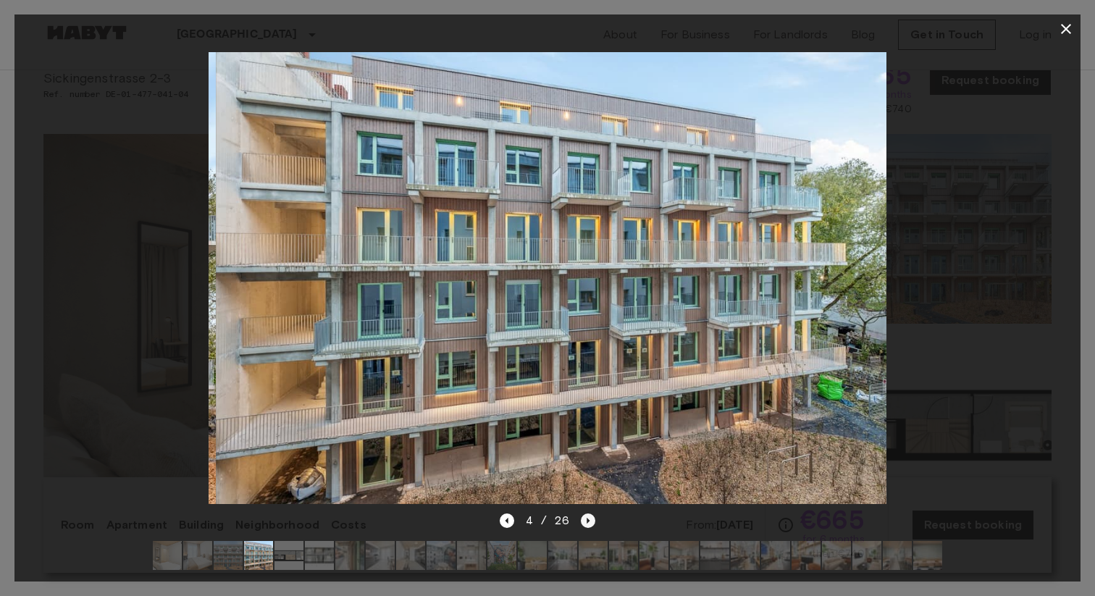
click at [590, 523] on icon "Next image" at bounding box center [588, 520] width 14 height 14
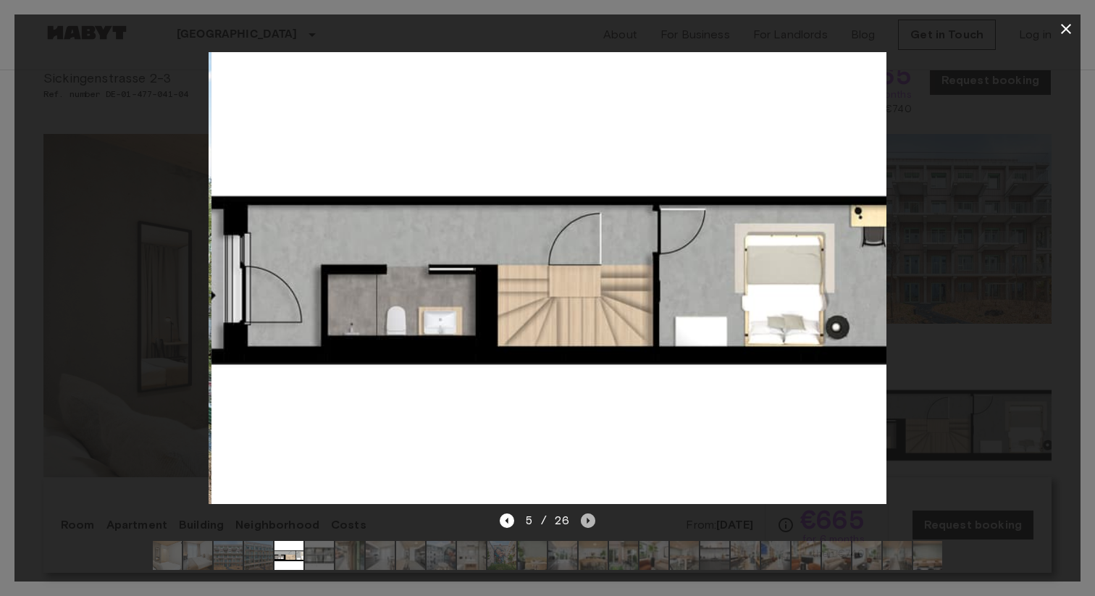
click at [590, 523] on icon "Next image" at bounding box center [588, 520] width 14 height 14
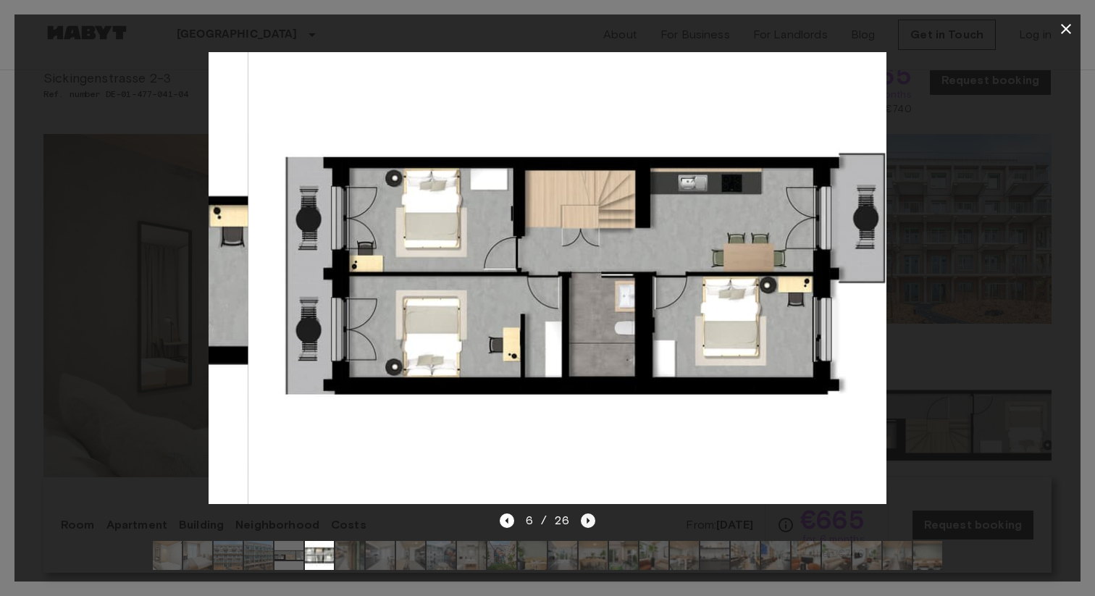
click at [590, 523] on icon "Next image" at bounding box center [588, 520] width 14 height 14
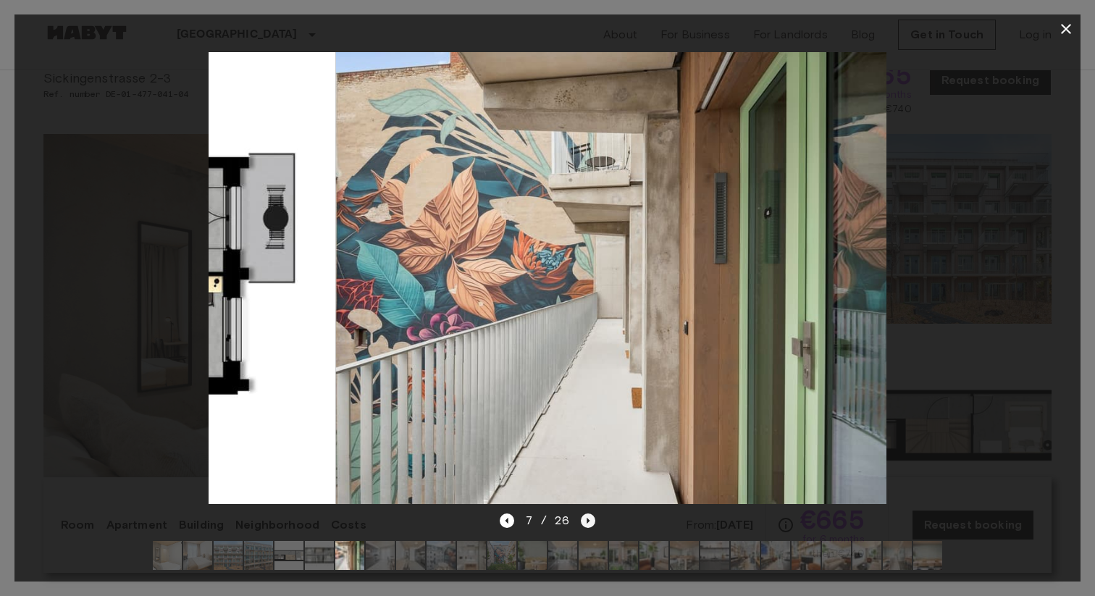
click at [590, 523] on icon "Next image" at bounding box center [588, 520] width 14 height 14
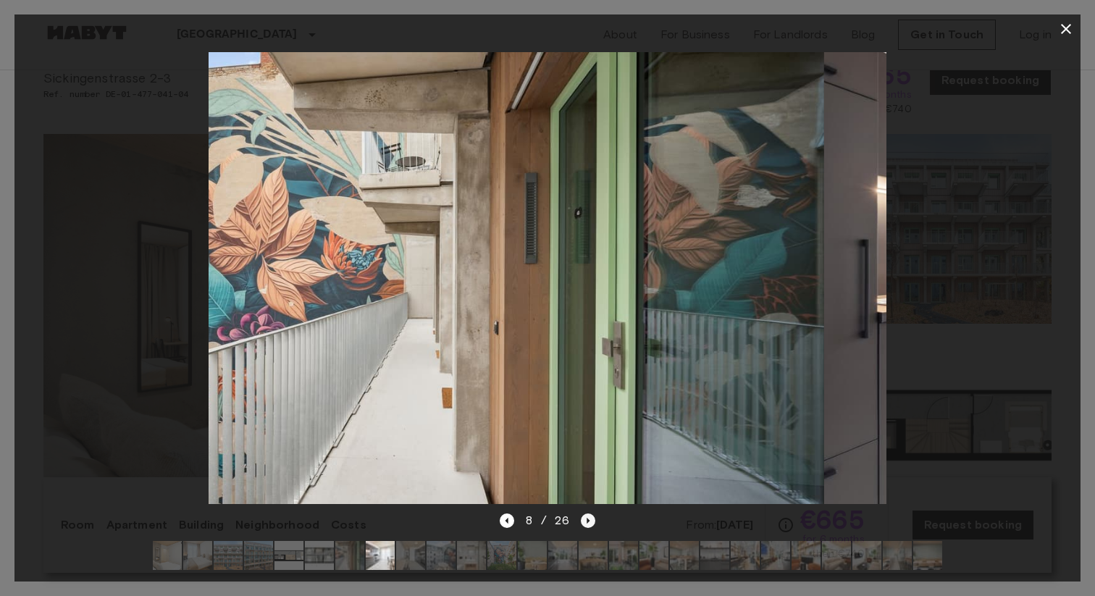
click at [590, 523] on icon "Next image" at bounding box center [588, 520] width 14 height 14
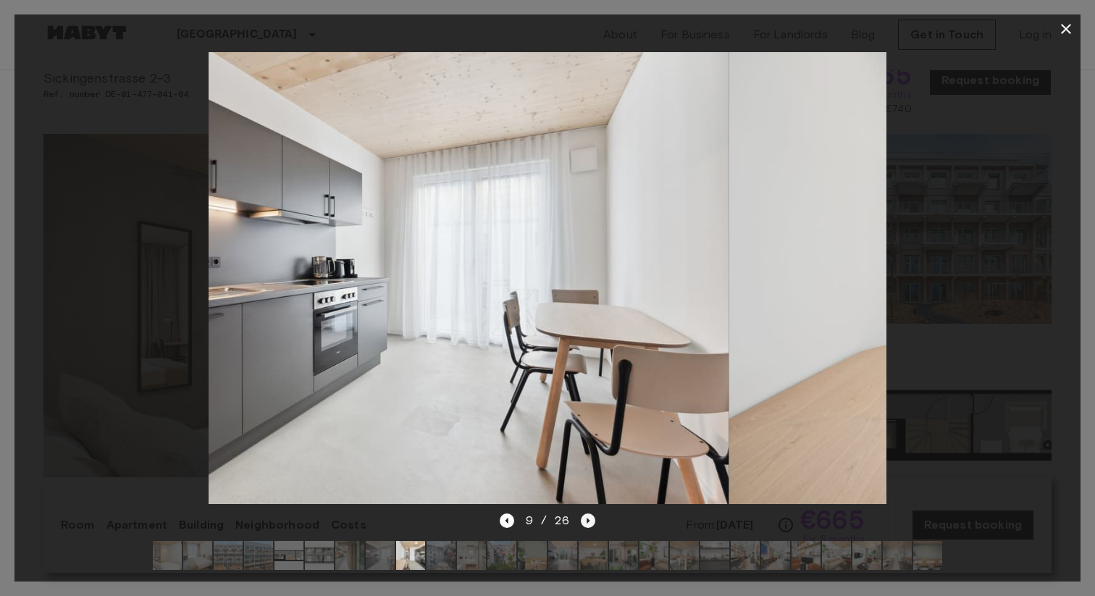
click at [590, 523] on icon "Next image" at bounding box center [588, 520] width 14 height 14
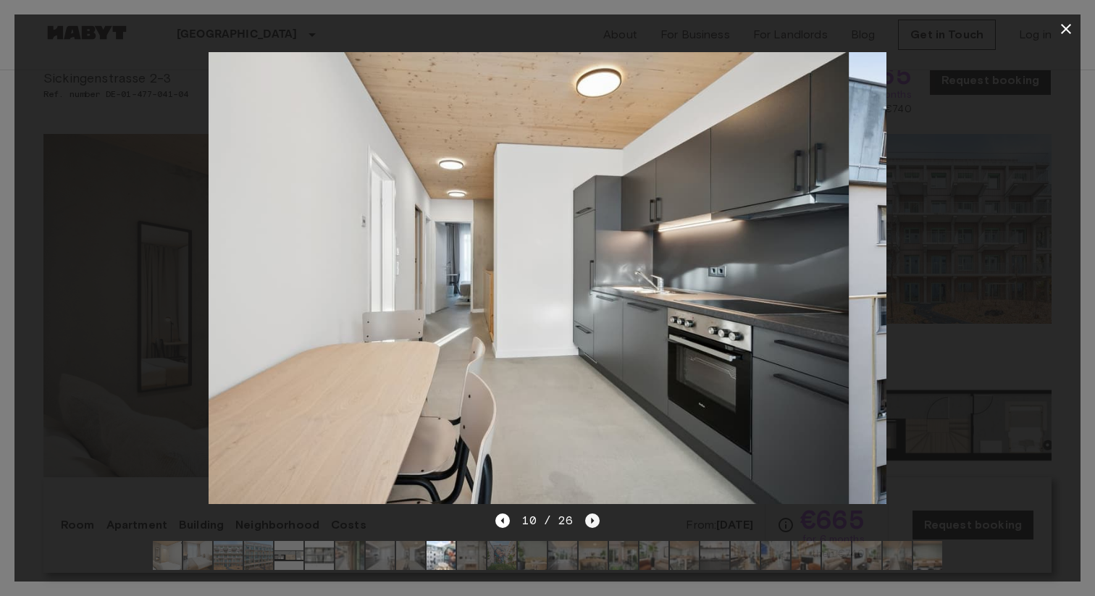
click at [590, 523] on icon "Next image" at bounding box center [592, 520] width 14 height 14
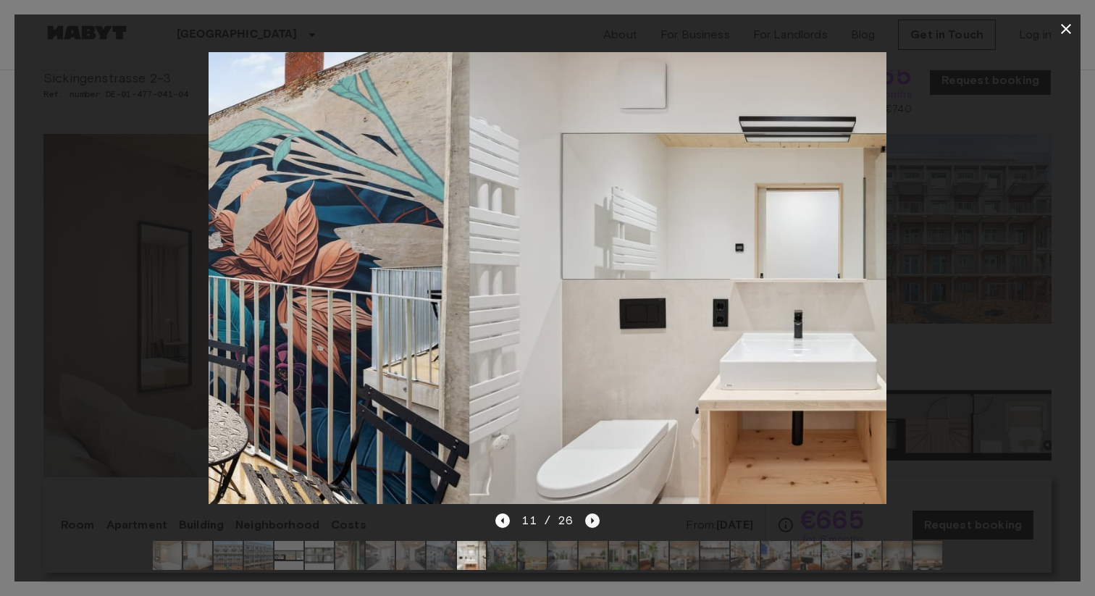
click at [590, 523] on icon "Next image" at bounding box center [592, 520] width 14 height 14
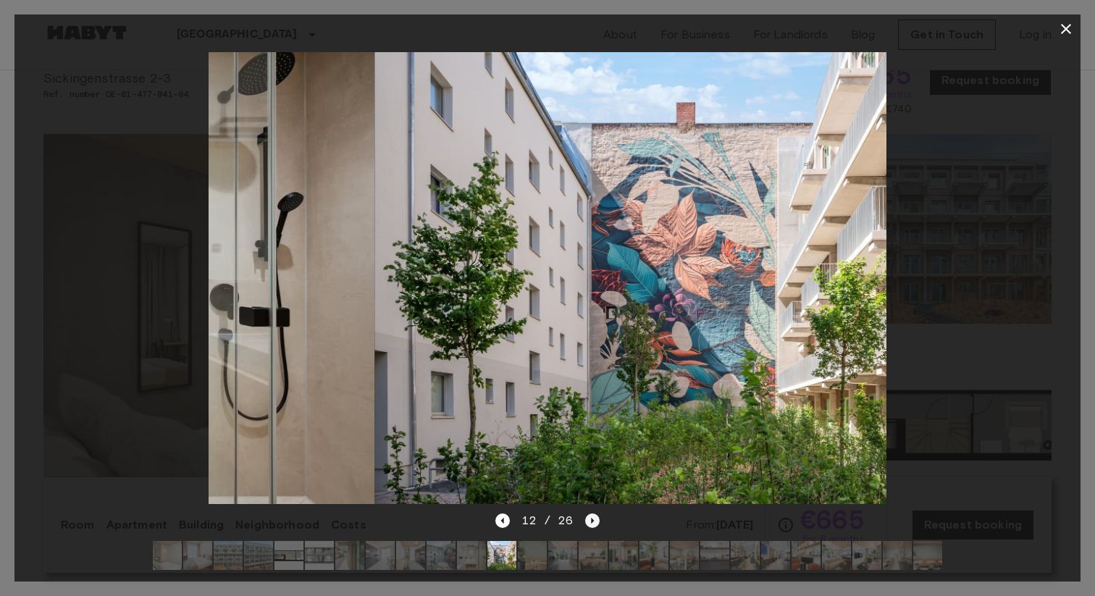
click at [590, 523] on icon "Next image" at bounding box center [592, 520] width 14 height 14
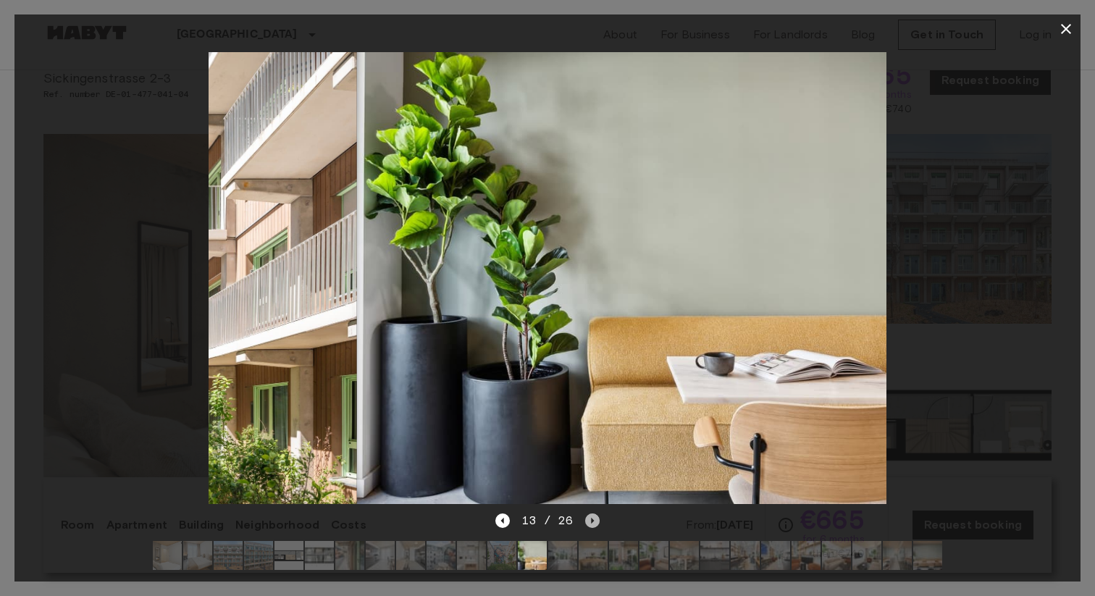
click at [590, 523] on icon "Next image" at bounding box center [592, 520] width 14 height 14
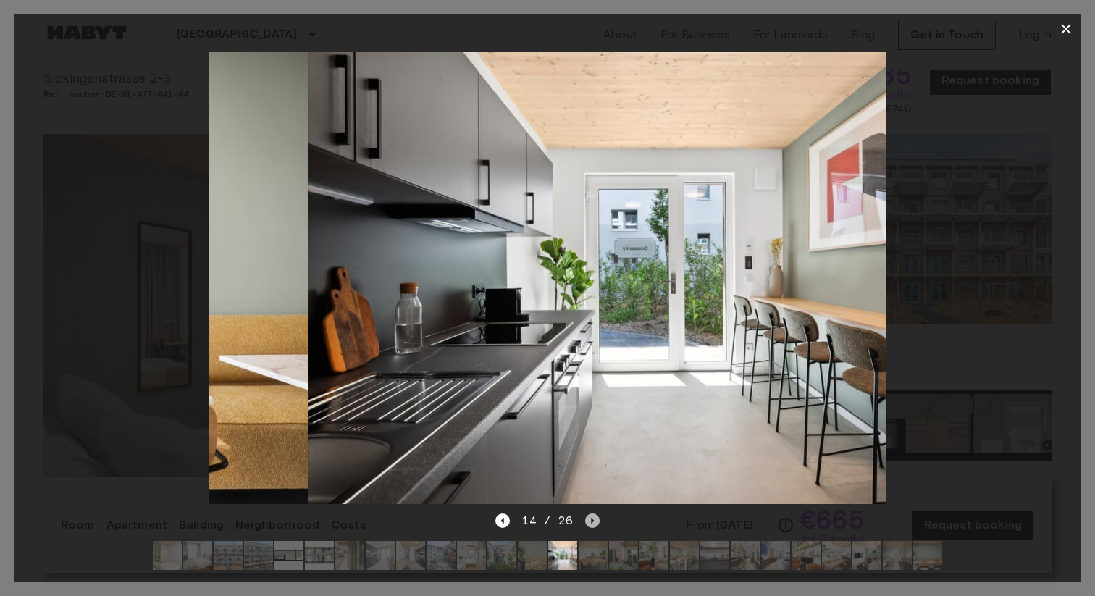
click at [590, 523] on icon "Next image" at bounding box center [592, 520] width 14 height 14
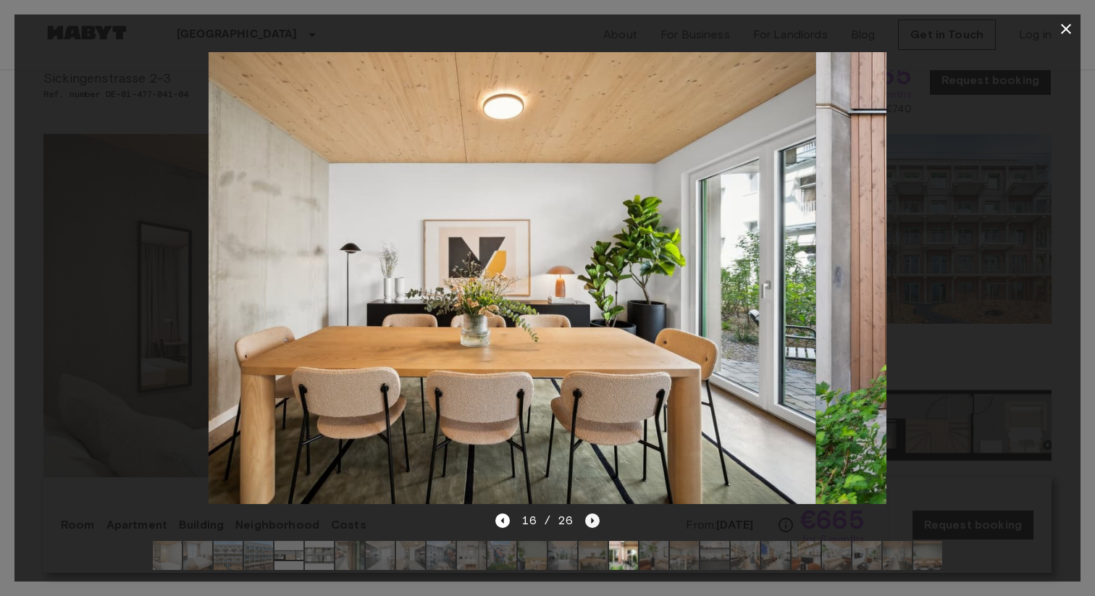
click at [590, 523] on icon "Next image" at bounding box center [592, 520] width 14 height 14
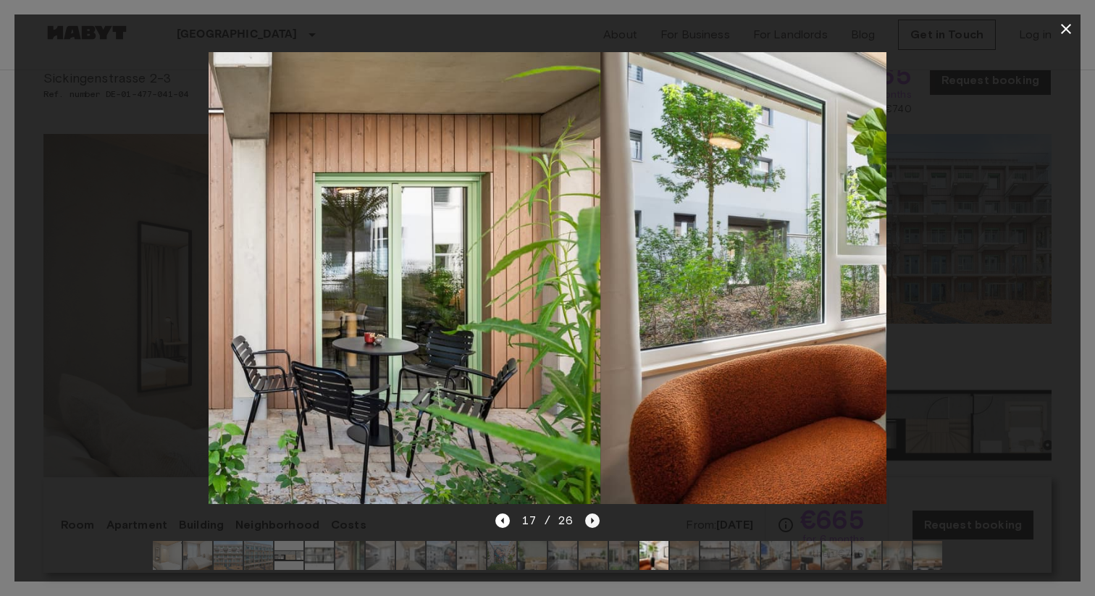
click at [590, 523] on icon "Next image" at bounding box center [592, 520] width 14 height 14
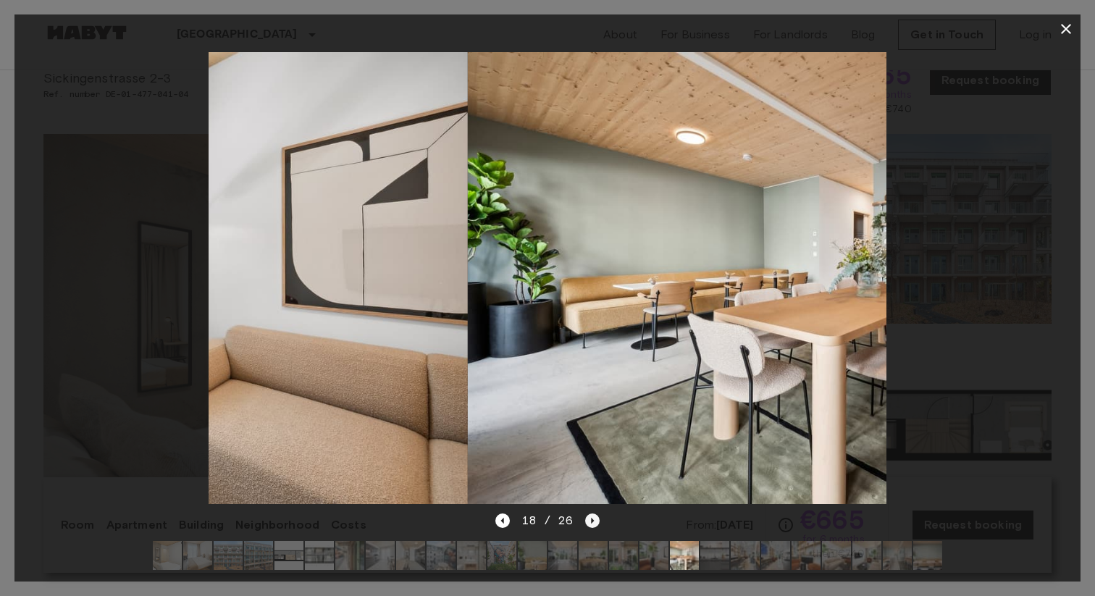
click at [590, 523] on icon "Next image" at bounding box center [592, 520] width 14 height 14
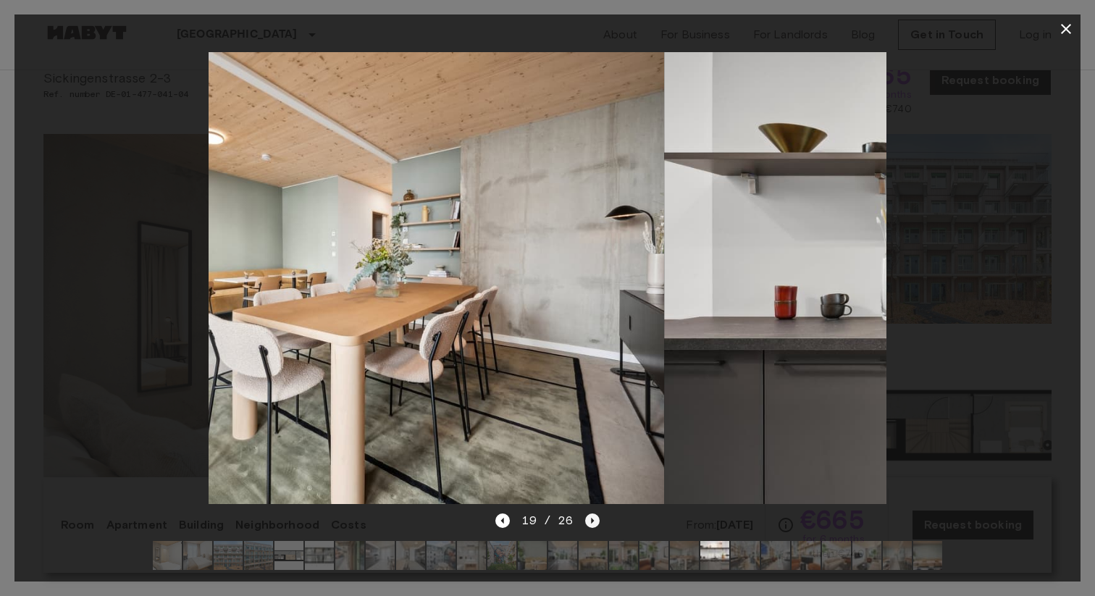
click at [590, 523] on icon "Next image" at bounding box center [592, 520] width 14 height 14
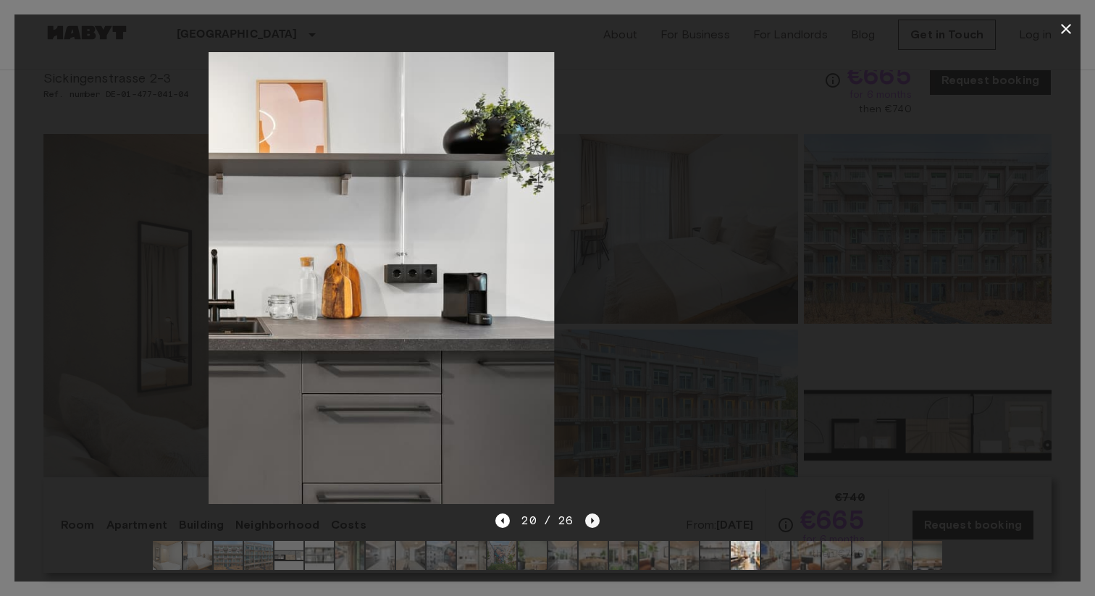
click at [590, 523] on icon "Next image" at bounding box center [592, 520] width 14 height 14
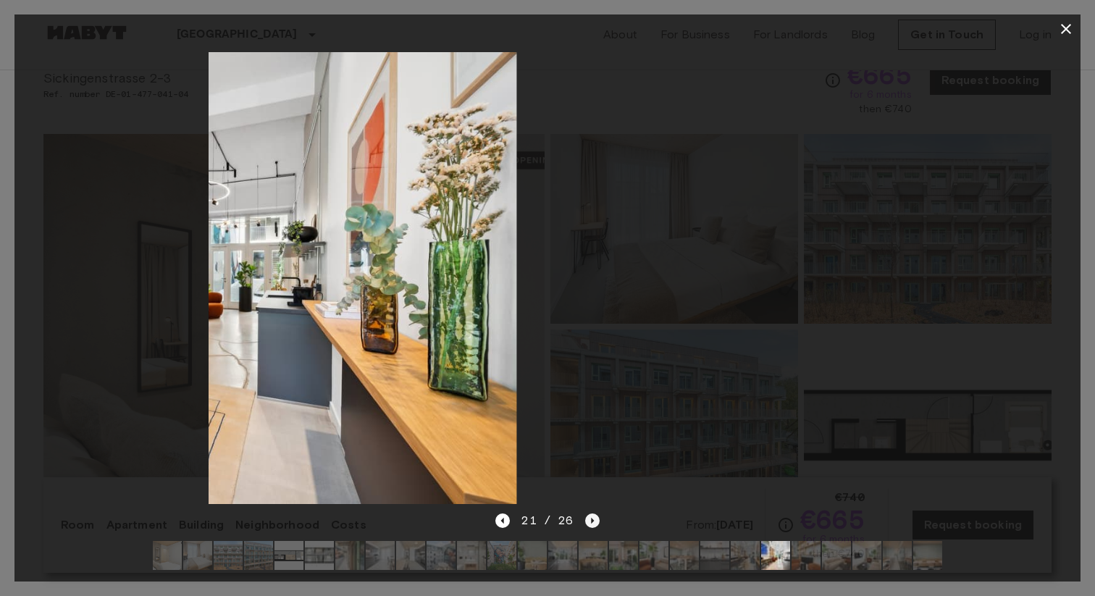
click at [590, 523] on icon "Next image" at bounding box center [592, 520] width 14 height 14
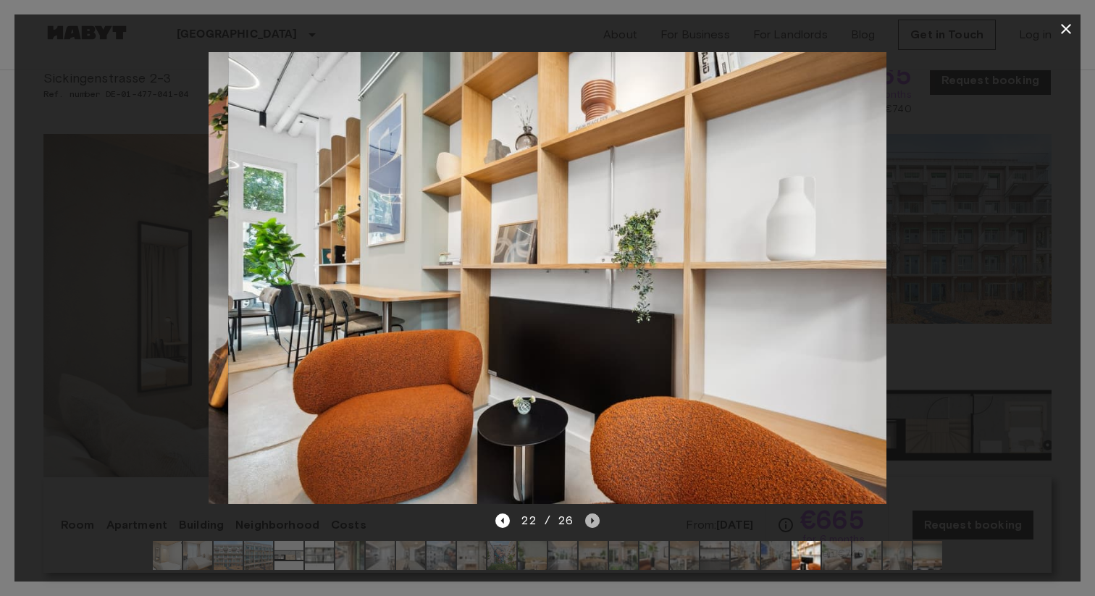
click at [590, 523] on icon "Next image" at bounding box center [592, 520] width 14 height 14
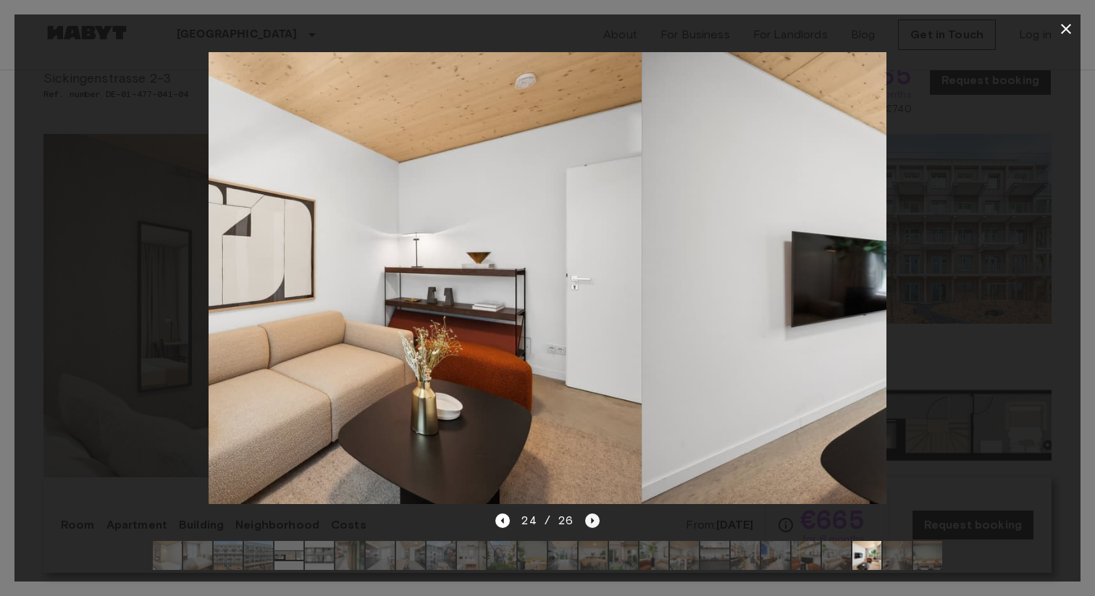
click at [590, 523] on icon "Next image" at bounding box center [592, 520] width 14 height 14
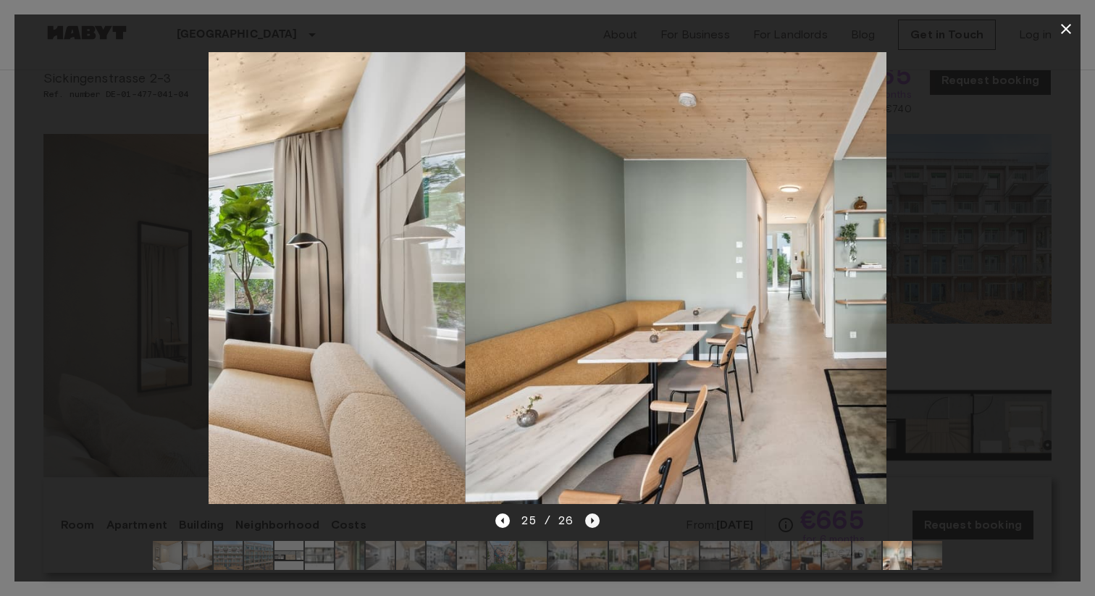
click at [590, 523] on icon "Next image" at bounding box center [592, 520] width 14 height 14
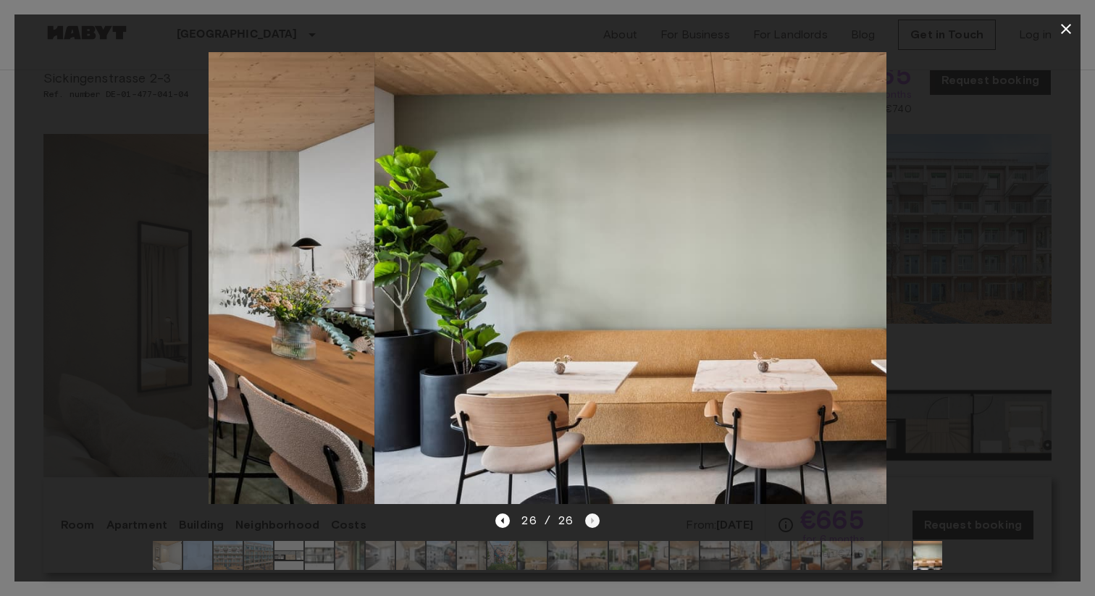
click at [590, 523] on div "26 / 26" at bounding box center [547, 520] width 104 height 17
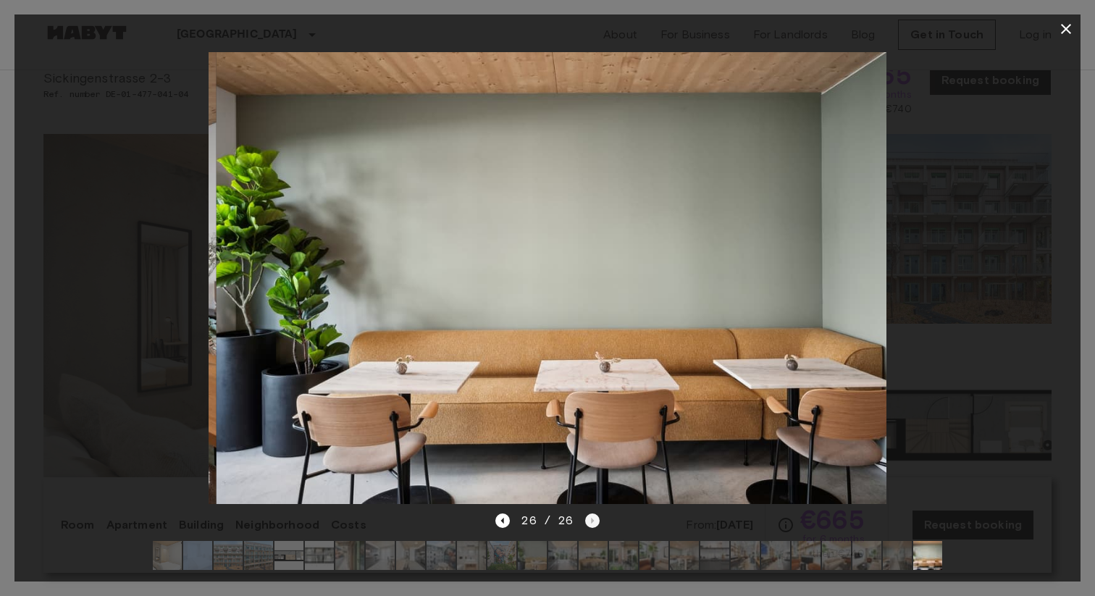
click at [590, 523] on div "26 / 26" at bounding box center [547, 520] width 104 height 17
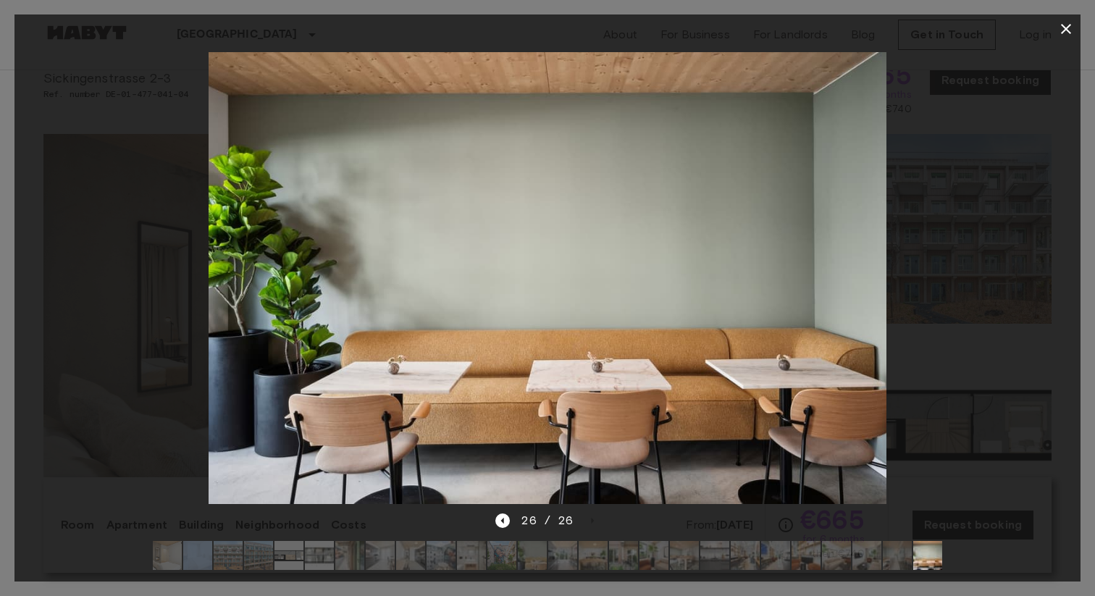
click at [1066, 33] on icon "button" at bounding box center [1065, 28] width 17 height 17
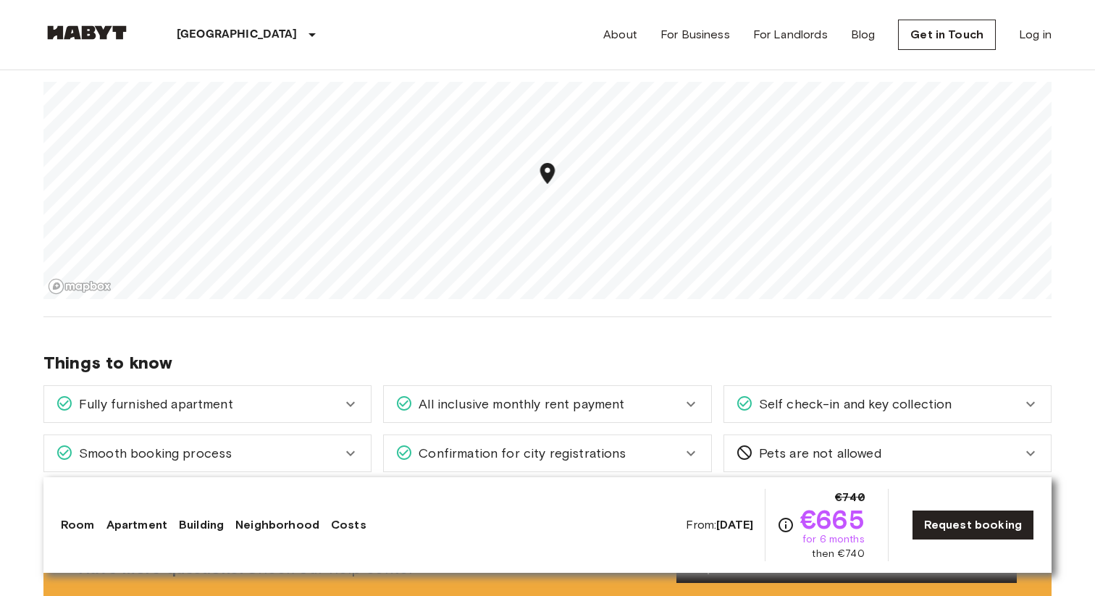
scroll to position [1685, 0]
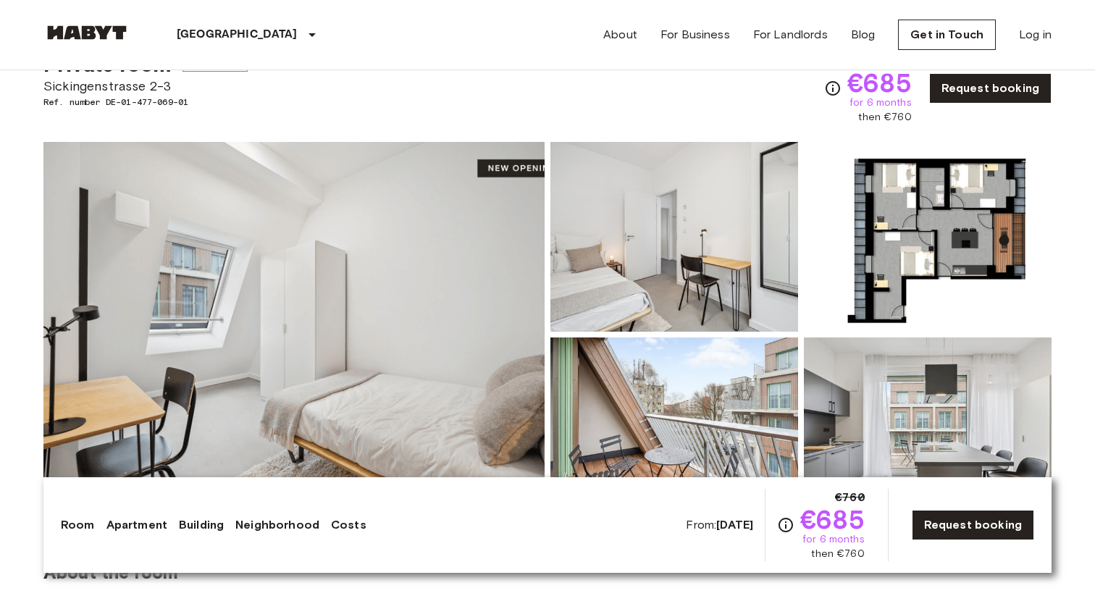
scroll to position [74, 0]
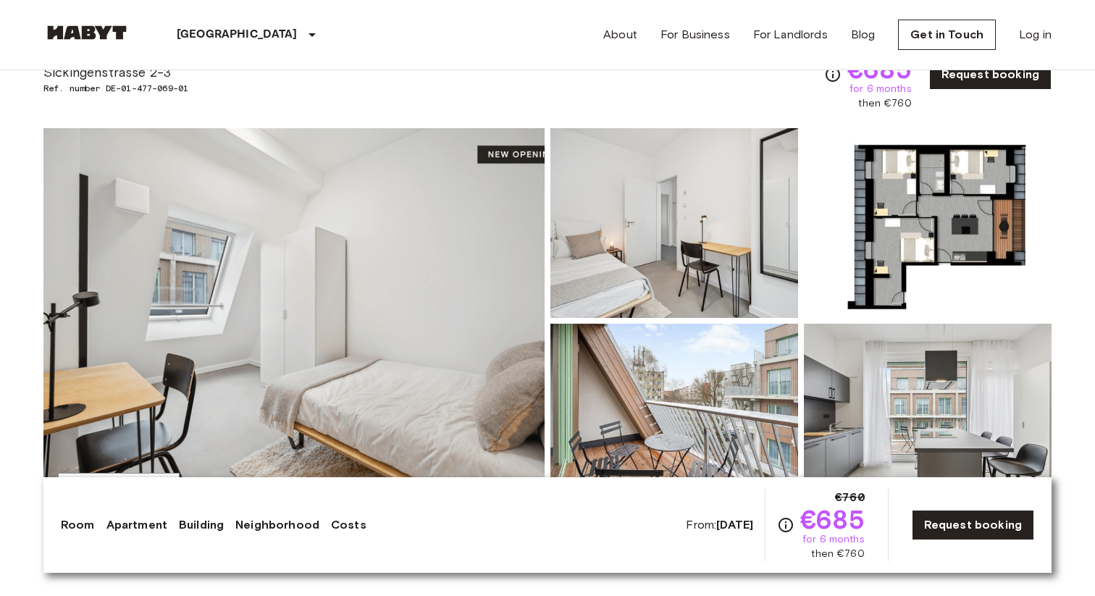
click at [502, 301] on img at bounding box center [293, 320] width 501 height 385
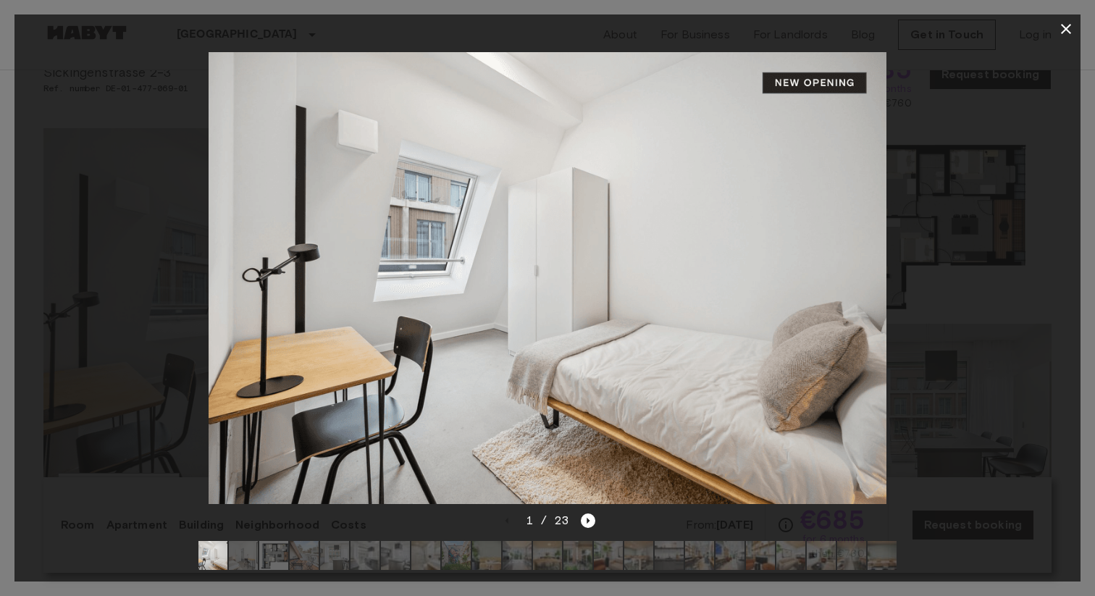
click at [854, 308] on img at bounding box center [548, 278] width 678 height 452
click at [585, 520] on icon "Next image" at bounding box center [588, 520] width 14 height 14
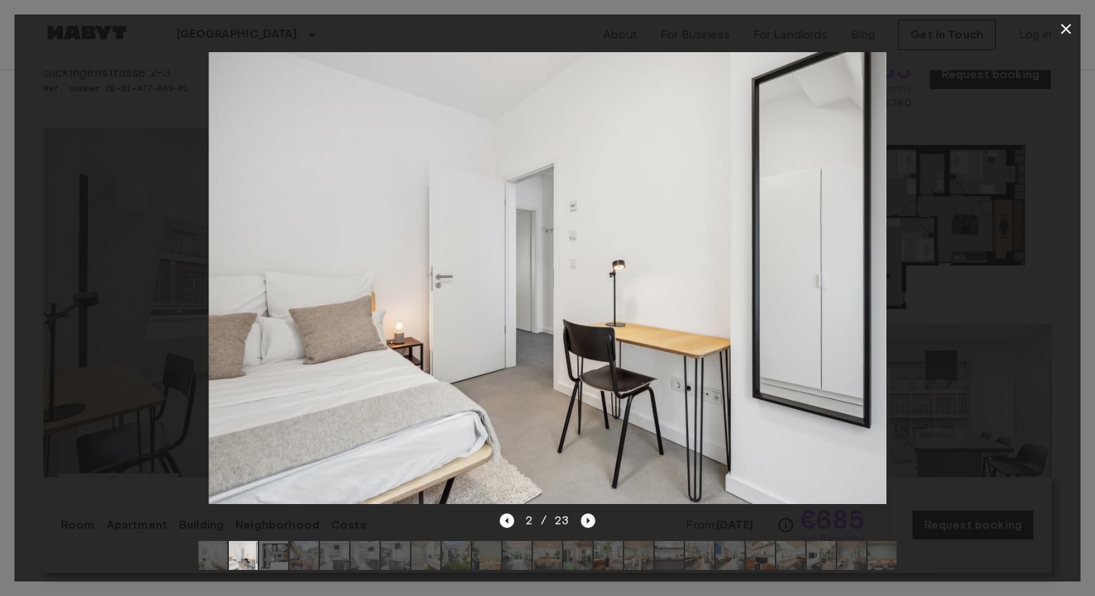
click at [585, 520] on icon "Next image" at bounding box center [588, 520] width 14 height 14
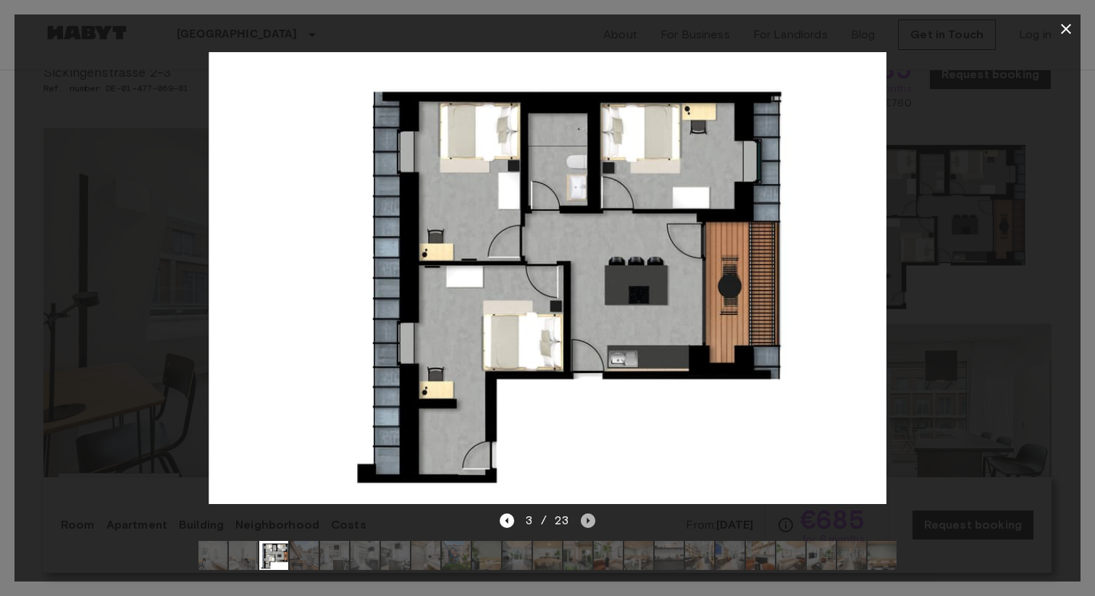
click at [585, 520] on icon "Next image" at bounding box center [588, 520] width 14 height 14
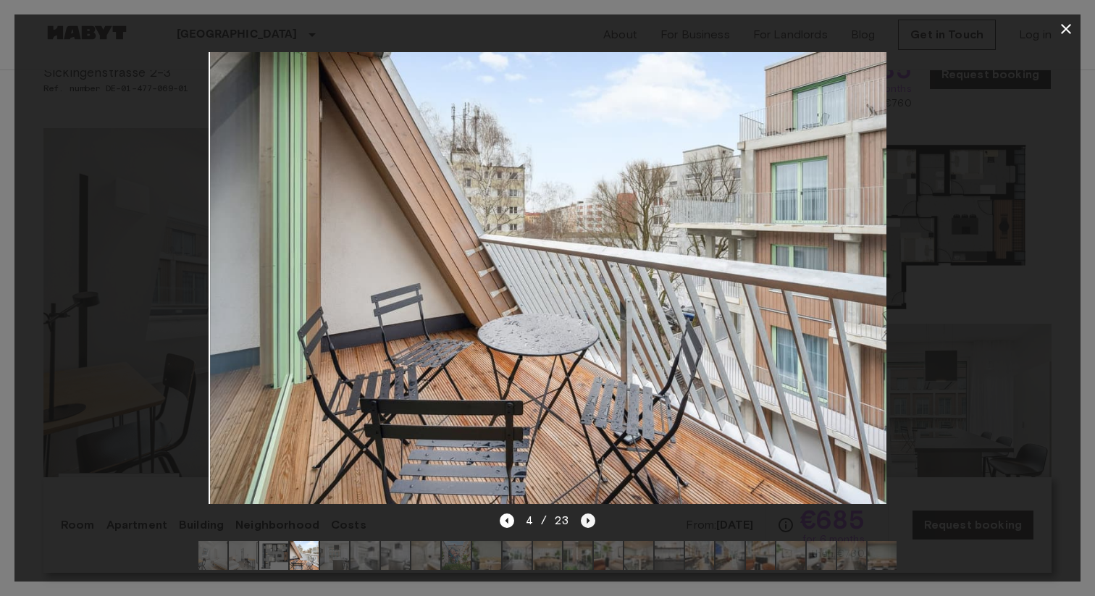
click at [585, 520] on icon "Next image" at bounding box center [588, 520] width 14 height 14
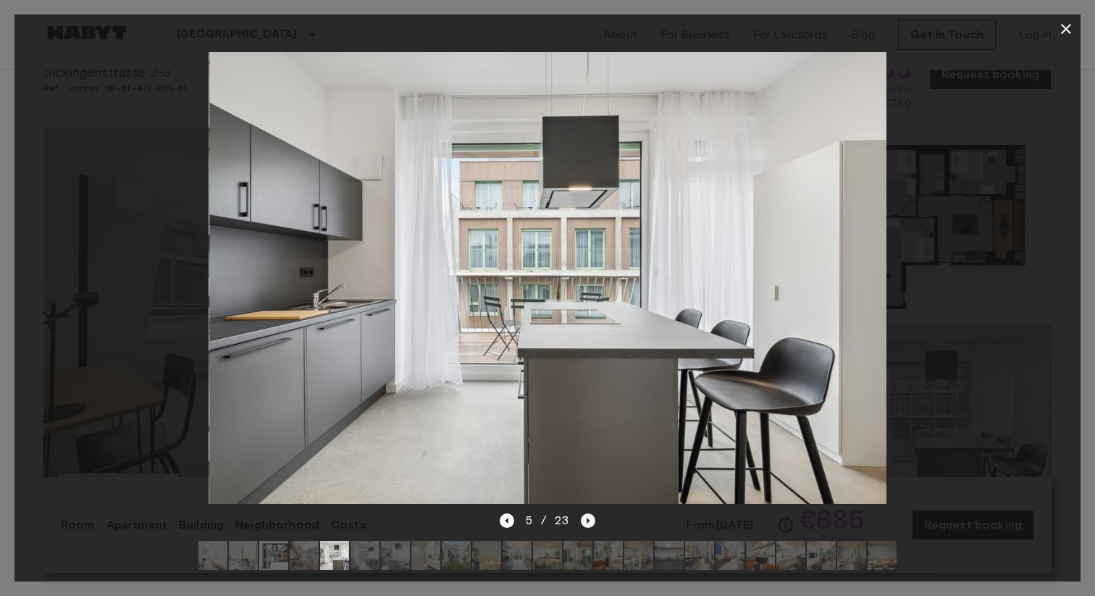
click at [585, 520] on icon "Next image" at bounding box center [588, 520] width 14 height 14
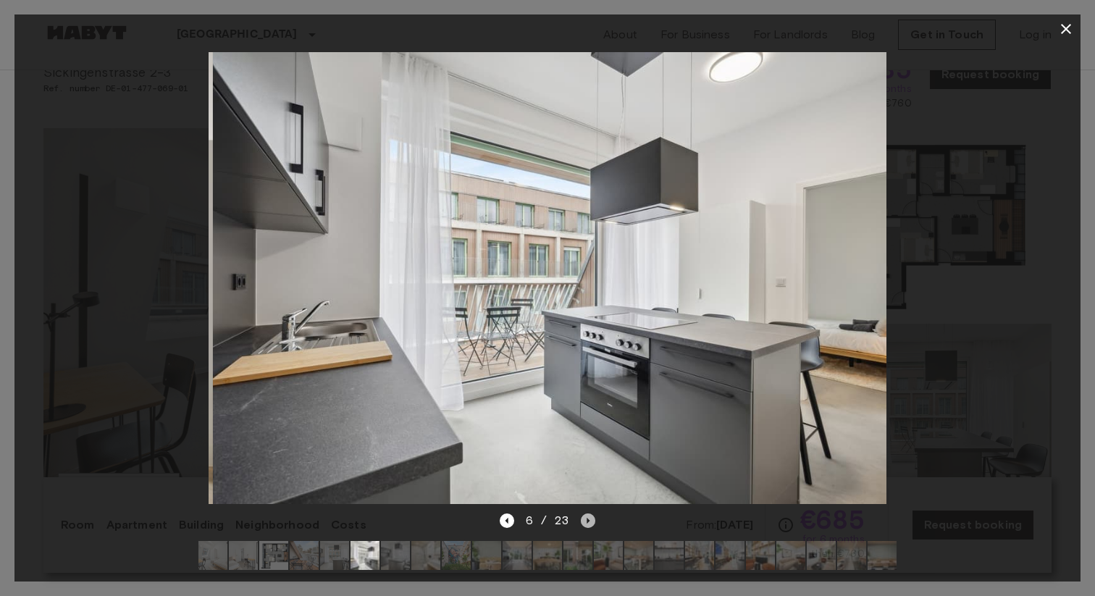
click at [585, 520] on icon "Next image" at bounding box center [588, 520] width 14 height 14
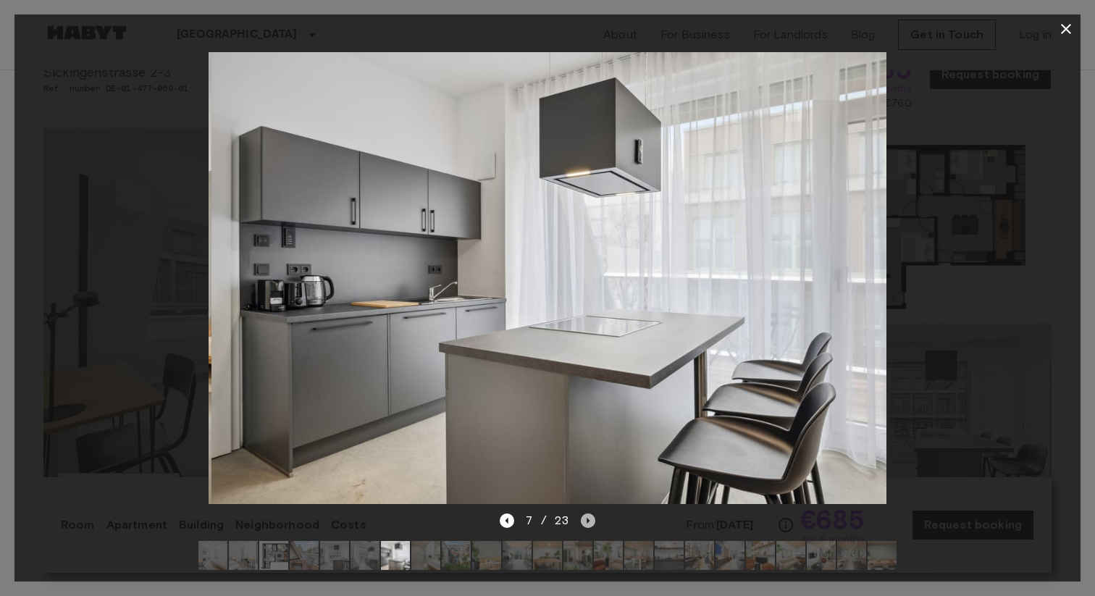
click at [585, 520] on icon "Next image" at bounding box center [588, 520] width 14 height 14
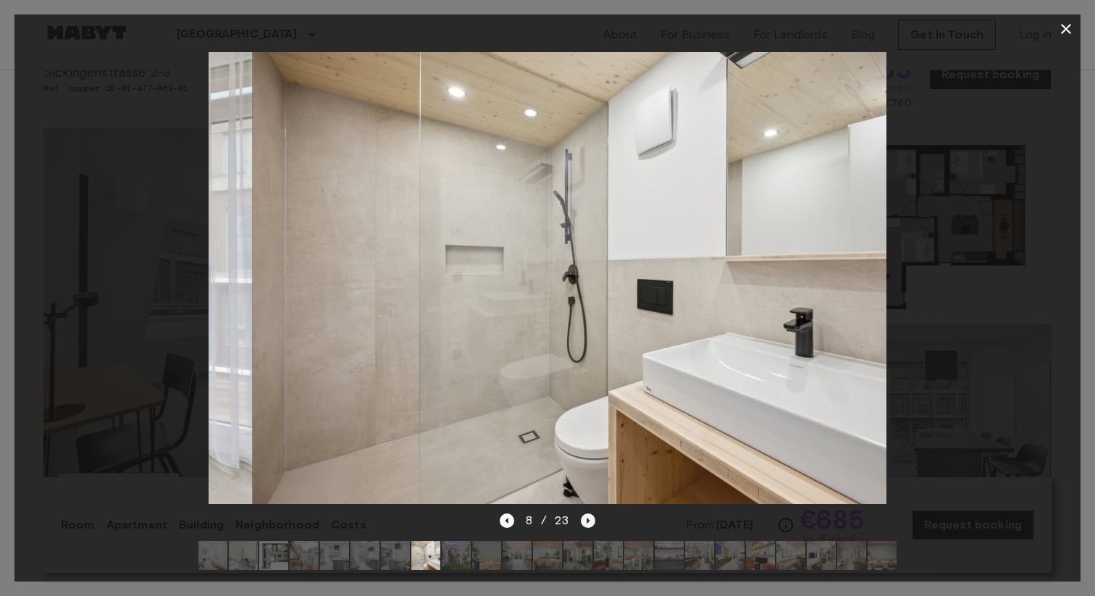
click at [585, 520] on icon "Next image" at bounding box center [588, 520] width 14 height 14
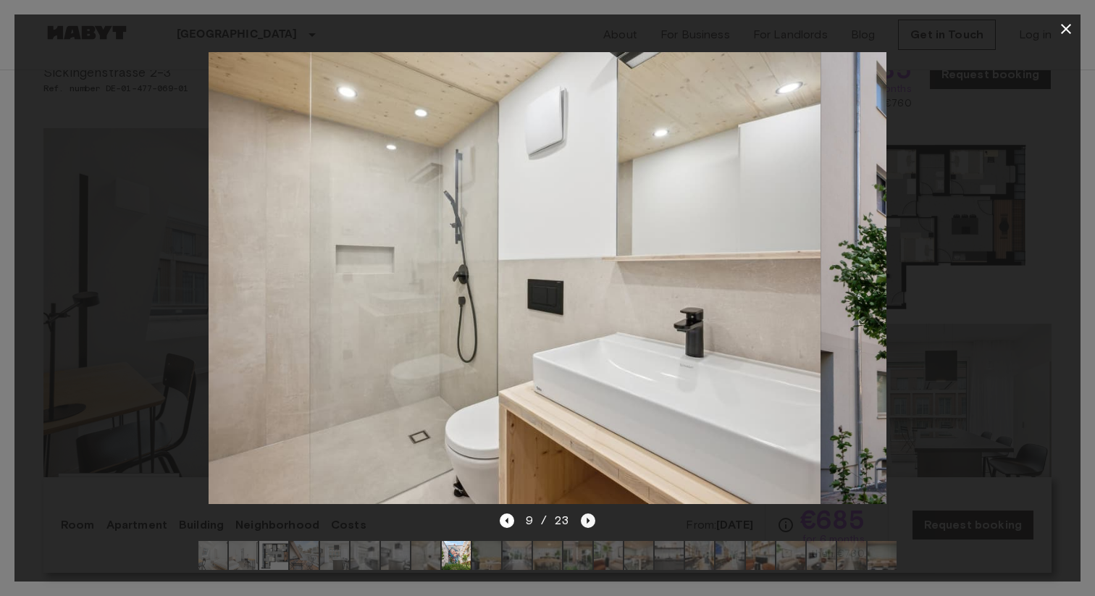
click at [585, 520] on icon "Next image" at bounding box center [588, 520] width 14 height 14
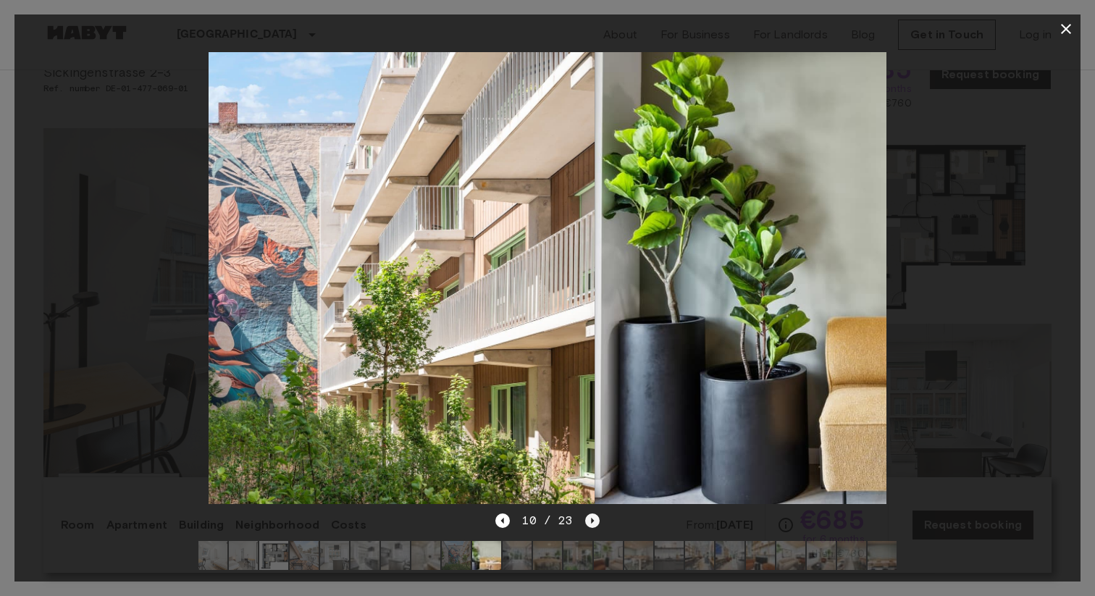
click at [585, 520] on icon "Next image" at bounding box center [592, 520] width 14 height 14
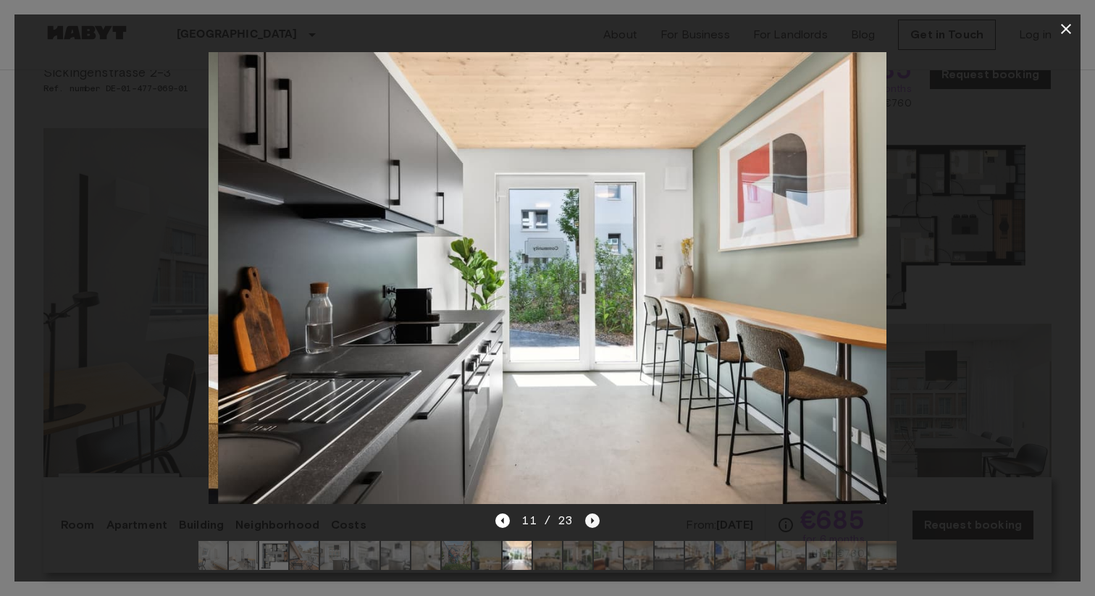
click at [585, 520] on icon "Next image" at bounding box center [592, 520] width 14 height 14
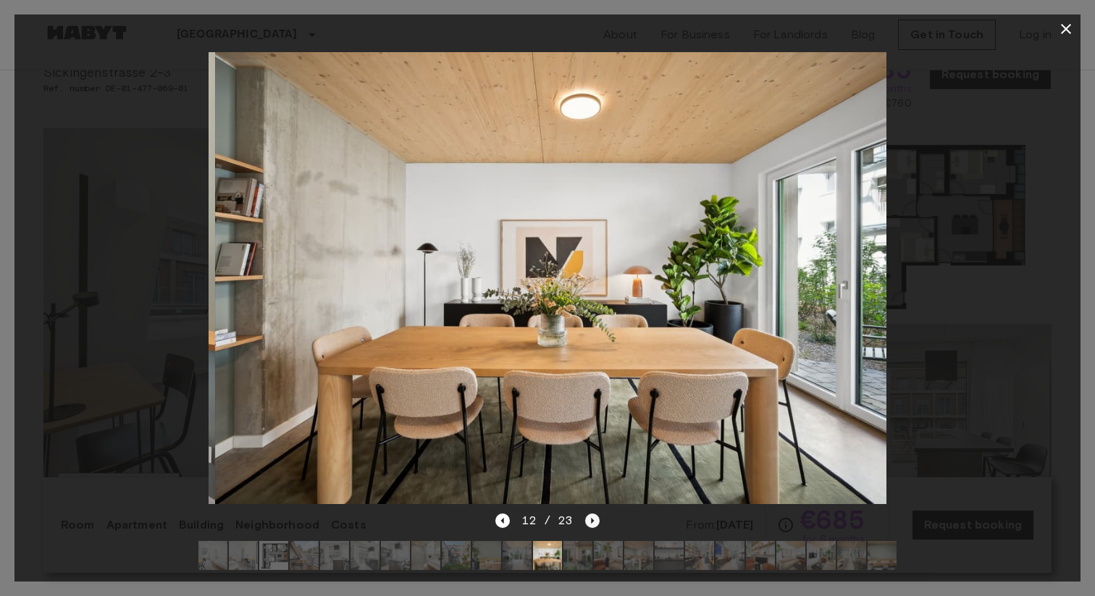
click at [585, 520] on icon "Next image" at bounding box center [592, 520] width 14 height 14
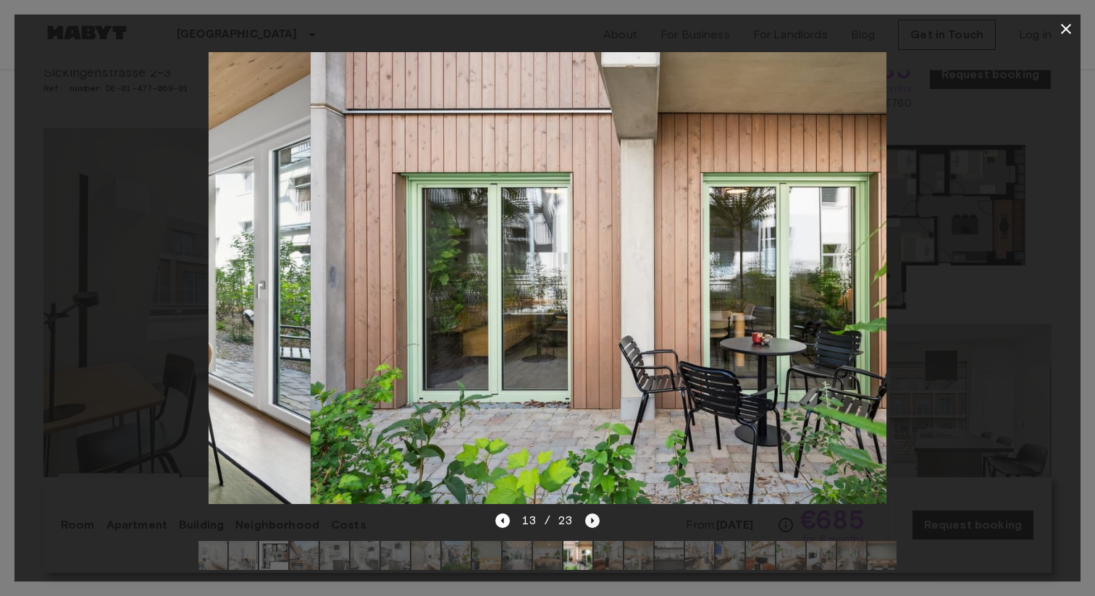
click at [585, 520] on icon "Next image" at bounding box center [592, 520] width 14 height 14
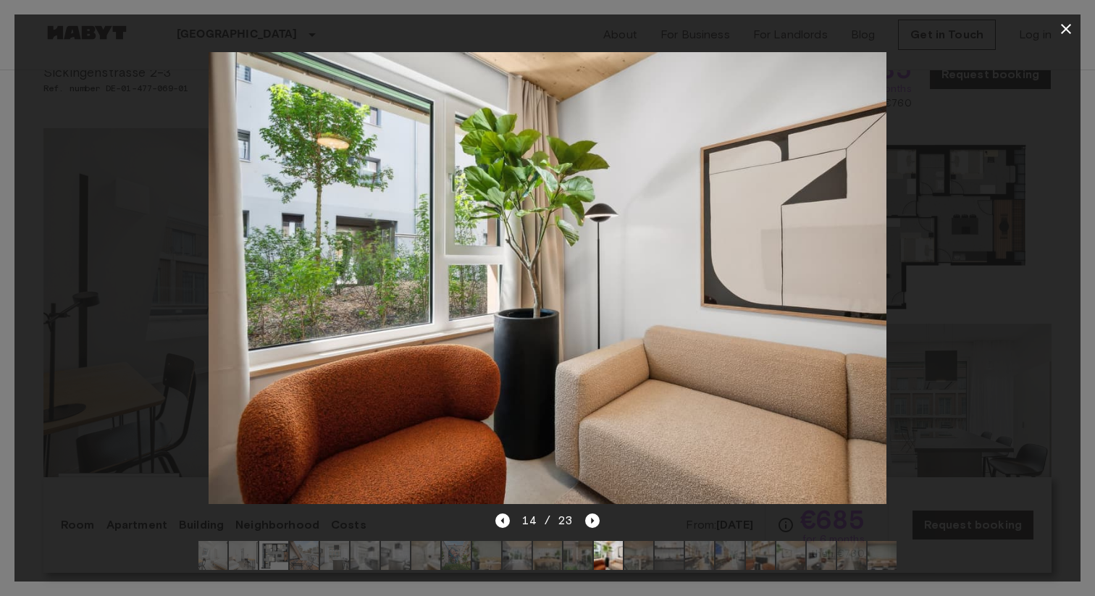
click at [1061, 24] on icon "button" at bounding box center [1066, 29] width 10 height 10
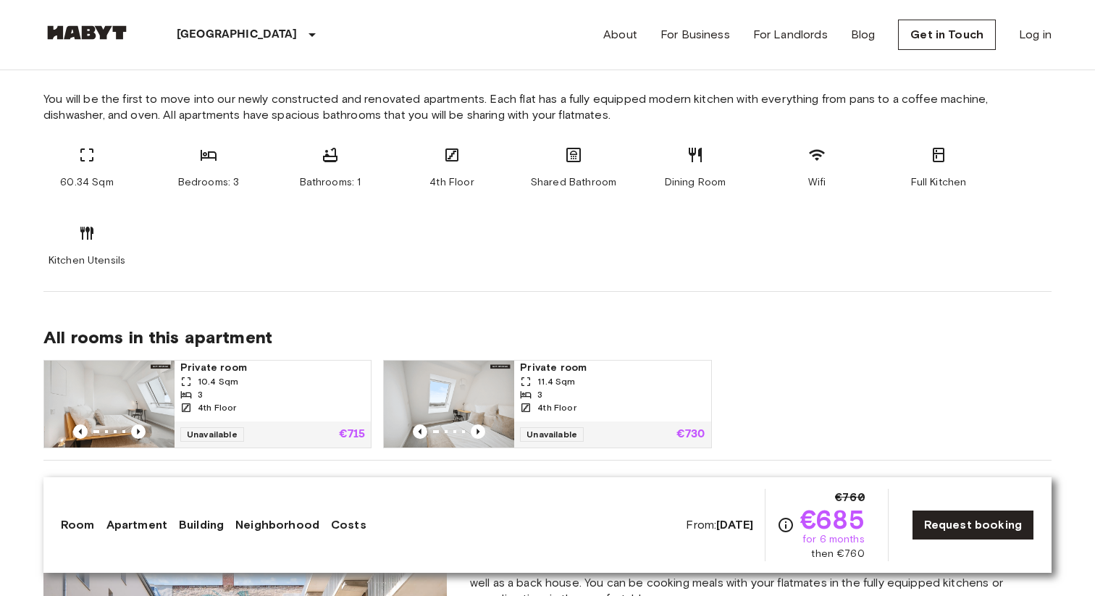
scroll to position [807, 0]
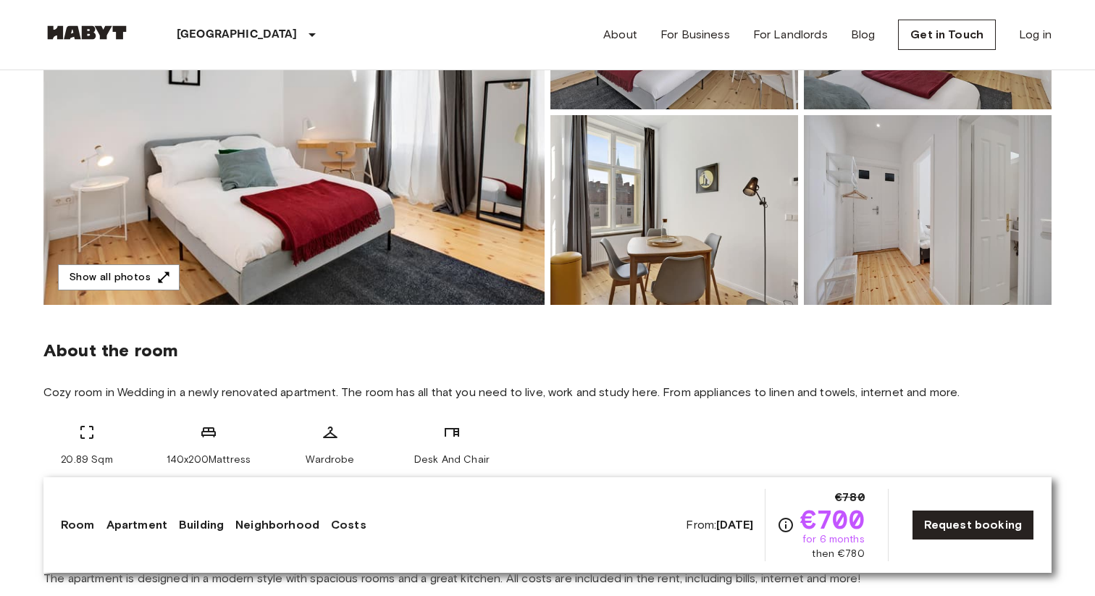
scroll to position [292, 0]
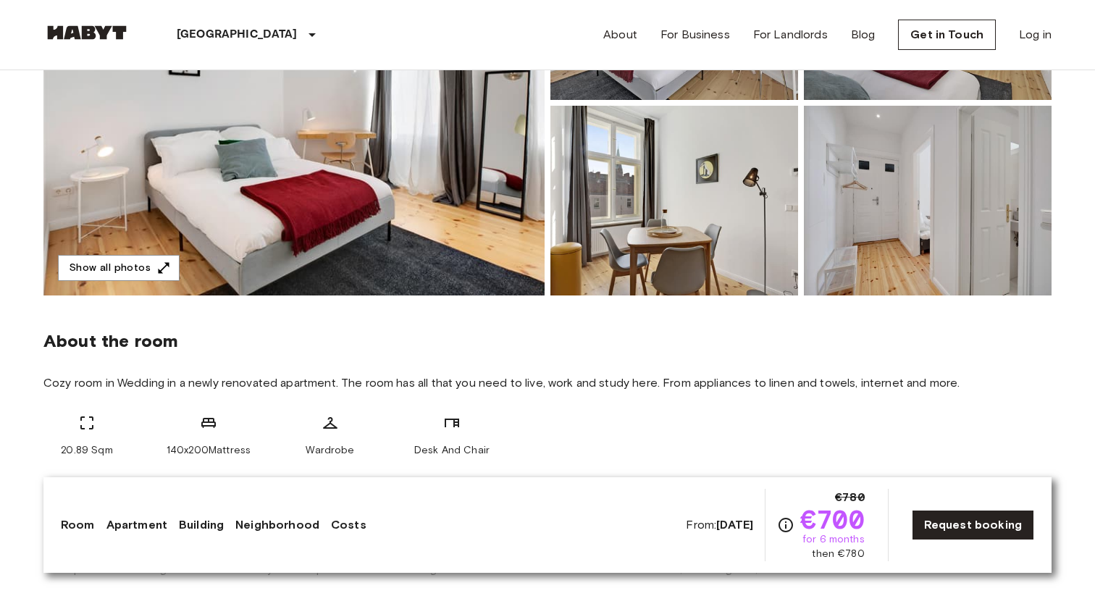
click at [473, 190] on img at bounding box center [293, 102] width 501 height 385
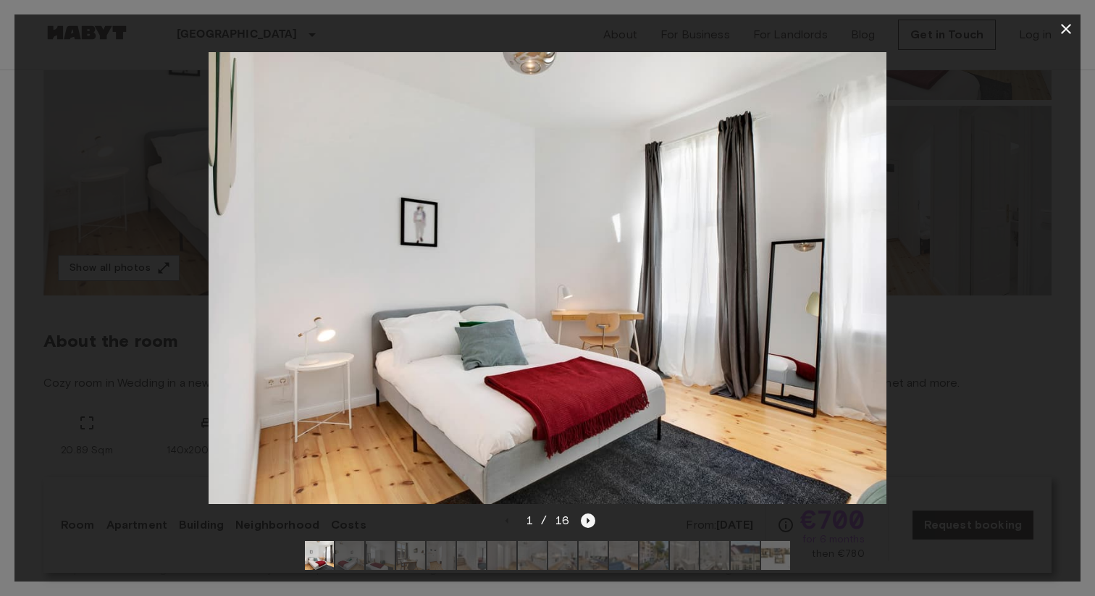
click at [587, 521] on icon "Next image" at bounding box center [588, 521] width 3 height 6
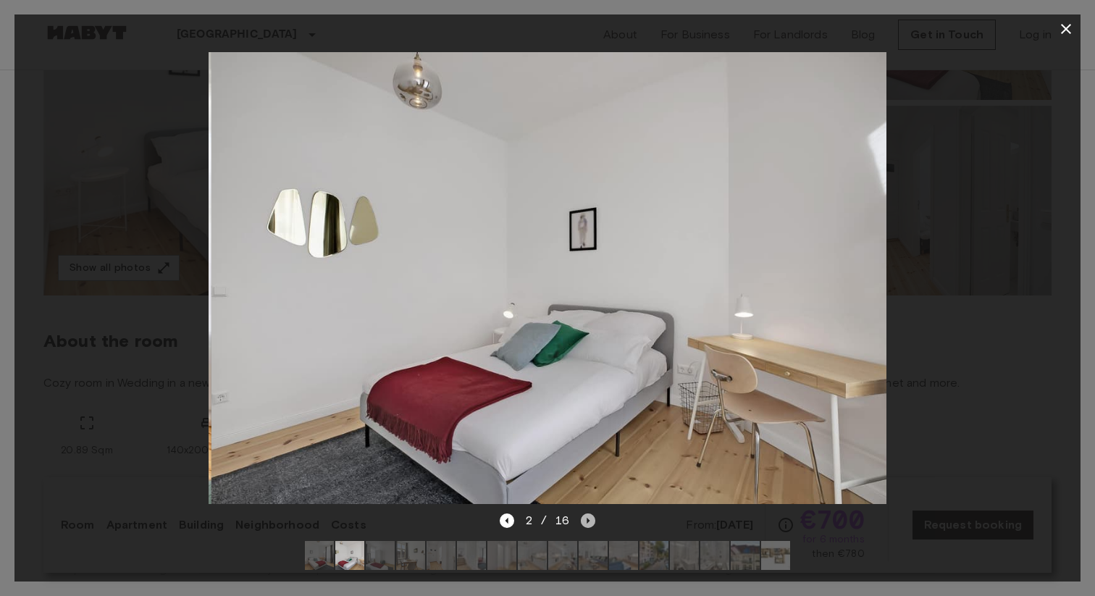
click at [587, 521] on icon "Next image" at bounding box center [588, 521] width 3 height 6
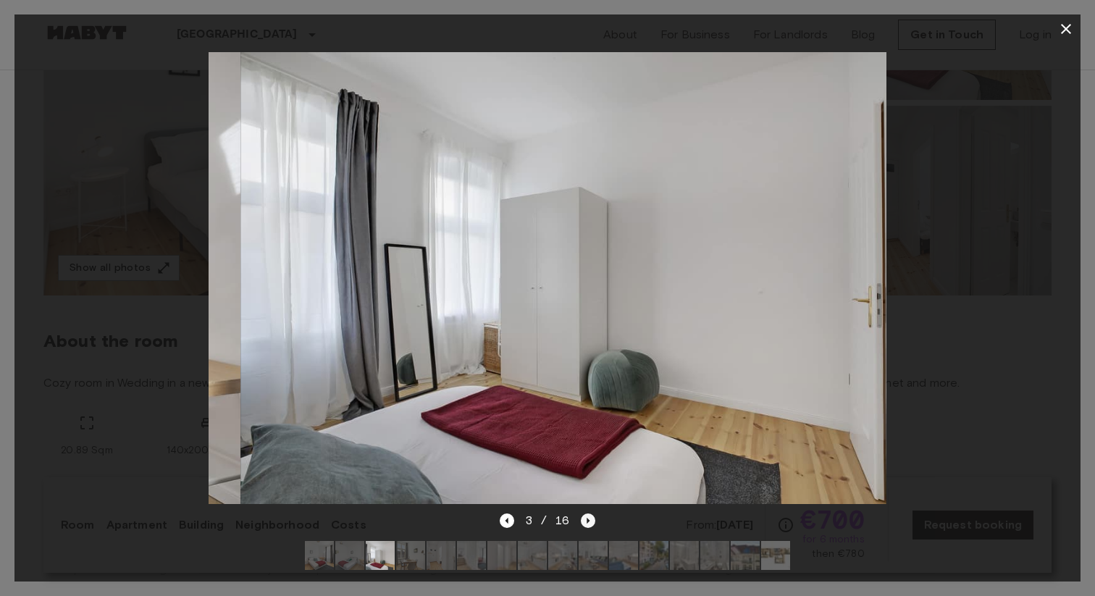
click at [587, 521] on icon "Next image" at bounding box center [588, 521] width 3 height 6
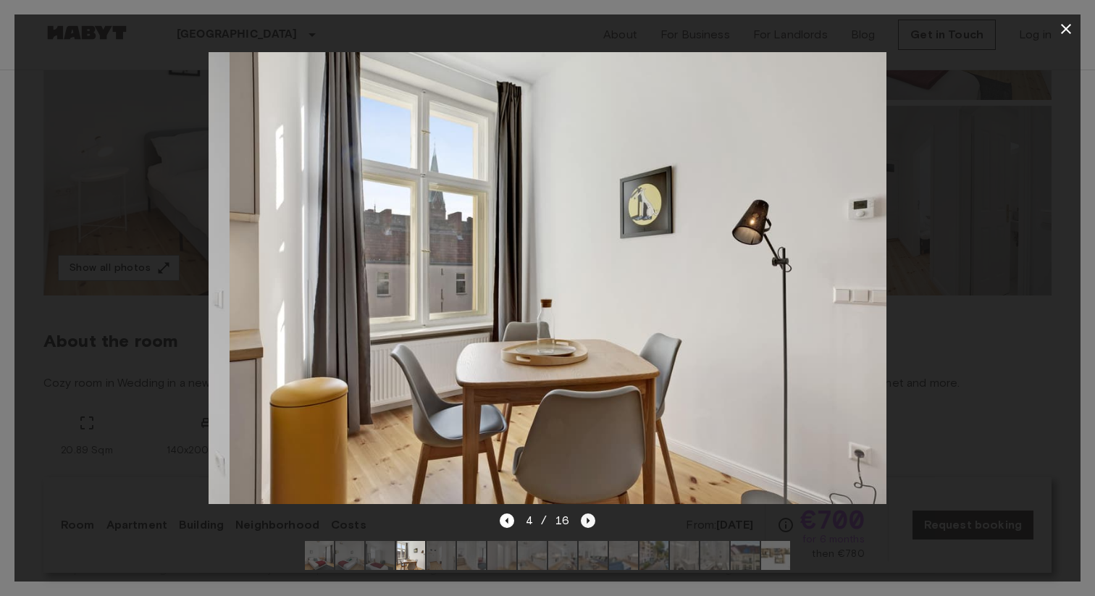
click at [587, 521] on icon "Next image" at bounding box center [588, 521] width 3 height 6
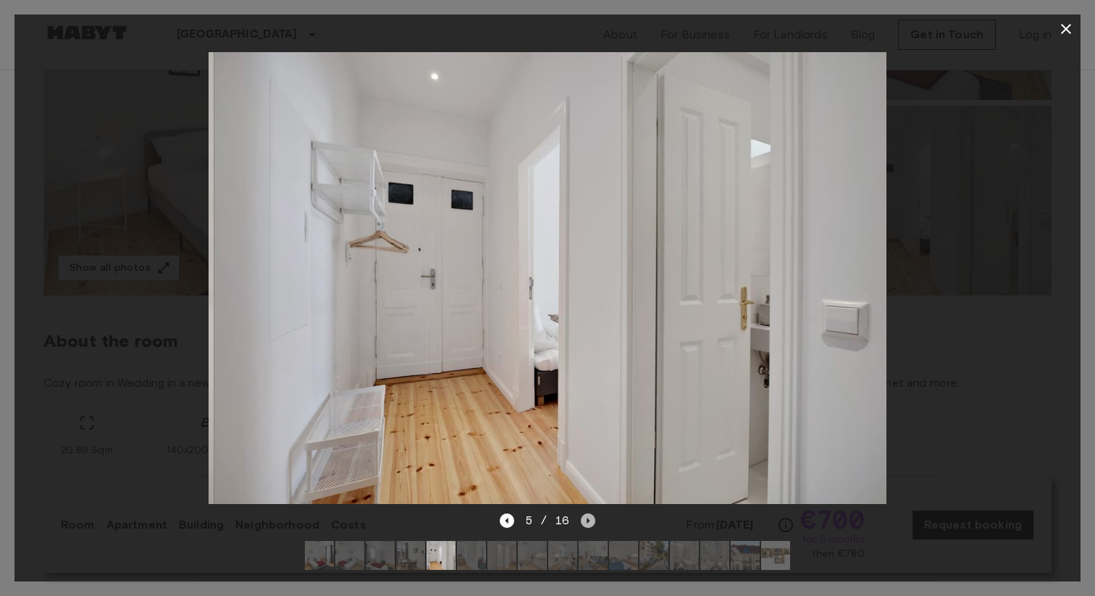
click at [587, 521] on icon "Next image" at bounding box center [588, 521] width 3 height 6
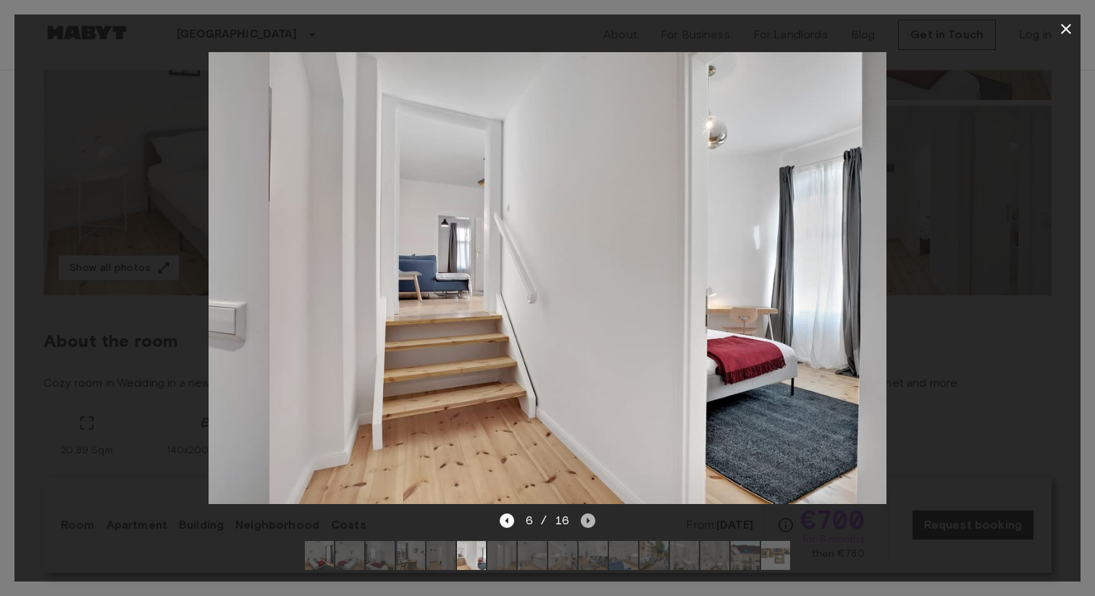
click at [587, 521] on icon "Next image" at bounding box center [588, 521] width 3 height 6
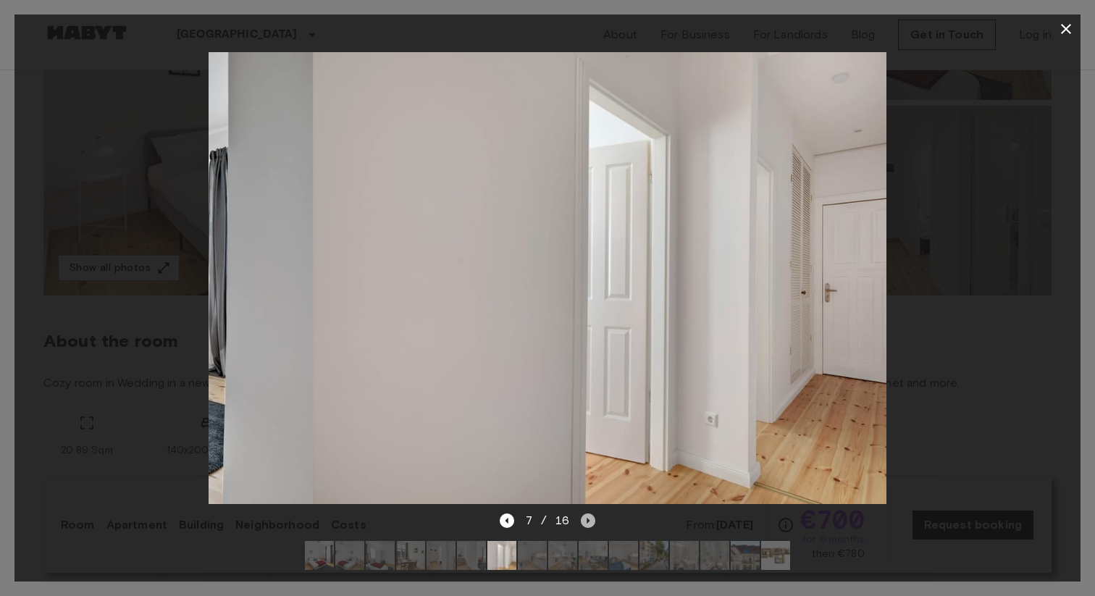
click at [587, 521] on icon "Next image" at bounding box center [588, 521] width 3 height 6
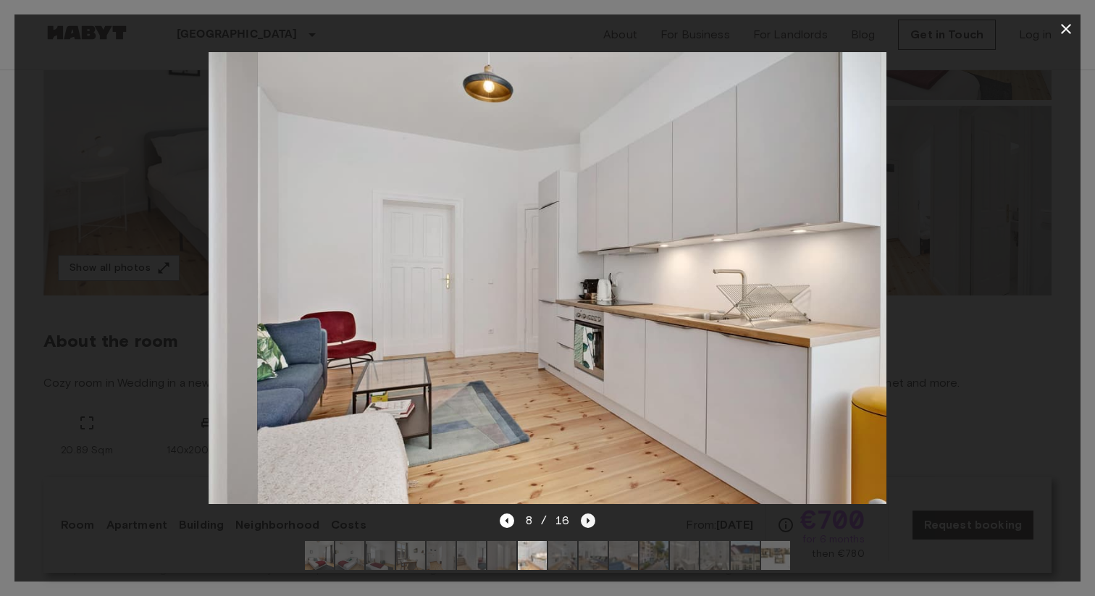
click at [587, 521] on icon "Next image" at bounding box center [588, 521] width 3 height 6
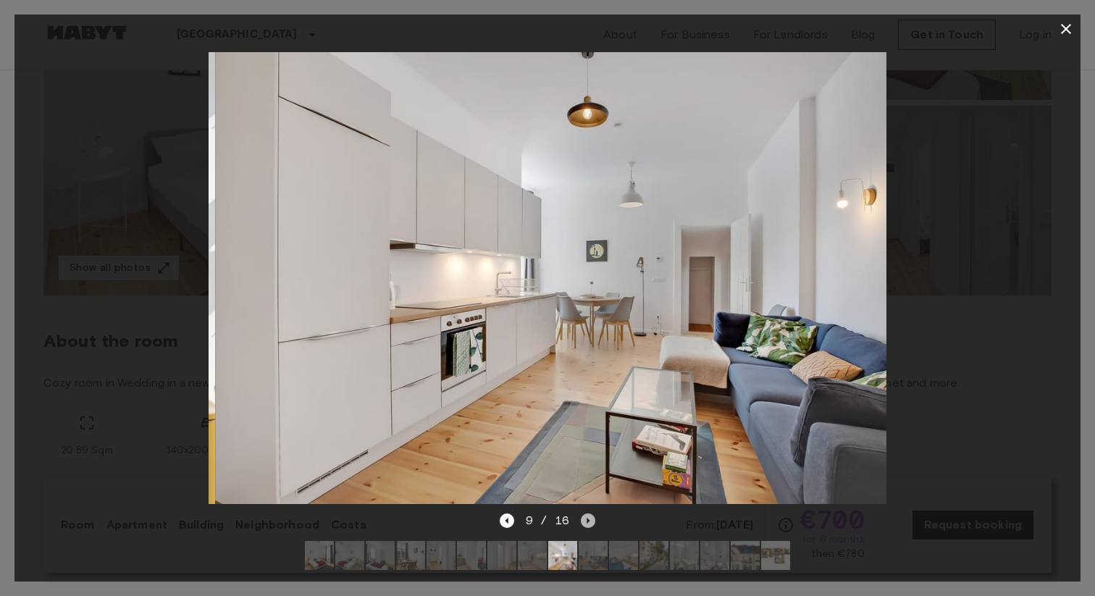
click at [587, 521] on icon "Next image" at bounding box center [588, 521] width 3 height 6
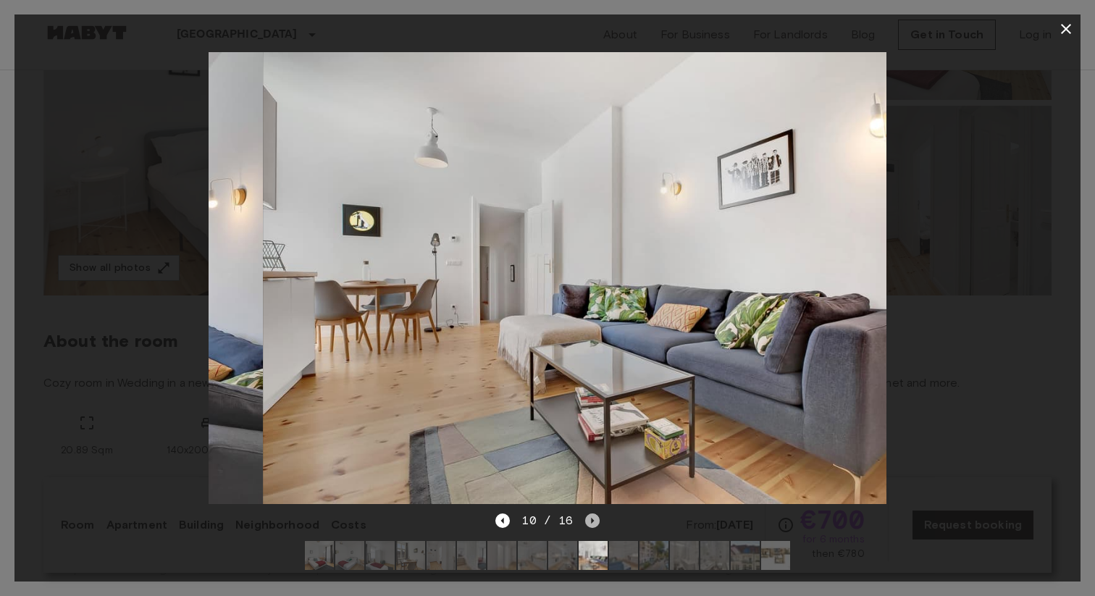
click at [587, 521] on icon "Next image" at bounding box center [592, 520] width 14 height 14
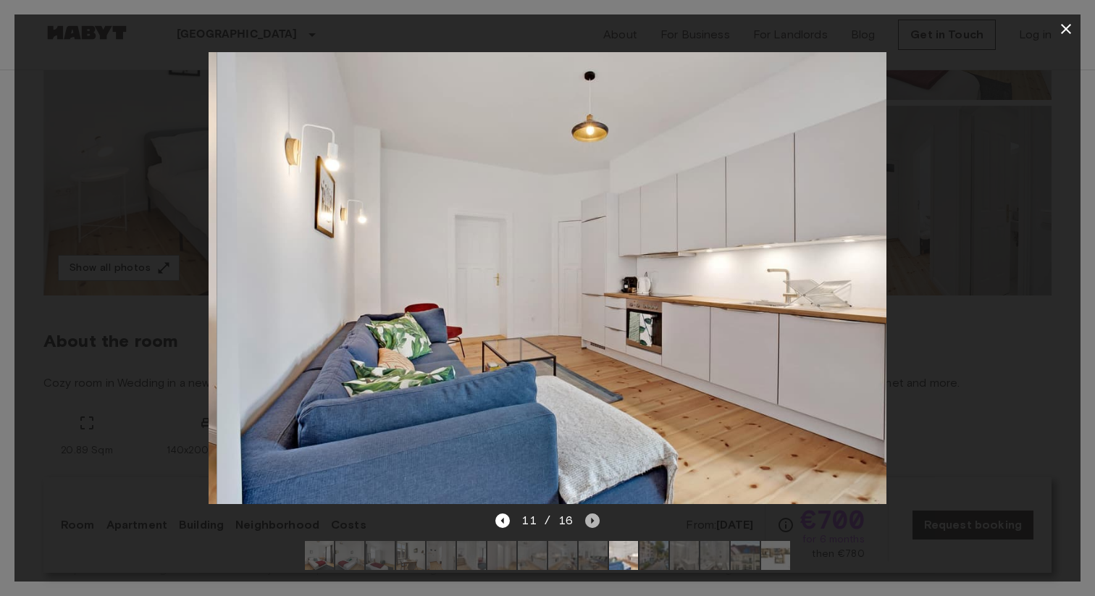
click at [587, 521] on icon "Next image" at bounding box center [592, 520] width 14 height 14
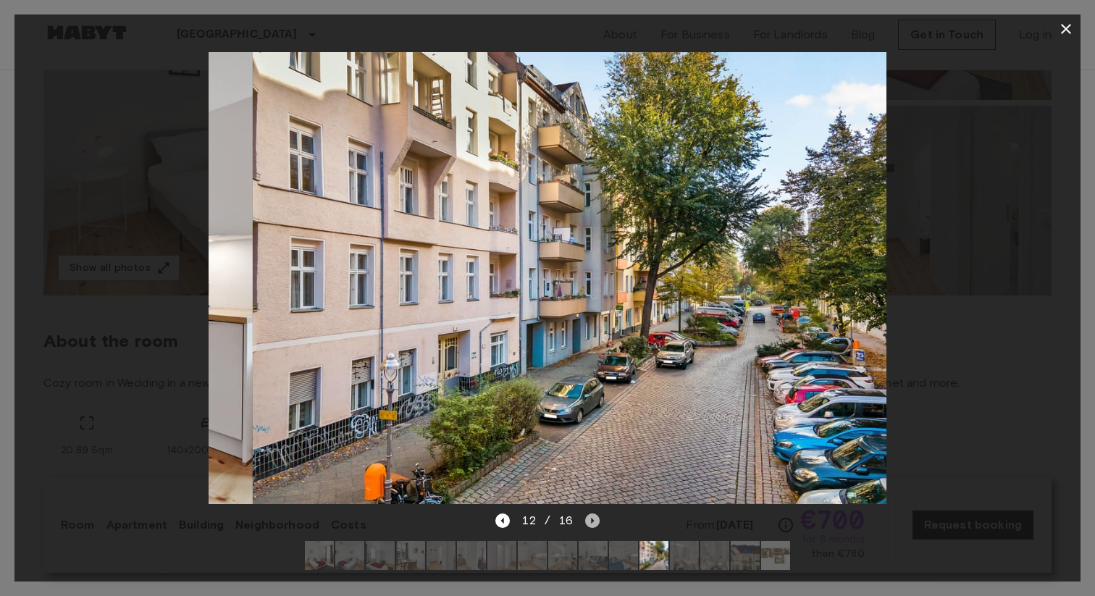
click at [587, 521] on icon "Next image" at bounding box center [592, 520] width 14 height 14
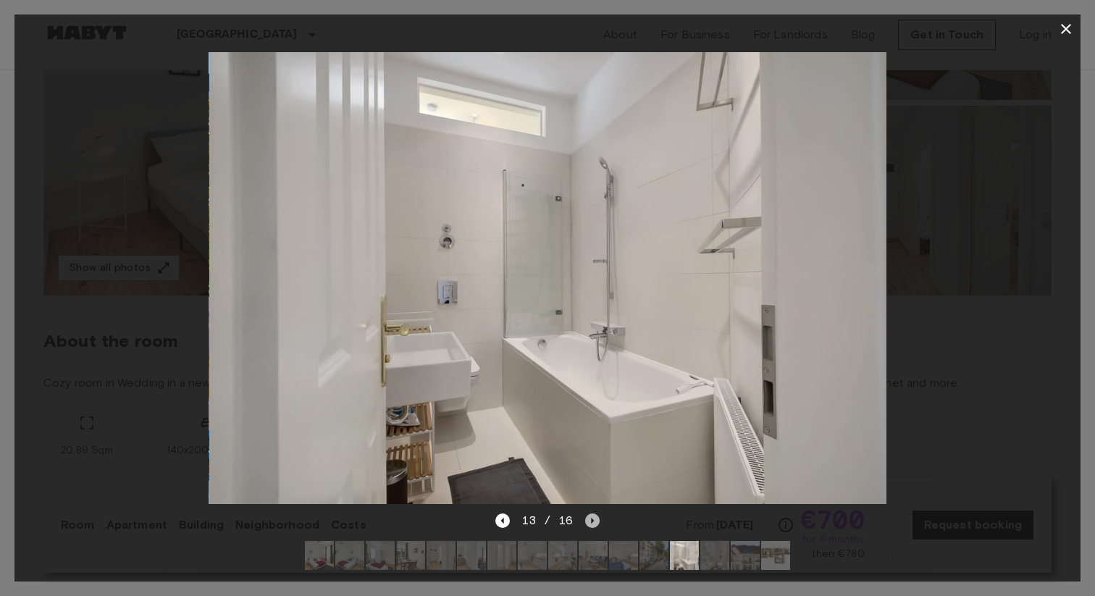
click at [587, 521] on icon "Next image" at bounding box center [592, 520] width 14 height 14
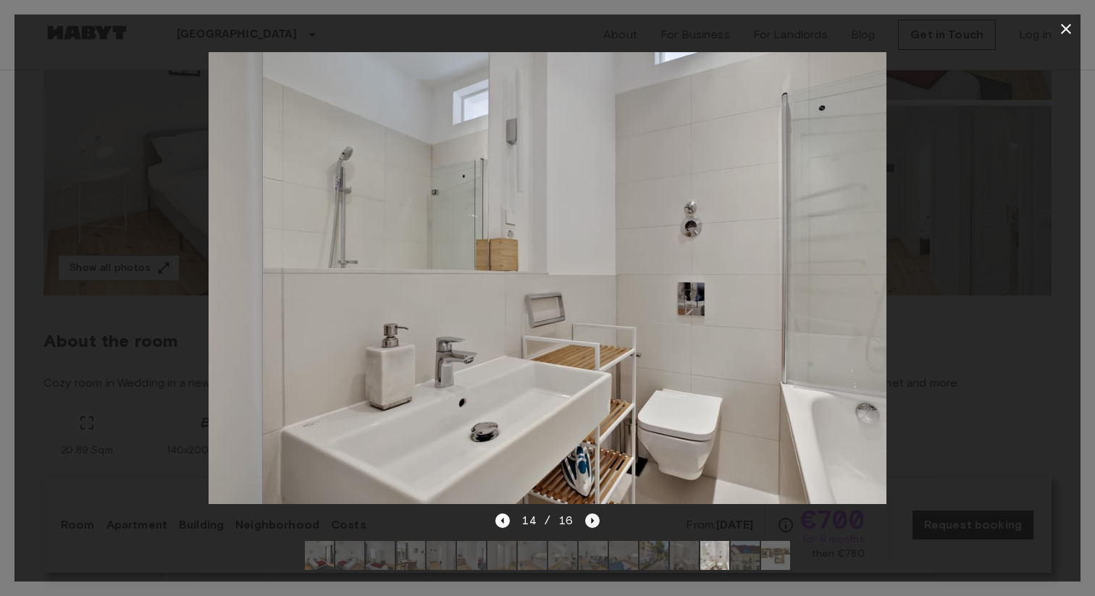
click at [587, 521] on icon "Next image" at bounding box center [592, 520] width 14 height 14
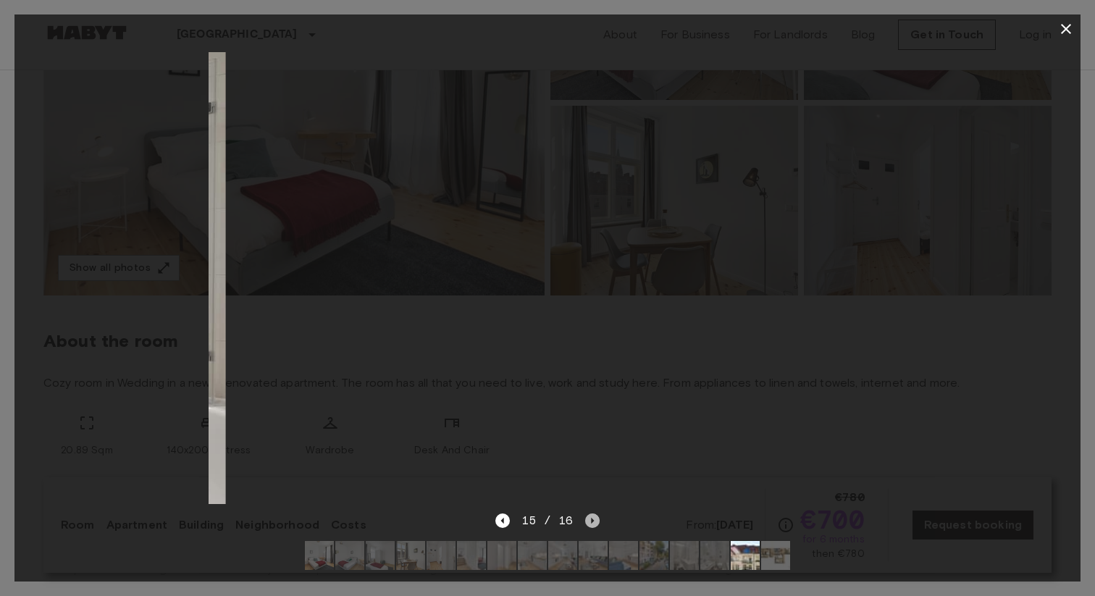
click at [587, 521] on icon "Next image" at bounding box center [592, 520] width 14 height 14
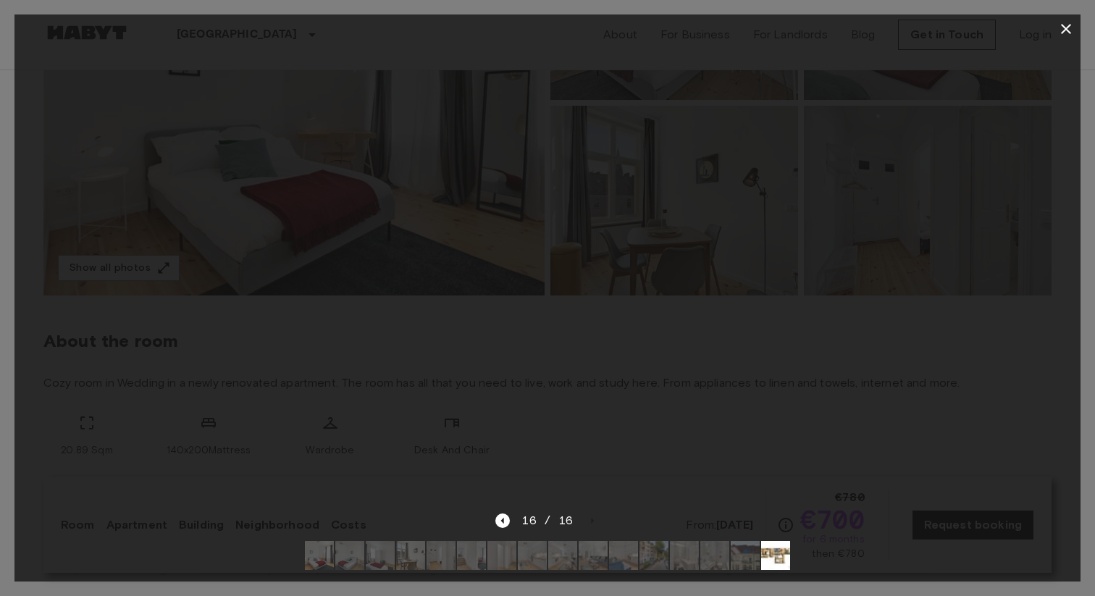
click at [512, 526] on div "16 / 16" at bounding box center [547, 520] width 104 height 17
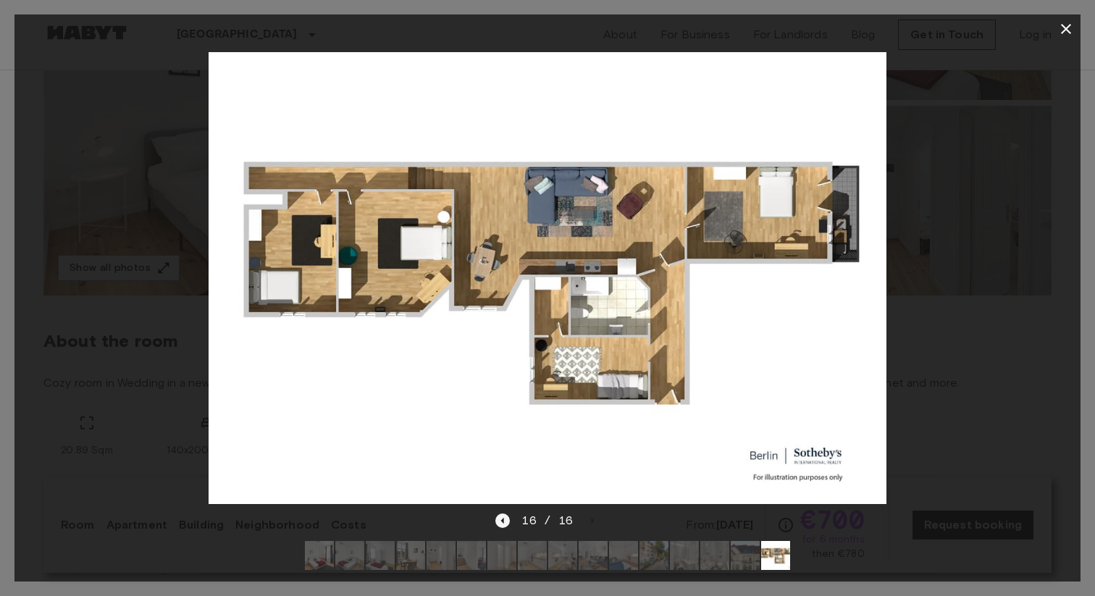
click at [501, 523] on icon "Previous image" at bounding box center [502, 520] width 14 height 14
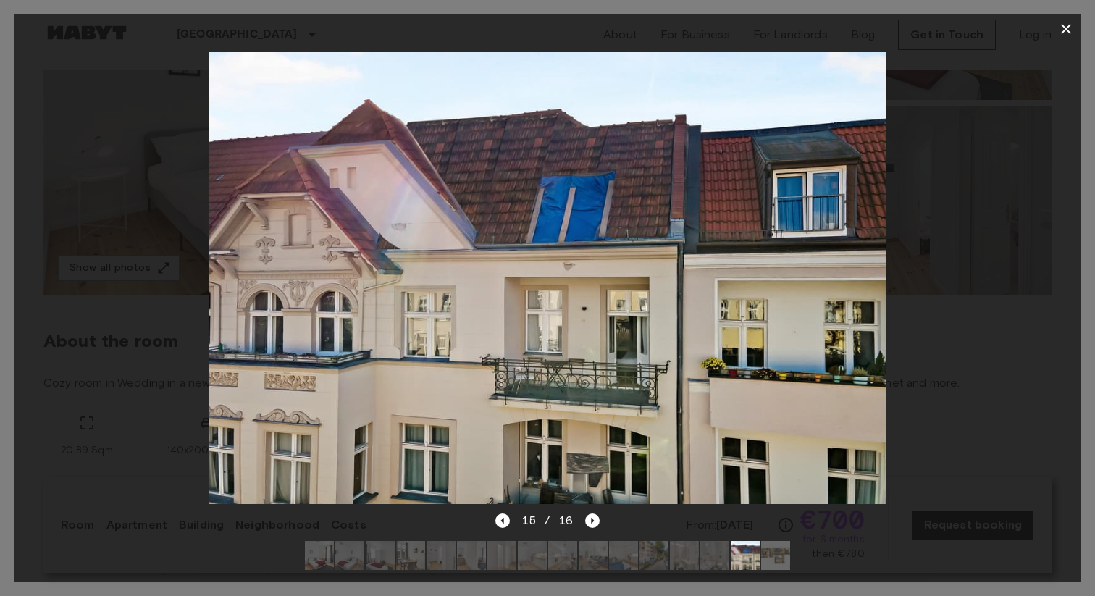
click at [1067, 22] on icon "button" at bounding box center [1065, 28] width 17 height 17
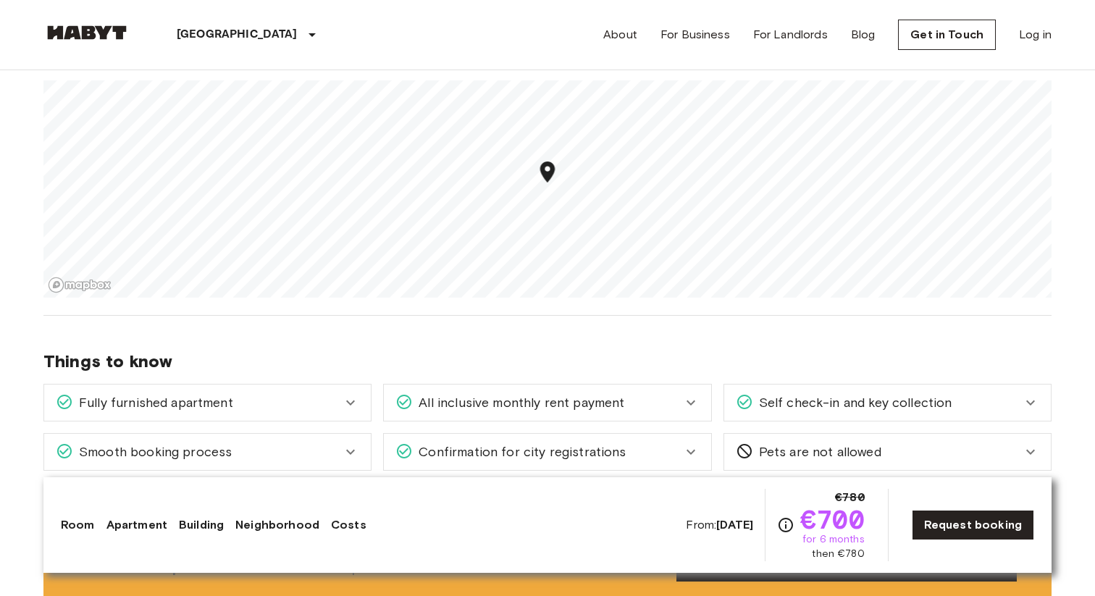
scroll to position [1285, 0]
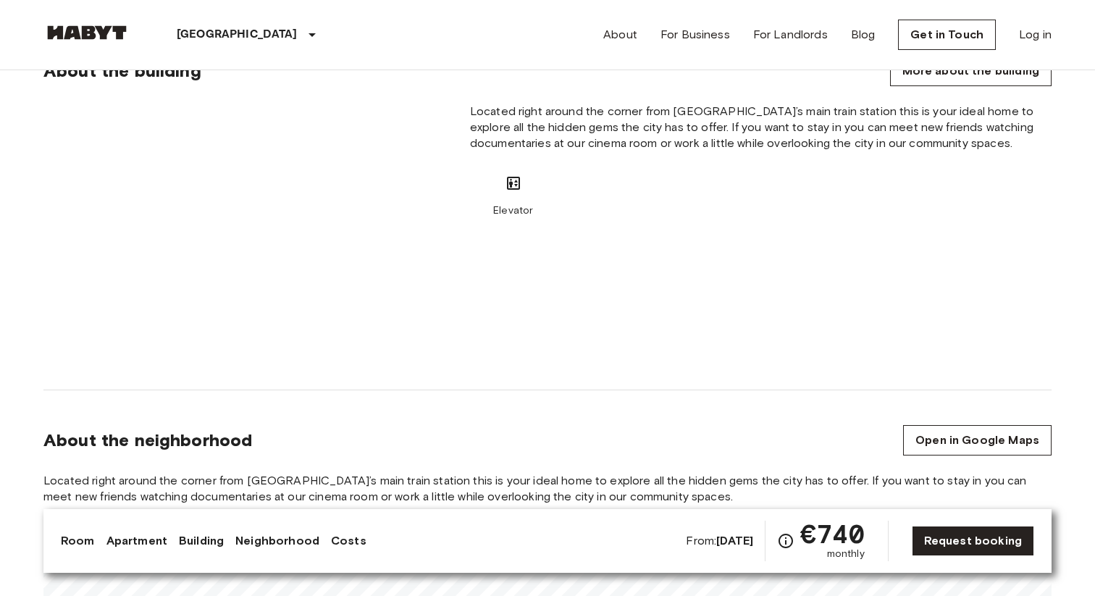
scroll to position [1187, 0]
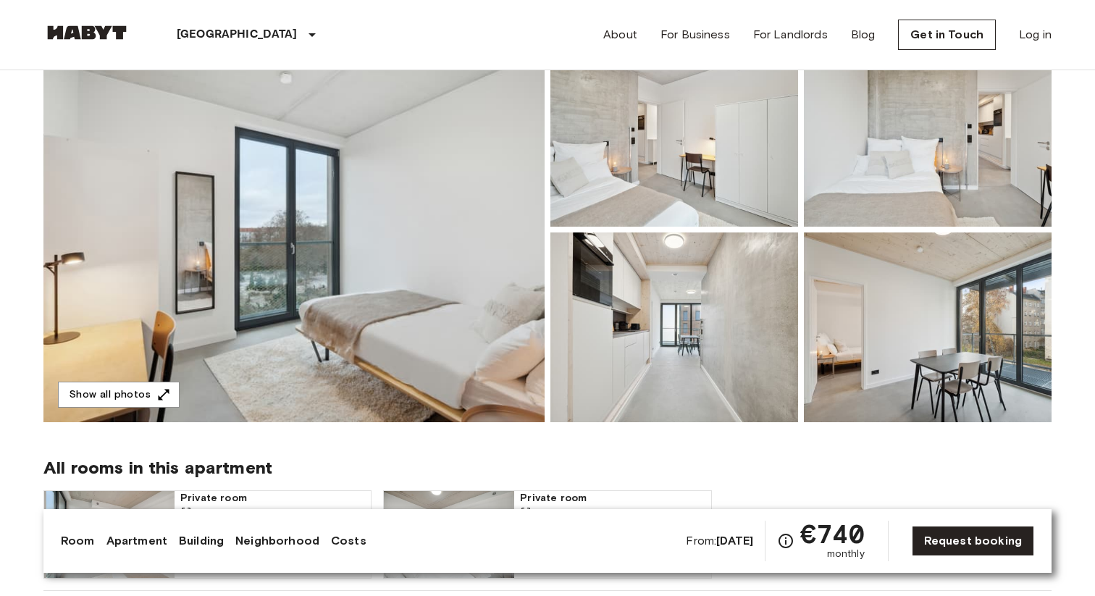
scroll to position [142, 0]
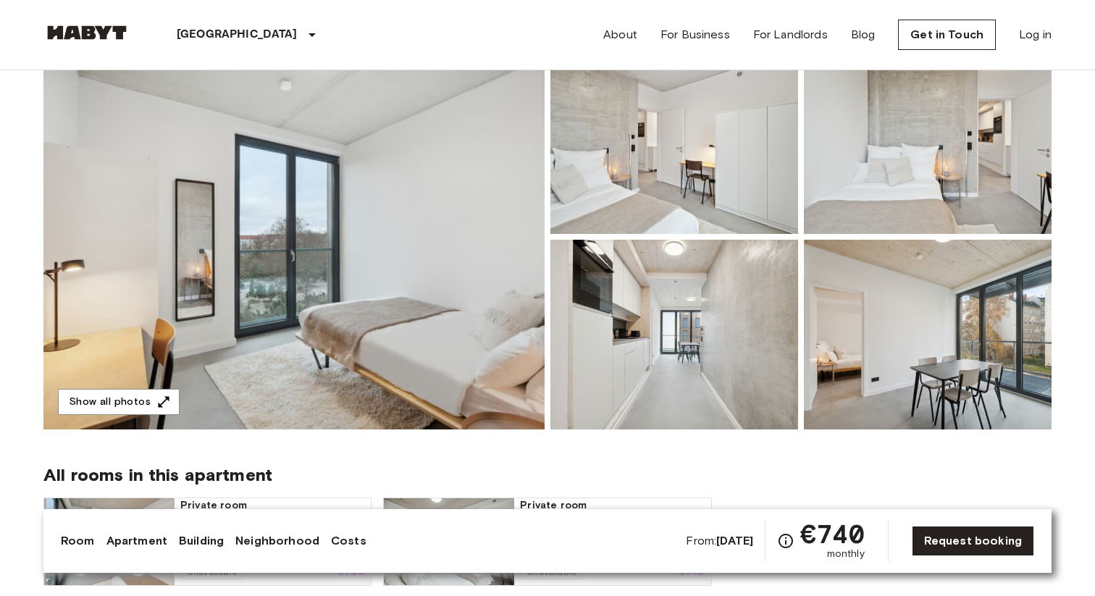
click at [517, 285] on img at bounding box center [293, 236] width 501 height 385
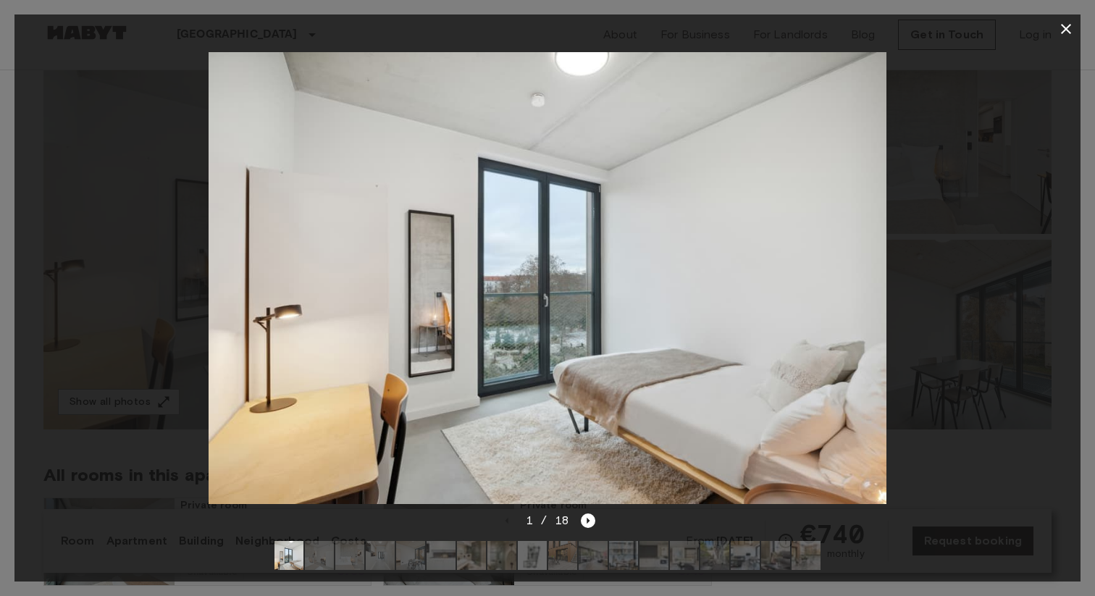
click at [594, 512] on div "1 / 18" at bounding box center [547, 547] width 1066 height 70
click at [586, 526] on icon "Next image" at bounding box center [588, 520] width 14 height 14
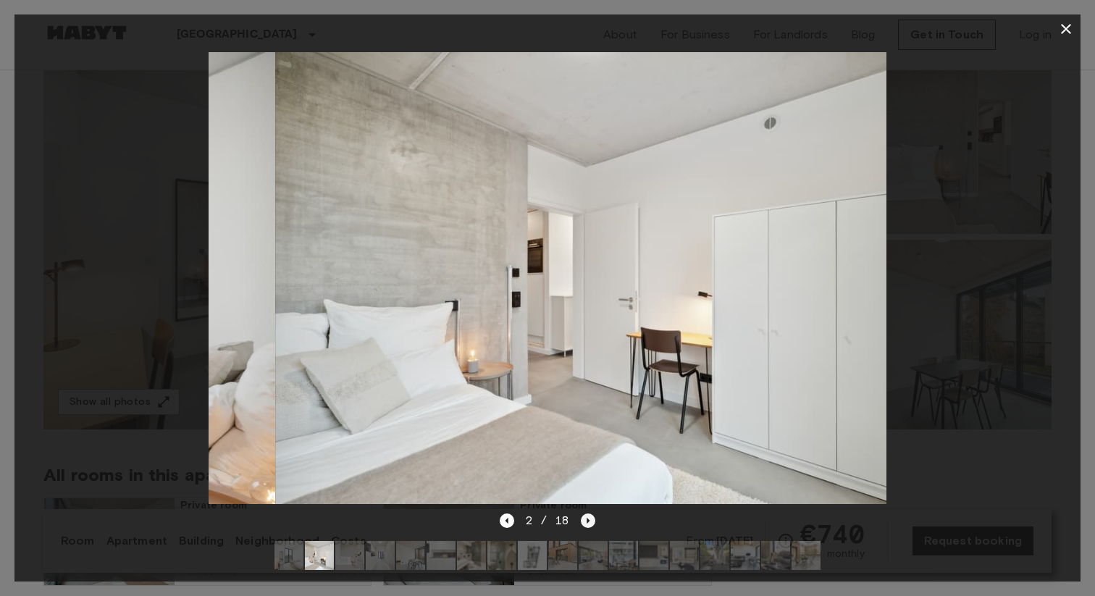
click at [586, 526] on icon "Next image" at bounding box center [588, 520] width 14 height 14
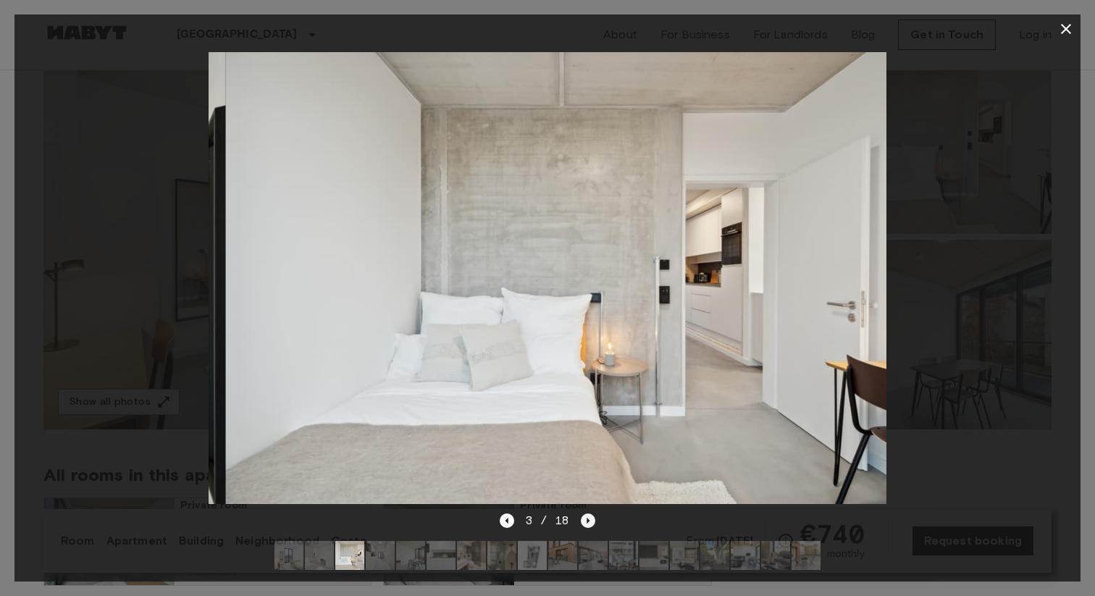
click at [586, 526] on icon "Next image" at bounding box center [588, 520] width 14 height 14
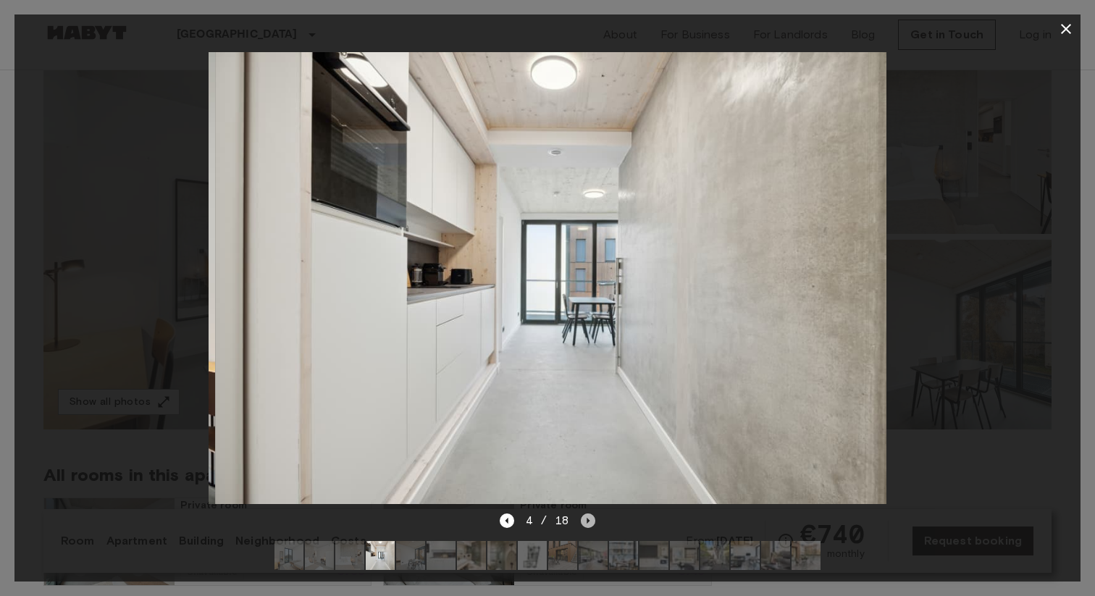
click at [586, 526] on icon "Next image" at bounding box center [588, 520] width 14 height 14
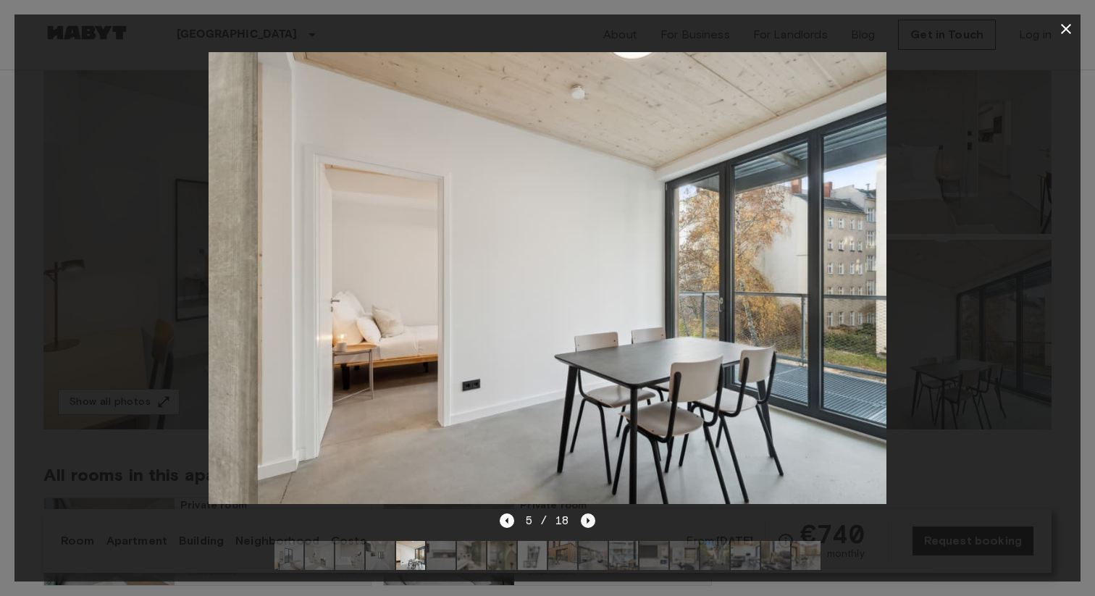
click at [586, 526] on icon "Next image" at bounding box center [588, 520] width 14 height 14
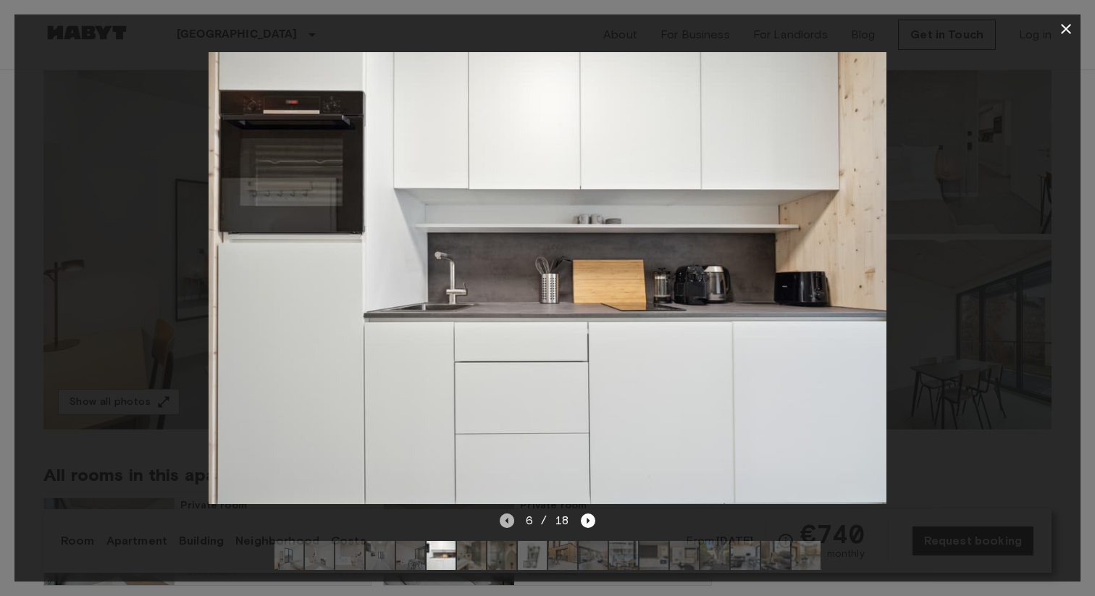
click at [501, 525] on icon "Previous image" at bounding box center [507, 520] width 14 height 14
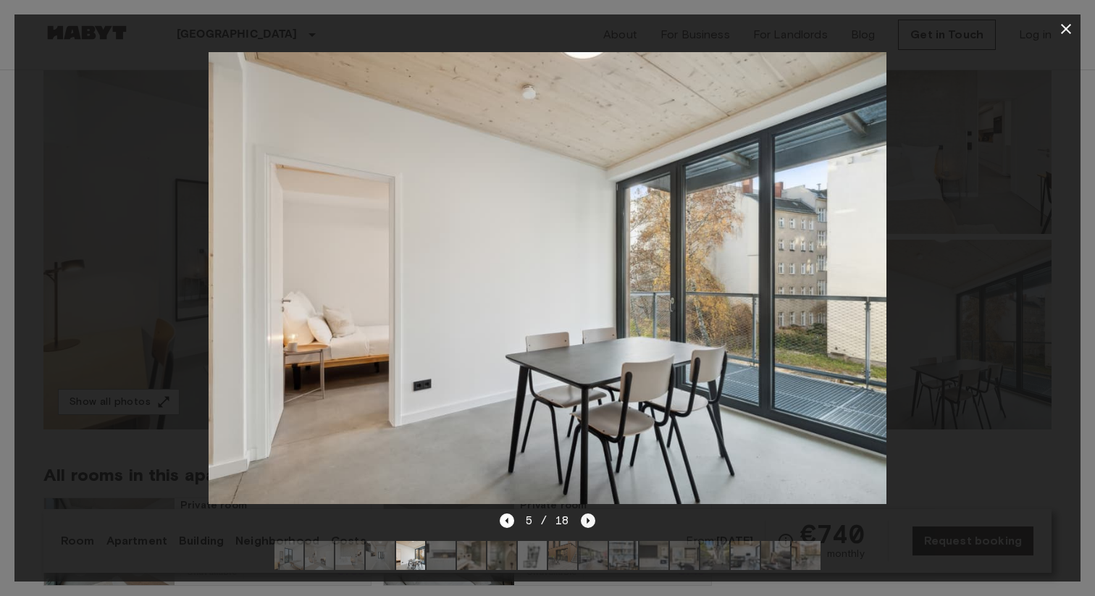
click at [589, 515] on icon "Next image" at bounding box center [588, 520] width 14 height 14
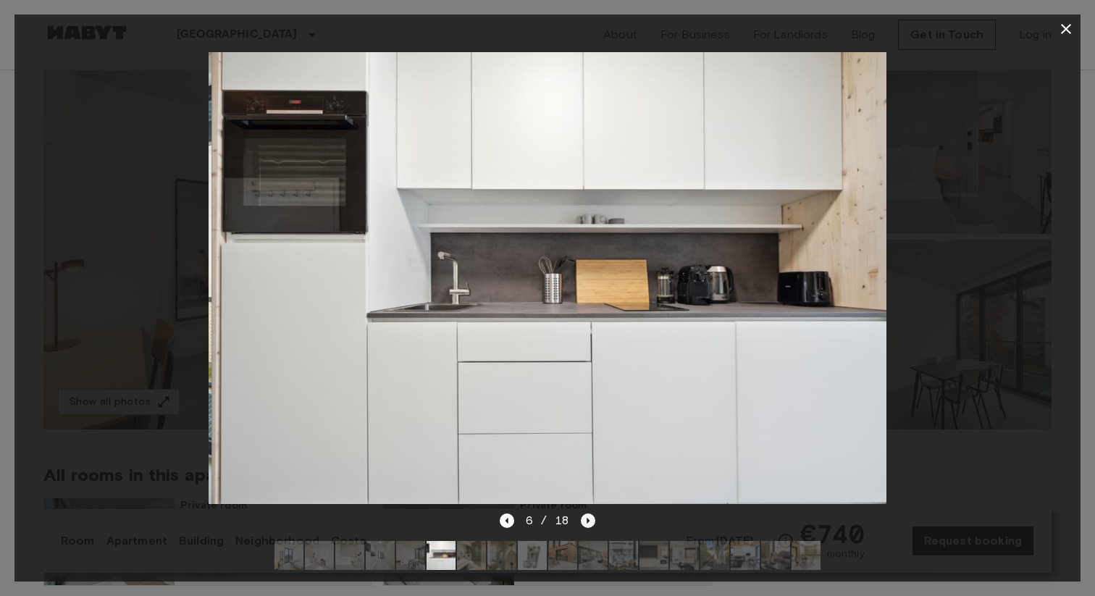
click at [589, 515] on icon "Next image" at bounding box center [588, 520] width 14 height 14
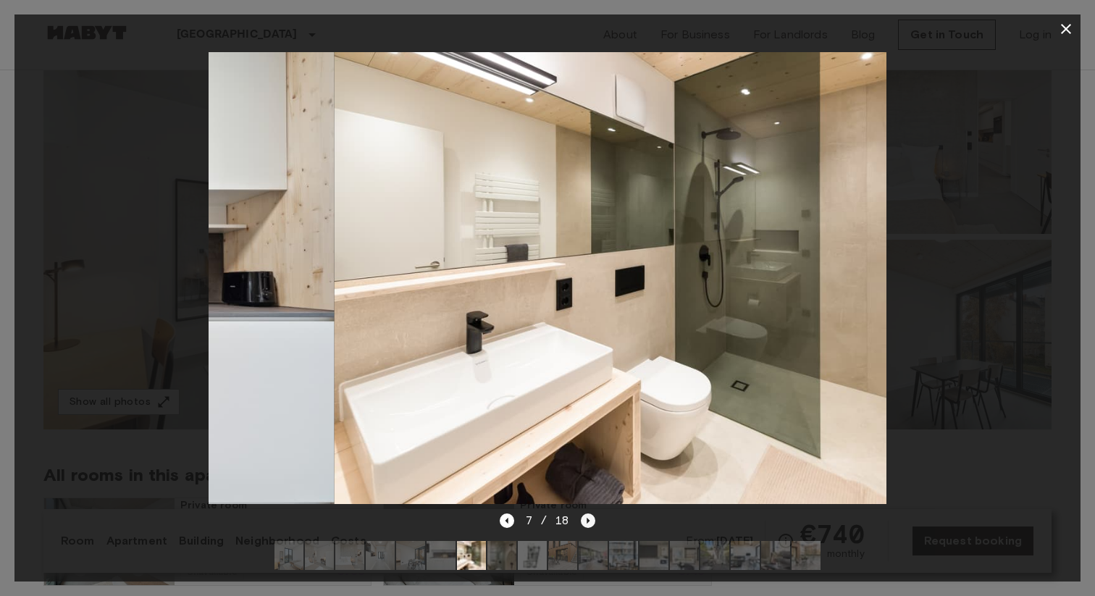
click at [589, 515] on icon "Next image" at bounding box center [588, 520] width 14 height 14
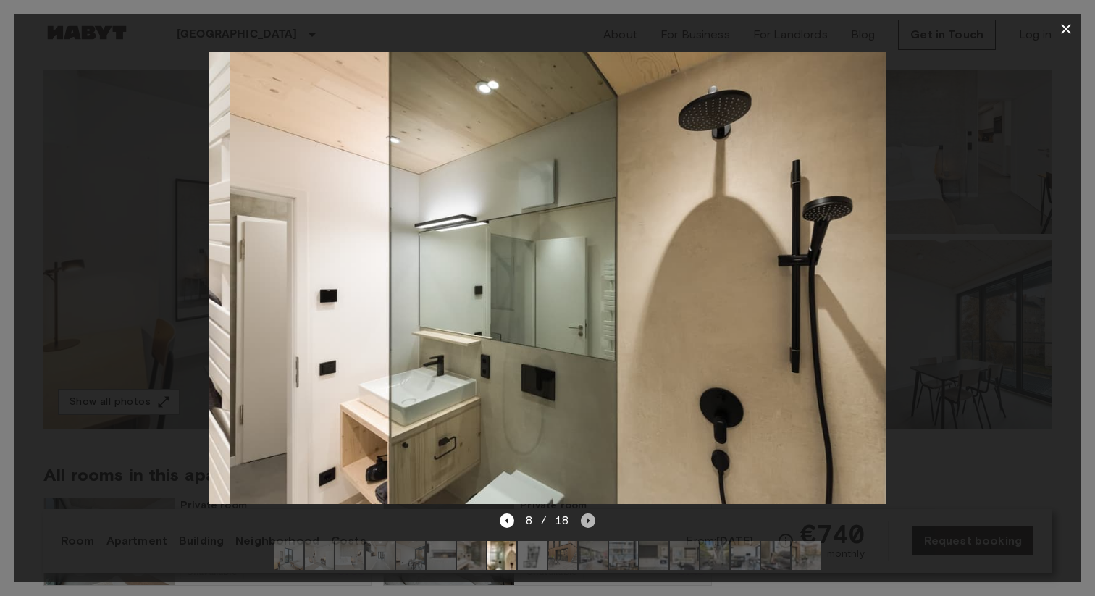
click at [589, 515] on icon "Next image" at bounding box center [588, 520] width 14 height 14
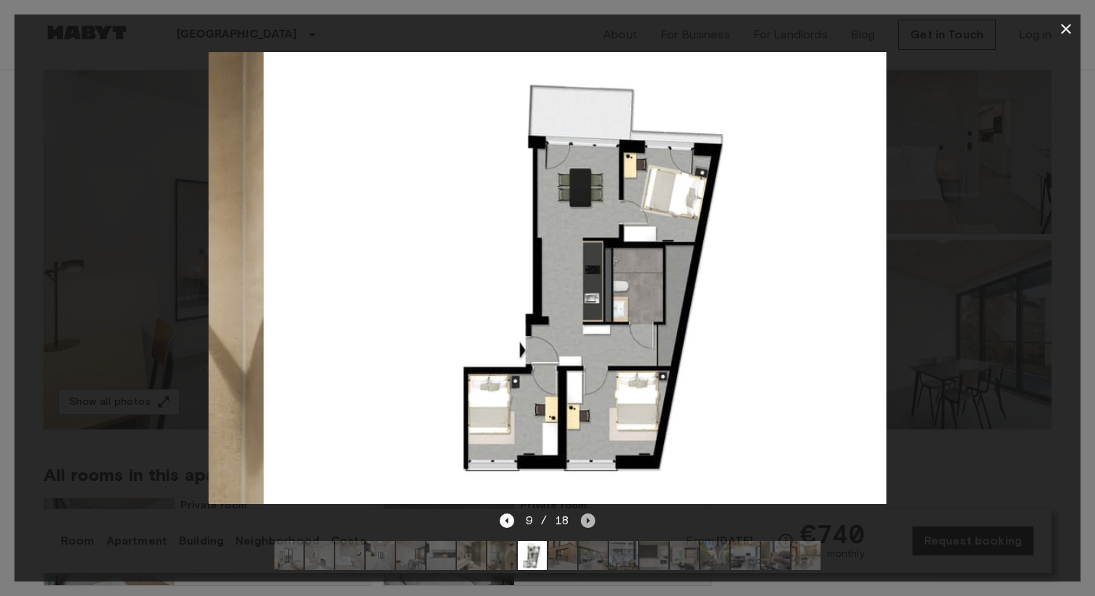
click at [589, 515] on icon "Next image" at bounding box center [588, 520] width 14 height 14
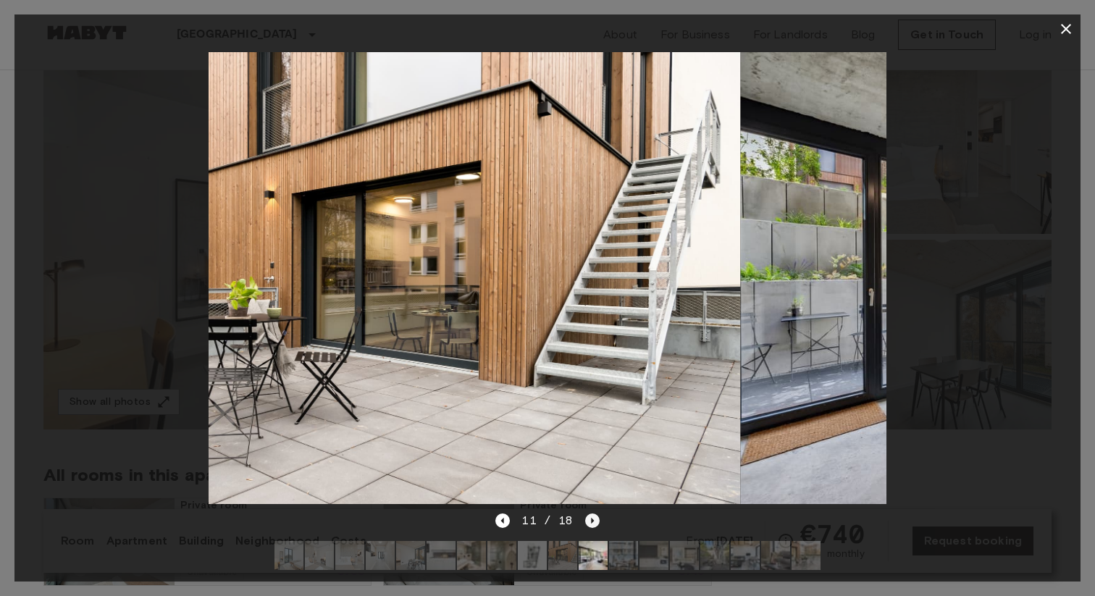
click at [589, 515] on icon "Next image" at bounding box center [592, 520] width 14 height 14
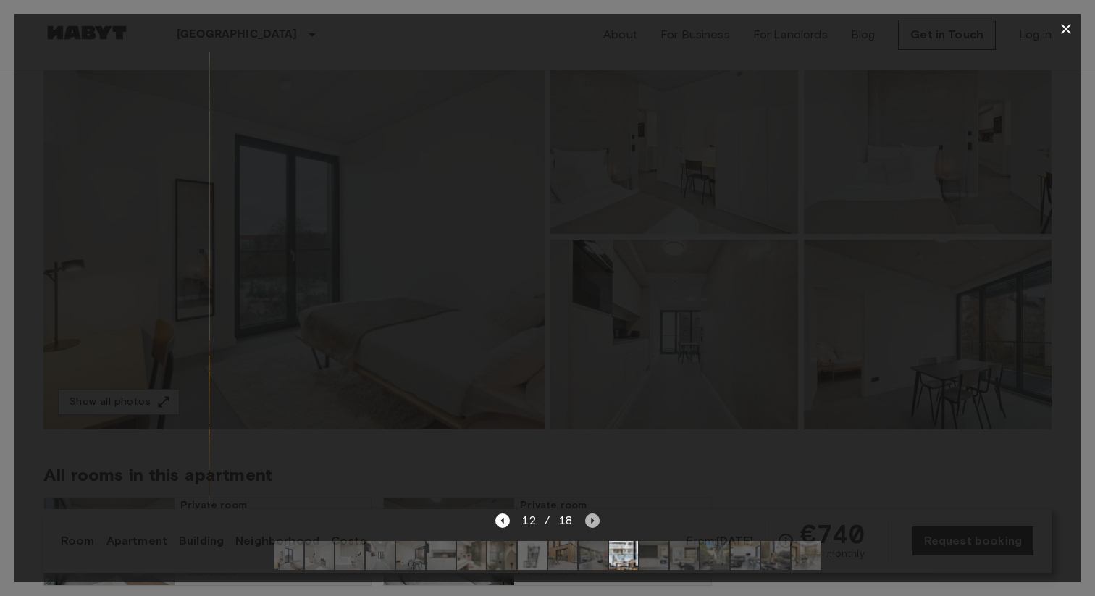
click at [589, 515] on icon "Next image" at bounding box center [592, 520] width 14 height 14
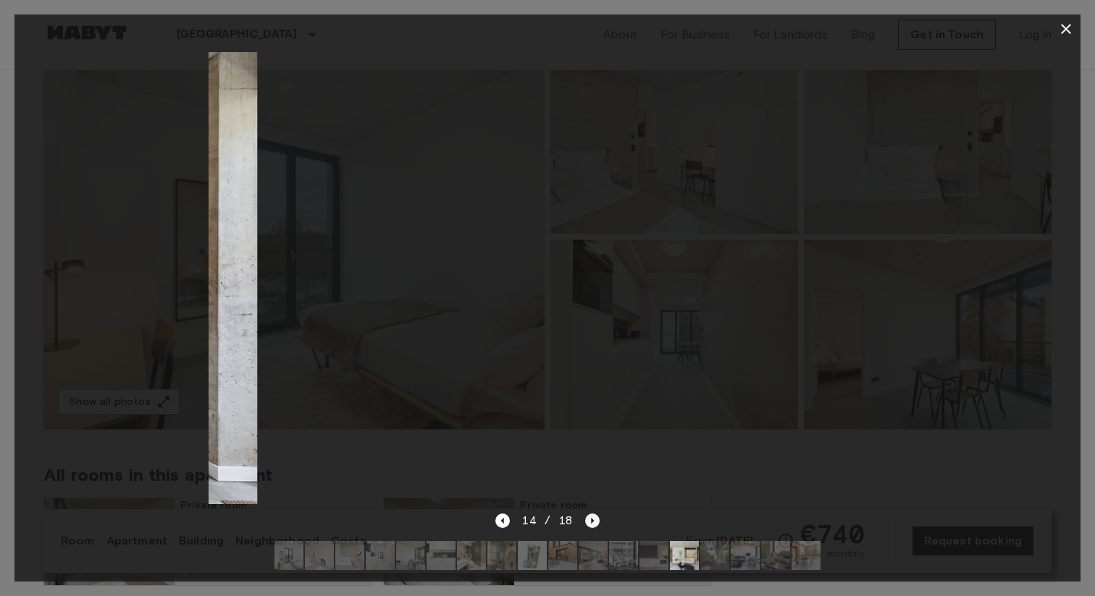
click at [589, 515] on icon "Next image" at bounding box center [592, 520] width 14 height 14
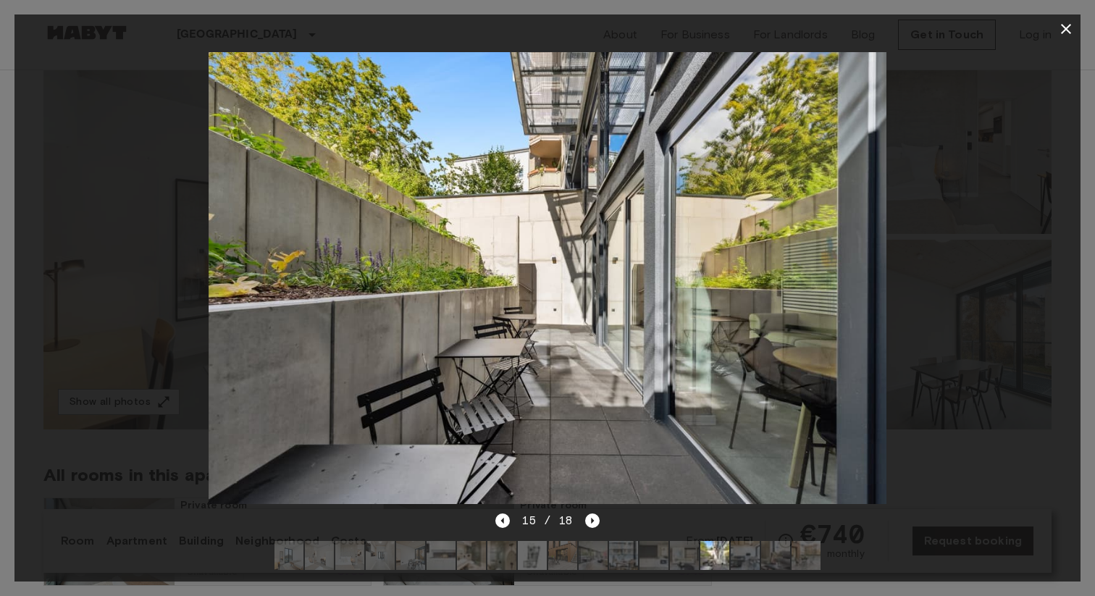
click at [0, 321] on div at bounding box center [547, 298] width 1095 height 596
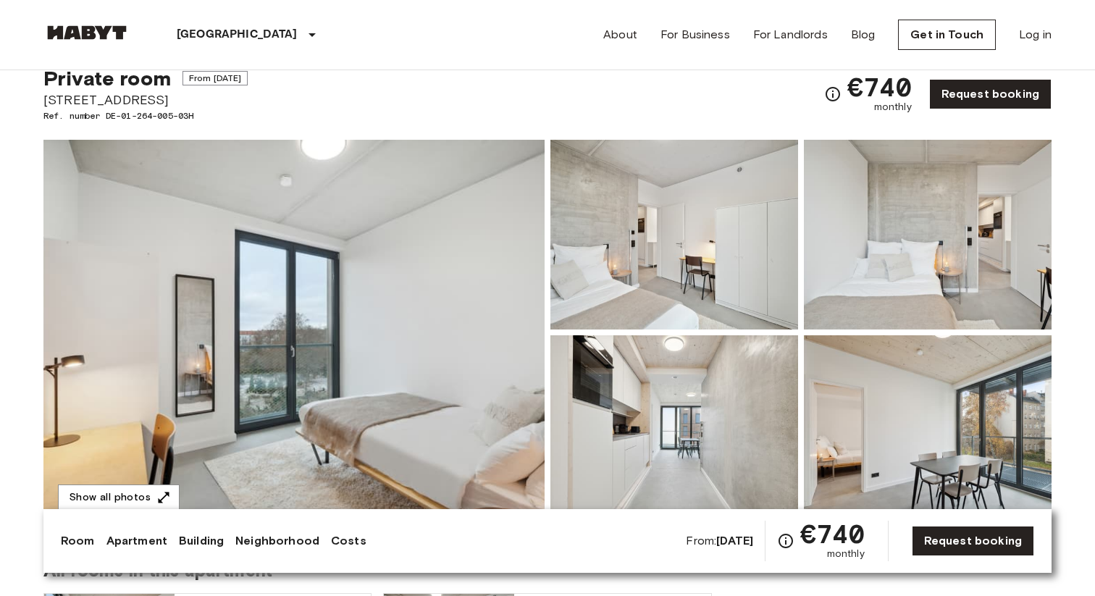
scroll to position [49, 0]
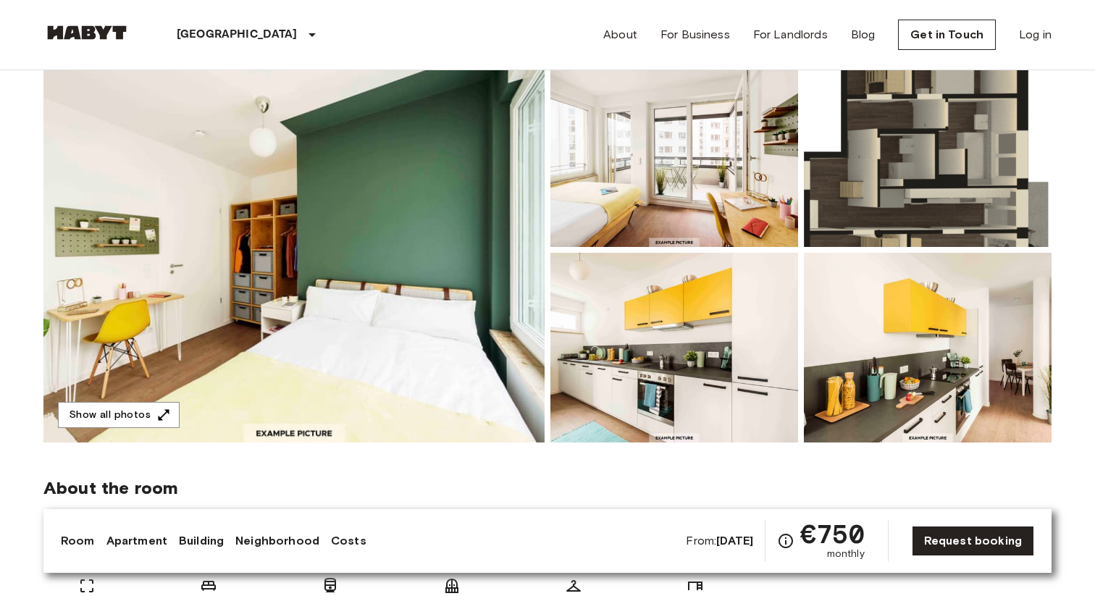
scroll to position [148, 0]
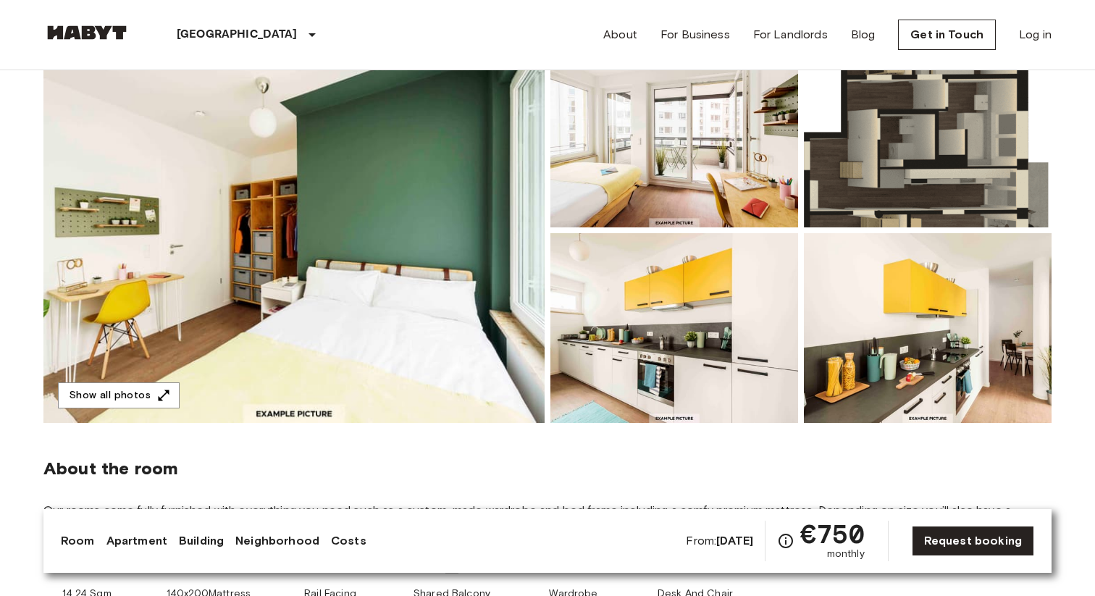
click at [448, 237] on img at bounding box center [293, 230] width 501 height 385
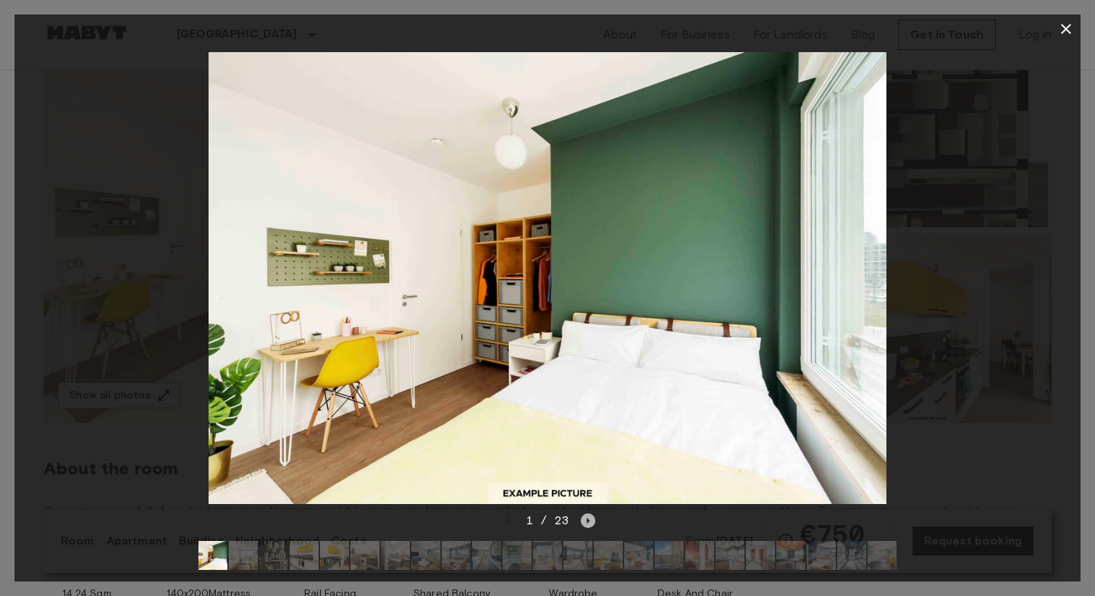
click at [587, 521] on icon "Next image" at bounding box center [588, 521] width 3 height 6
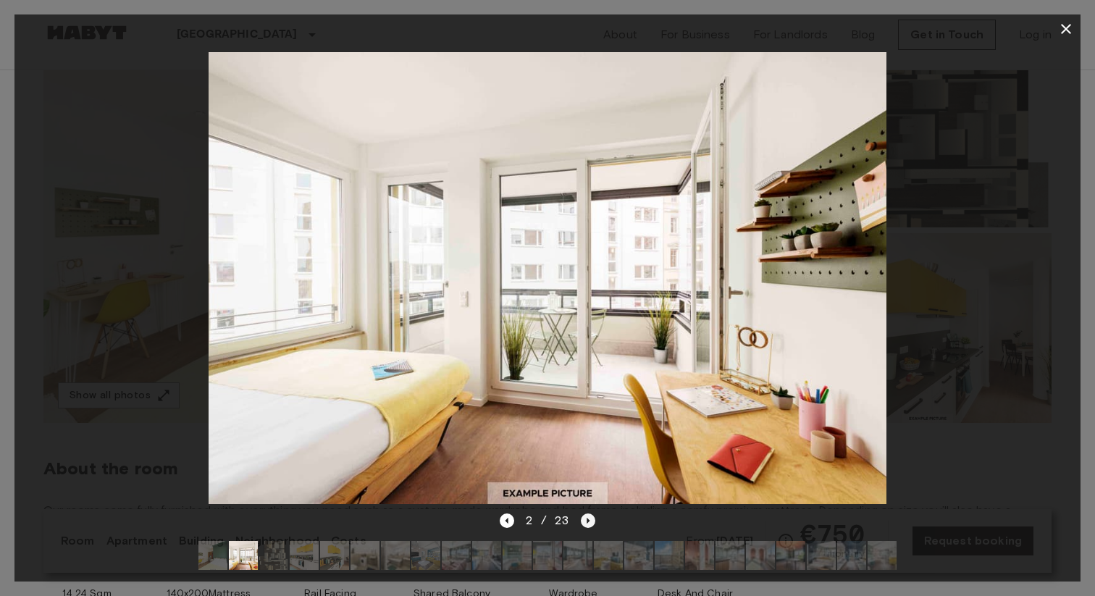
click at [587, 521] on icon "Next image" at bounding box center [588, 521] width 3 height 6
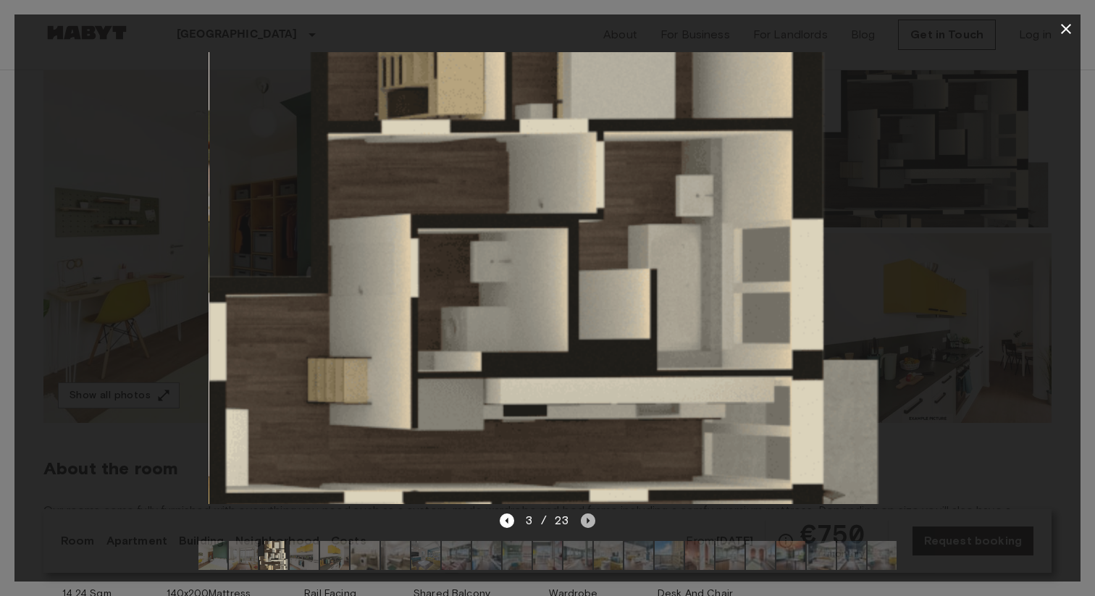
click at [587, 521] on icon "Next image" at bounding box center [588, 521] width 3 height 6
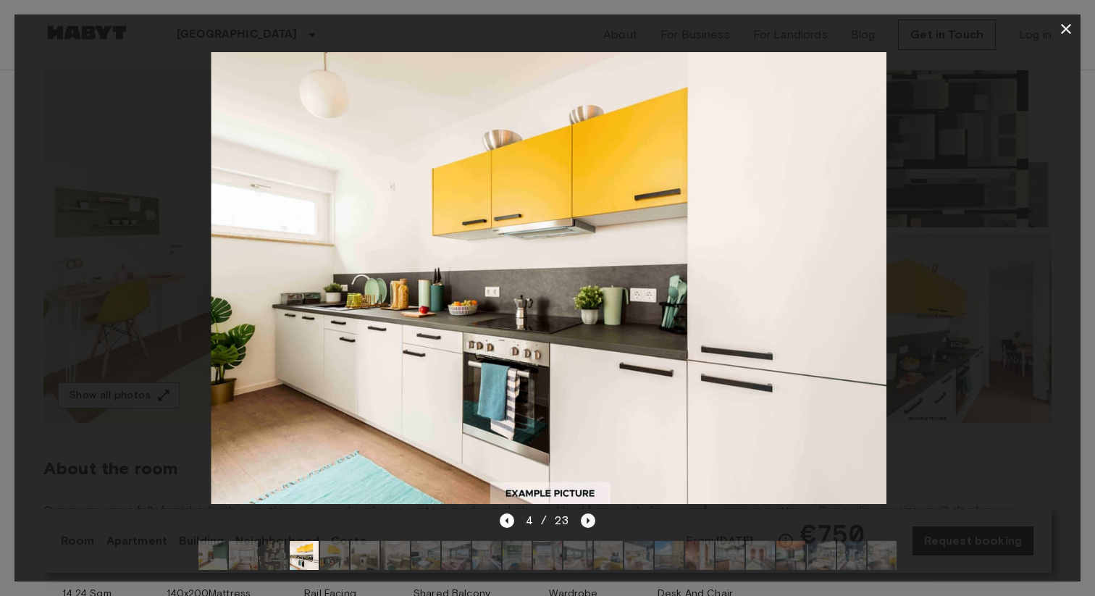
click at [587, 521] on icon "Next image" at bounding box center [588, 521] width 3 height 6
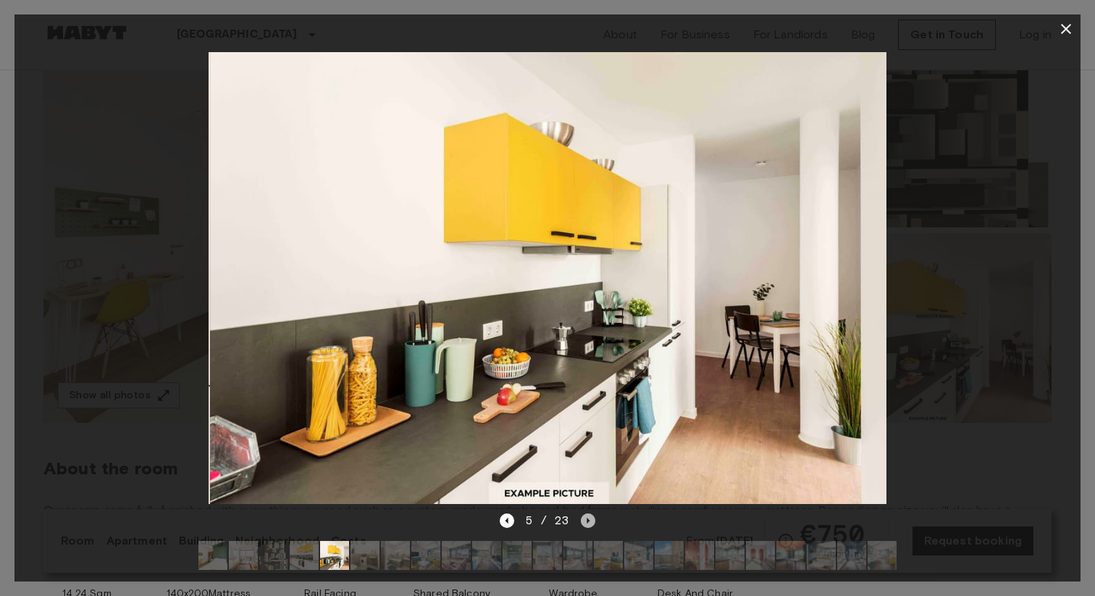
click at [587, 521] on icon "Next image" at bounding box center [588, 521] width 3 height 6
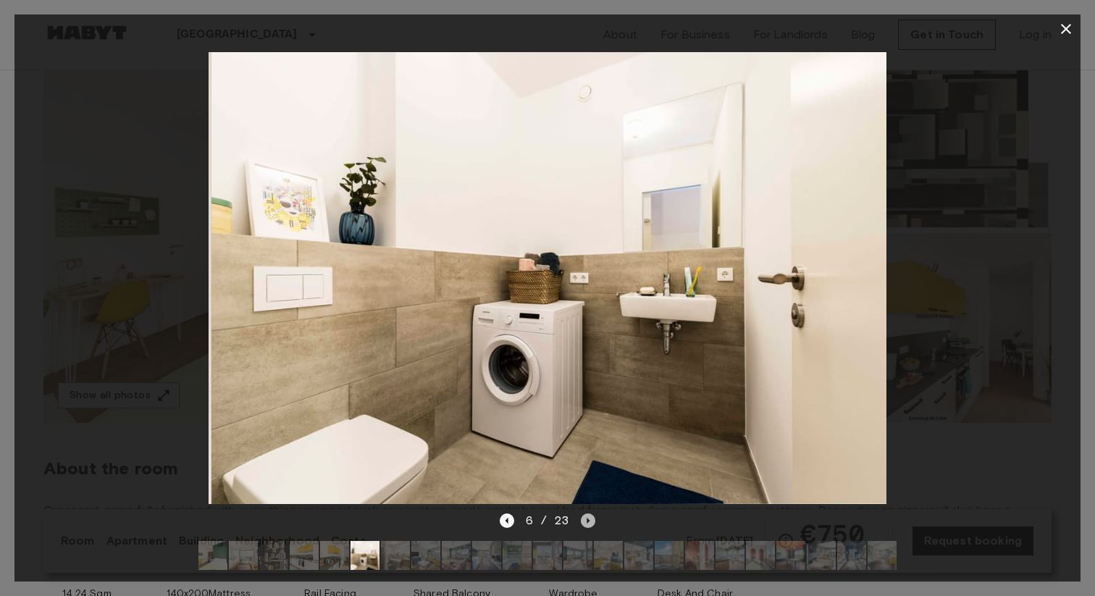
click at [587, 521] on icon "Next image" at bounding box center [588, 521] width 3 height 6
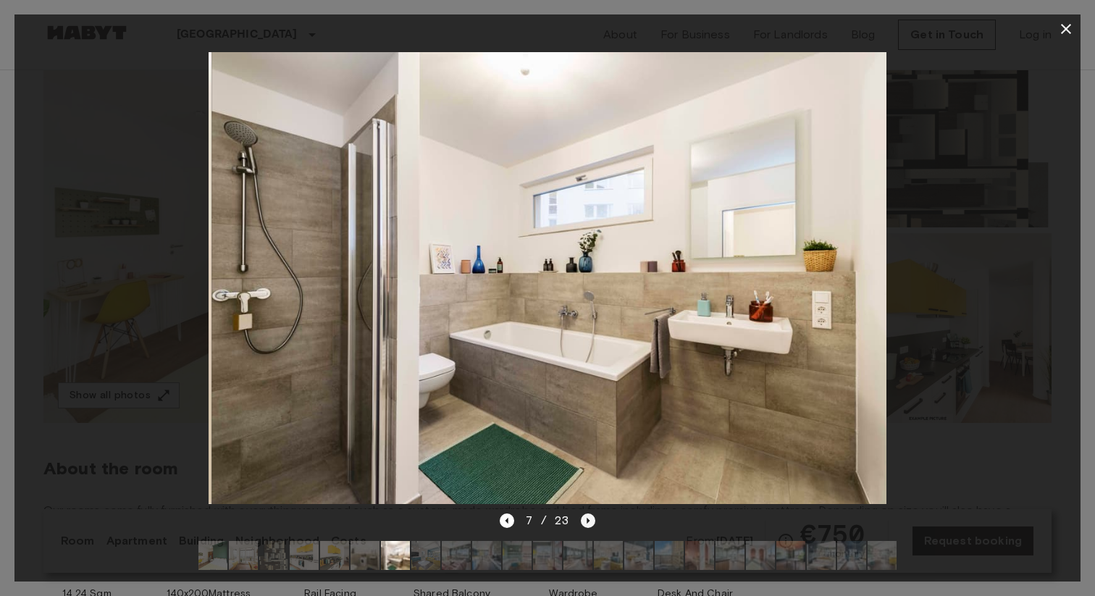
click at [587, 521] on icon "Next image" at bounding box center [588, 521] width 3 height 6
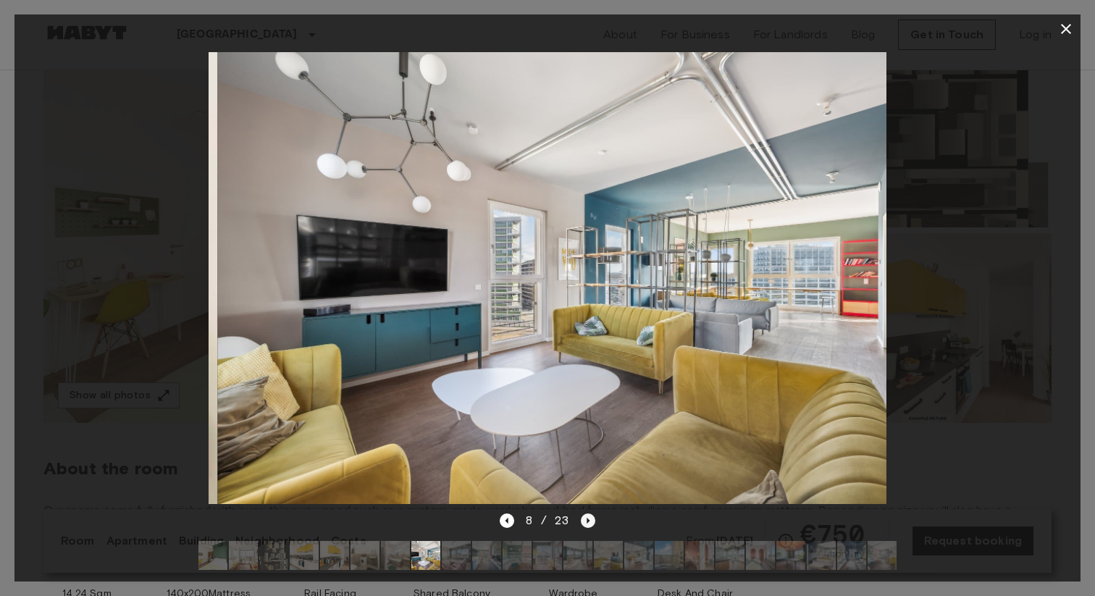
click at [587, 521] on icon "Next image" at bounding box center [588, 521] width 3 height 6
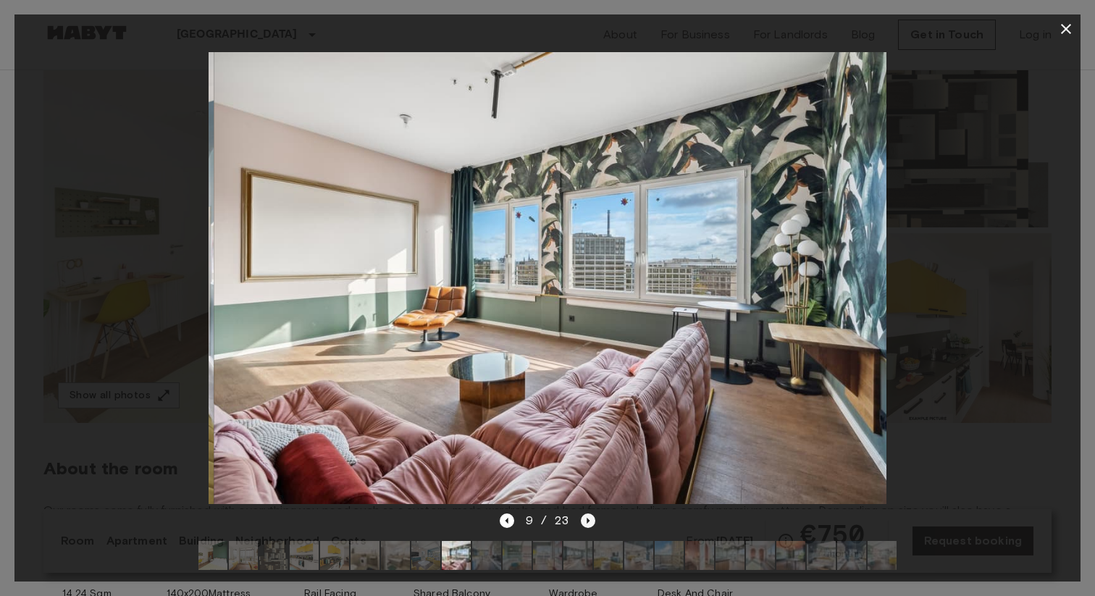
click at [587, 521] on icon "Next image" at bounding box center [588, 521] width 3 height 6
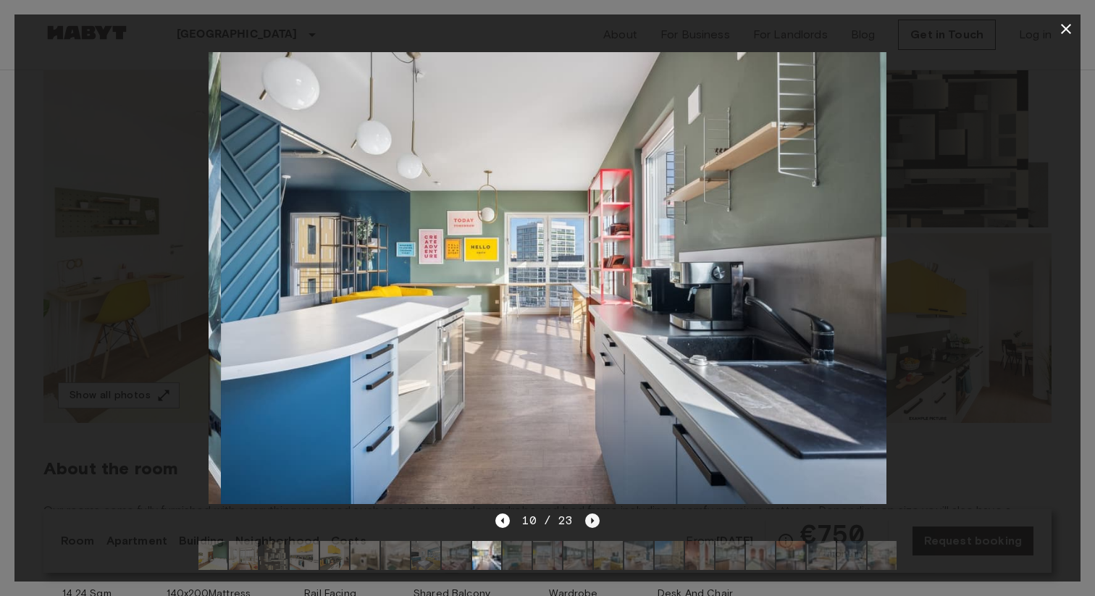
click at [586, 521] on icon "Next image" at bounding box center [592, 520] width 14 height 14
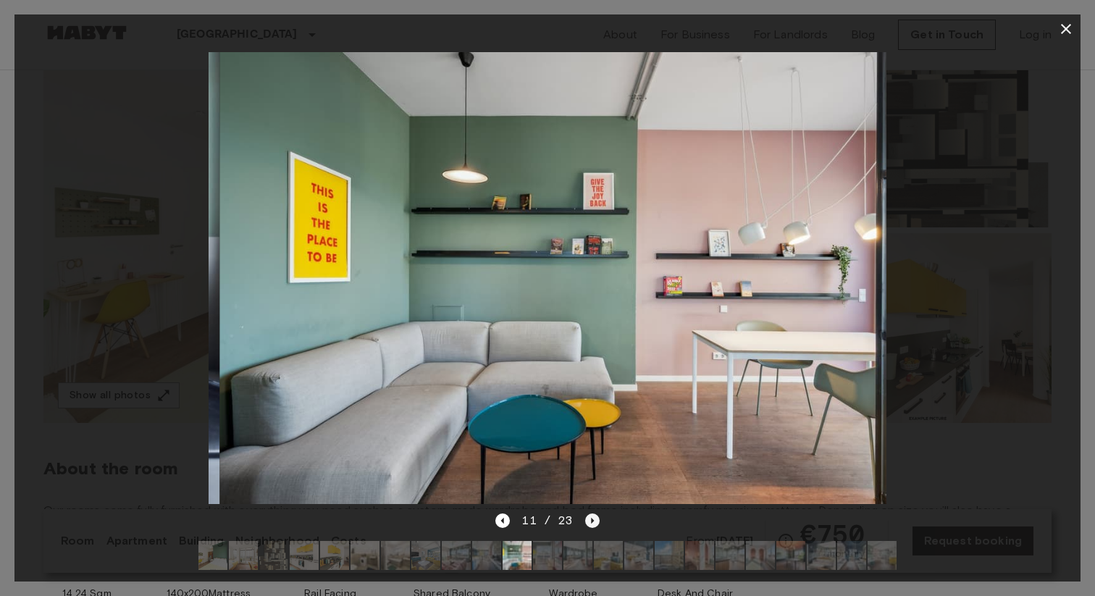
click at [586, 521] on icon "Next image" at bounding box center [592, 520] width 14 height 14
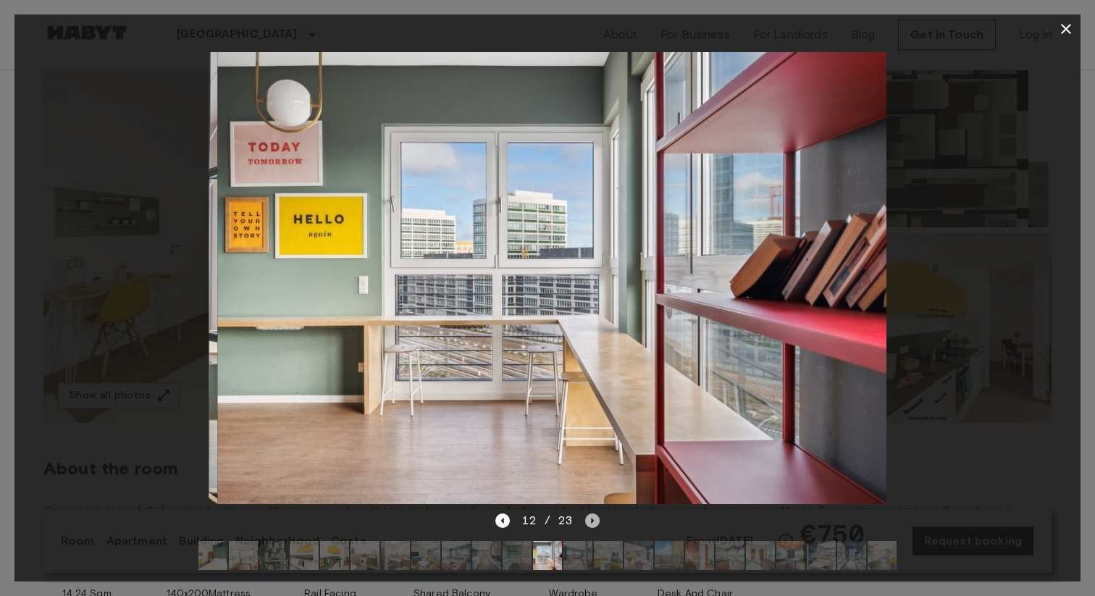
click at [586, 521] on icon "Next image" at bounding box center [592, 520] width 14 height 14
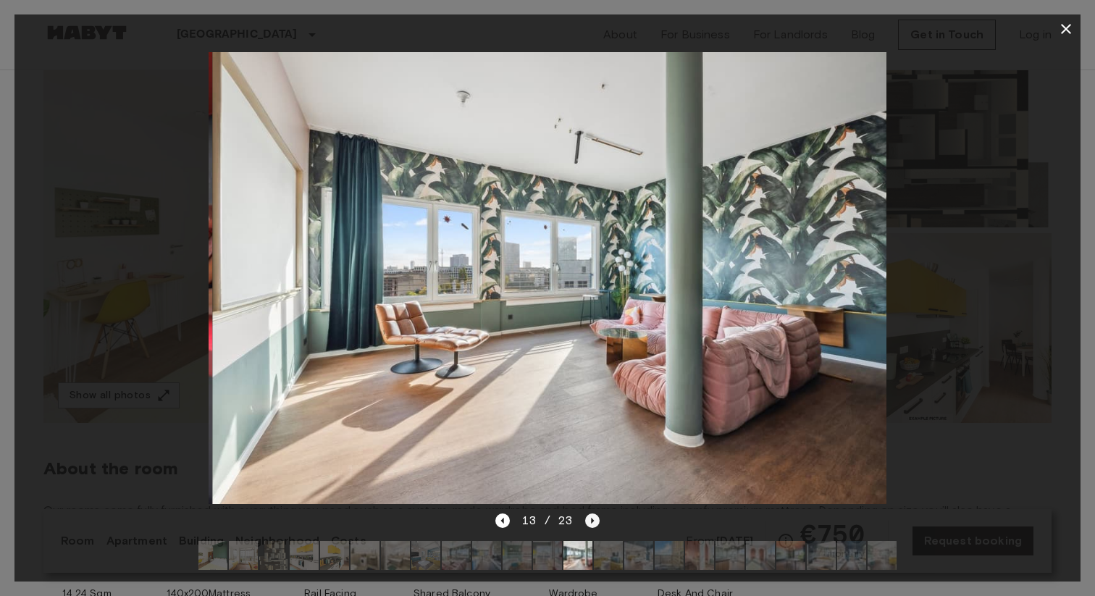
click at [586, 521] on icon "Next image" at bounding box center [592, 520] width 14 height 14
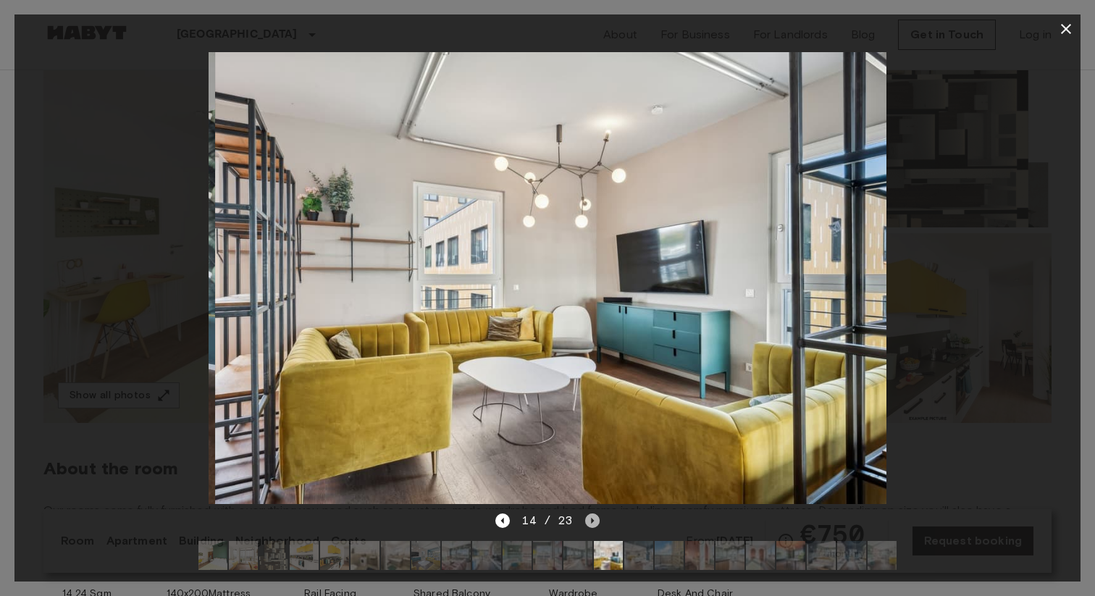
click at [586, 521] on icon "Next image" at bounding box center [592, 520] width 14 height 14
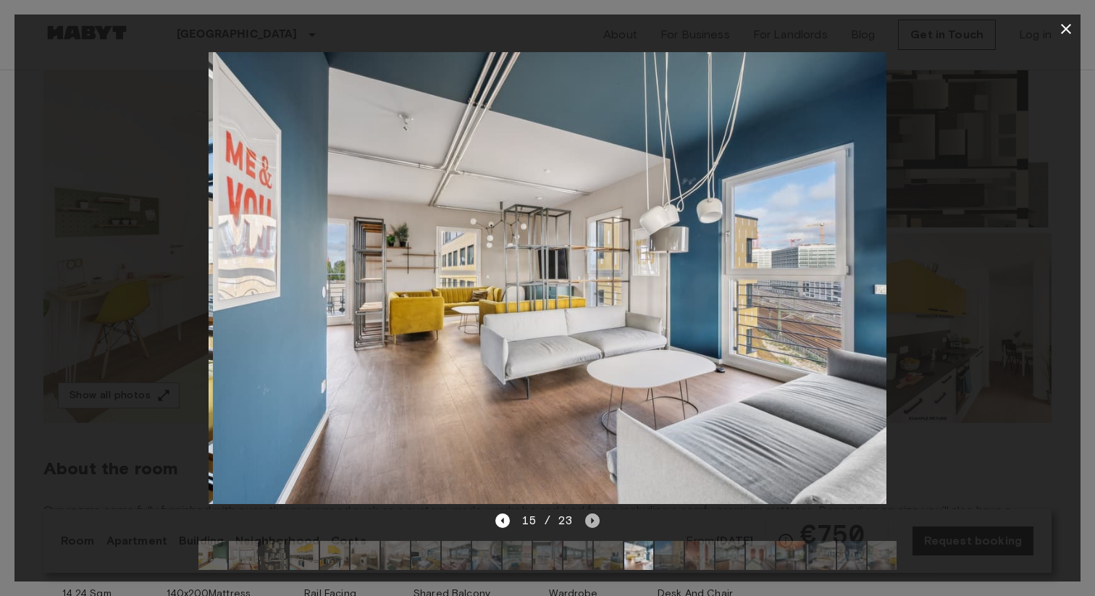
click at [586, 521] on icon "Next image" at bounding box center [592, 520] width 14 height 14
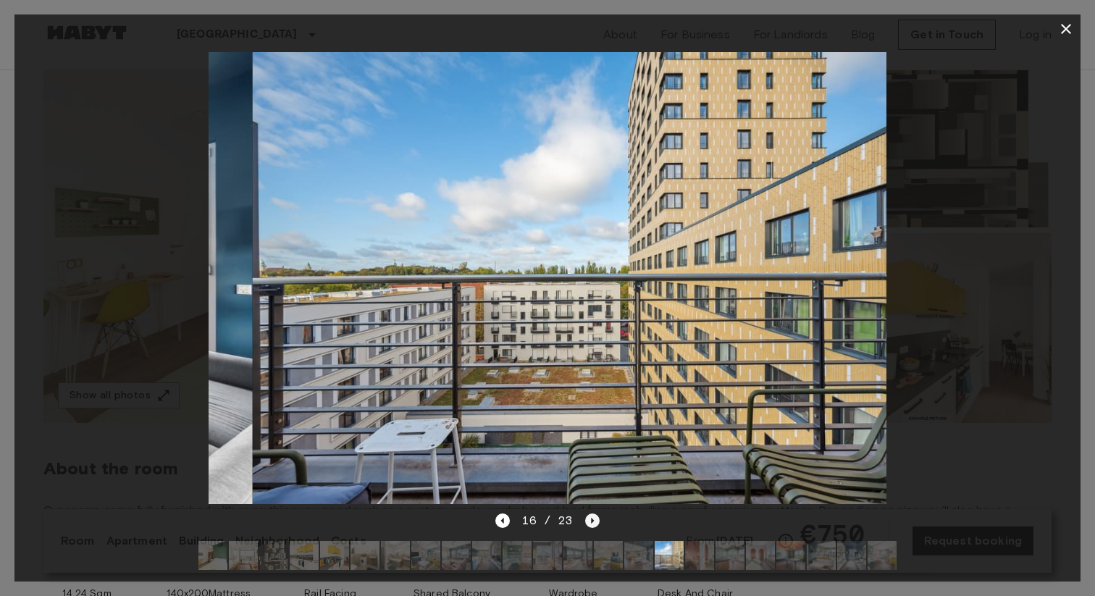
click at [586, 521] on icon "Next image" at bounding box center [592, 520] width 14 height 14
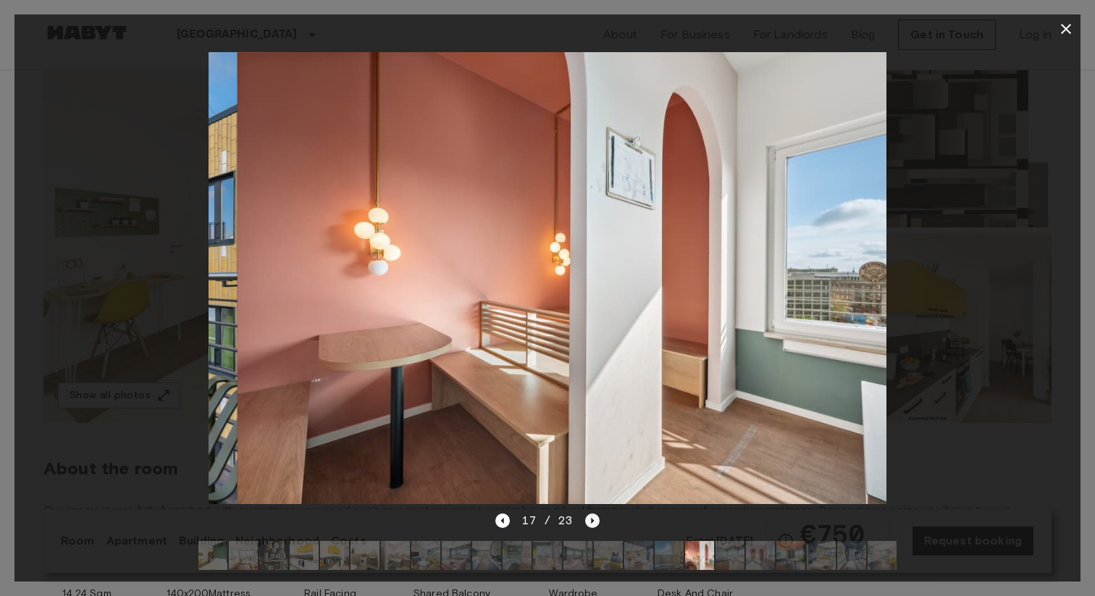
click at [586, 521] on icon "Next image" at bounding box center [592, 520] width 14 height 14
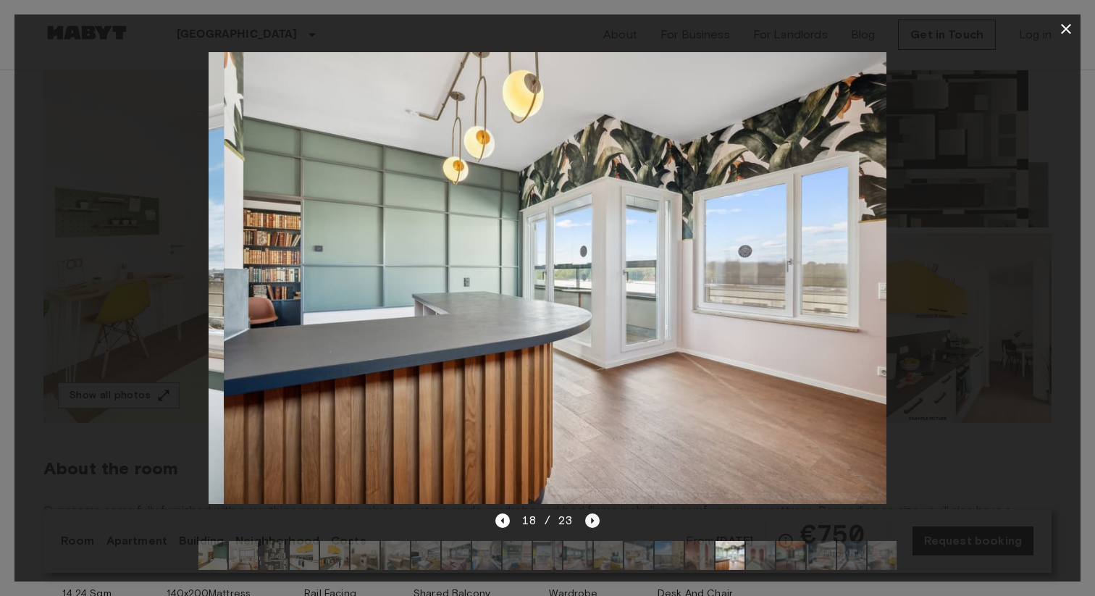
click at [586, 521] on icon "Next image" at bounding box center [592, 520] width 14 height 14
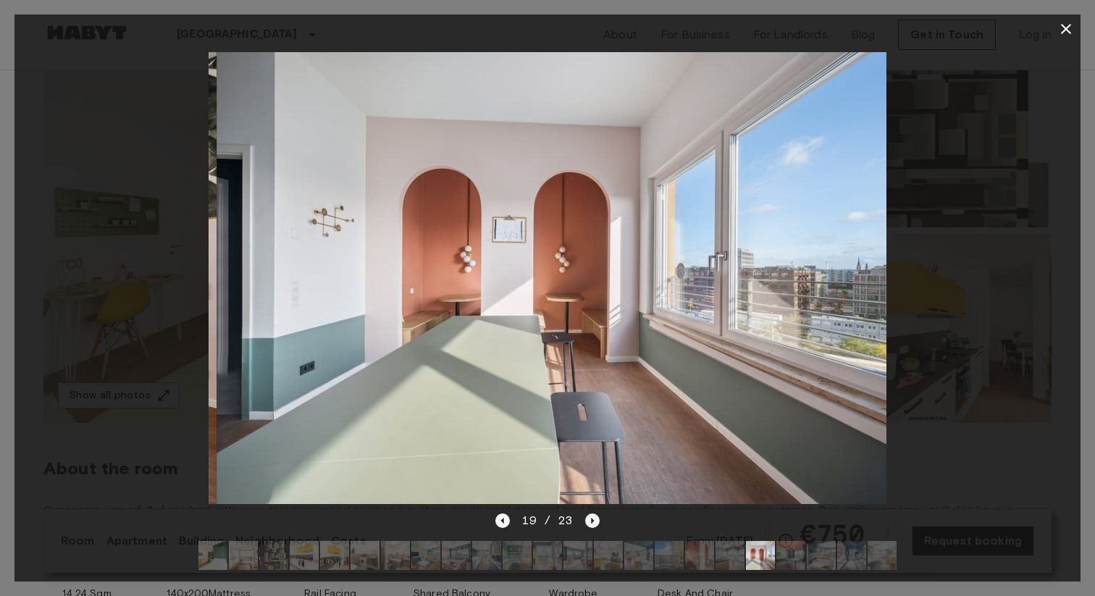
click at [586, 521] on icon "Next image" at bounding box center [592, 520] width 14 height 14
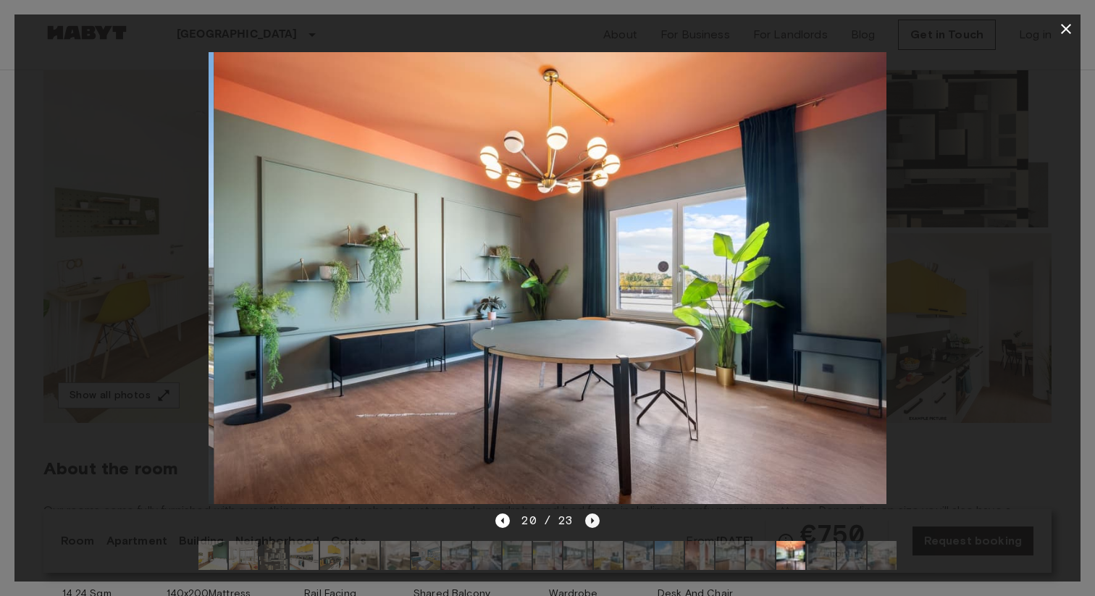
click at [586, 521] on icon "Next image" at bounding box center [592, 520] width 14 height 14
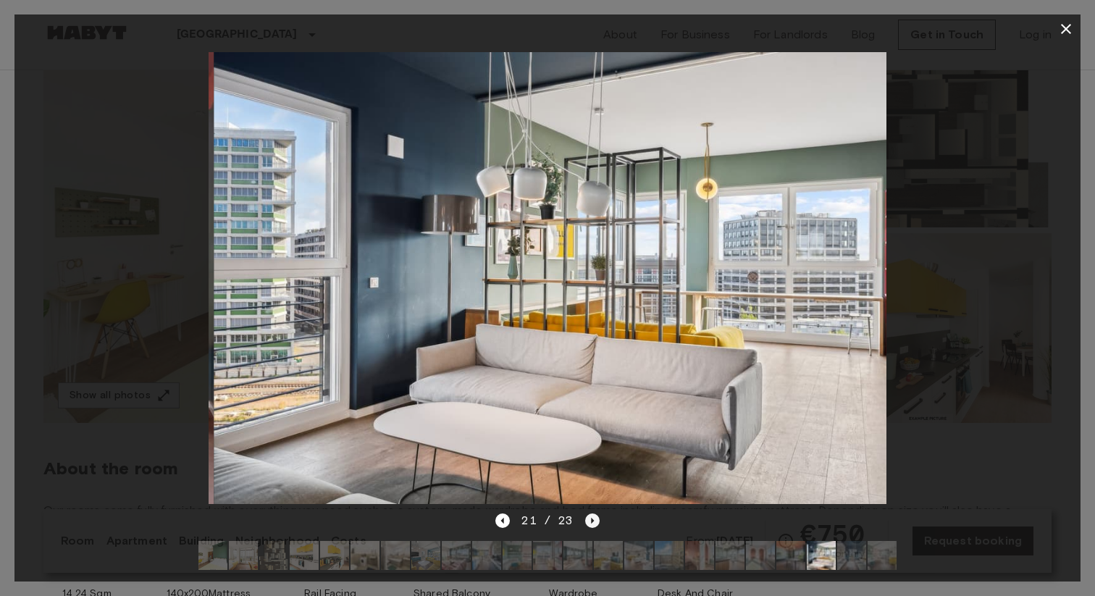
click at [586, 521] on icon "Next image" at bounding box center [592, 520] width 14 height 14
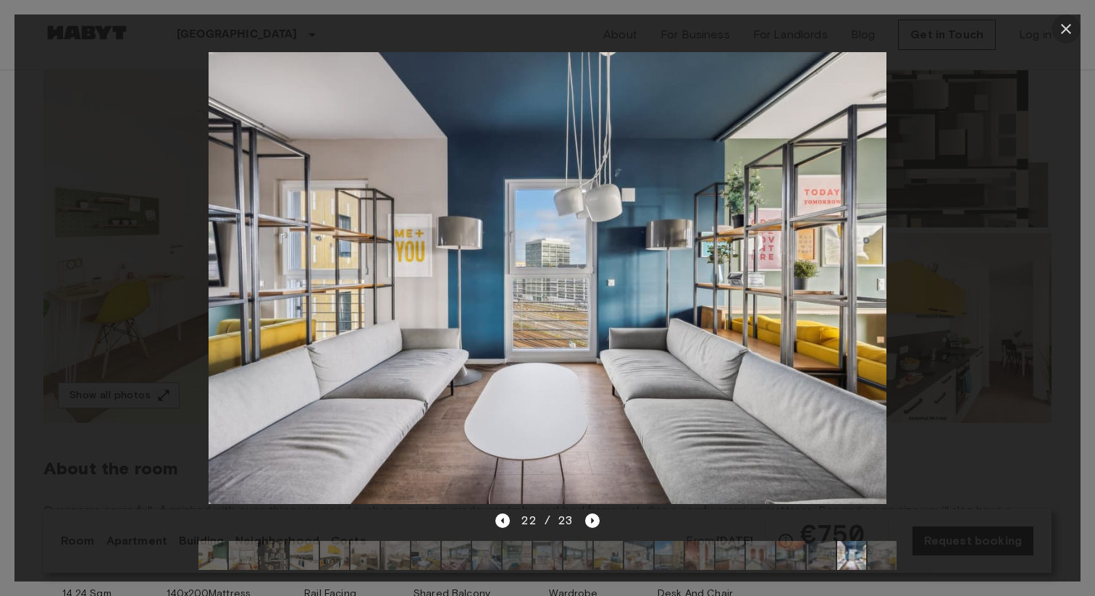
click at [1067, 19] on button "button" at bounding box center [1065, 28] width 29 height 29
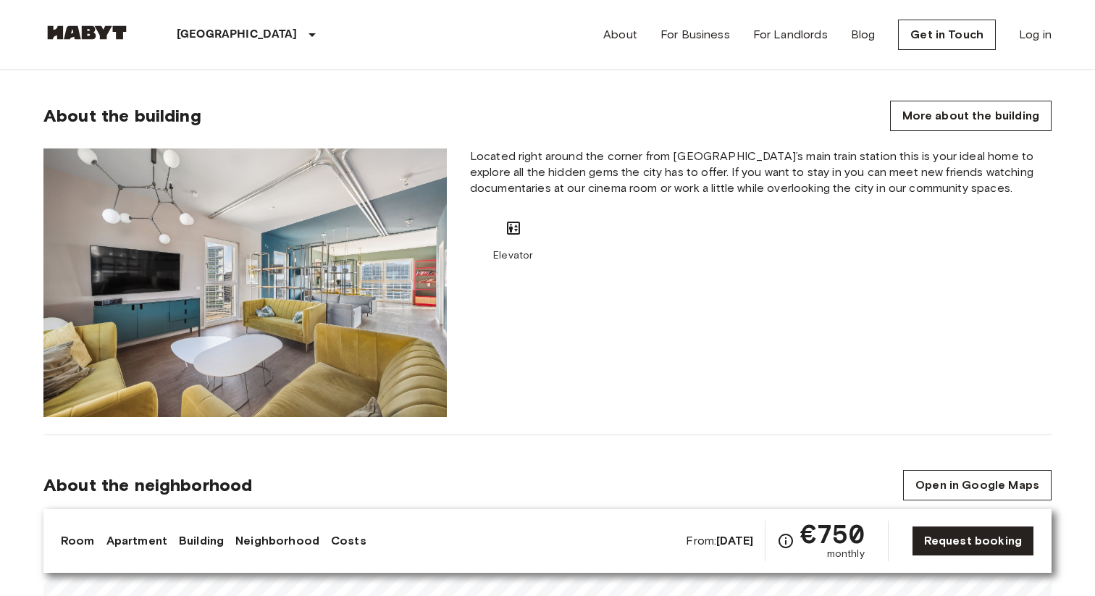
scroll to position [1521, 0]
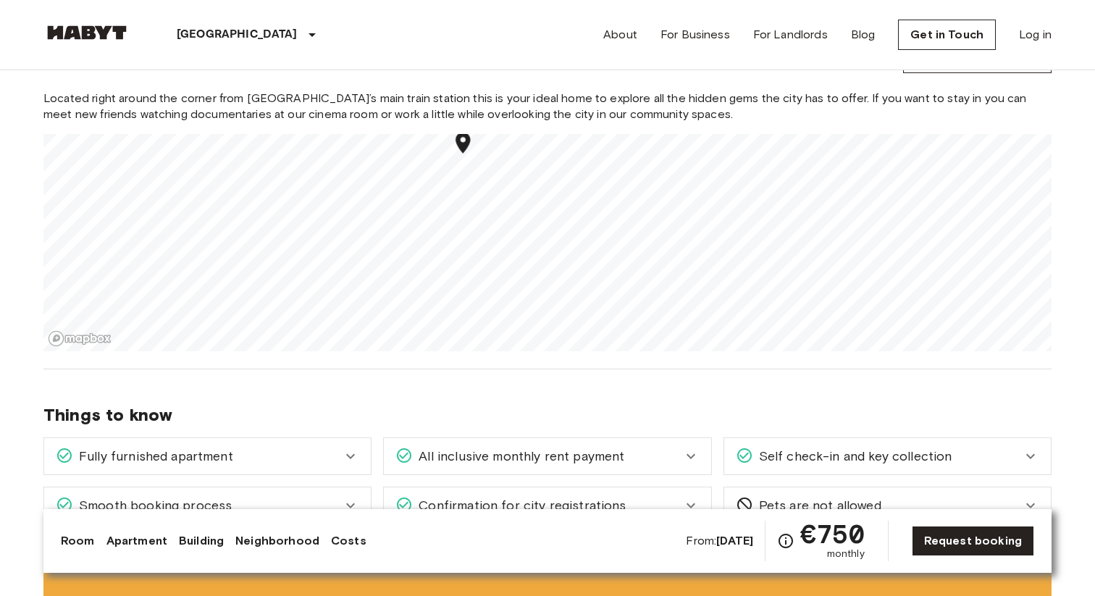
click at [490, 113] on div "Located right around the corner from Berlin’s main train station this is your i…" at bounding box center [547, 220] width 1008 height 261
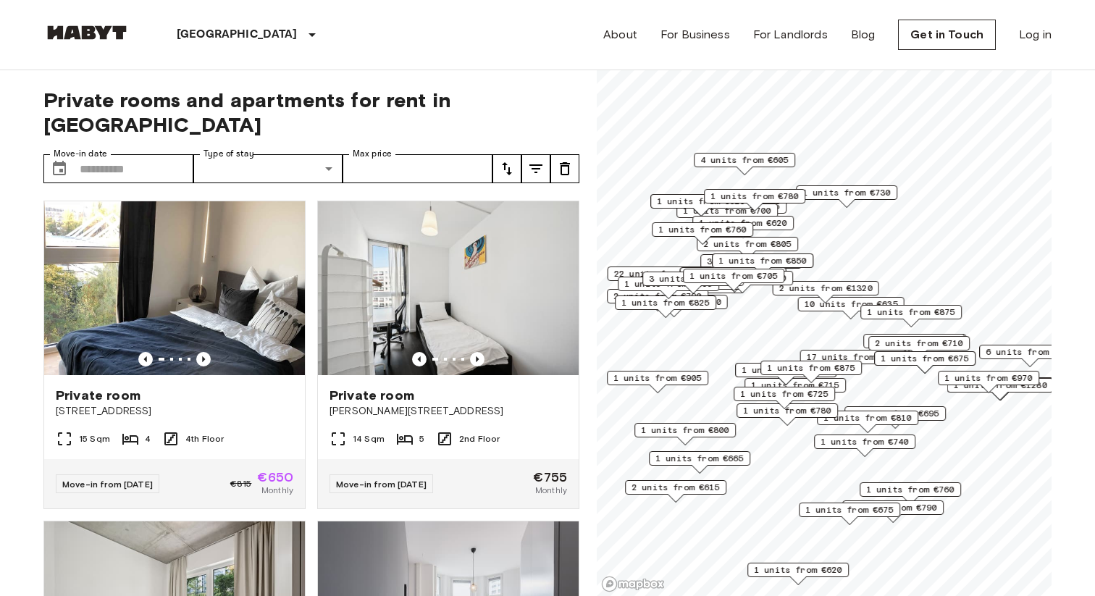
click at [514, 160] on icon "tune" at bounding box center [506, 168] width 17 height 17
click at [536, 199] on li "Lowest price" at bounding box center [564, 198] width 145 height 26
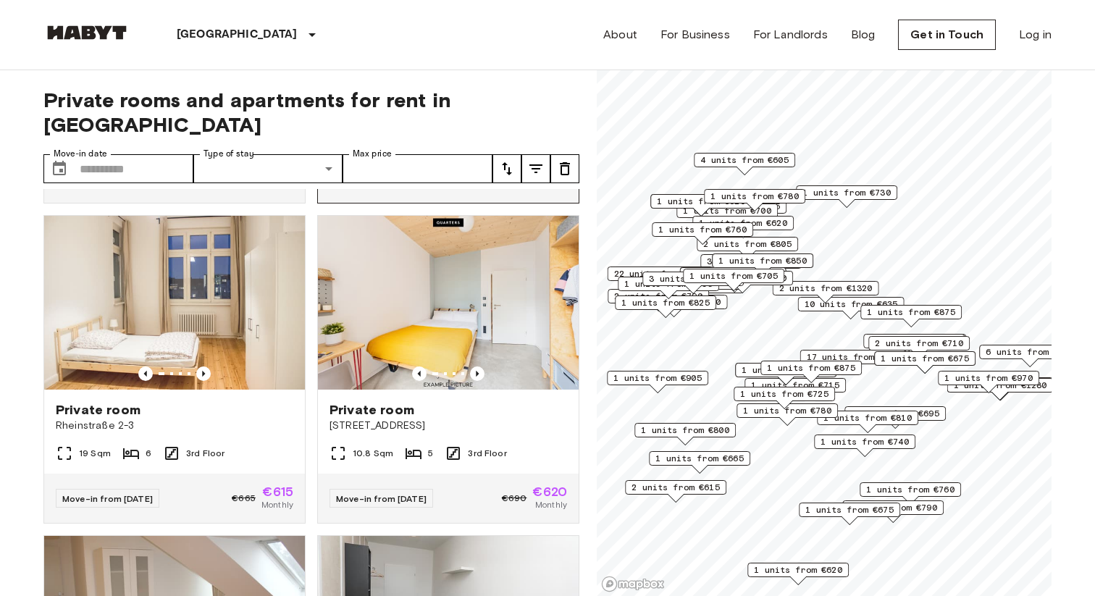
scroll to position [321, 0]
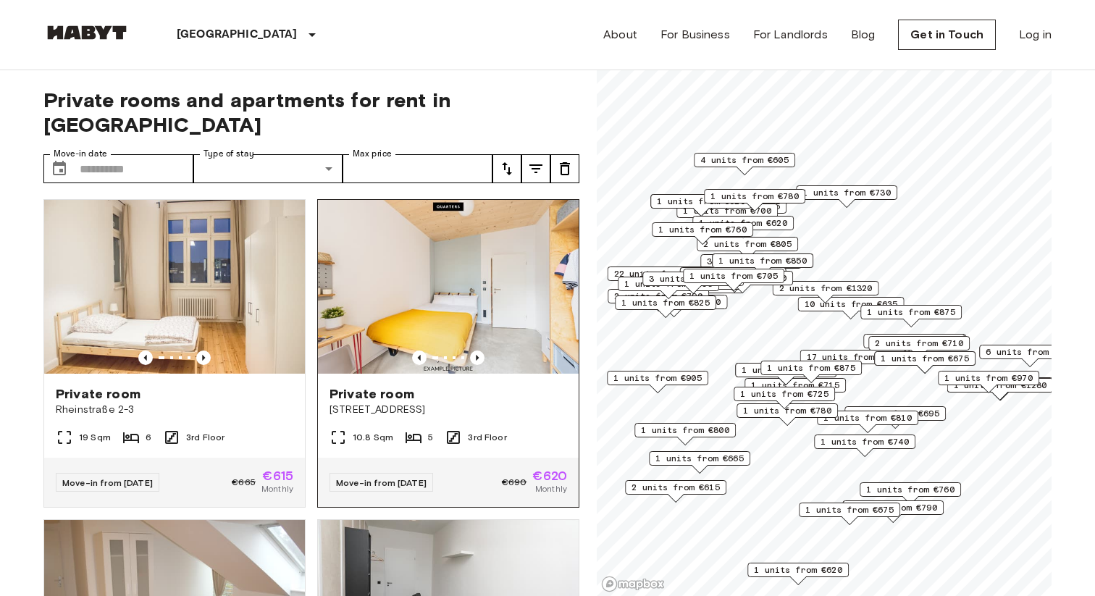
click at [459, 311] on img at bounding box center [448, 287] width 261 height 174
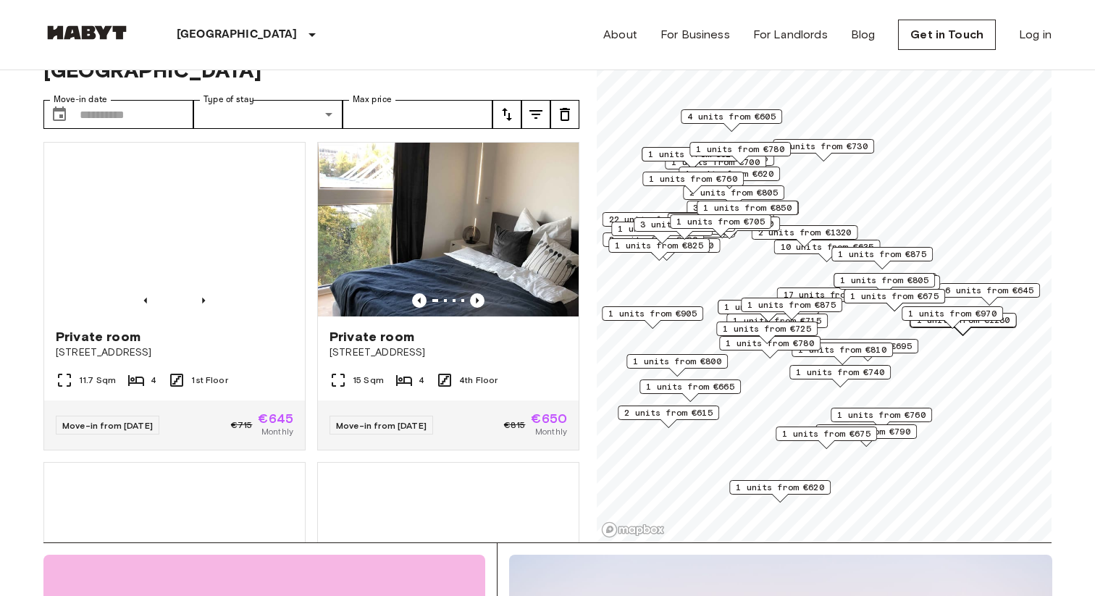
scroll to position [2232, 0]
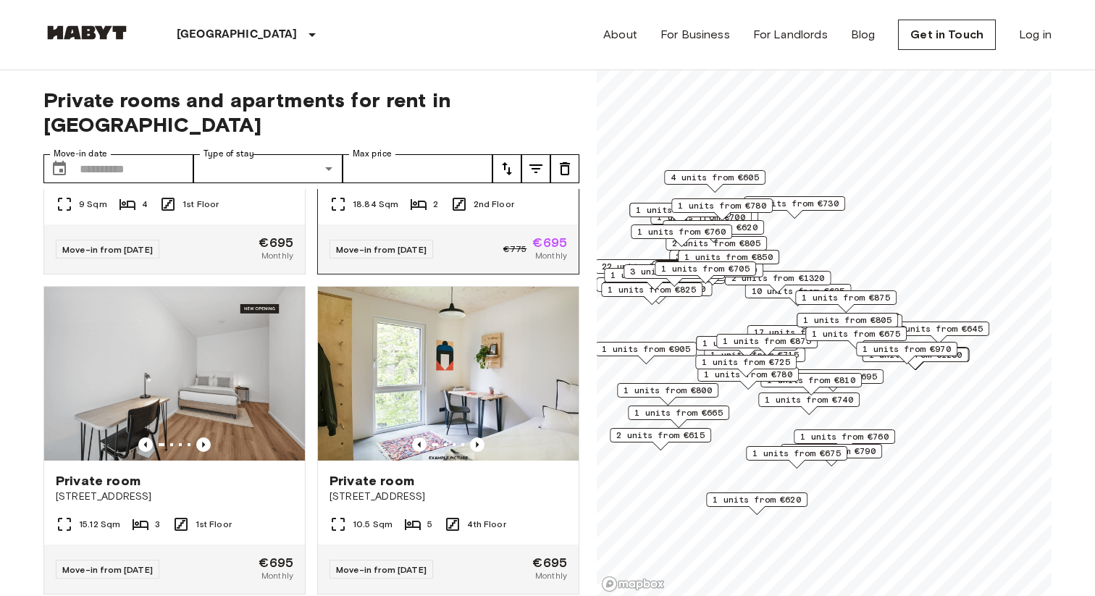
scroll to position [7610, 0]
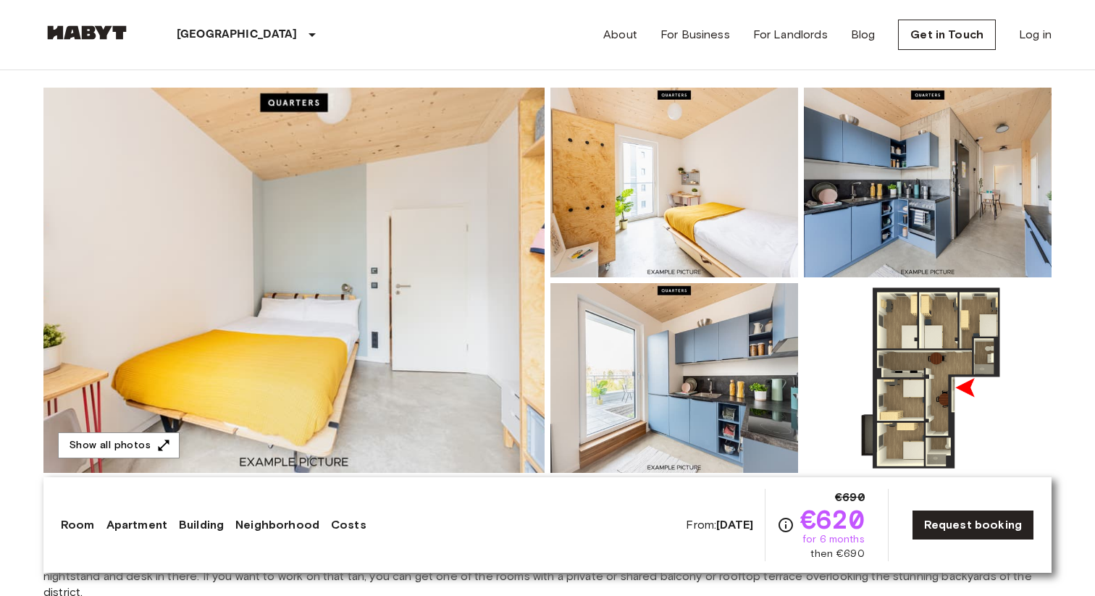
scroll to position [126, 0]
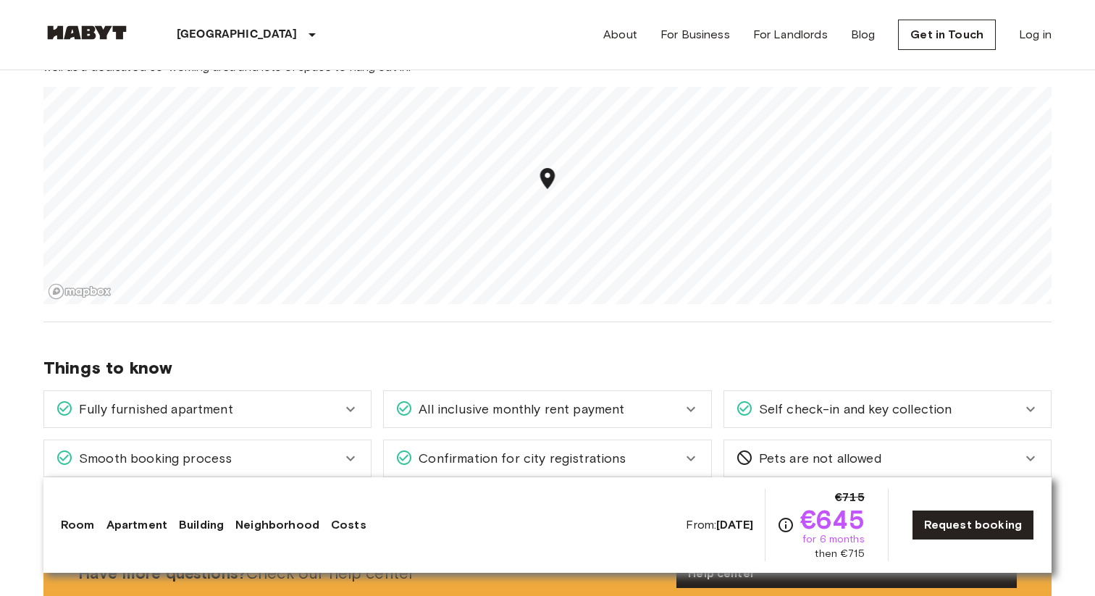
scroll to position [1641, 0]
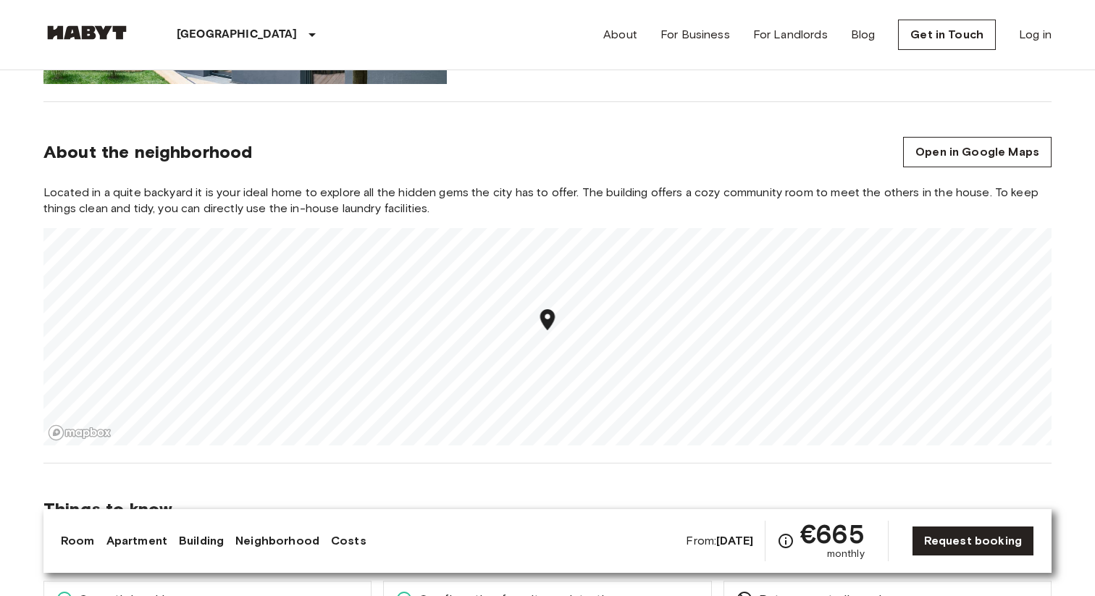
scroll to position [1618, 0]
